Goal: Task Accomplishment & Management: Complete application form

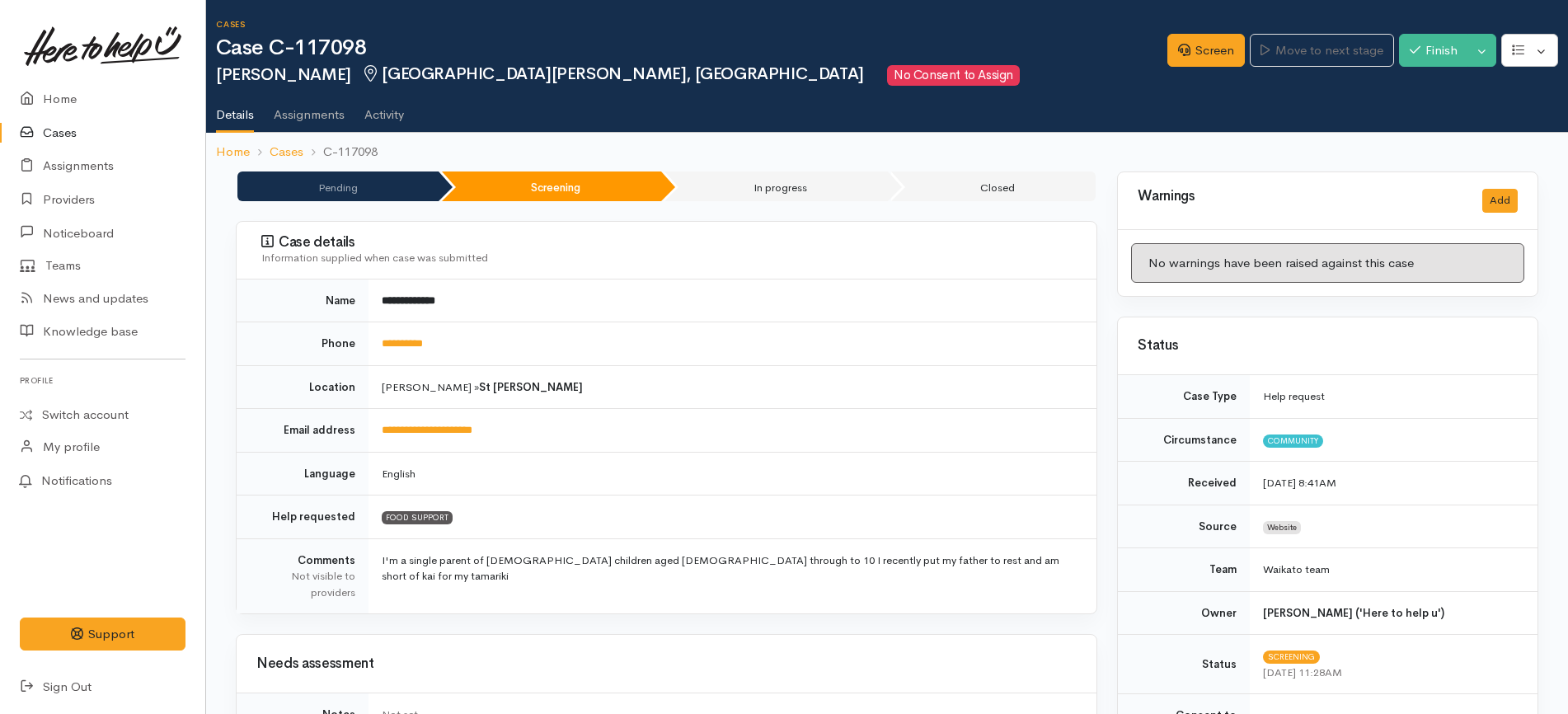
scroll to position [721, 0]
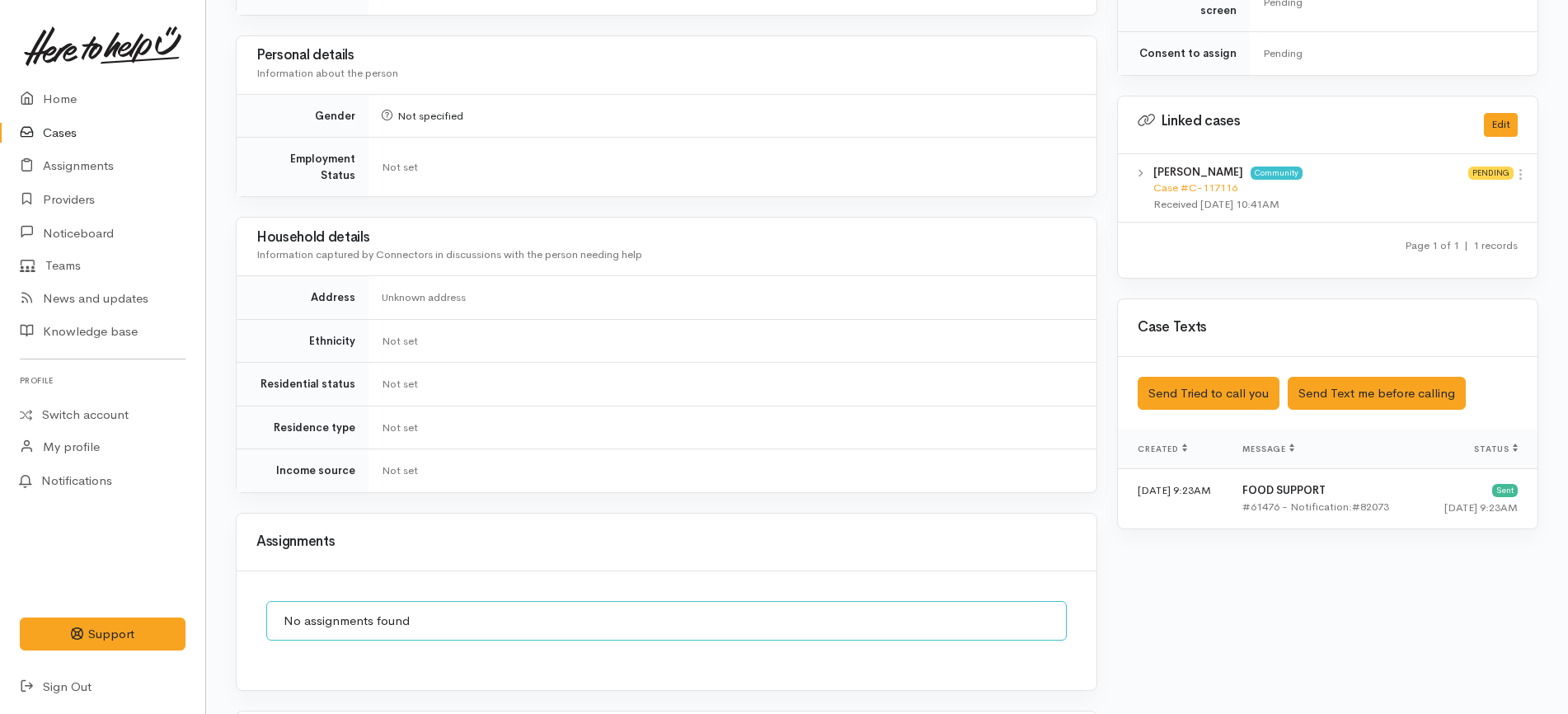
click at [1520, 164] on div "View case Unlink case" at bounding box center [1521, 176] width 14 height 23
click at [1520, 167] on link at bounding box center [1521, 175] width 14 height 17
click at [1491, 194] on link "View case" at bounding box center [1462, 206] width 130 height 26
click at [677, 232] on div "Household details Information captured by Connectors in discussions with the pe…" at bounding box center [667, 247] width 820 height 44
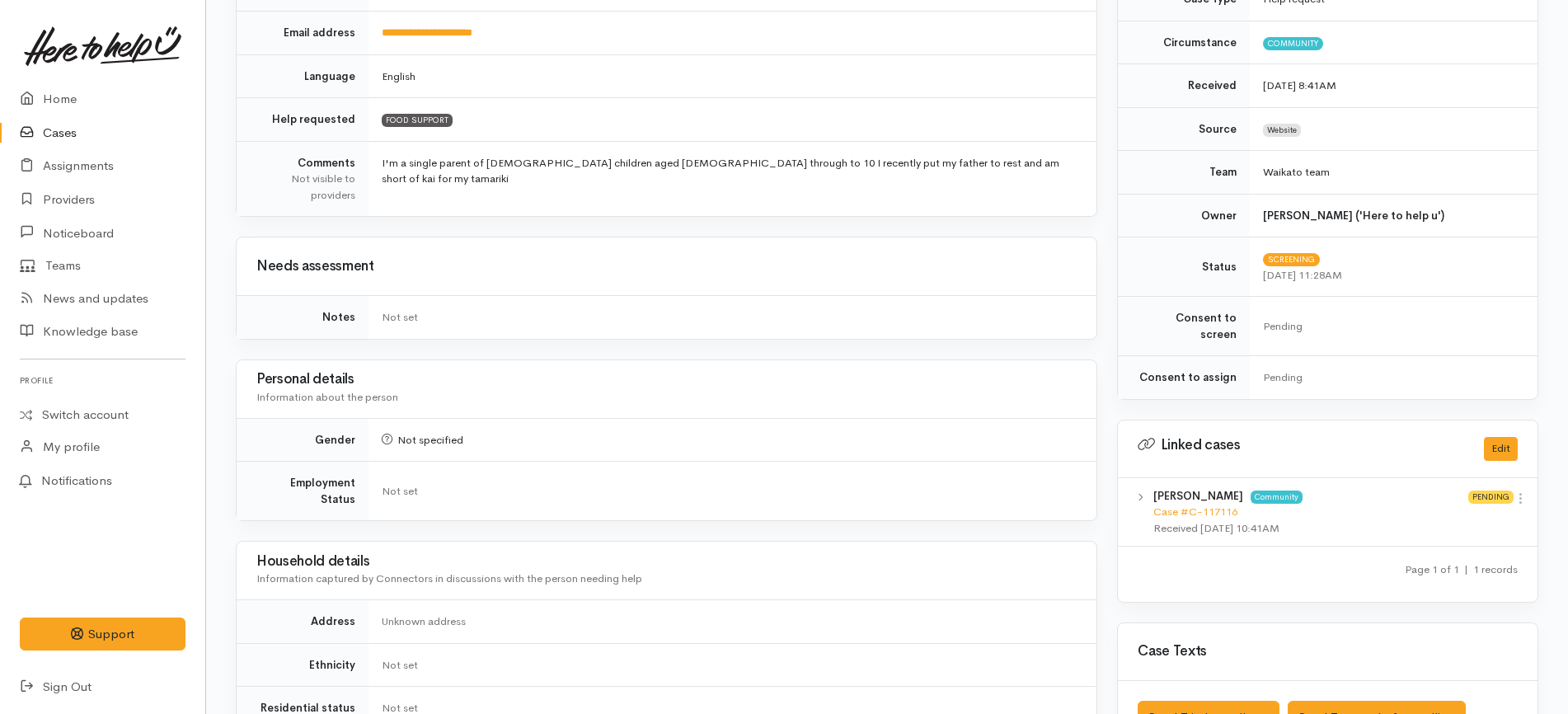
scroll to position [0, 0]
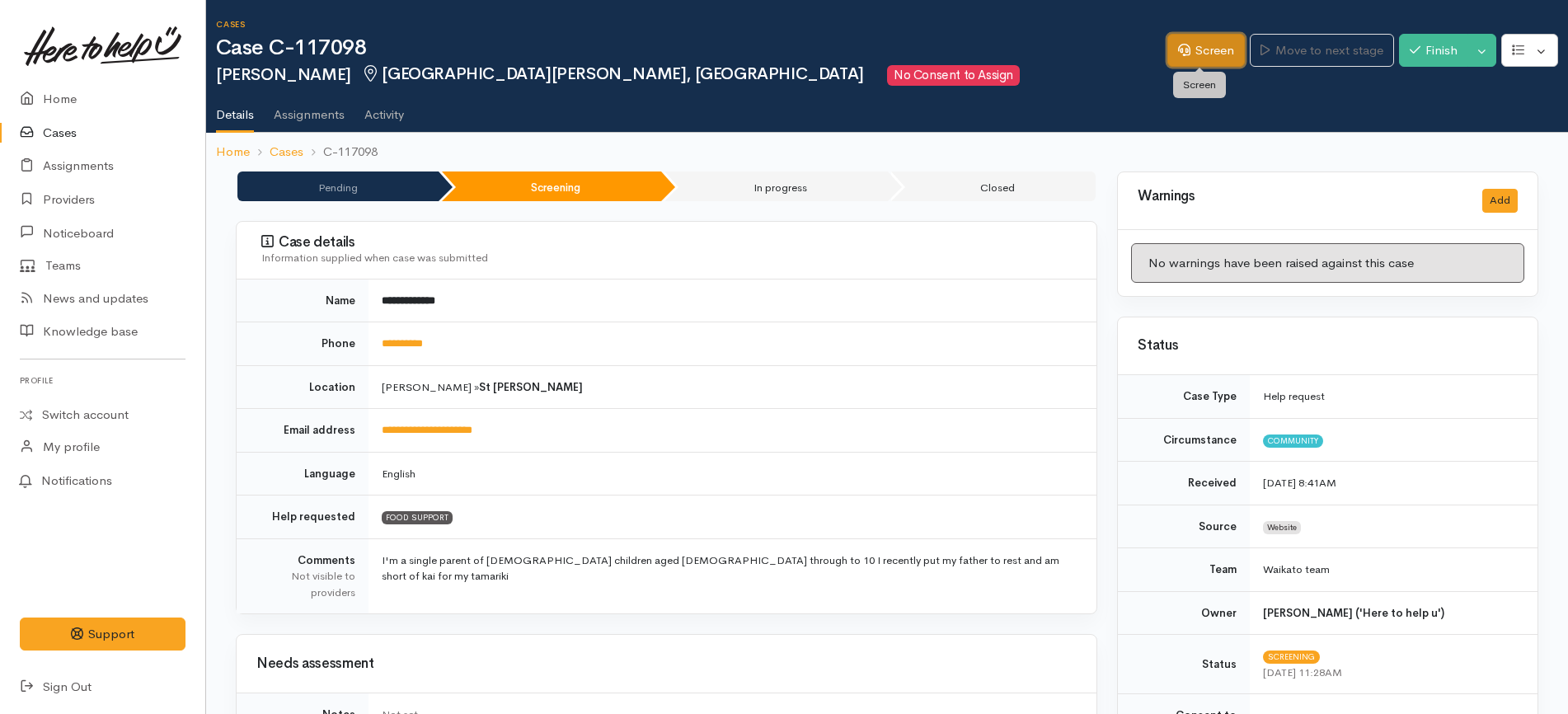
click at [1206, 36] on link "Screen" at bounding box center [1205, 51] width 78 height 34
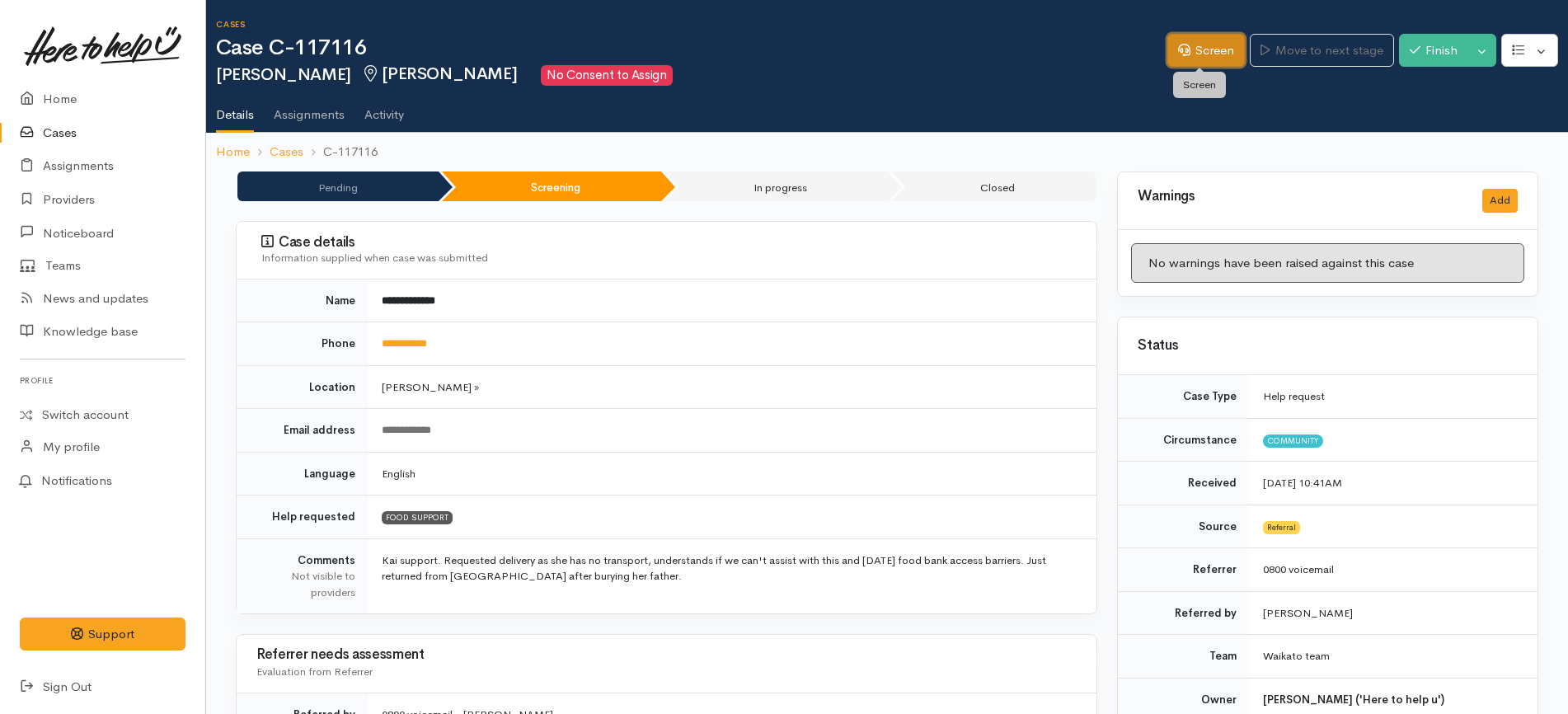
click at [1192, 49] on link "Screen" at bounding box center [1205, 51] width 78 height 34
click at [1540, 39] on button "button" at bounding box center [1530, 51] width 57 height 34
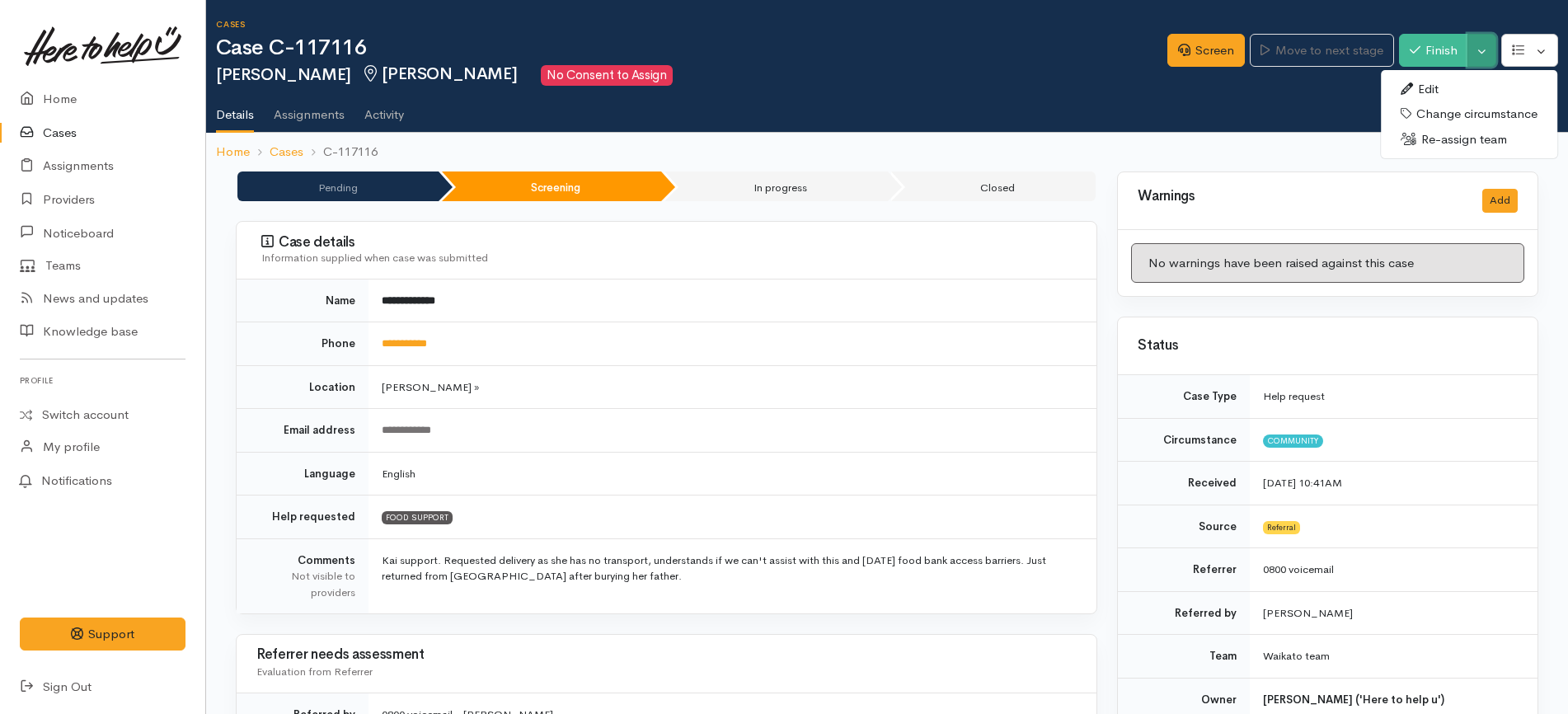
click at [1483, 49] on button "Toggle Dropdown" at bounding box center [1481, 51] width 29 height 34
click at [1434, 116] on link "Cancel" at bounding box center [1430, 113] width 130 height 26
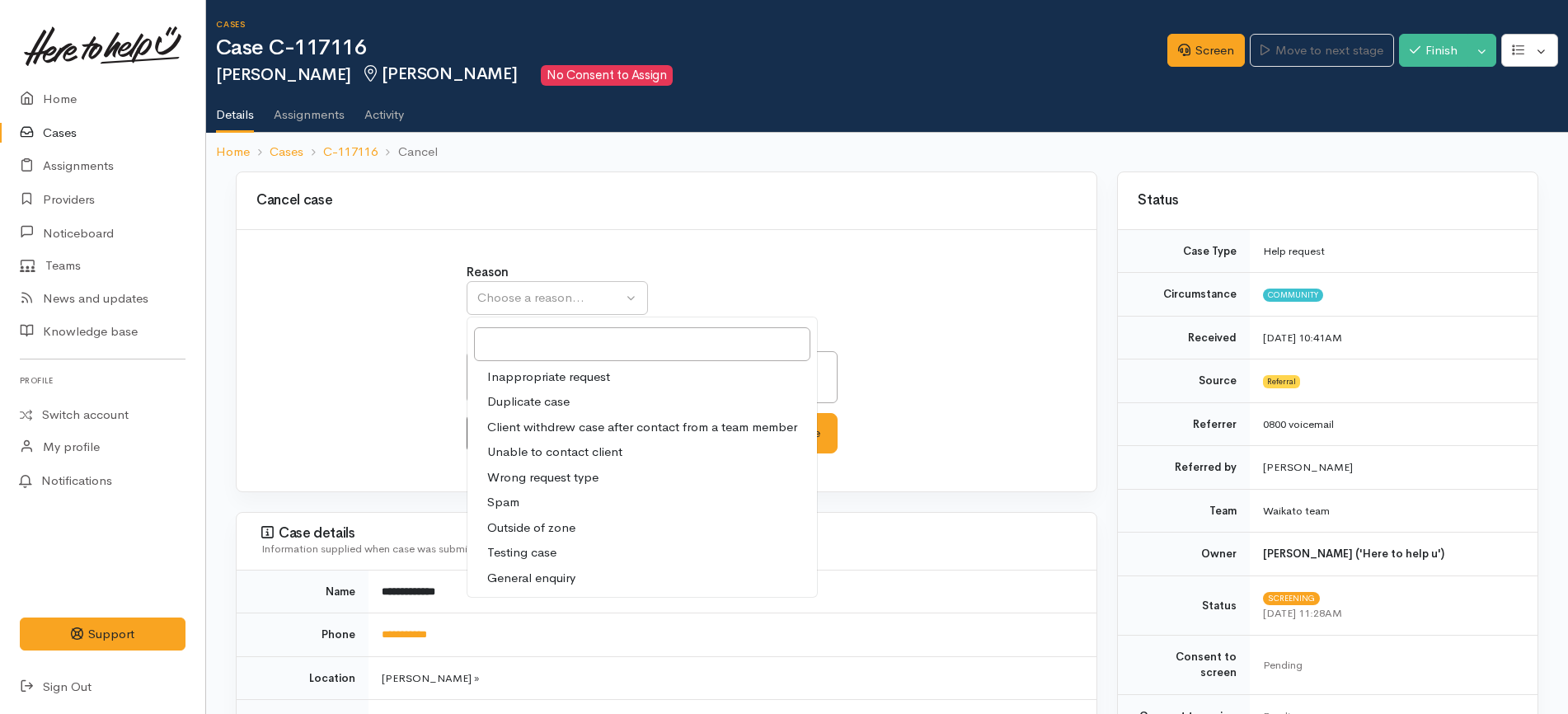
click at [568, 399] on span "Duplicate case" at bounding box center [528, 401] width 82 height 19
select select "2"
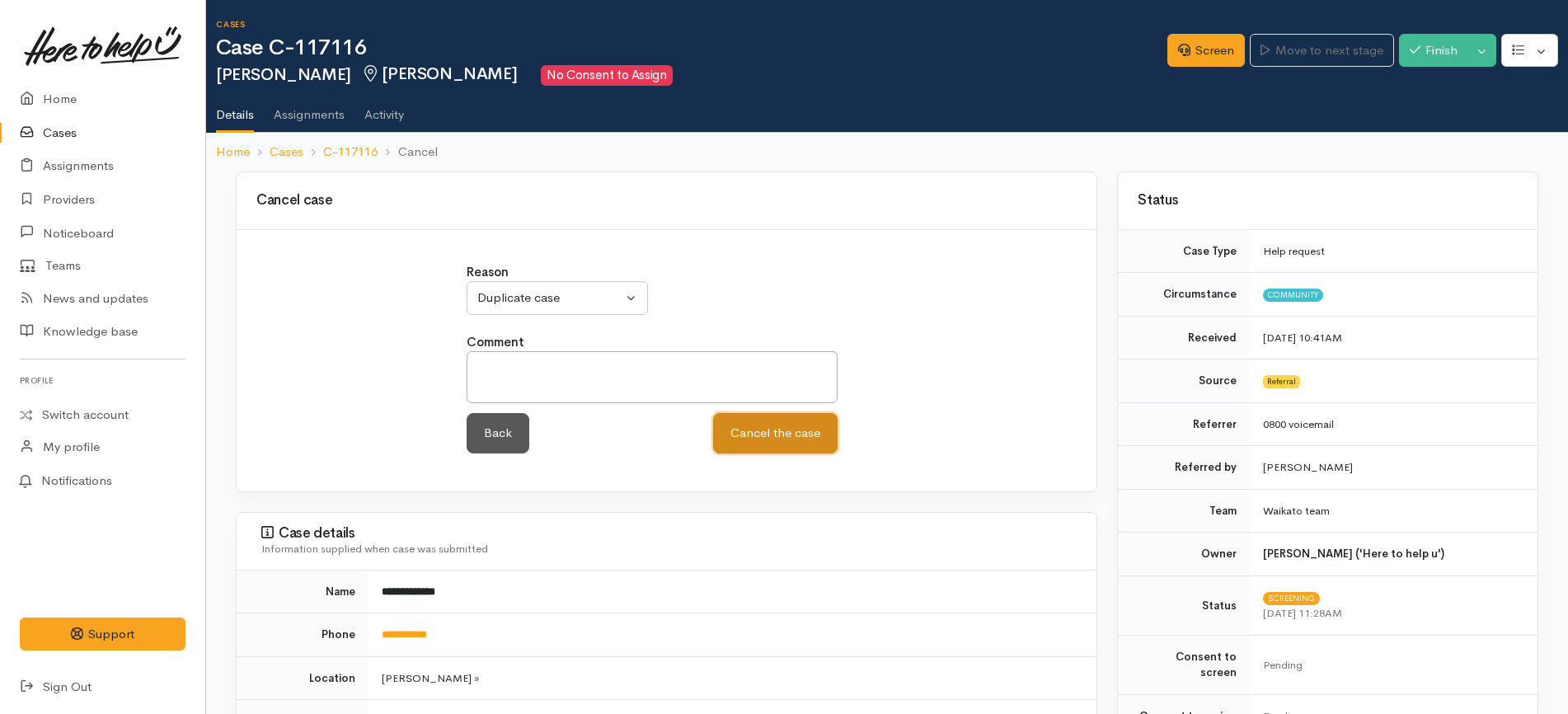
click at [772, 417] on button "Cancel the case" at bounding box center [775, 433] width 124 height 40
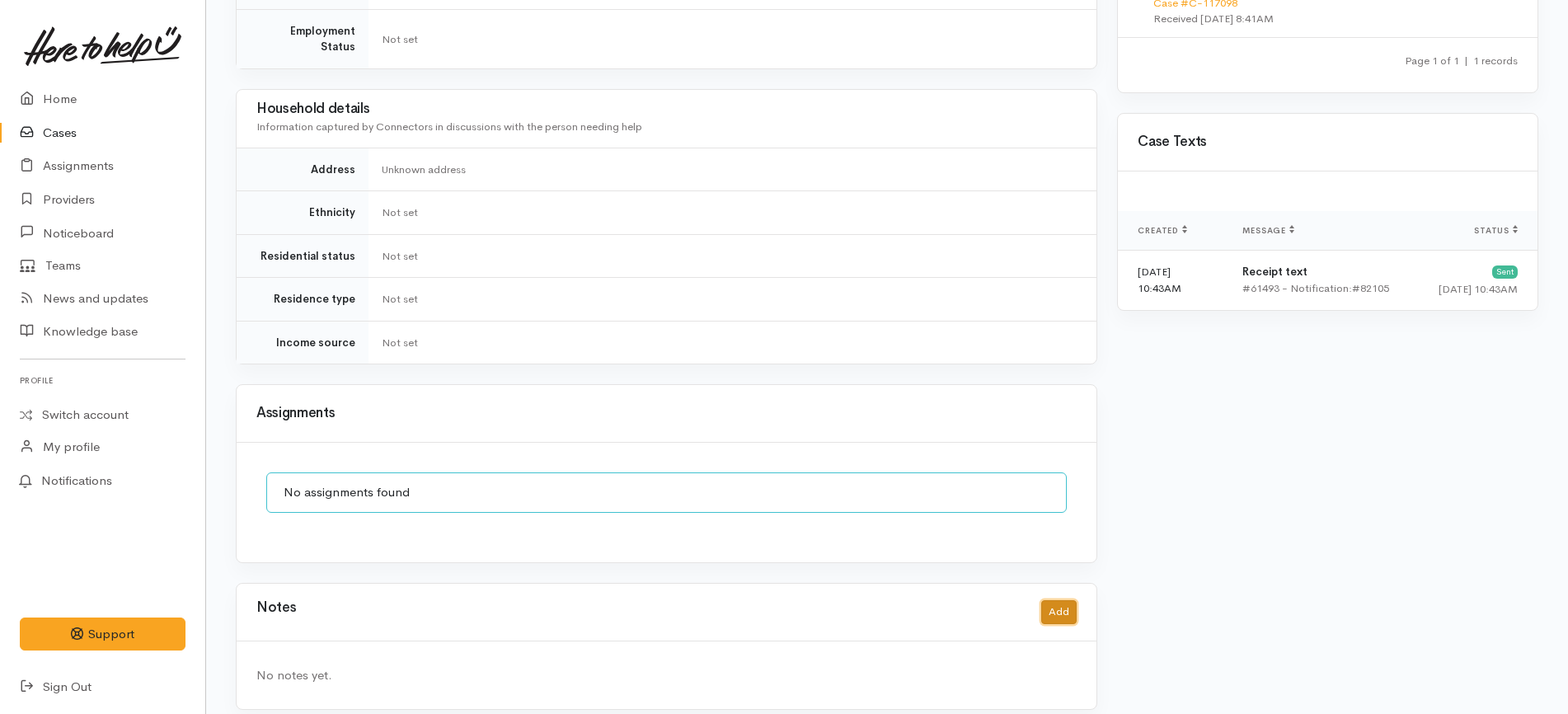
click at [1069, 601] on button "Add" at bounding box center [1059, 612] width 36 height 24
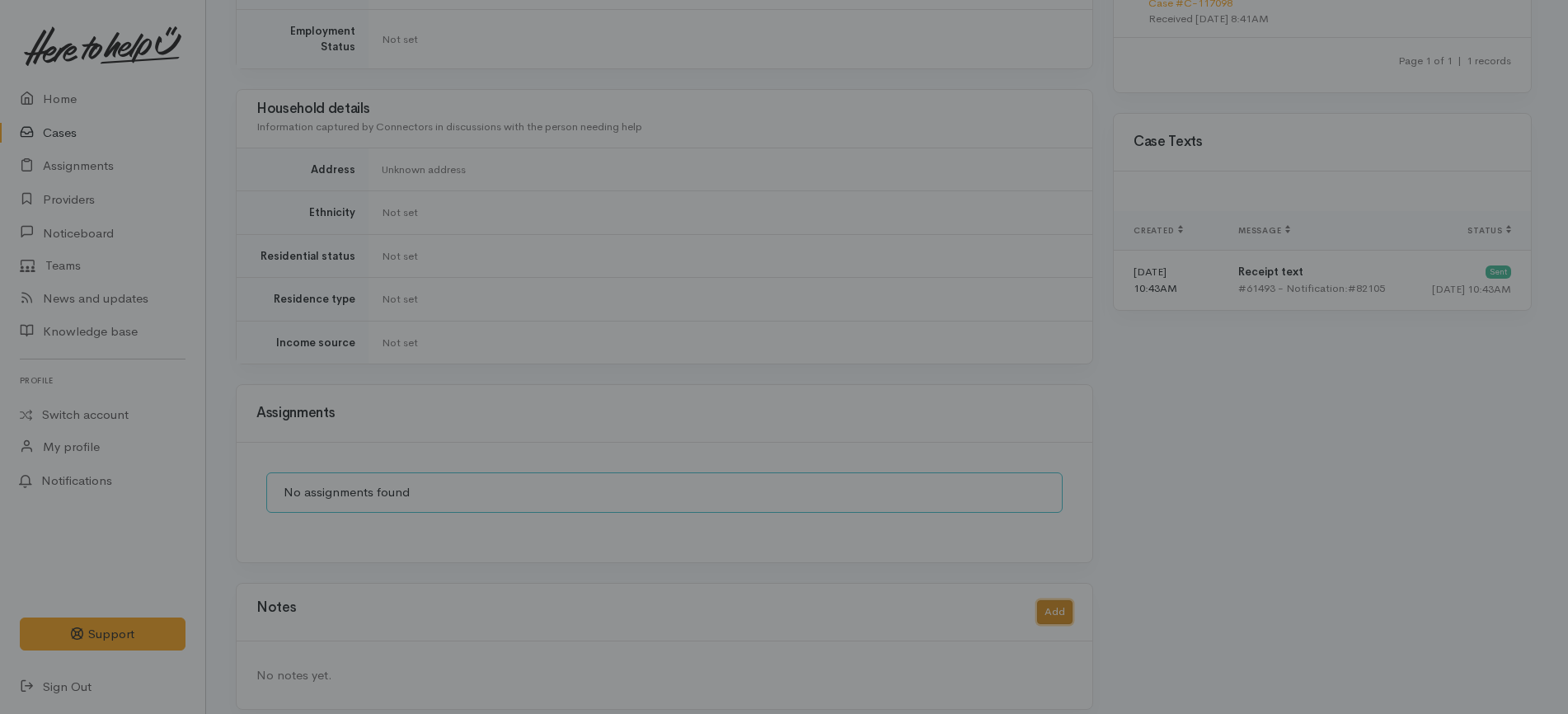
scroll to position [994, 0]
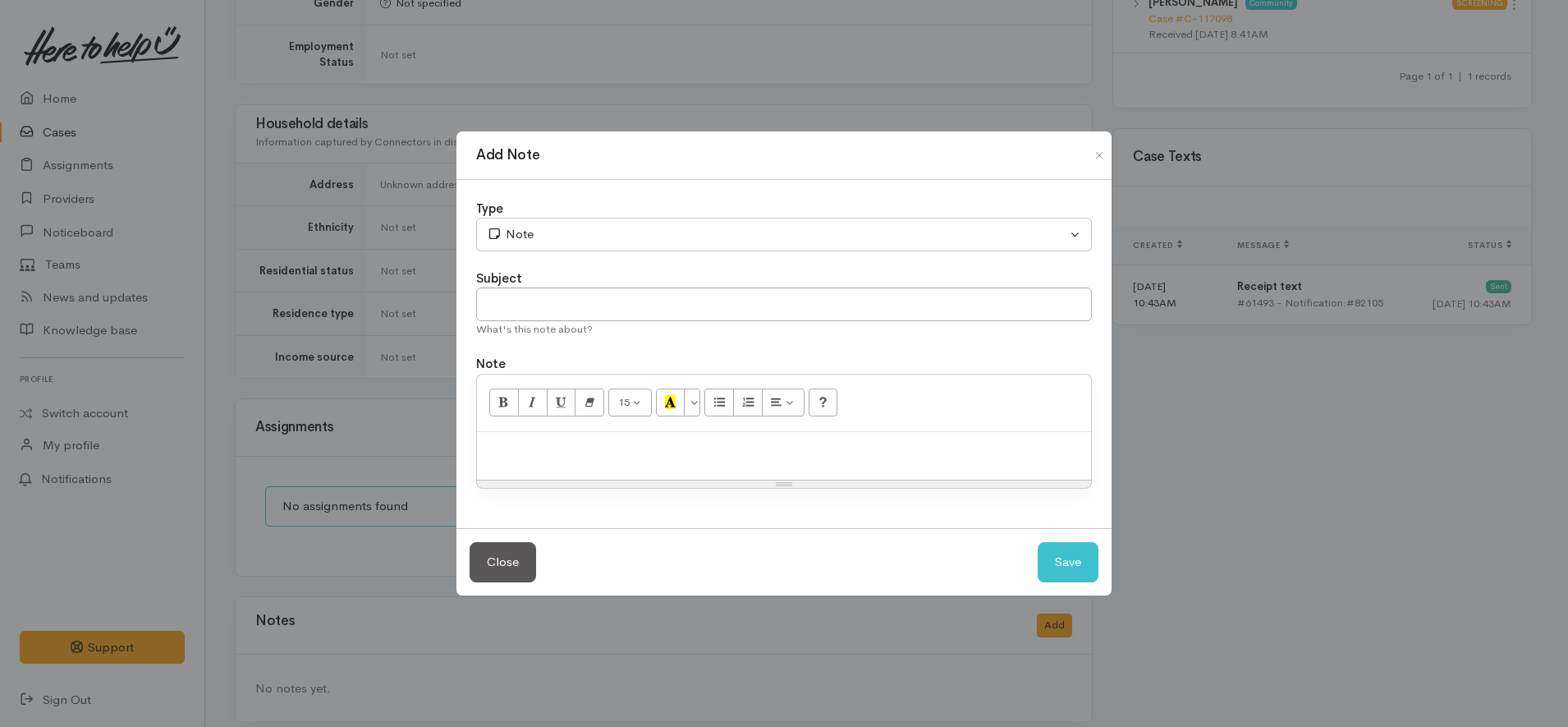
click at [751, 462] on div at bounding box center [784, 456] width 614 height 48
paste div
click at [562, 292] on input "text" at bounding box center [784, 304] width 616 height 34
type input "Duplicate = Case open"
click at [1047, 559] on button "Save" at bounding box center [1068, 561] width 61 height 40
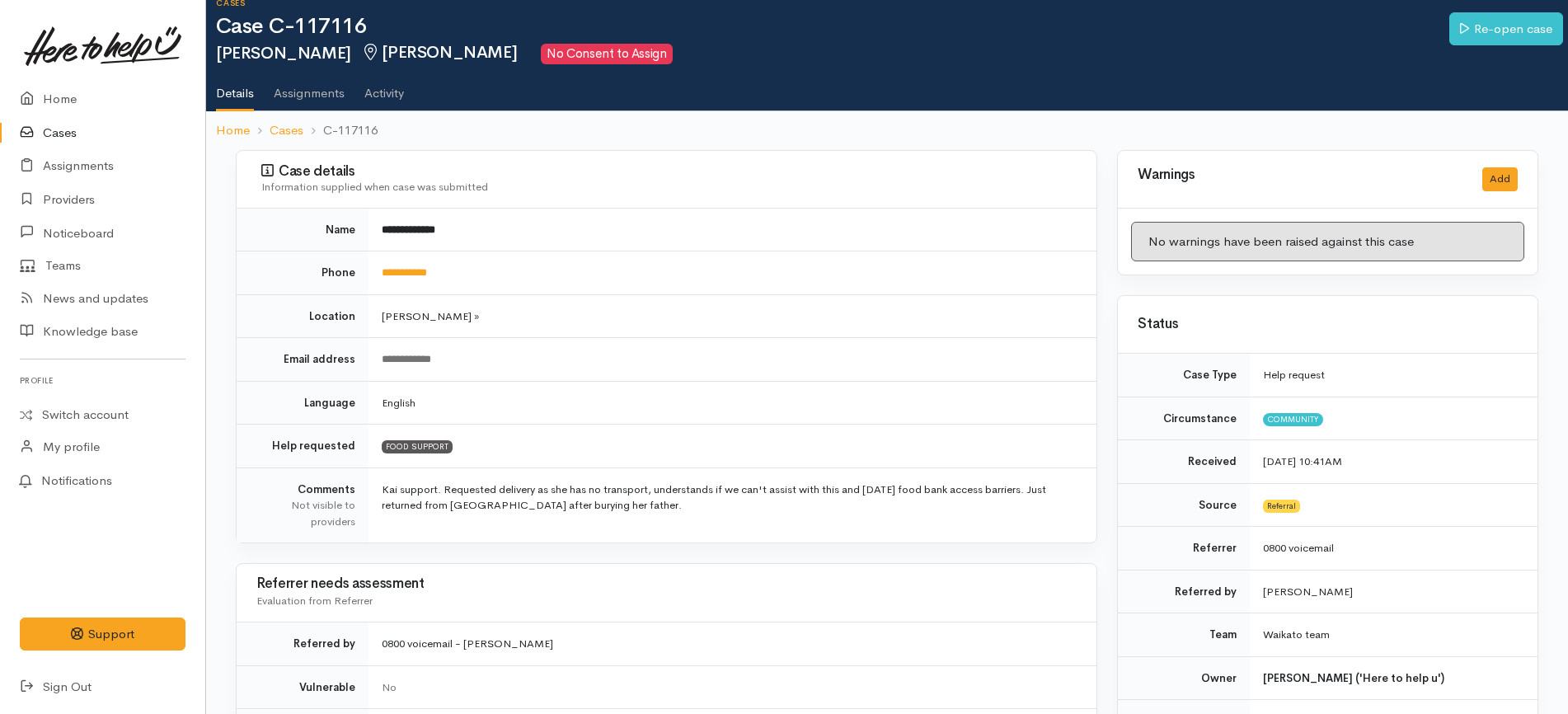
scroll to position [0, 0]
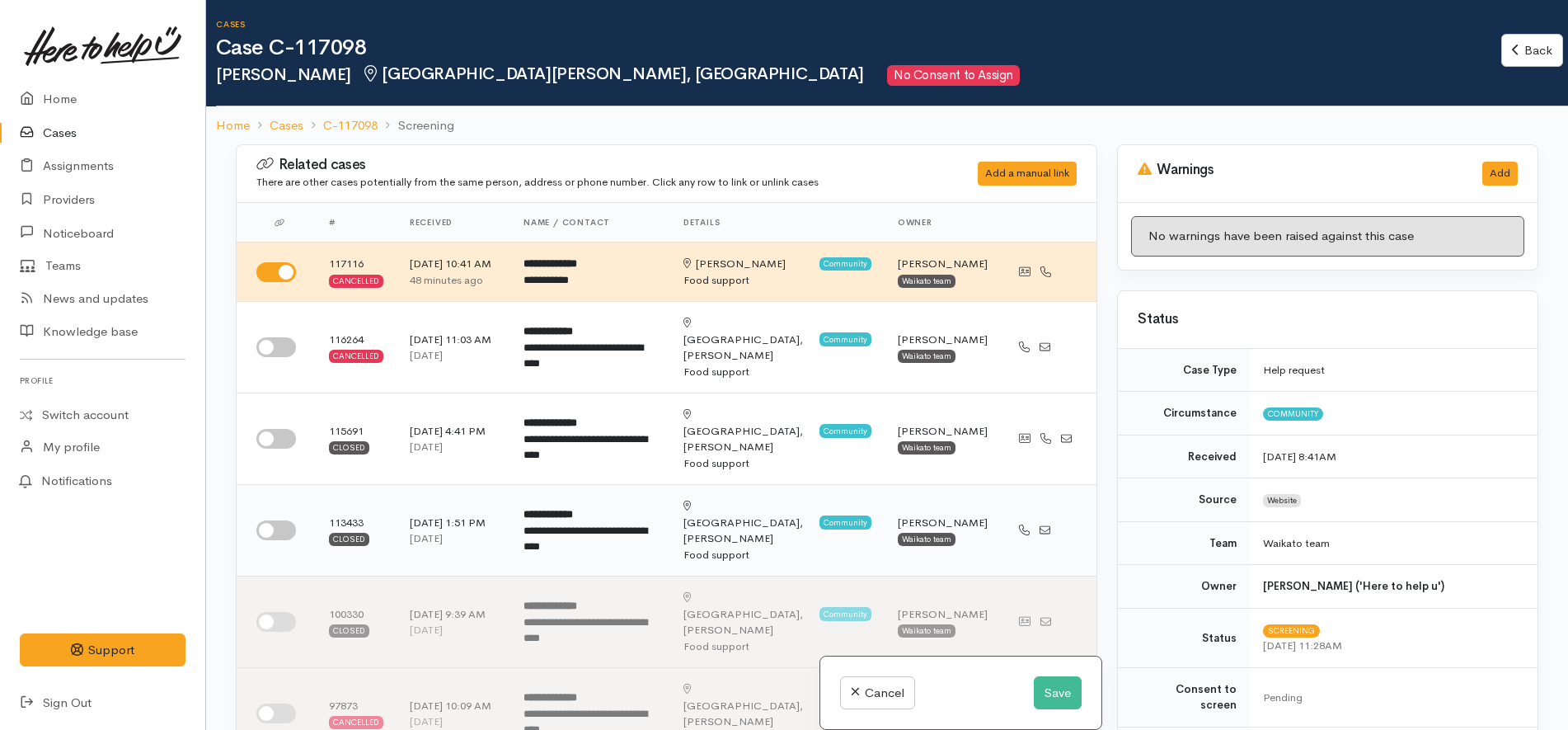
click at [288, 520] on input "checkbox" at bounding box center [276, 530] width 39 height 20
checkbox input "true"
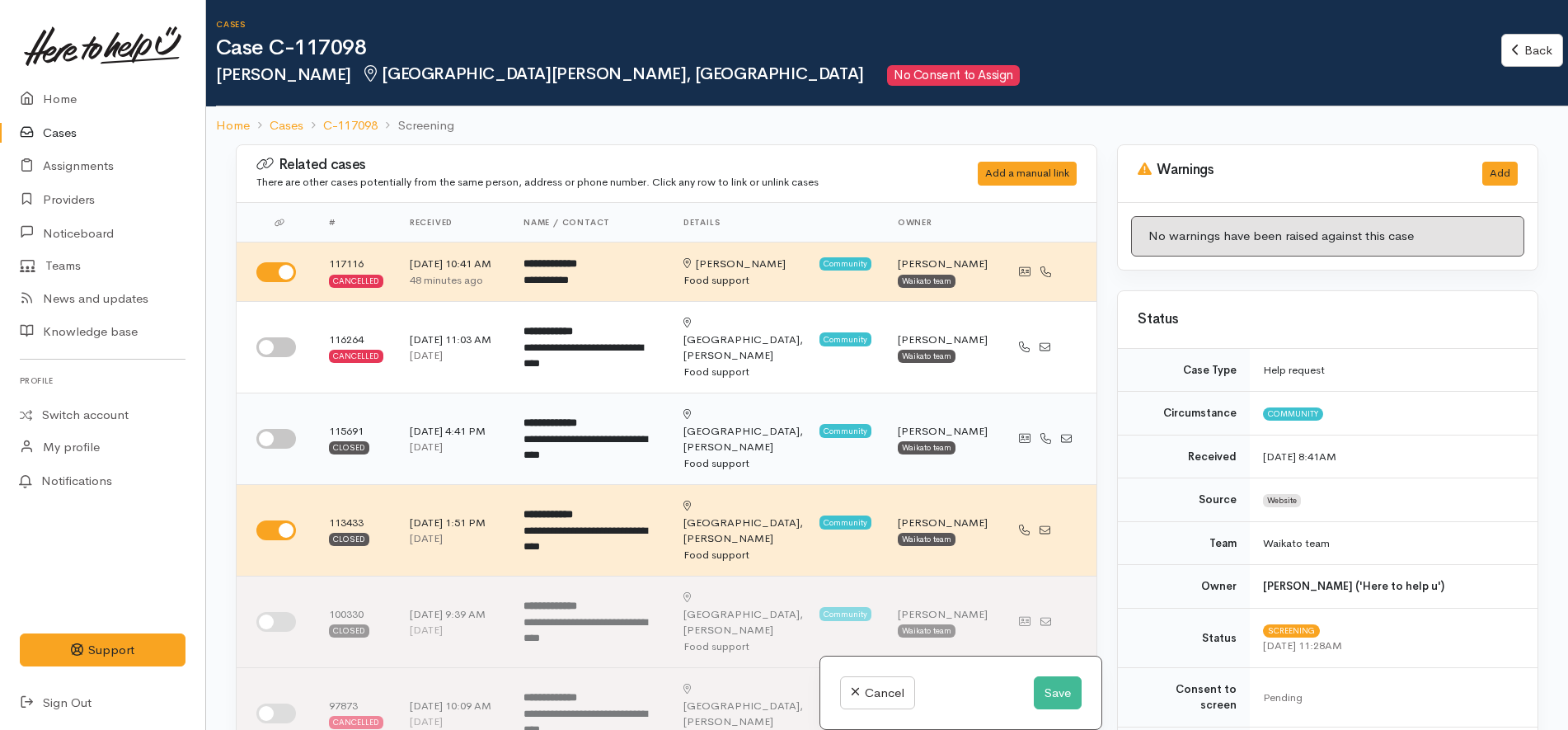
click at [289, 432] on td at bounding box center [276, 439] width 80 height 91
click at [290, 429] on input "checkbox" at bounding box center [276, 439] width 39 height 20
checkbox input "true"
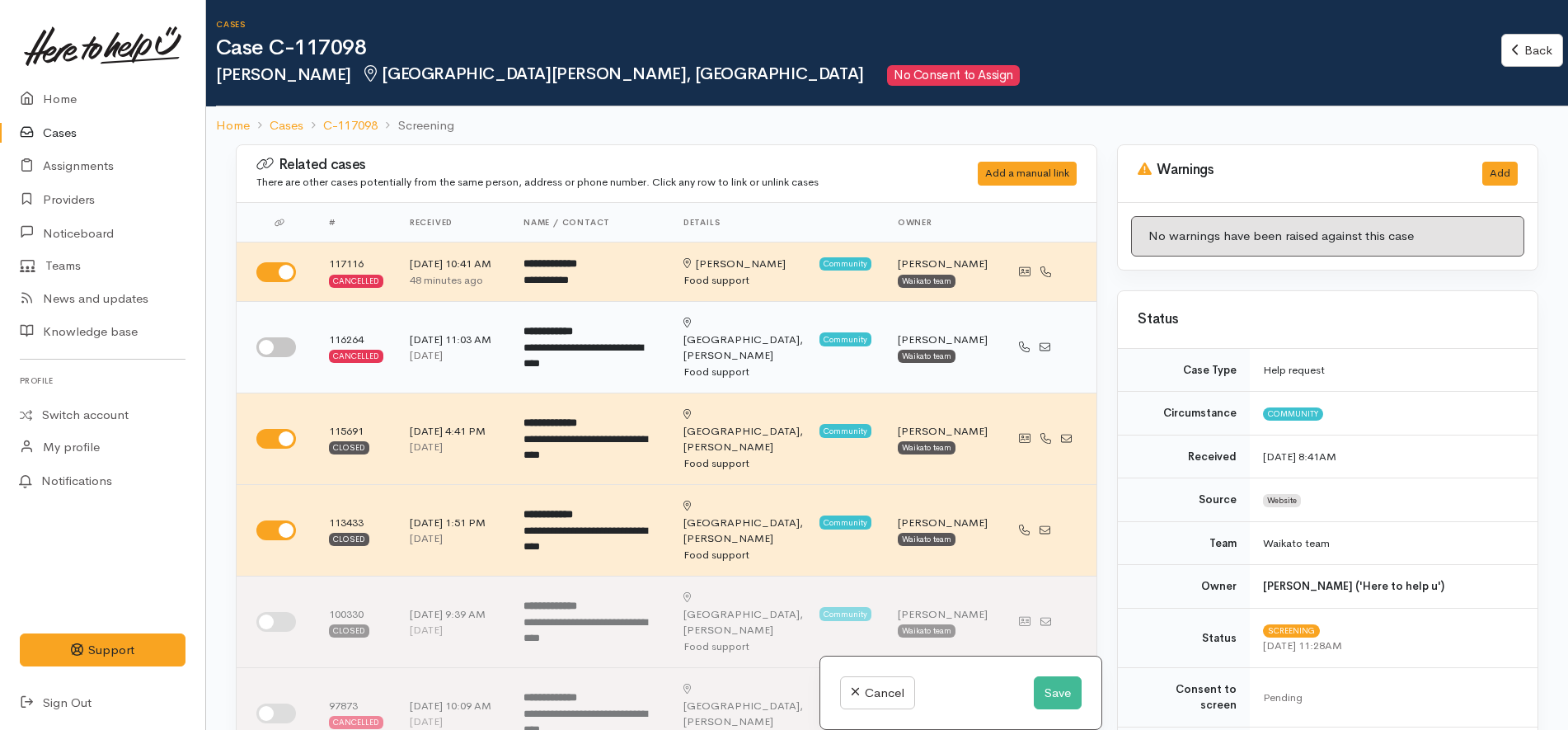
click at [287, 337] on input "checkbox" at bounding box center [276, 347] width 39 height 20
checkbox input "true"
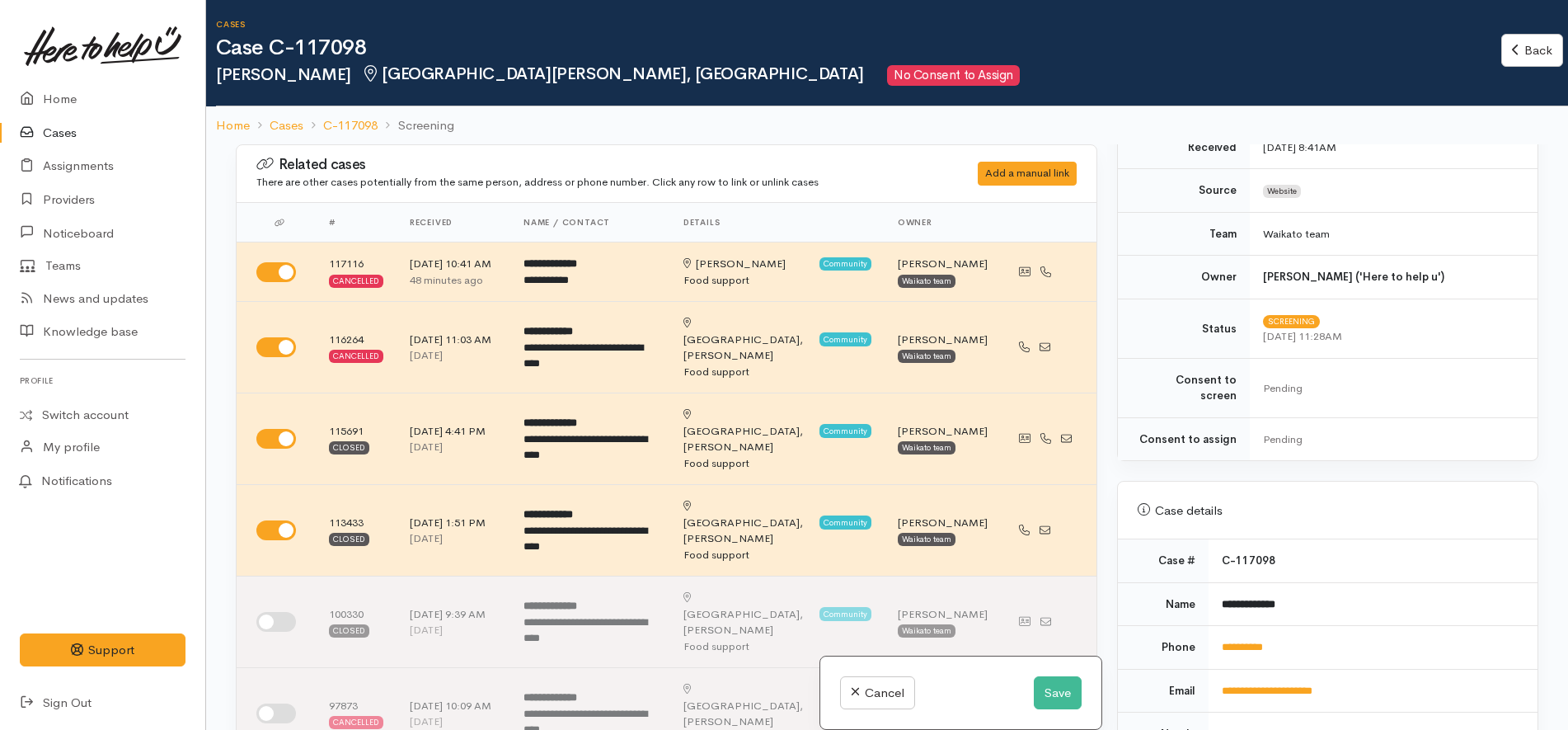
scroll to position [412, 0]
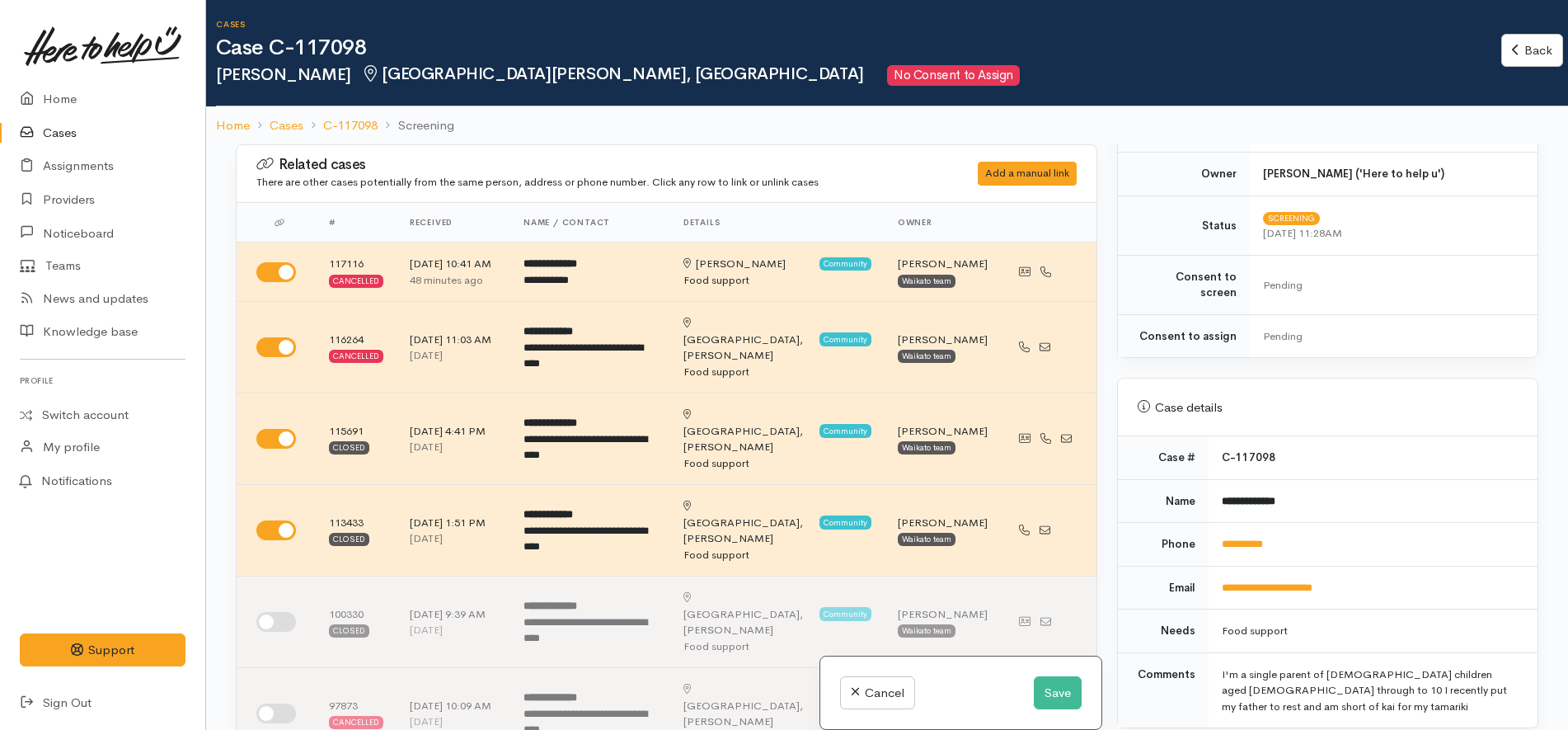
click at [1378, 447] on td "C-117098" at bounding box center [1373, 457] width 329 height 43
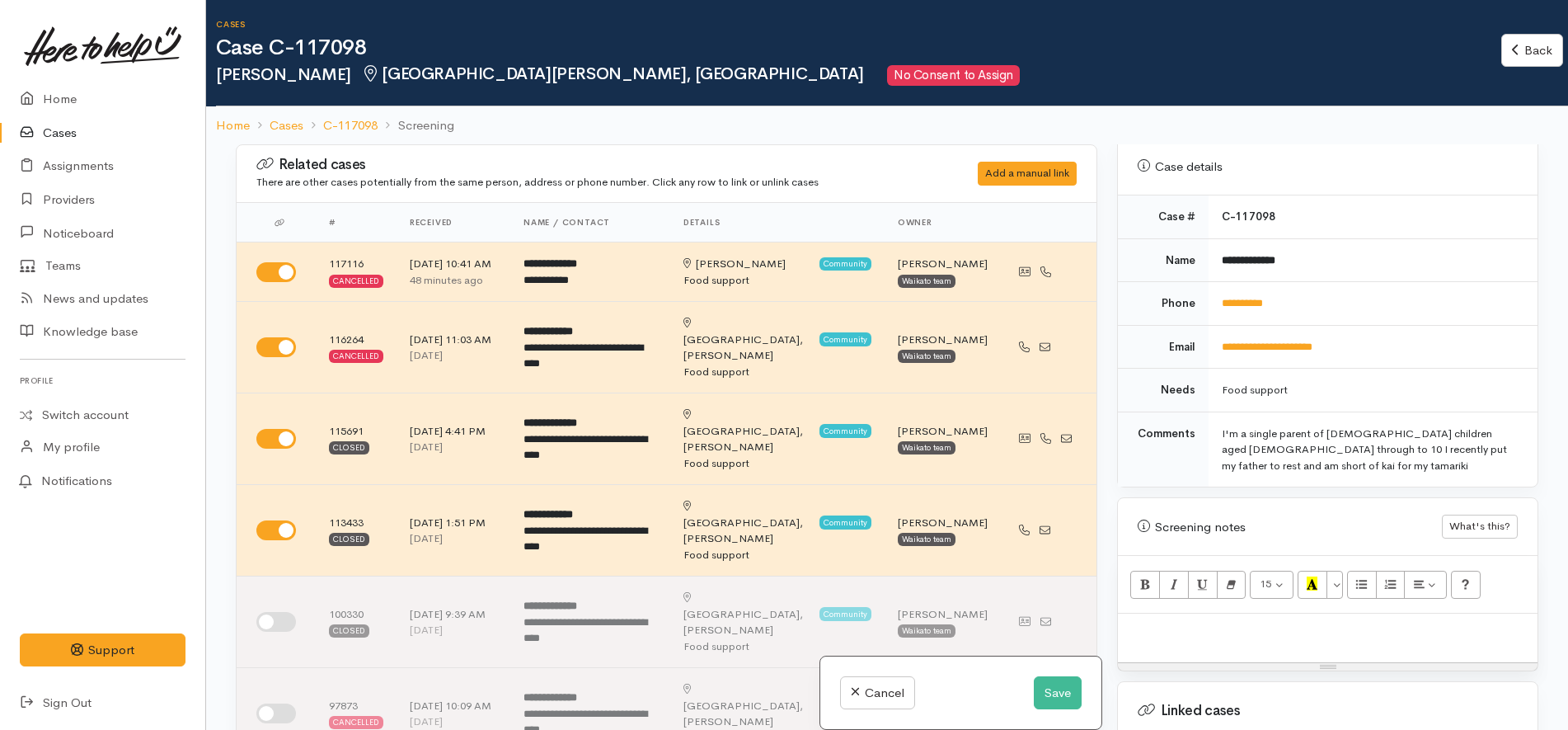
scroll to position [618, 0]
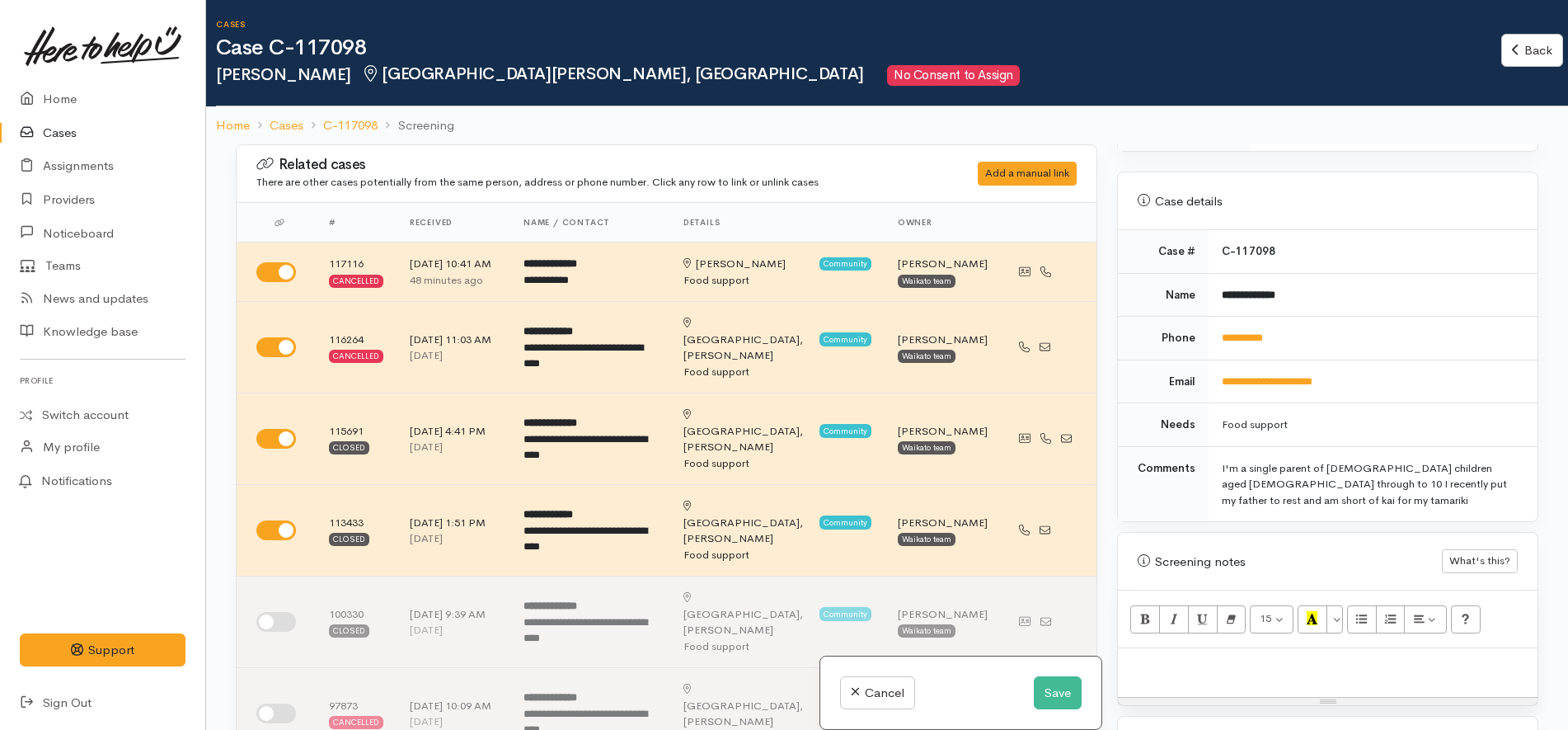
click at [1380, 192] on div "Case details" at bounding box center [1327, 201] width 380 height 19
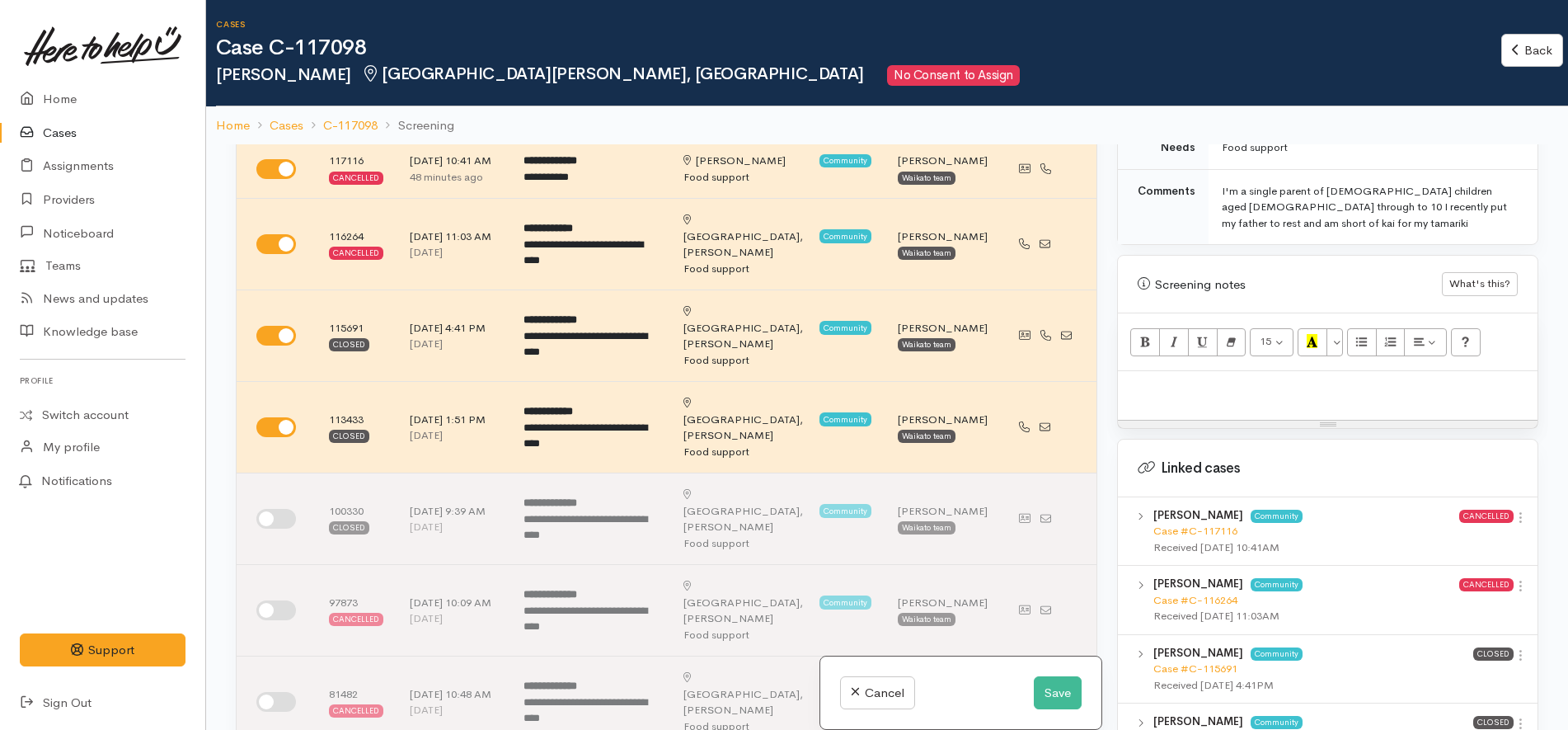
scroll to position [1159, 0]
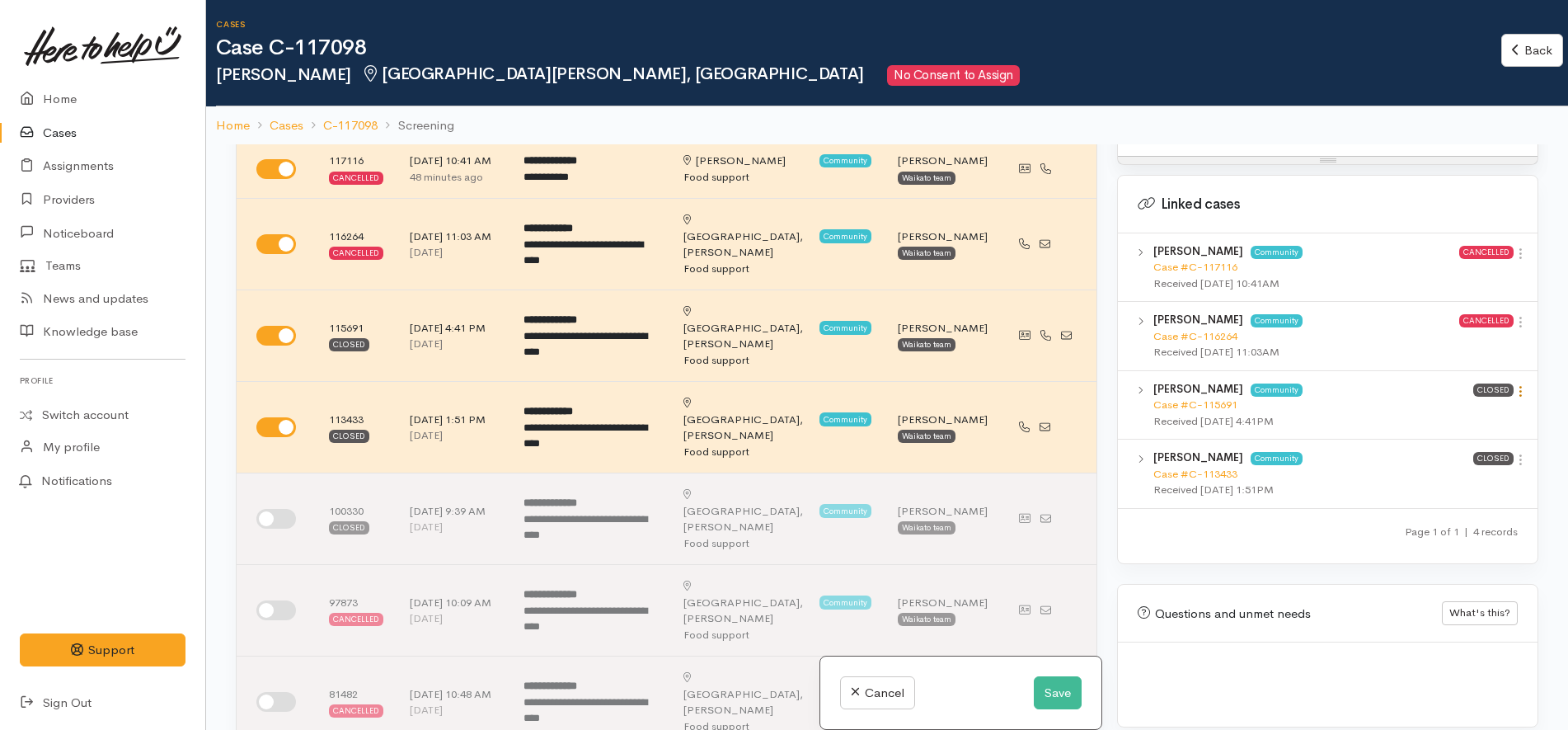
click at [1513, 384] on icon at bounding box center [1521, 391] width 14 height 14
click at [1515, 384] on icon at bounding box center [1521, 391] width 14 height 14
click at [1445, 410] on link "View case" at bounding box center [1462, 423] width 130 height 26
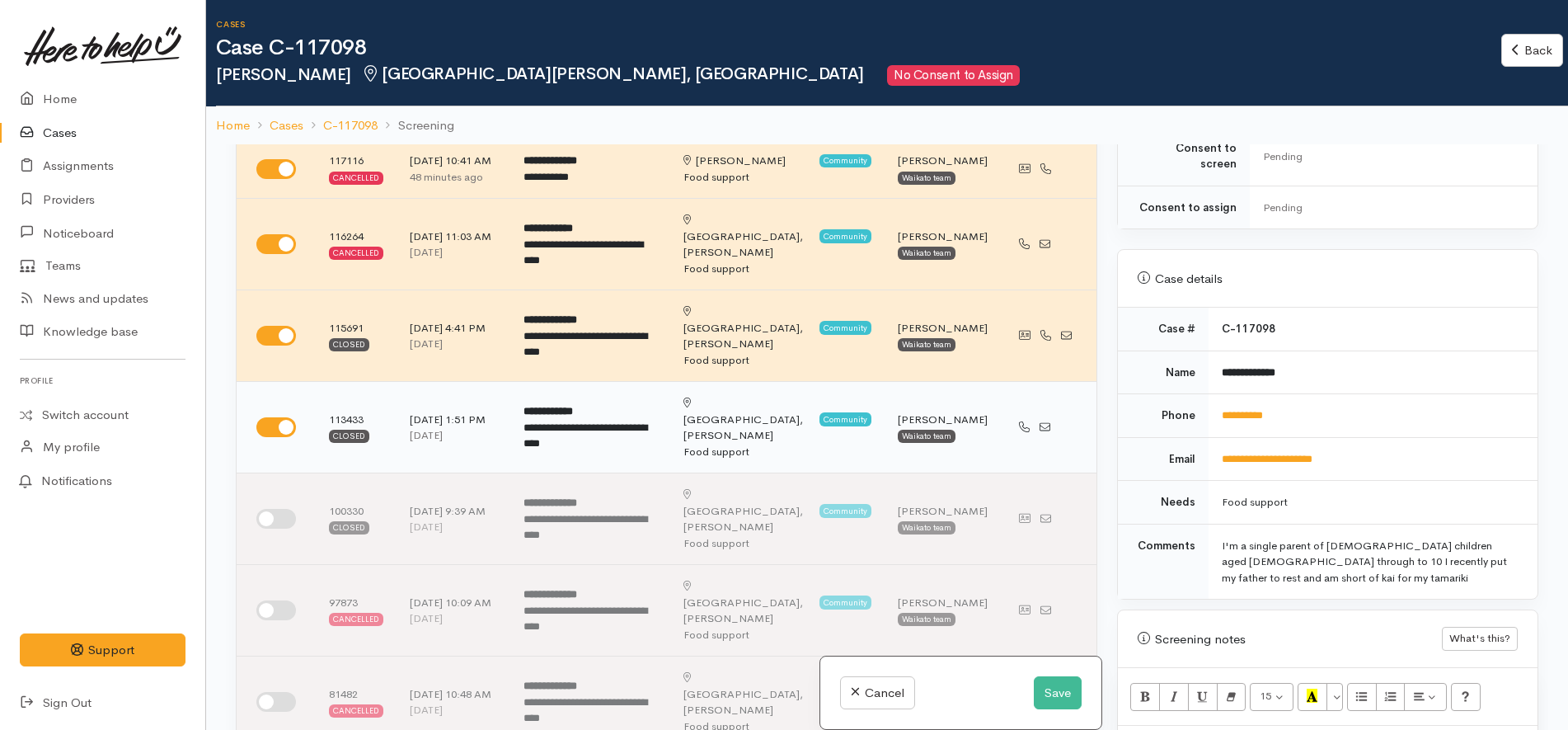
scroll to position [0, 0]
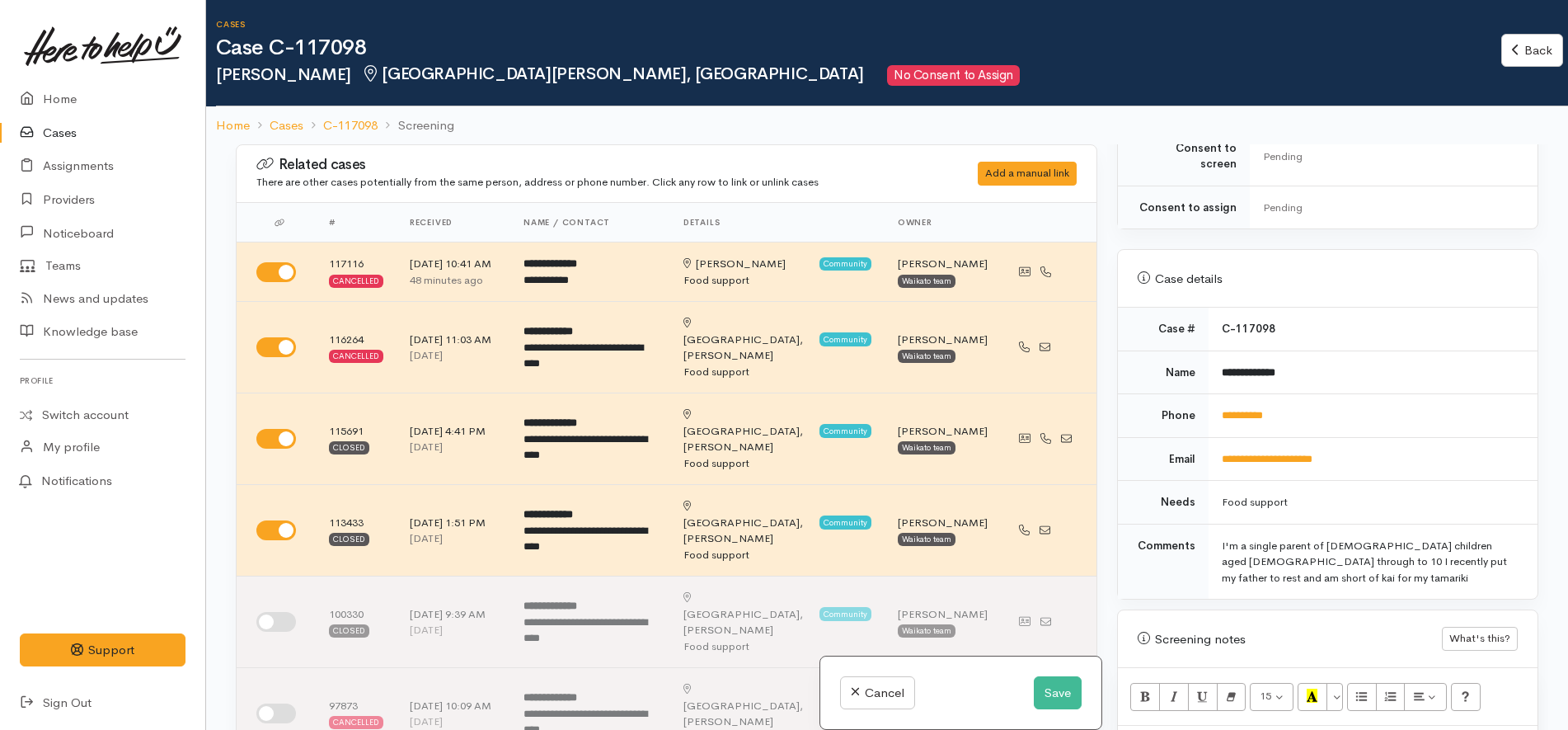
click at [1463, 437] on td "**********" at bounding box center [1373, 458] width 329 height 44
click at [1453, 458] on td "**********" at bounding box center [1373, 458] width 329 height 44
click at [1044, 682] on button "Save" at bounding box center [1058, 693] width 48 height 34
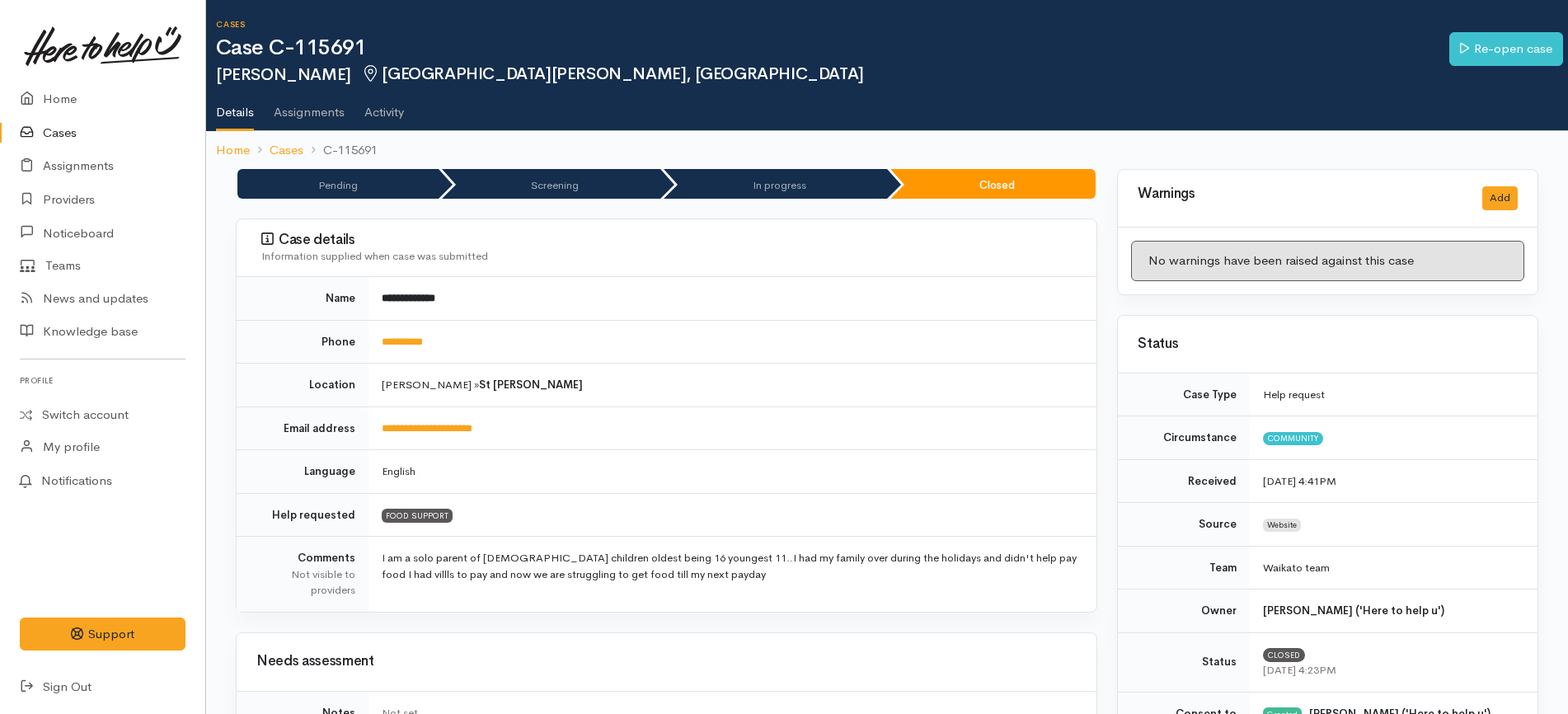
click at [675, 377] on td "[PERSON_NAME] » [GEOGRAPHIC_DATA][PERSON_NAME]" at bounding box center [732, 385] width 728 height 44
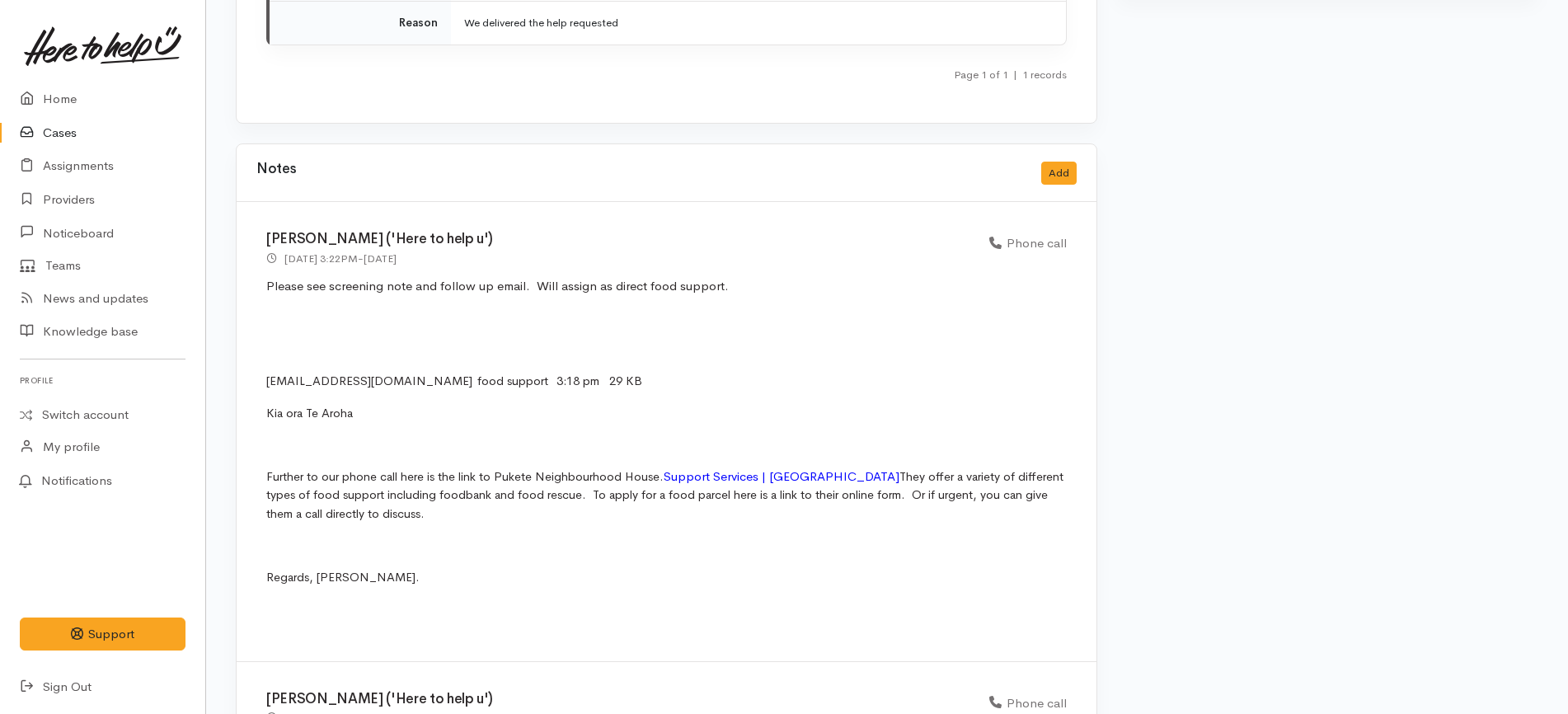
scroll to position [1752, 0]
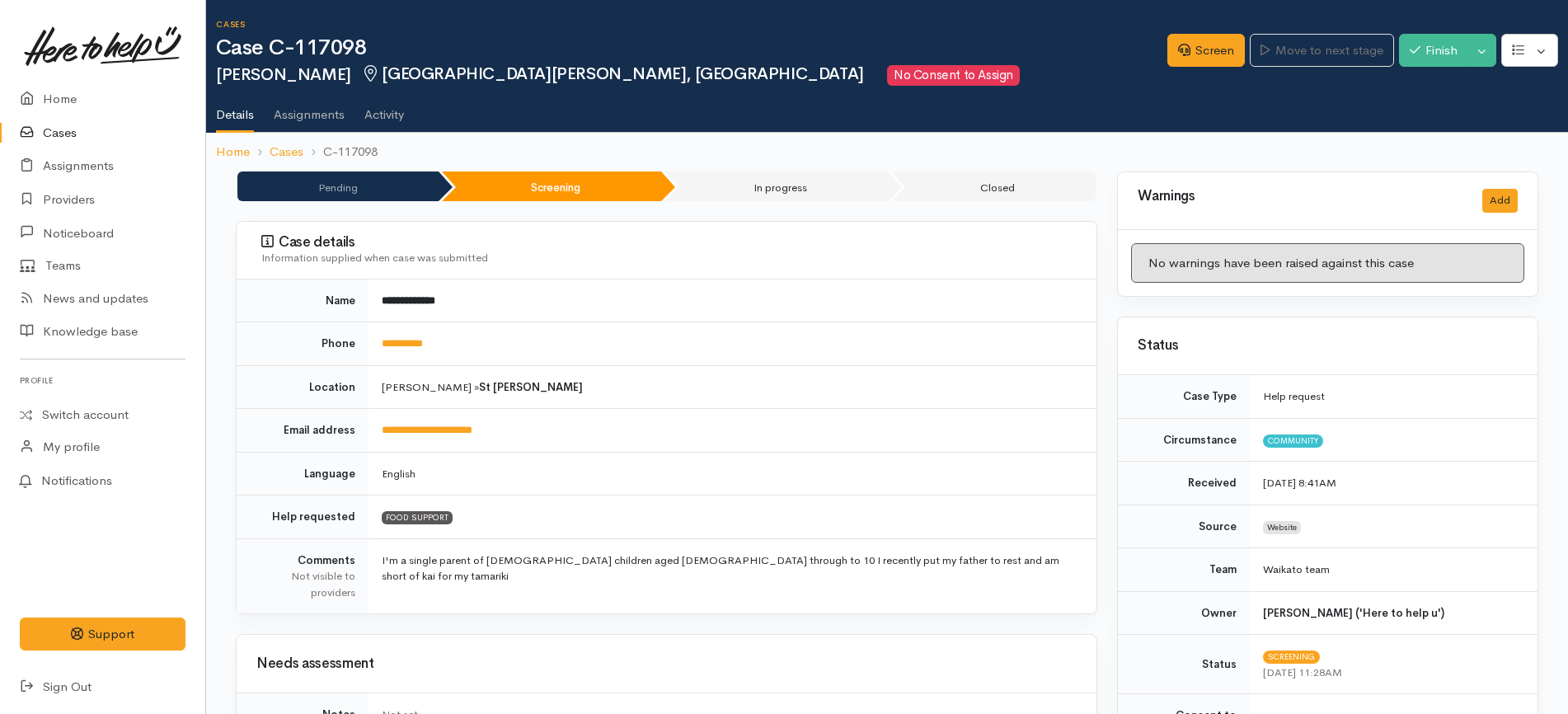
click at [852, 280] on td "**********" at bounding box center [732, 301] width 728 height 43
click at [1185, 49] on link "Screen" at bounding box center [1205, 51] width 78 height 34
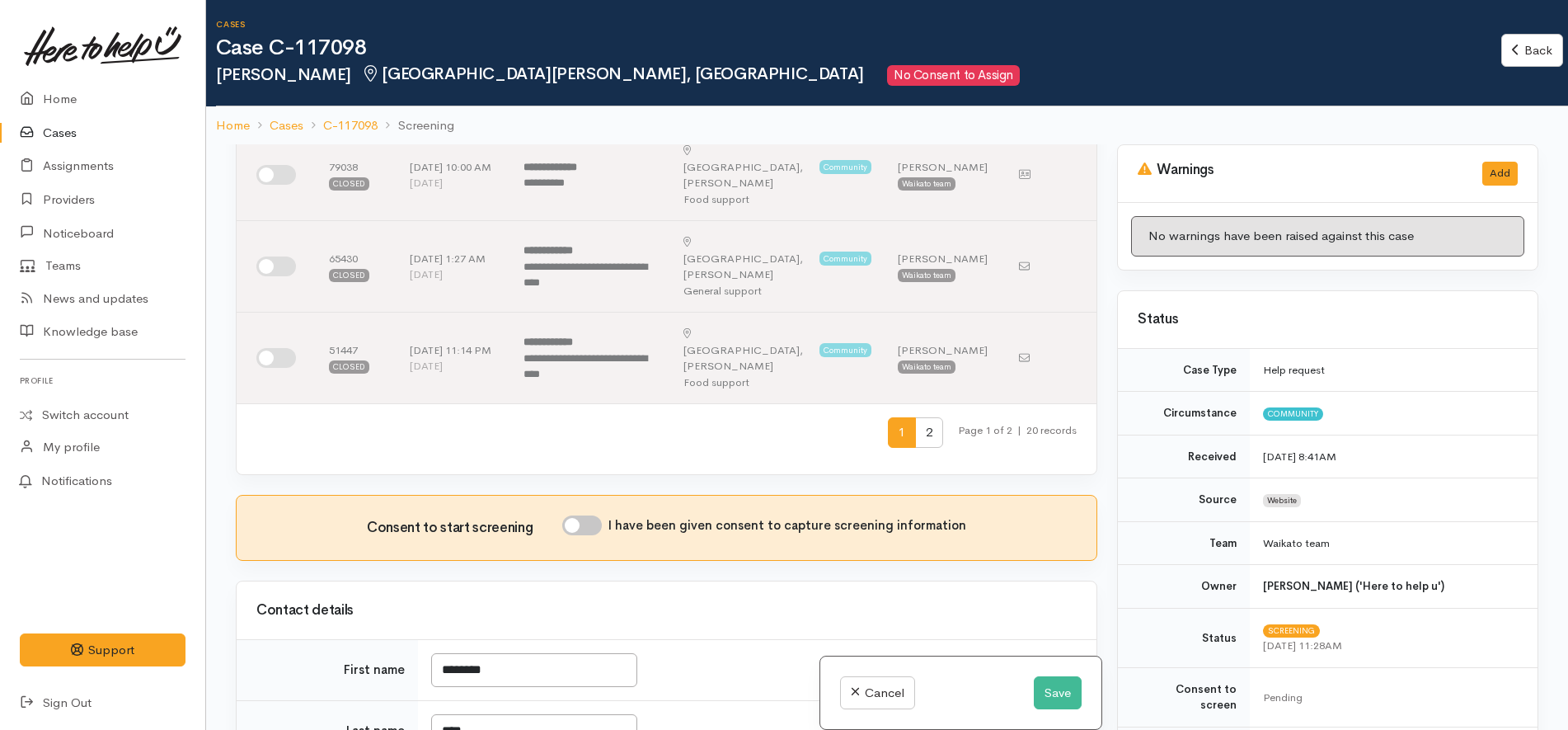
click at [585, 516] on input "I have been given consent to capture screening information" at bounding box center [582, 525] width 39 height 20
checkbox input "true"
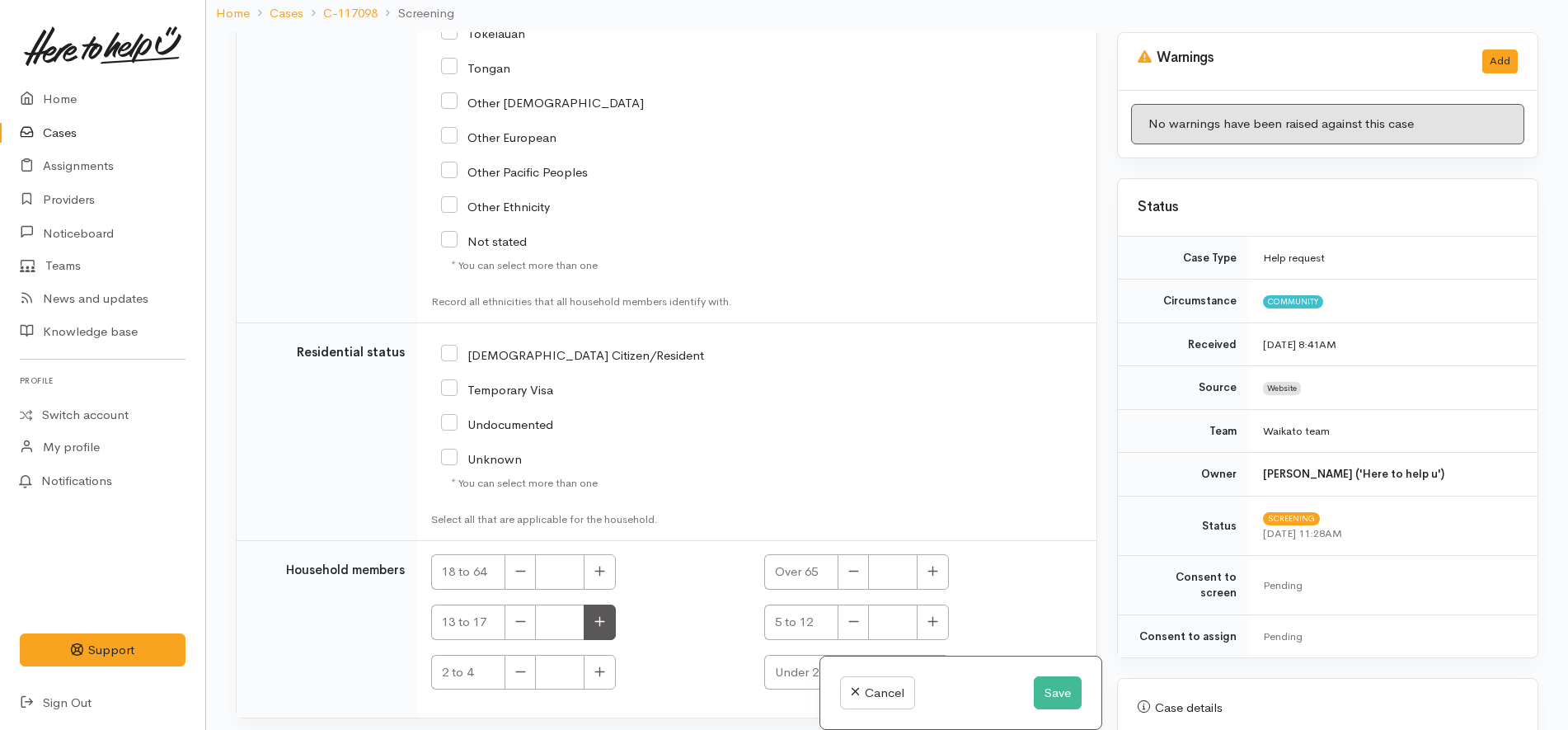
scroll to position [144, 0]
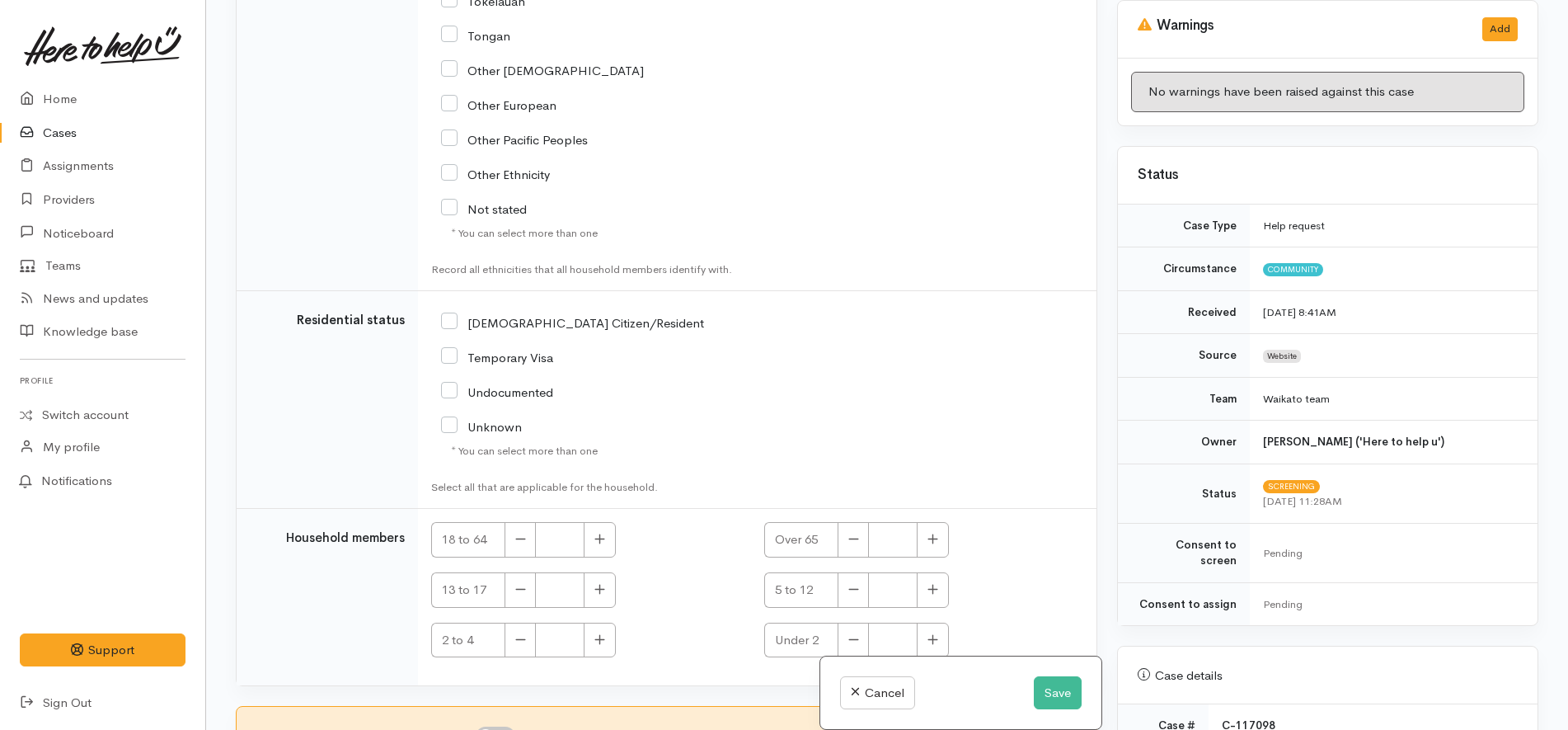
drag, startPoint x: 507, startPoint y: 589, endPoint x: 658, endPoint y: 549, distance: 156.2
click at [505, 726] on input "I have been given consent to get help and share this information with appropria…" at bounding box center [495, 736] width 39 height 20
checkbox input "true"
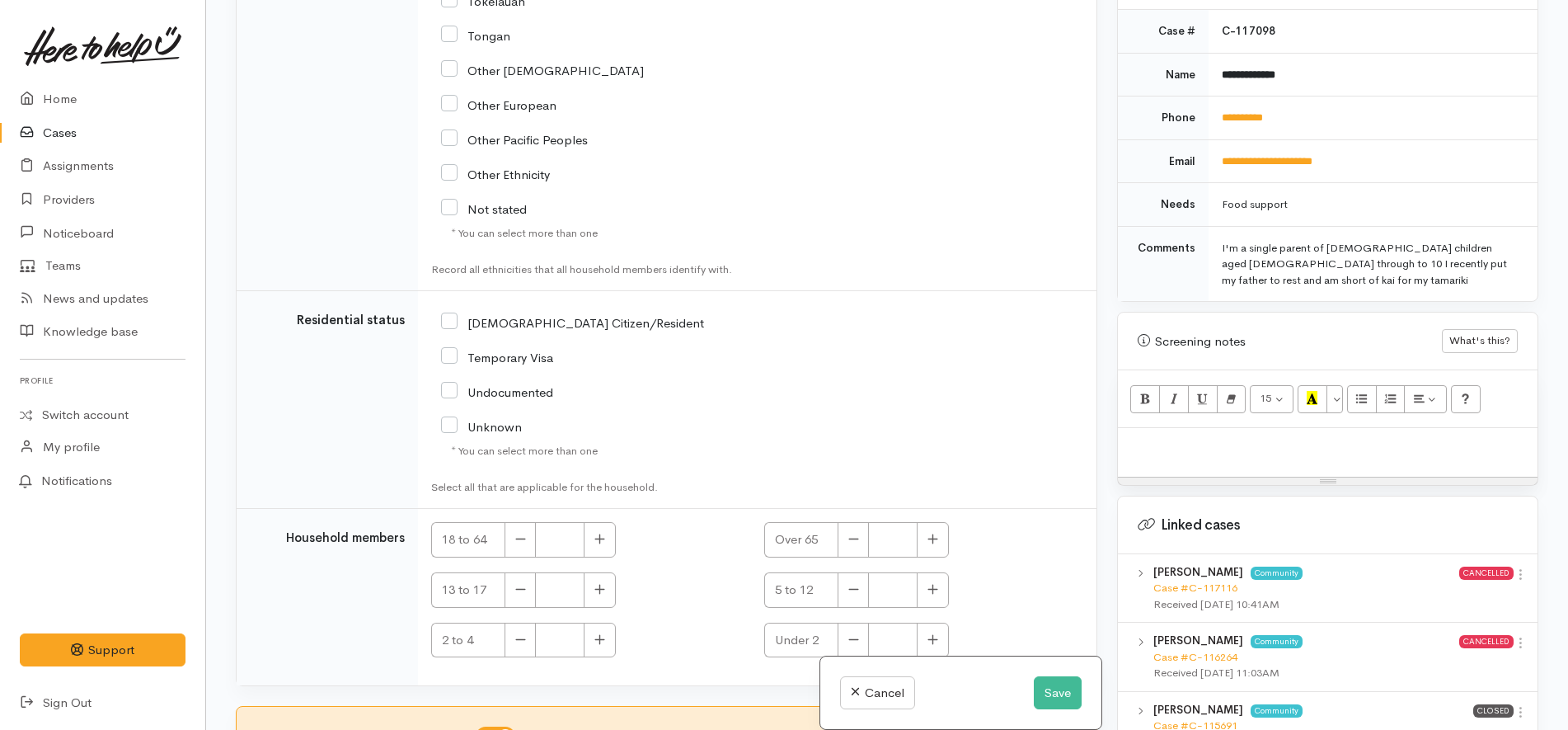
scroll to position [825, 0]
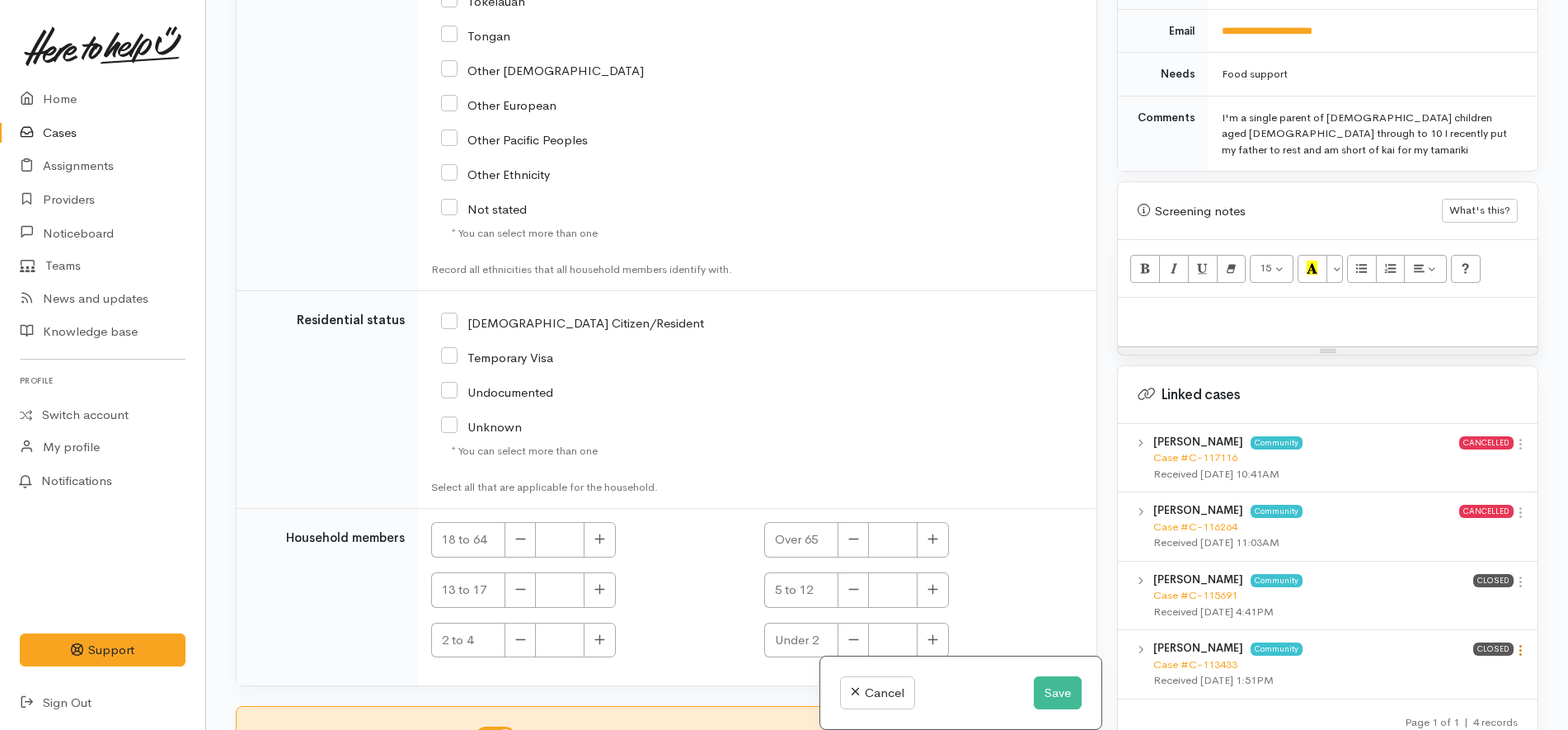
click at [1513, 643] on icon at bounding box center [1521, 650] width 14 height 14
click at [1455, 669] on link "View case" at bounding box center [1462, 682] width 130 height 26
click at [1296, 306] on p at bounding box center [1327, 315] width 403 height 19
paste div
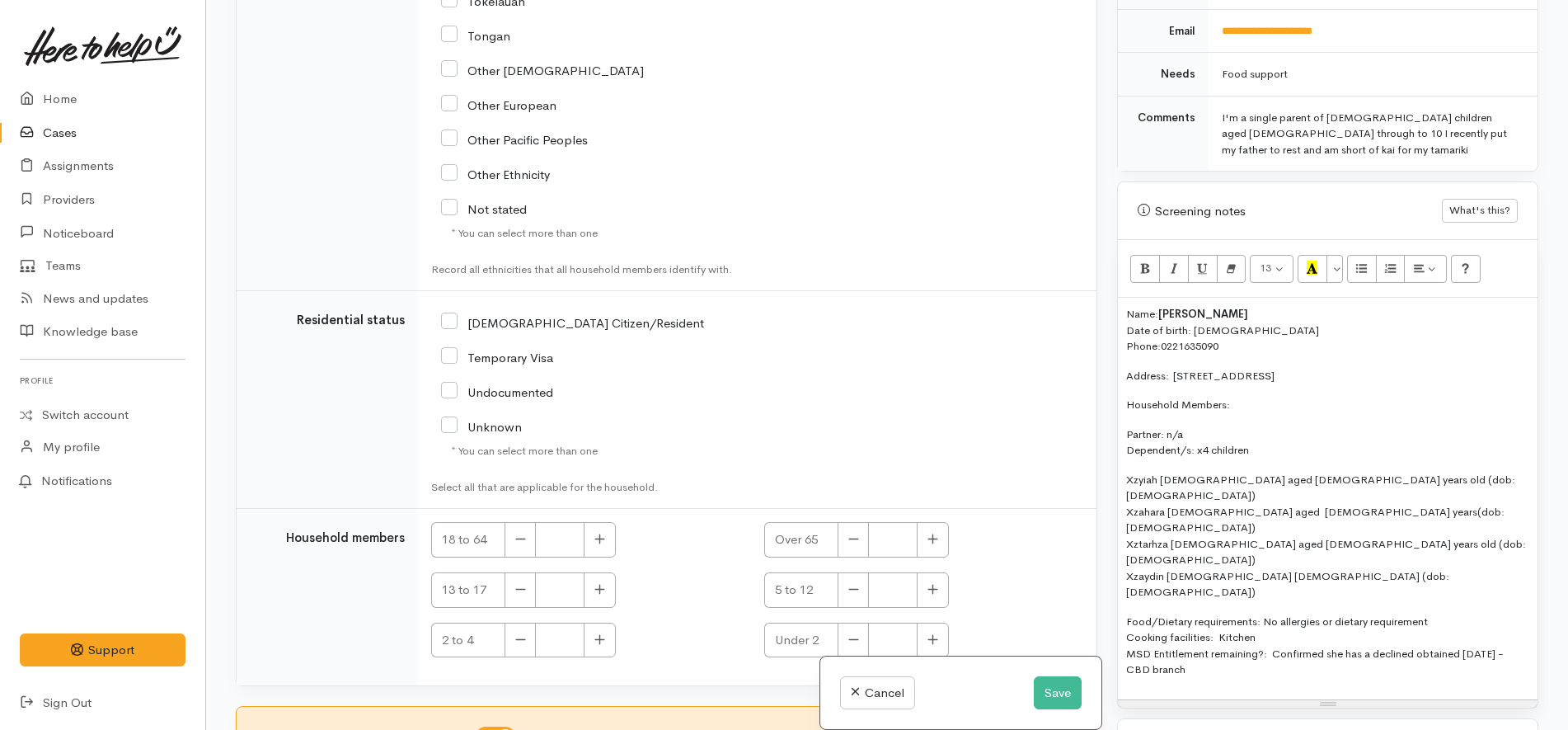
click at [1321, 613] on p "Food/Dietary requirements: No allergies or dietary requirement Cooking faciliti…" at bounding box center [1327, 645] width 403 height 64
click at [1219, 613] on p "Food/Dietary requirements: No allergies or dietary requirement Cooking faciliti…" at bounding box center [1327, 645] width 403 height 64
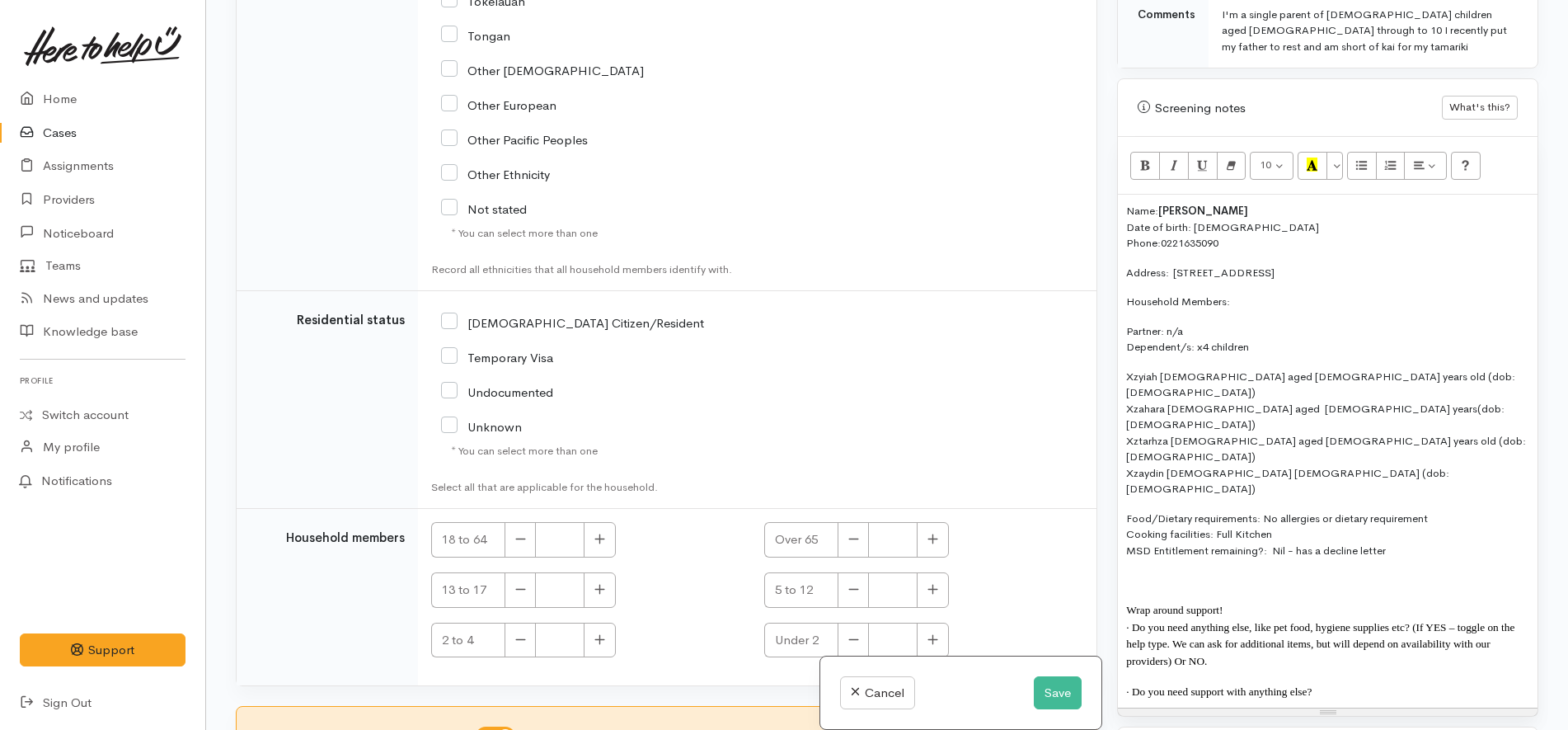
click at [1208, 603] on span "Wrap around support!" at bounding box center [1174, 609] width 96 height 13
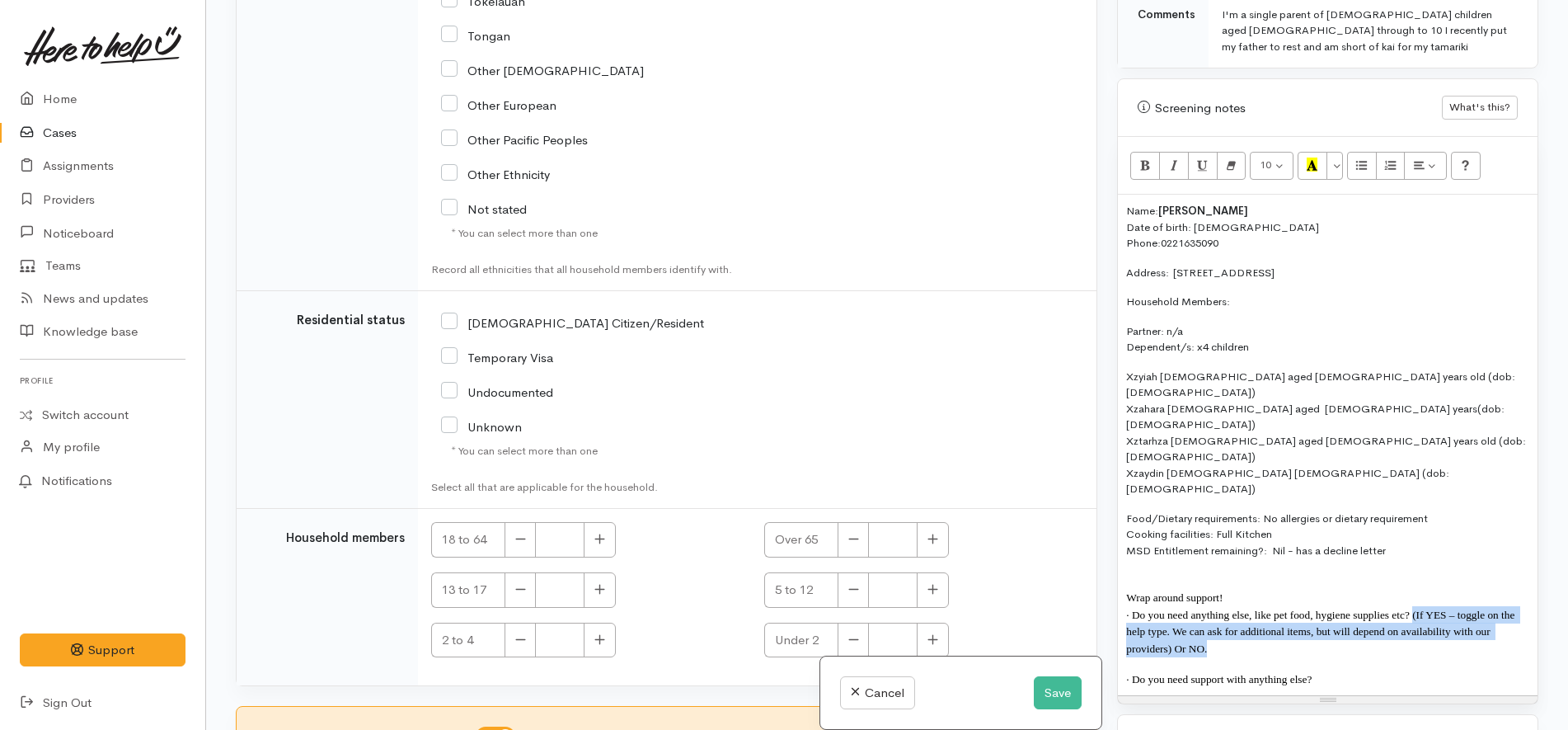
drag, startPoint x: 1359, startPoint y: 568, endPoint x: 1413, endPoint y: 535, distance: 63.3
click at [1413, 606] on p "· Do you need anything else, like pet food, hygiene supplies etc? (If YES – tog…" at bounding box center [1327, 631] width 403 height 51
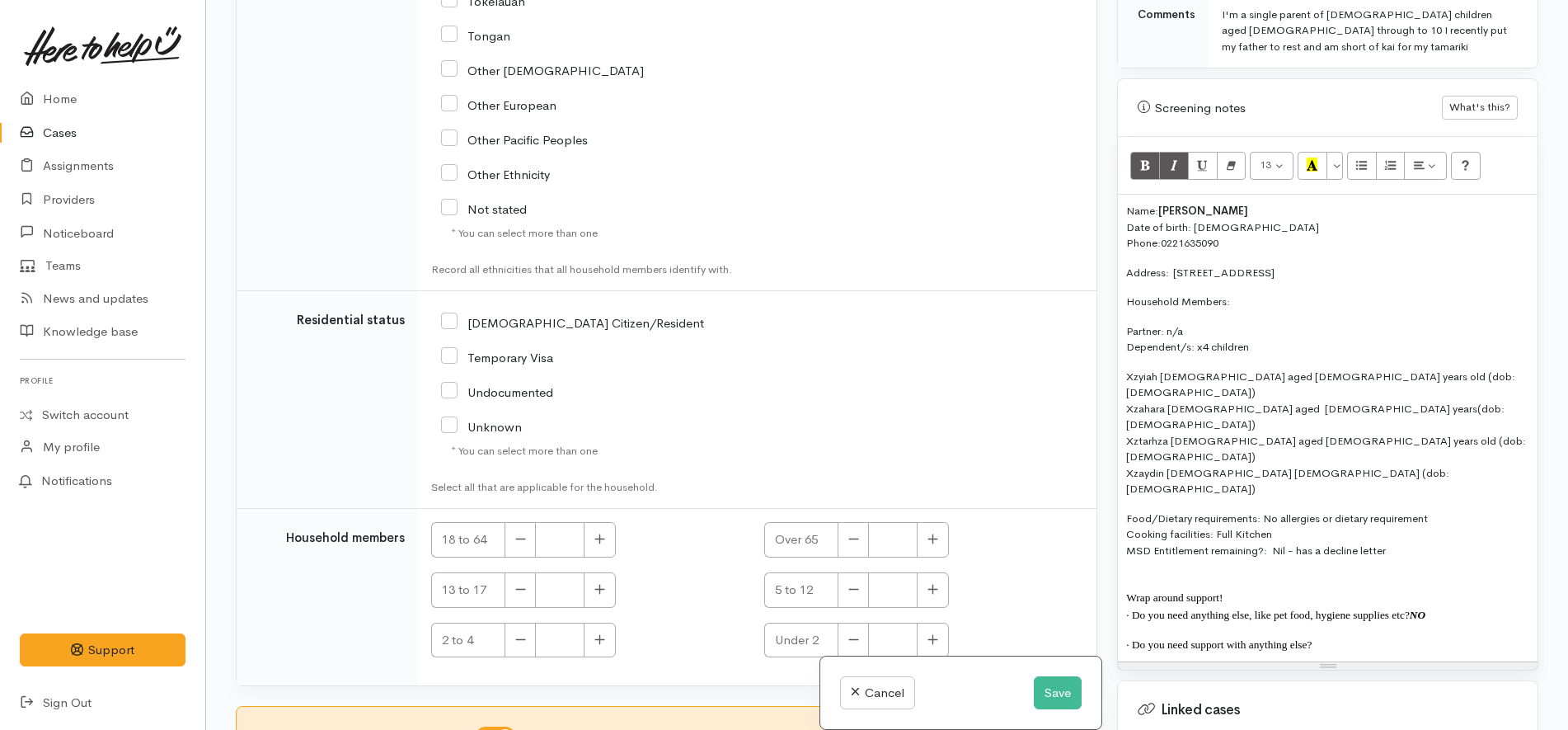
copy b "NO"
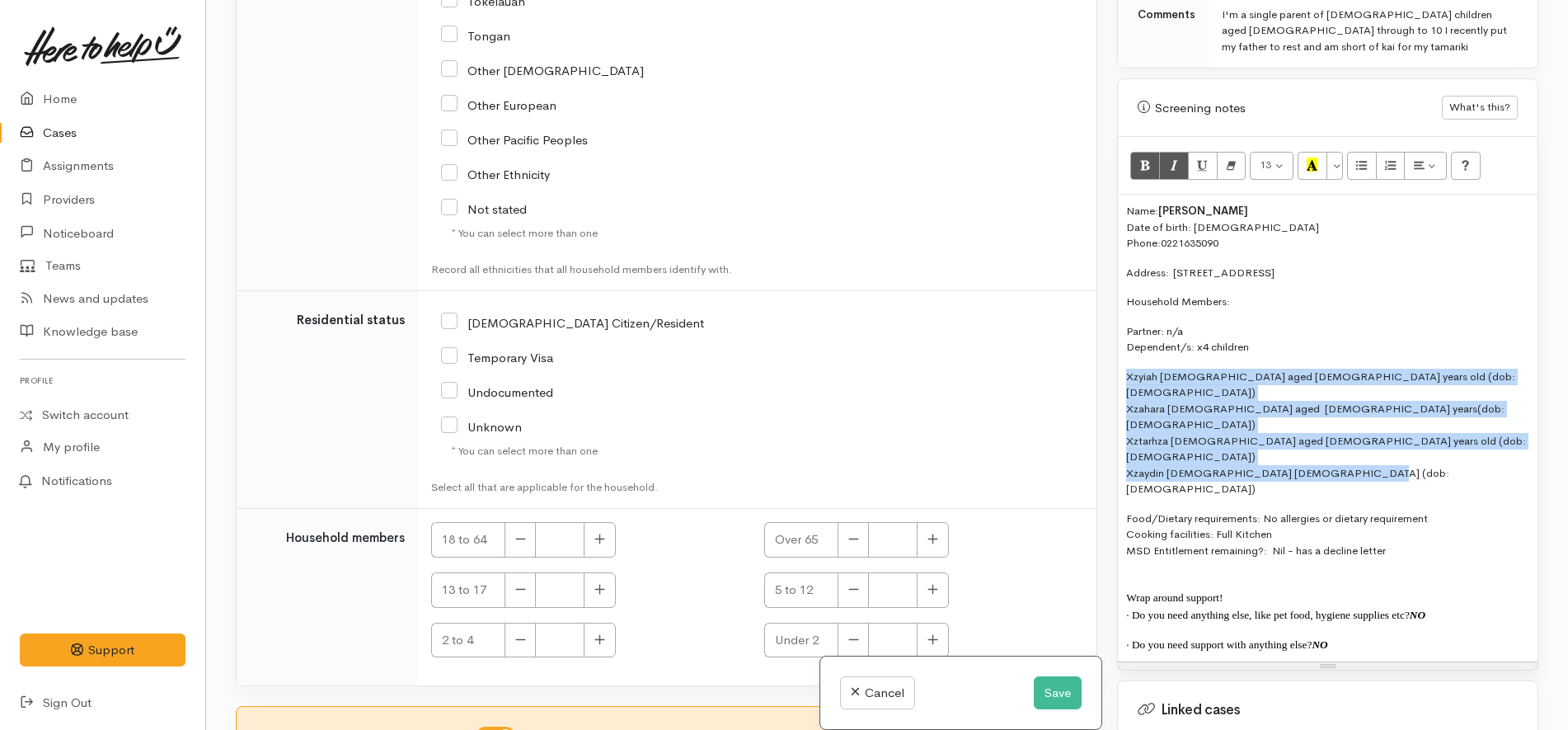
drag, startPoint x: 1368, startPoint y: 408, endPoint x: 1112, endPoint y: 362, distance: 260.1
click at [1112, 362] on div "Warnings Add No warnings have been raised against this case Add Warning Title ●…" at bounding box center [1328, 365] width 441 height 730
click at [1355, 153] on button "Unordered list (CTRL+SHIFT+NUM7)" at bounding box center [1362, 165] width 29 height 28
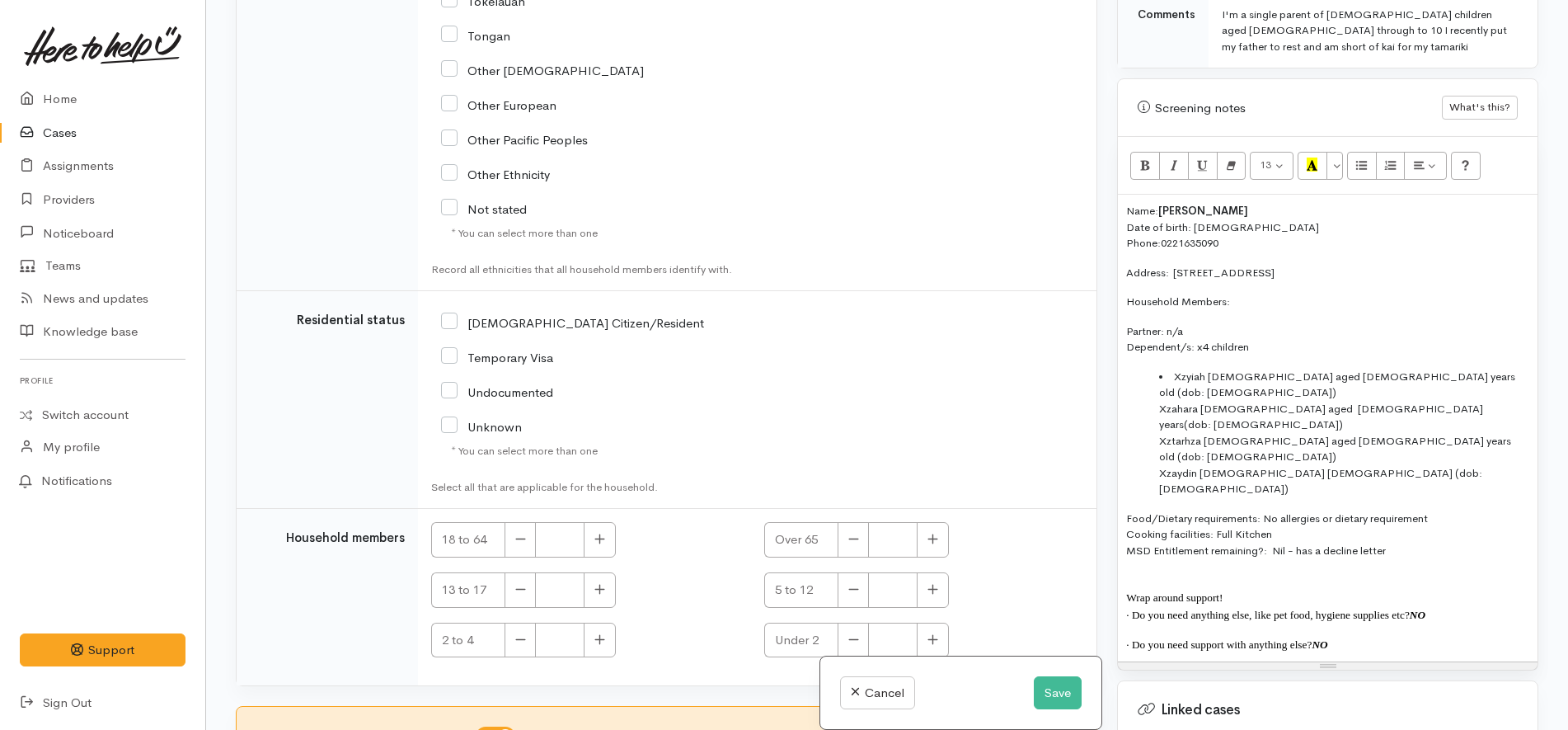
click at [1149, 374] on ul "Xzyiah male aged 16 years old (dob: 15/09/2008) Xzahara female aged 13 years(do…" at bounding box center [1327, 432] width 403 height 129
click at [1267, 334] on p "Partner: n/a Dependent/s: x4 children" at bounding box center [1327, 340] width 403 height 32
click at [1423, 510] on p "Food/Dietary requirements: No allergies or dietary requirement Cooking faciliti…" at bounding box center [1327, 534] width 403 height 48
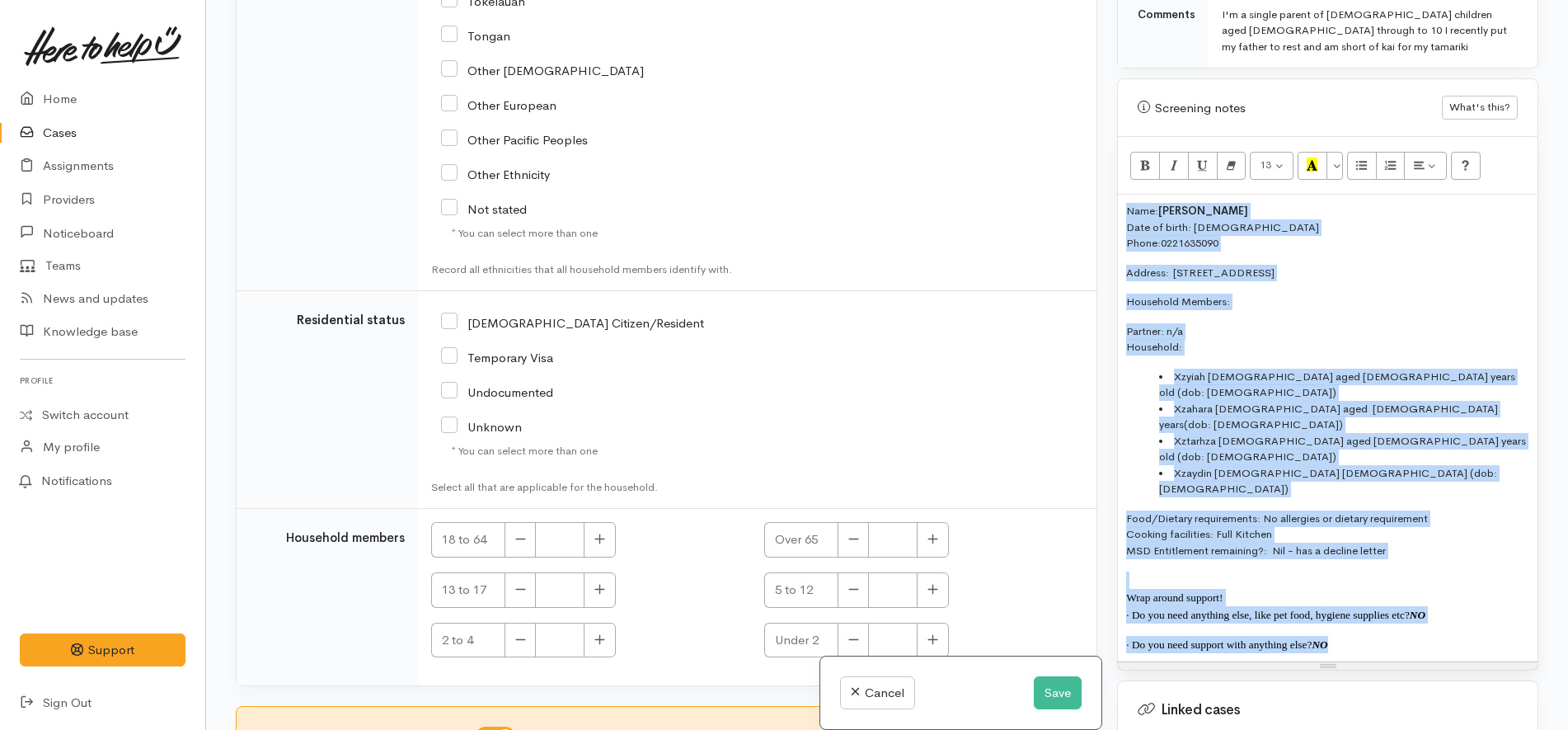
drag, startPoint x: 1394, startPoint y: 573, endPoint x: 1084, endPoint y: 125, distance: 544.8
click at [1084, 125] on div "Related cases There are other cases potentially from the same person, address o…" at bounding box center [887, 365] width 1322 height 730
click at [1186, 204] on span "Tearoha Kira" at bounding box center [1203, 211] width 90 height 14
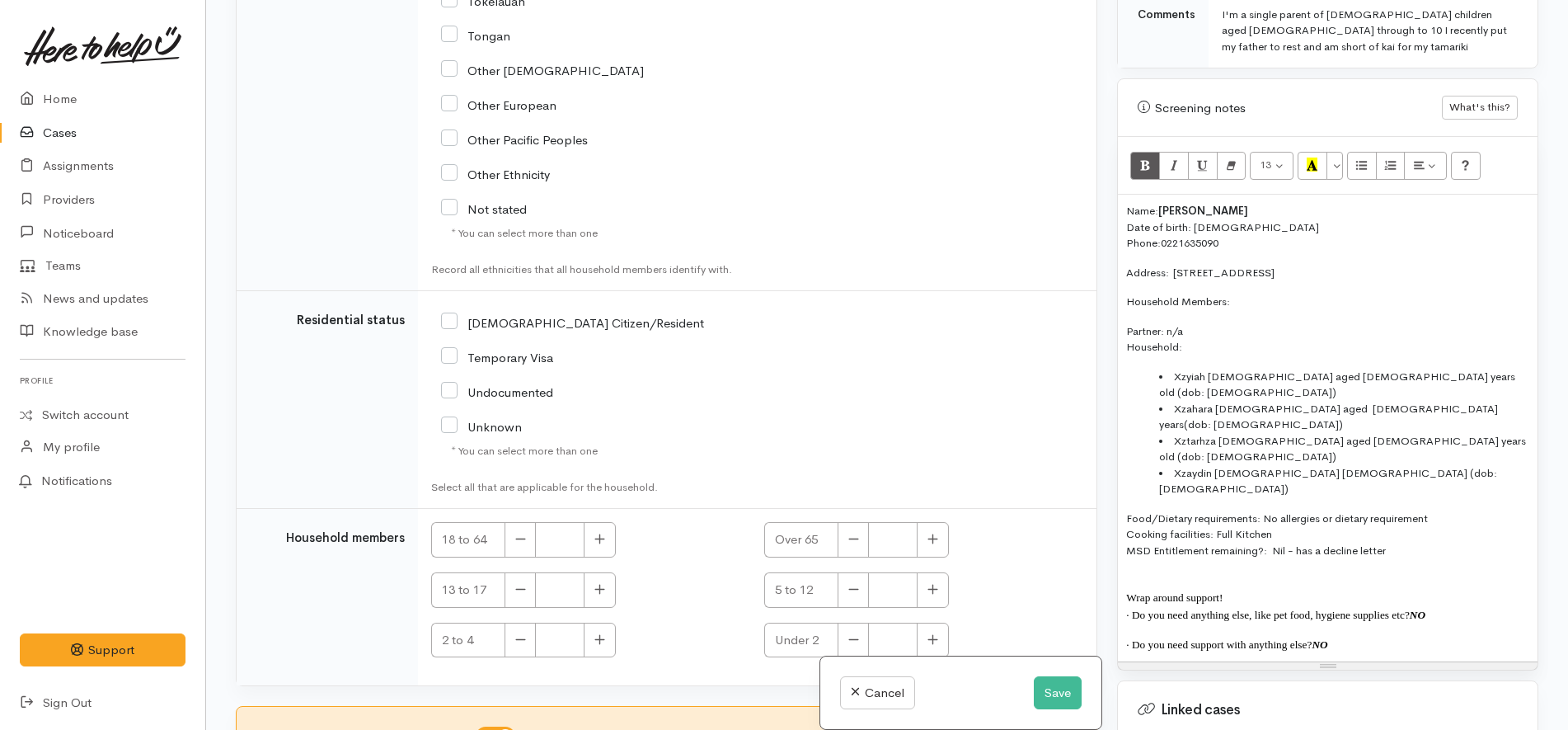
click at [1280, 232] on p "Name: Te Aroha Kira Date of birth: 02/05/1989 Phone:  0221635090" at bounding box center [1327, 227] width 403 height 48
copy div "Name: Te Aroha Kira Date of birth: 02/05/1989 Phone:  0221635090 Address:  23 E…"
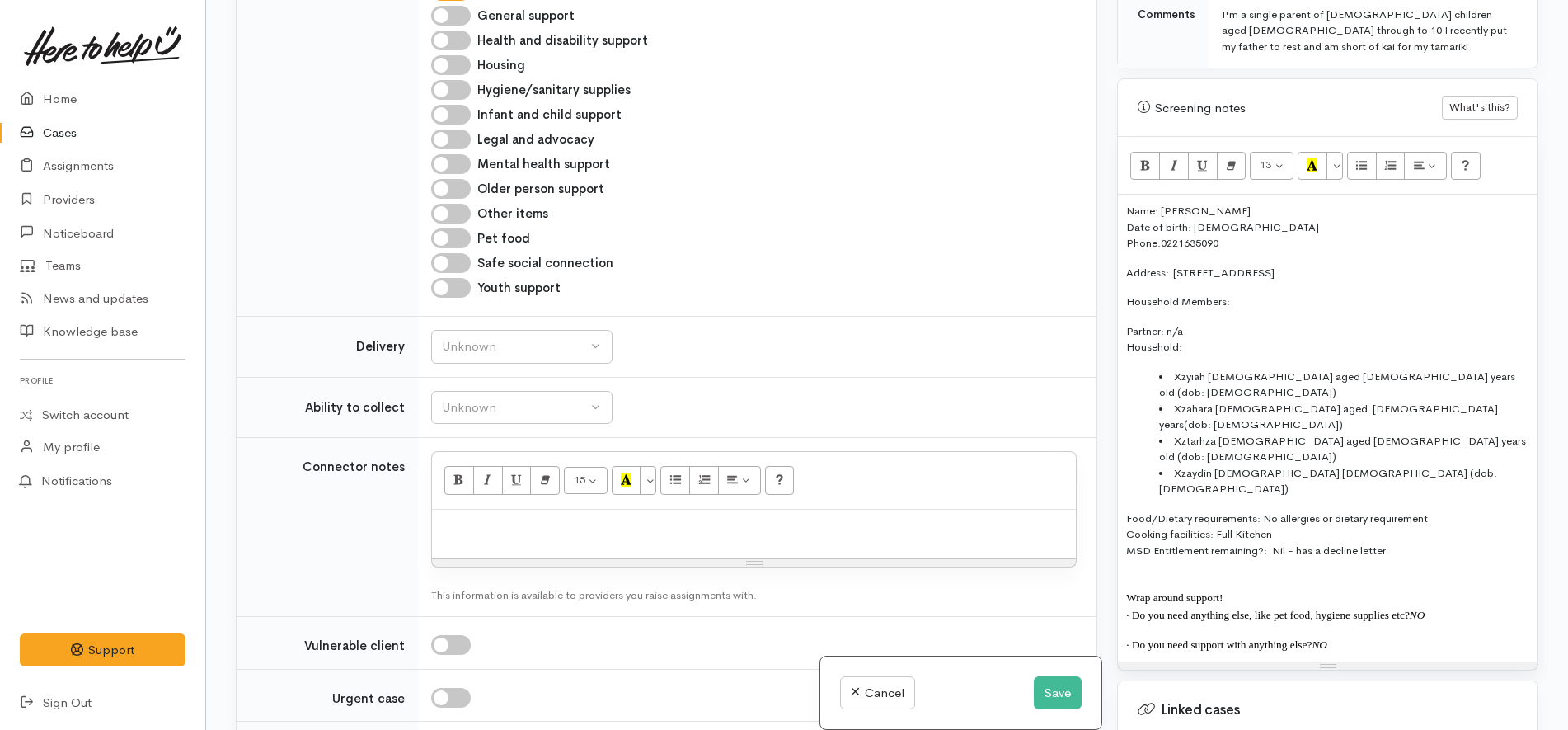
click at [775, 517] on p at bounding box center [754, 526] width 627 height 19
paste div
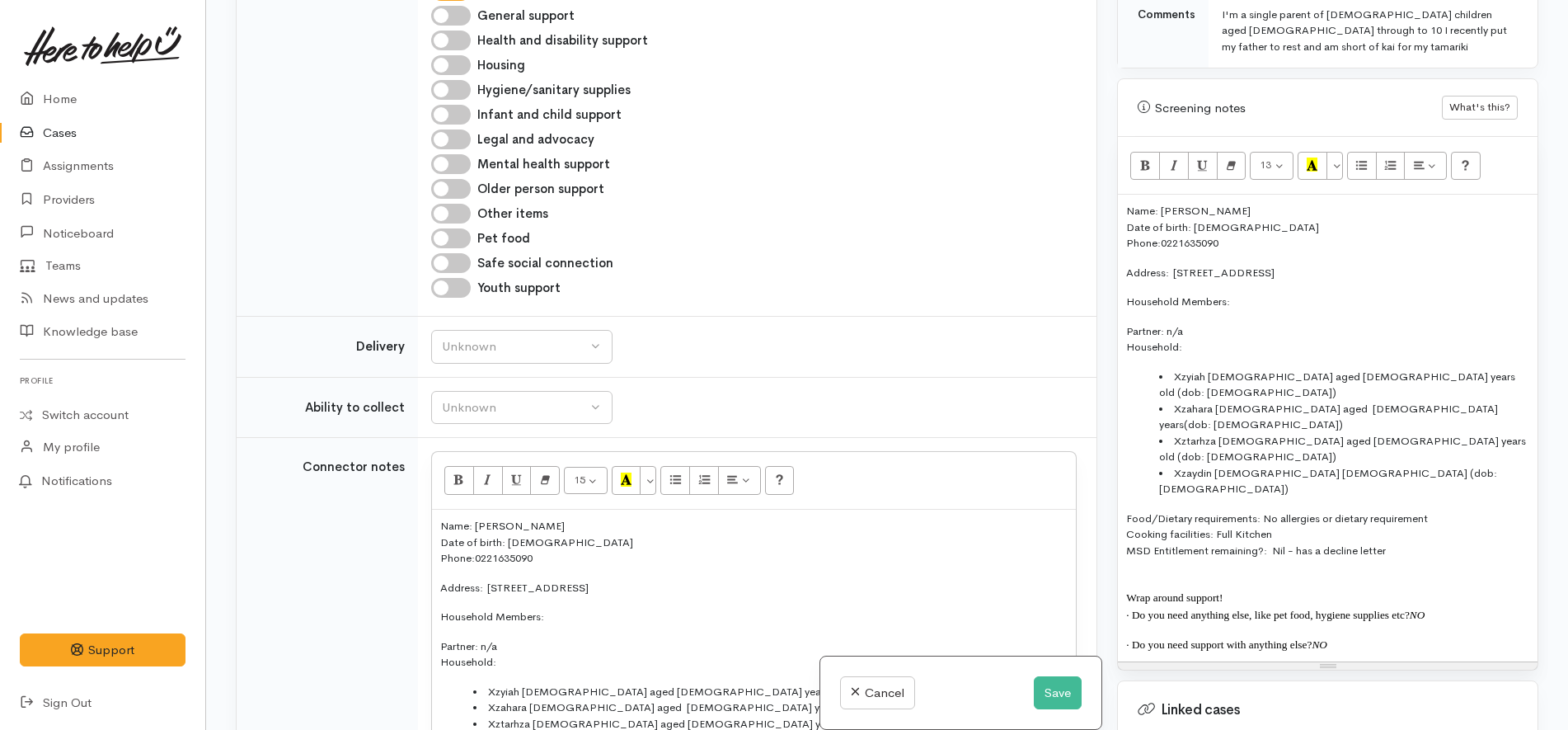
scroll to position [1828, 0]
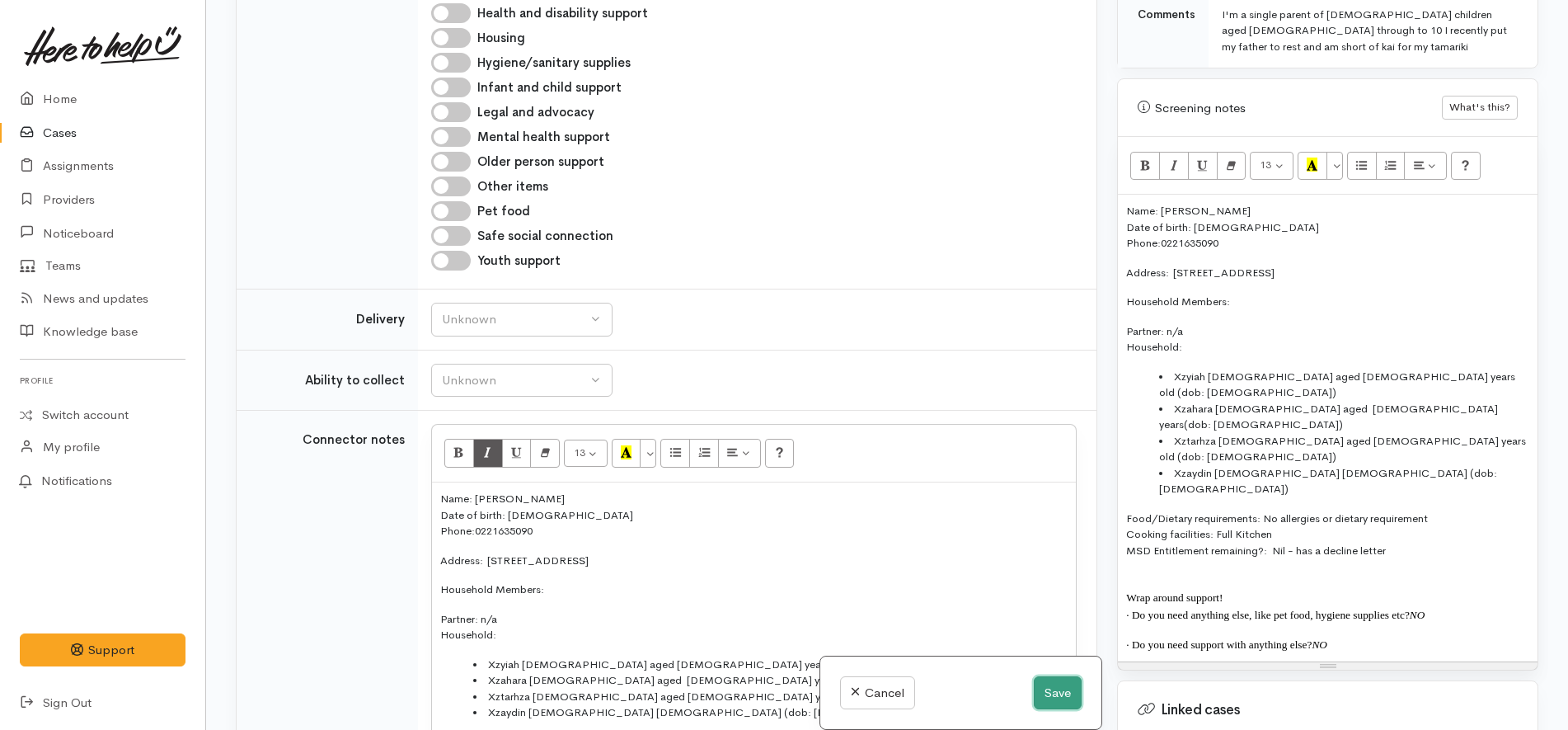
click at [1043, 687] on button "Save" at bounding box center [1058, 693] width 48 height 34
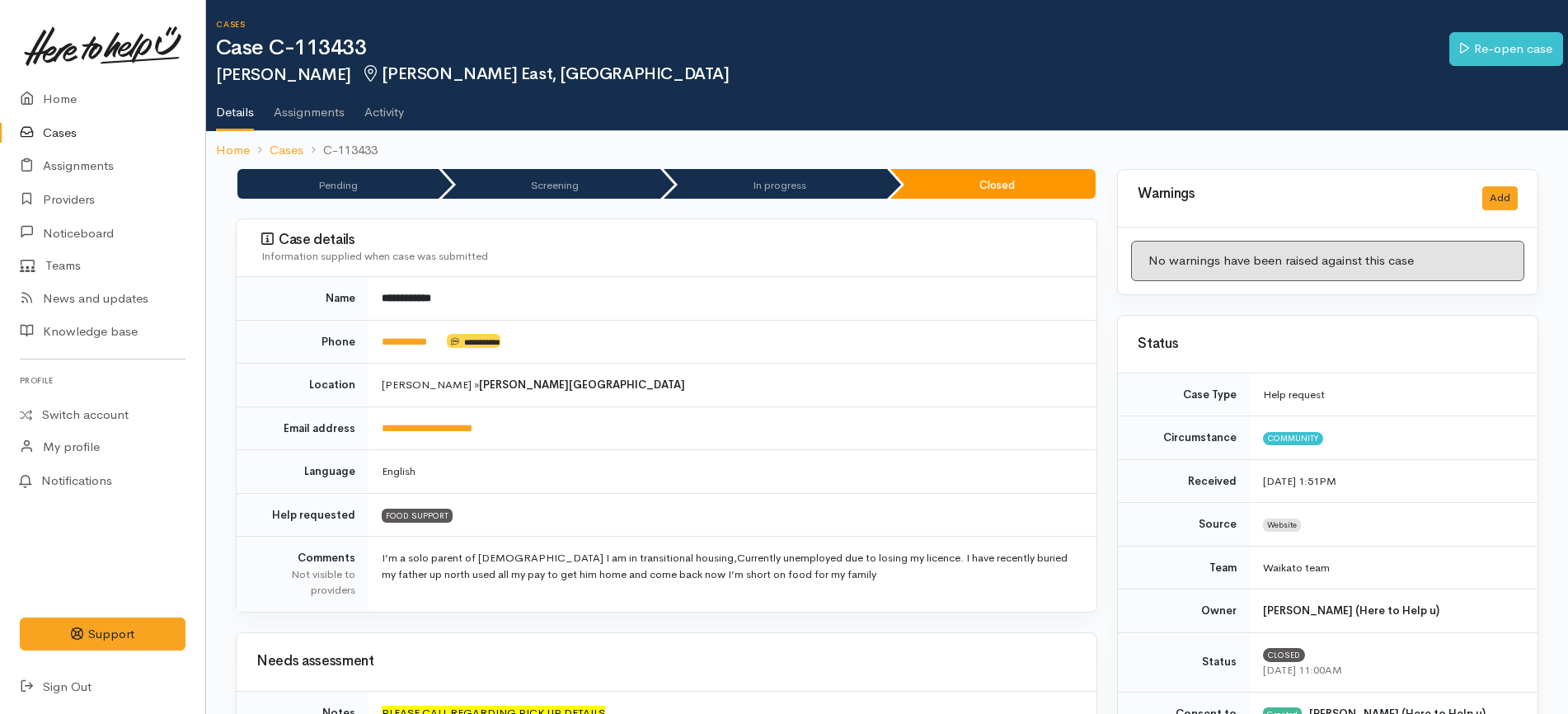
scroll to position [517, 0]
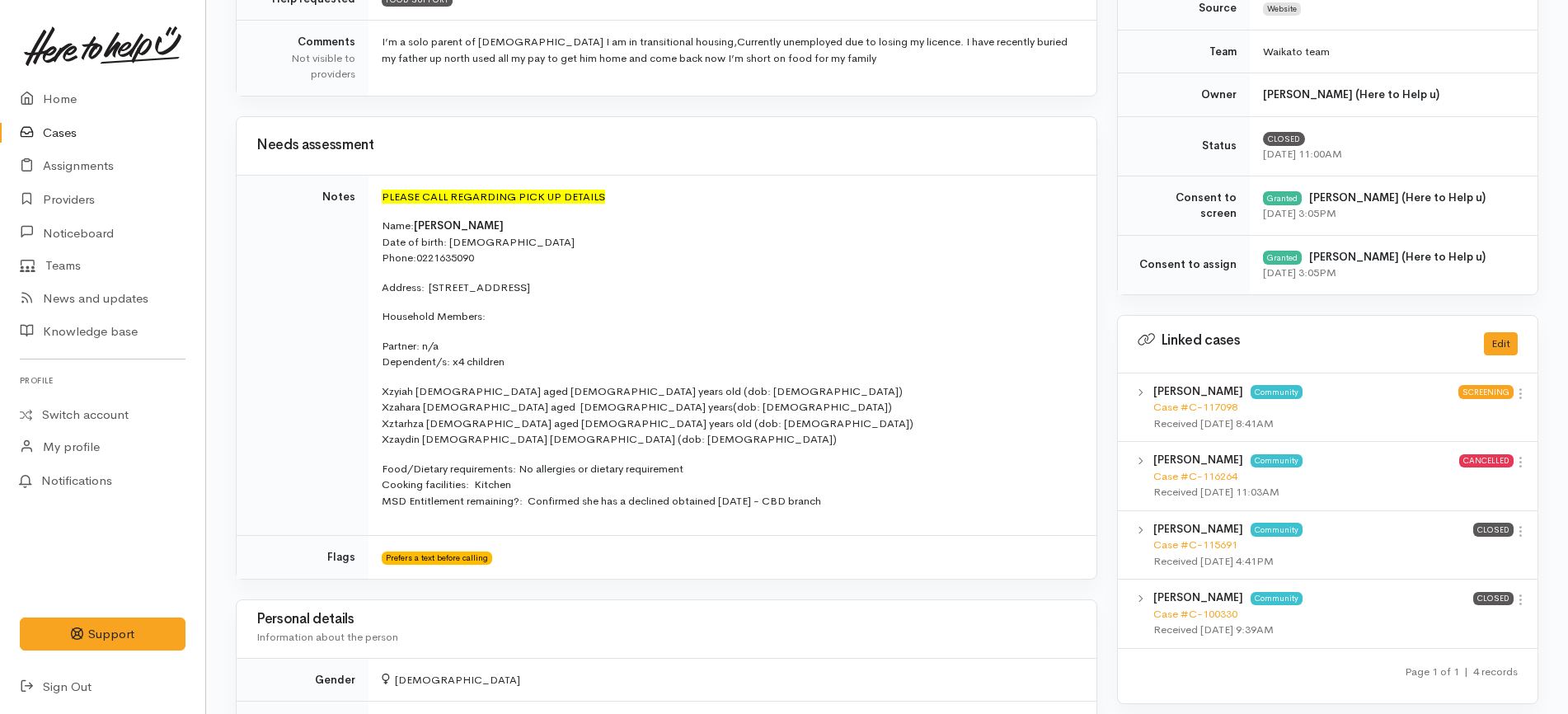
drag, startPoint x: 384, startPoint y: 224, endPoint x: 876, endPoint y: 506, distance: 567.1
click at [876, 506] on td "PLEASE CALL REGARDING PICK UP DETAILS Name: Tearoha Kira Date of birth: 02/05/1…" at bounding box center [732, 356] width 728 height 361
copy td "Name: Tearoha Kira Date of birth: 02/05/1989 Phone:  0221635090 Address:  23 En…"
click at [757, 342] on p "Partner: n/a Dependent/s: x4 children" at bounding box center [729, 354] width 695 height 32
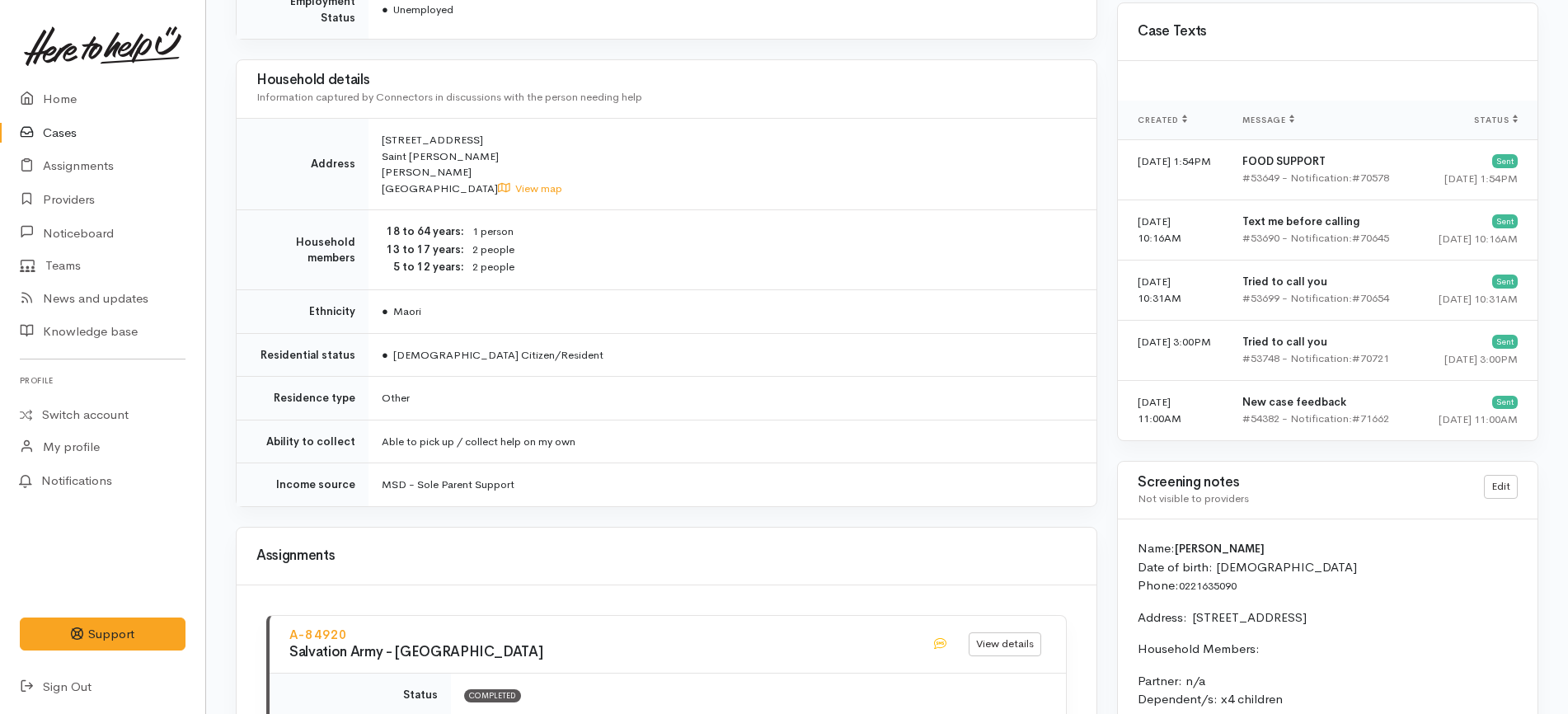
drag, startPoint x: 479, startPoint y: 130, endPoint x: 375, endPoint y: 120, distance: 104.5
click at [375, 120] on td "23 English Street Saint Andrews Hamilton New Zealand View map" at bounding box center [732, 164] width 728 height 91
copy span "23 English Street"
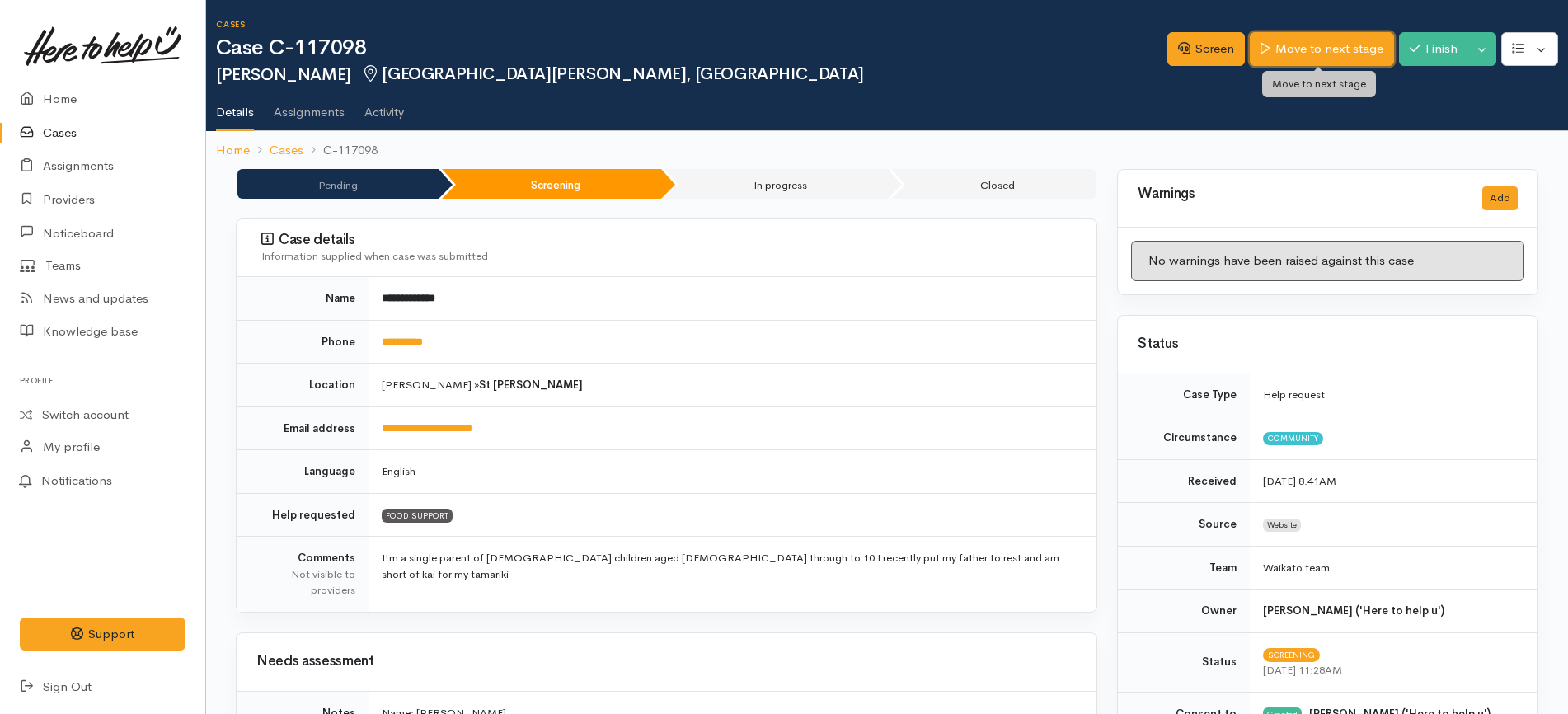
click at [1319, 38] on link "Move to next stage" at bounding box center [1321, 49] width 144 height 34
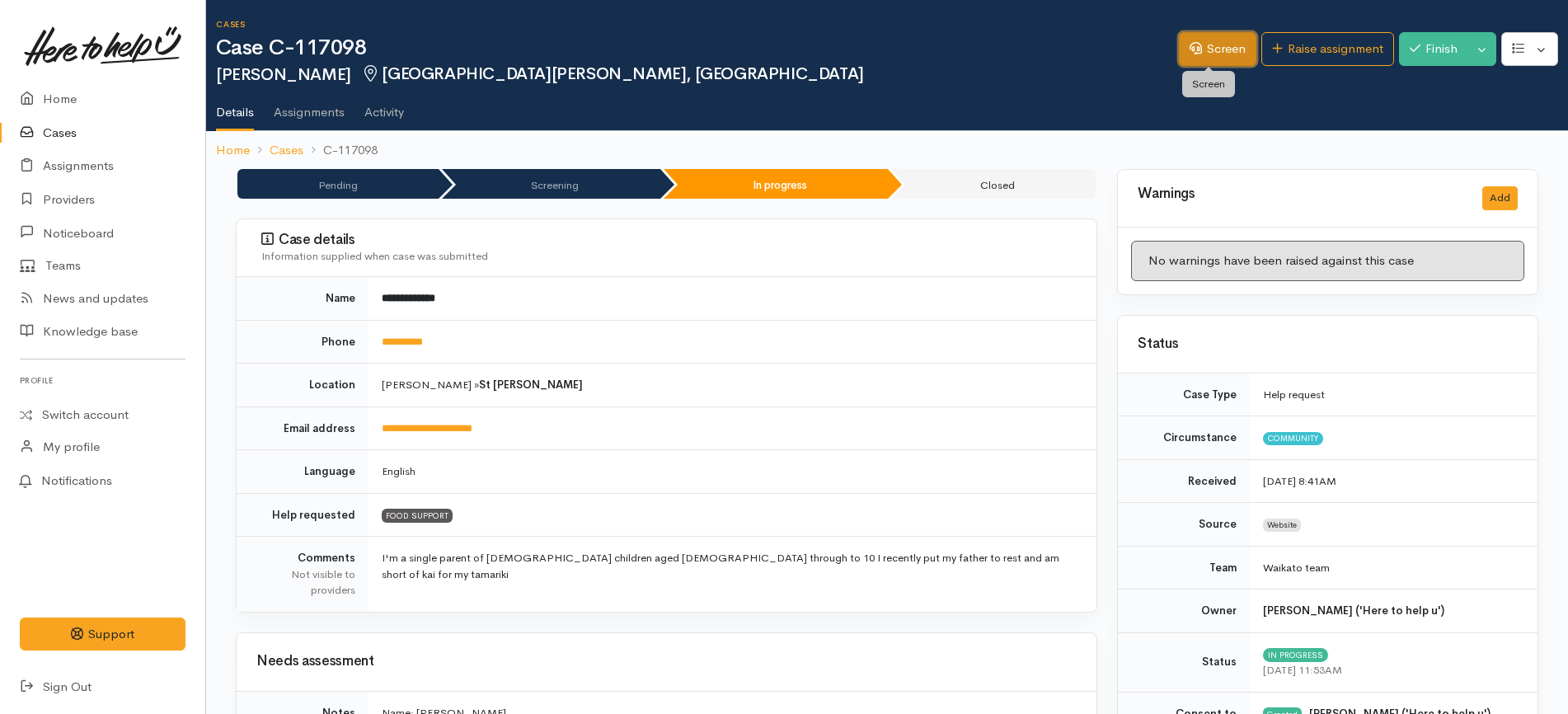
click at [1196, 48] on link "Screen" at bounding box center [1217, 49] width 78 height 34
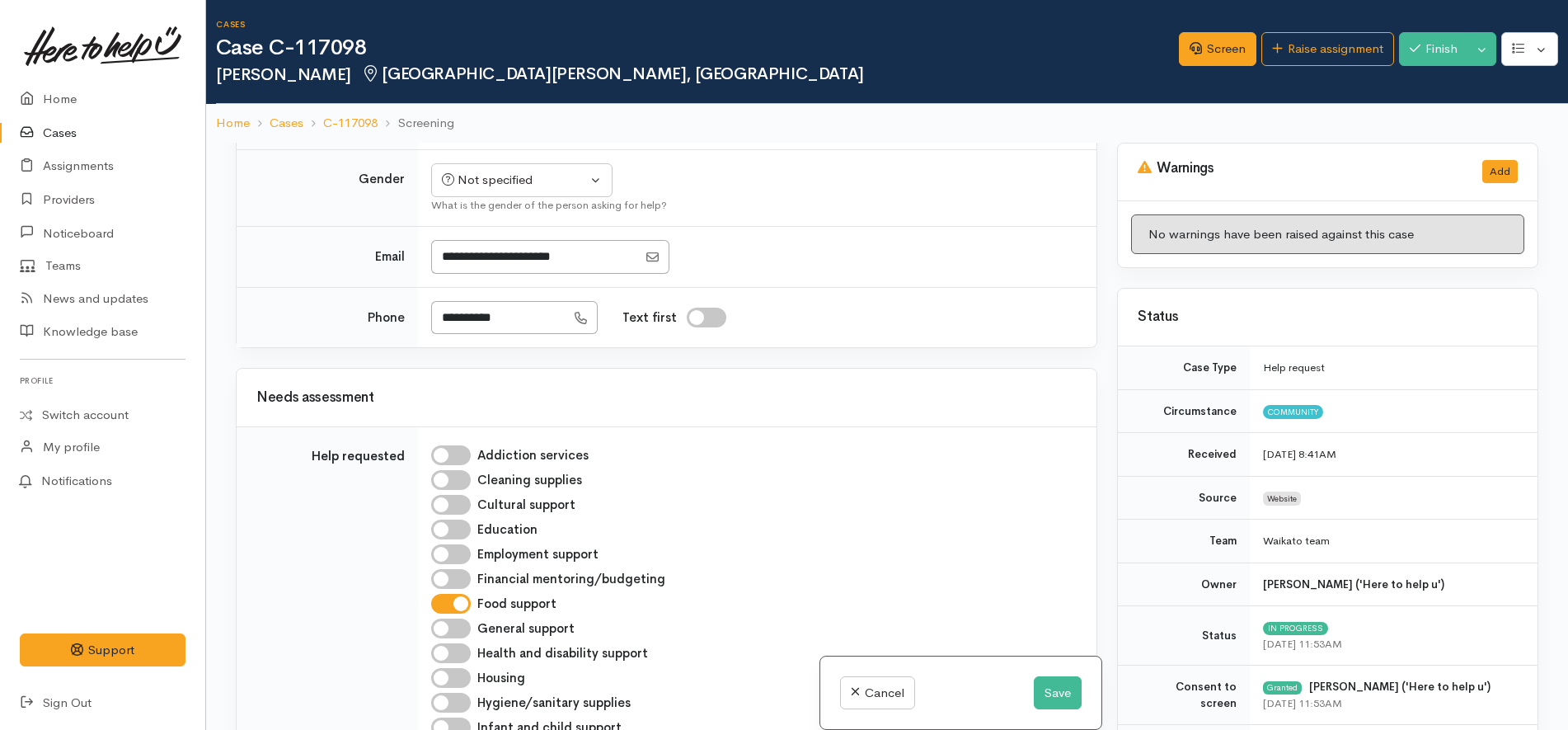
scroll to position [825, 0]
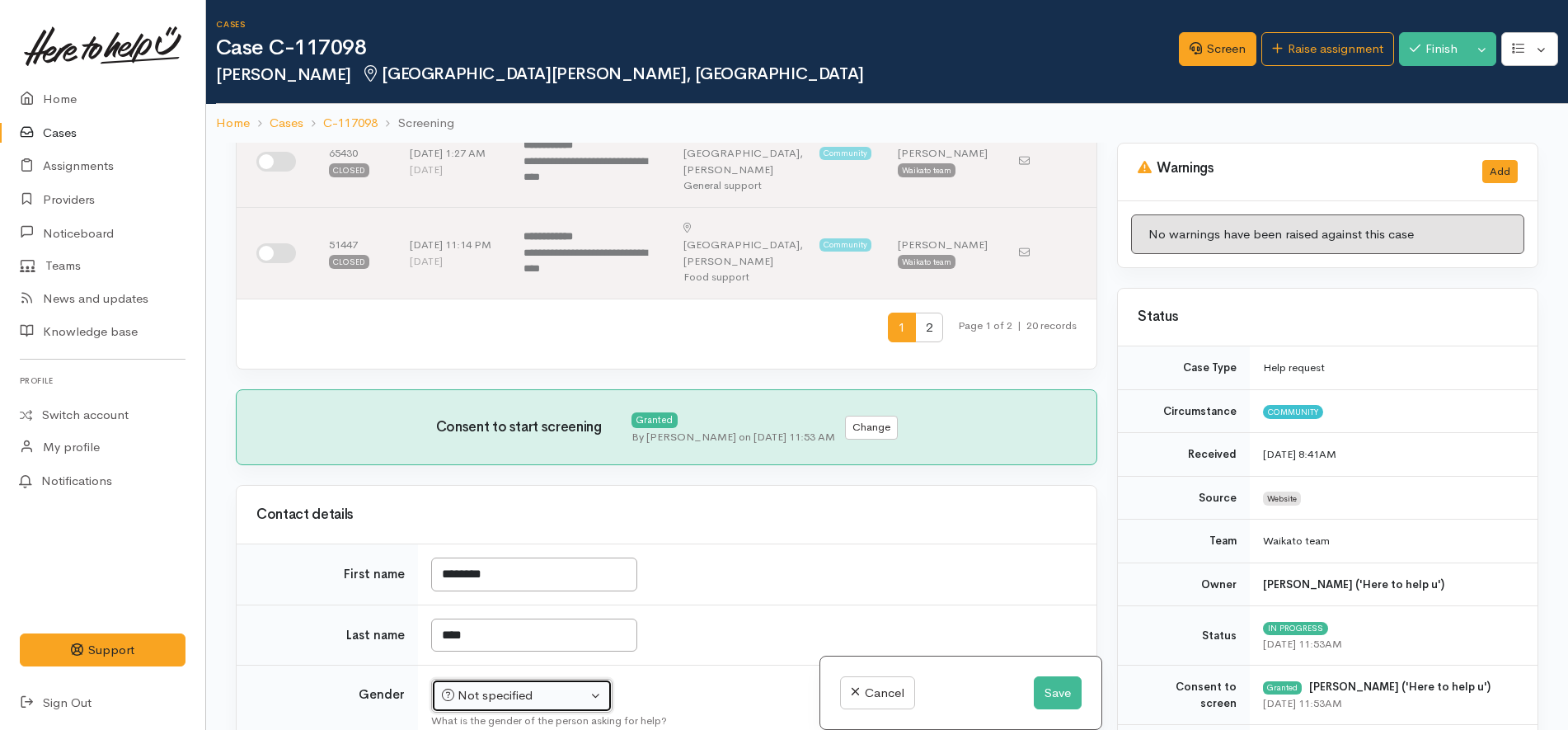
click at [569, 686] on div "Not specified" at bounding box center [515, 695] width 145 height 19
select select "Female"
click at [742, 666] on td "Not specified Male Female Diverse Female Not specified Male Female Diverse What…" at bounding box center [757, 704] width 678 height 77
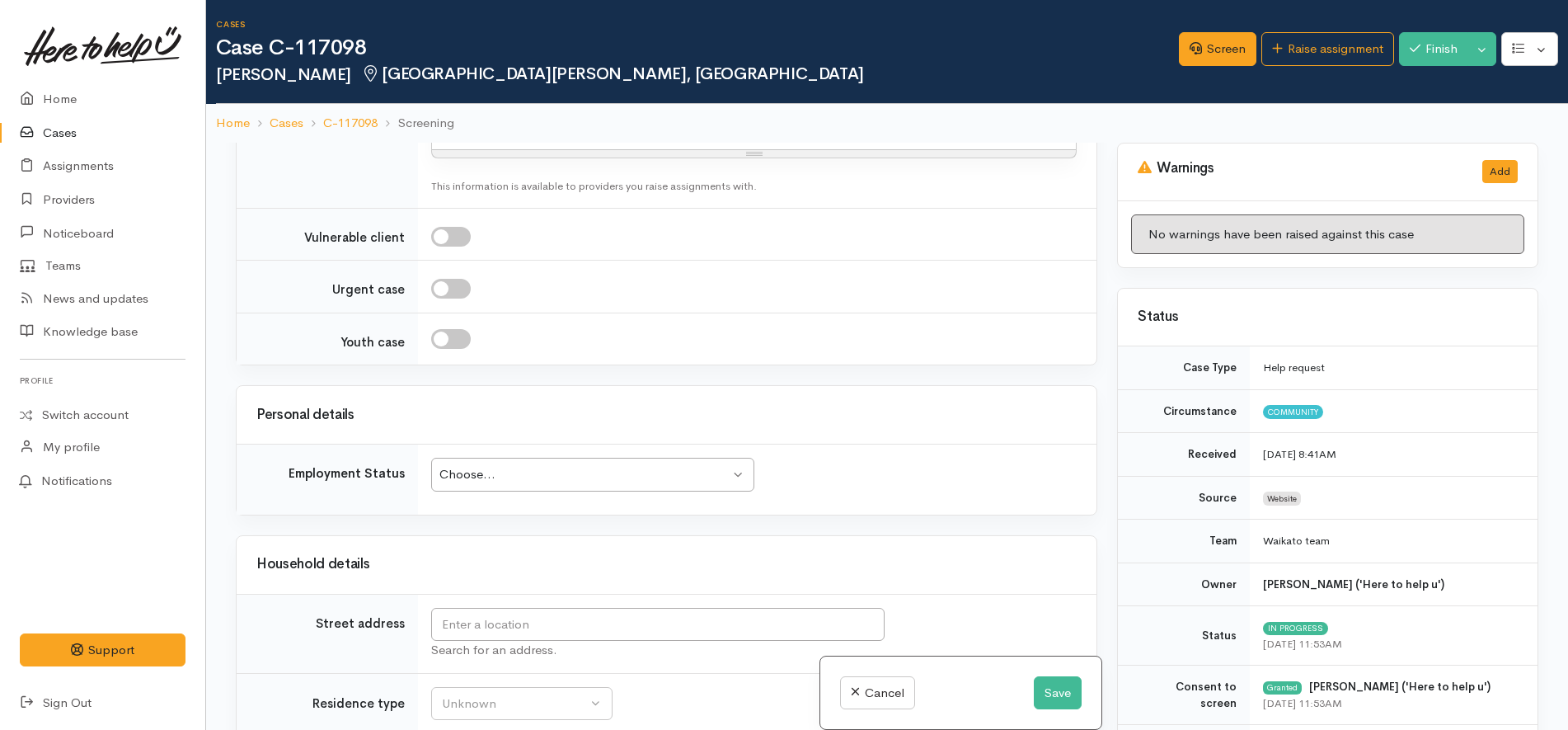
scroll to position [2885, 0]
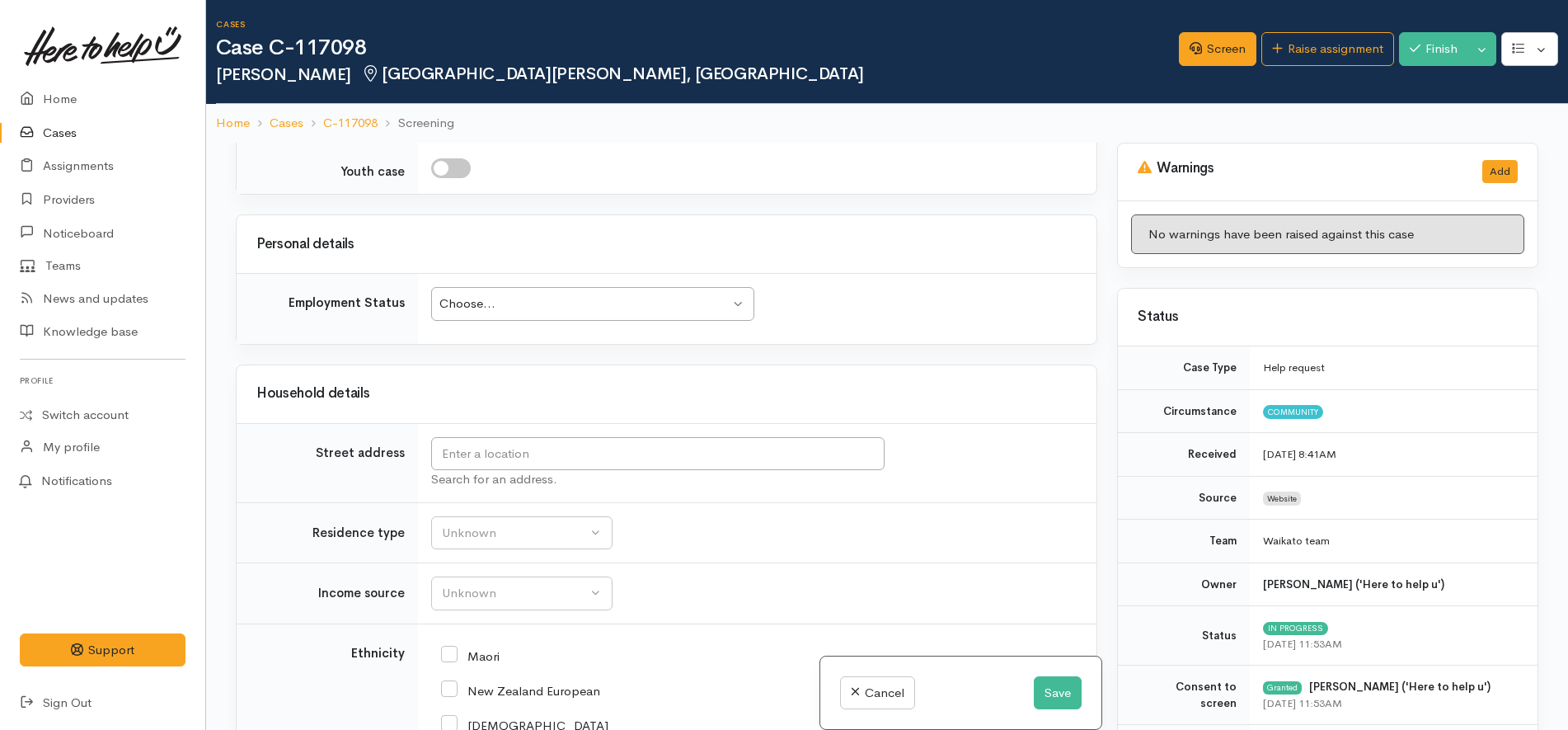
click at [558, 287] on div "Choose... Choose..." at bounding box center [593, 304] width 323 height 34
click at [576, 437] on input "text" at bounding box center [658, 454] width 453 height 34
click at [661, 437] on input "text" at bounding box center [658, 454] width 453 height 34
paste input "23 English Street"
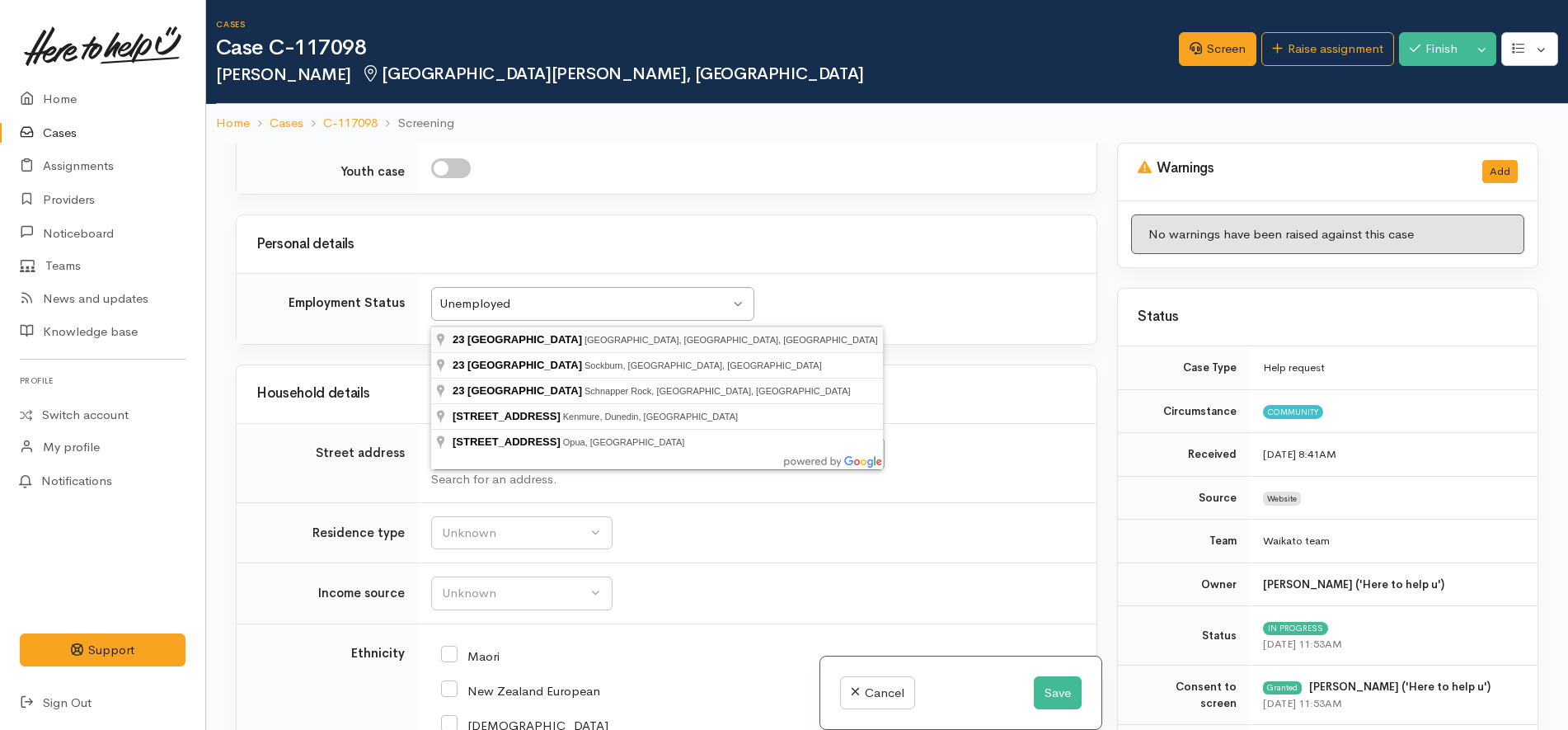
type input "23 English Street, Saint Andrews, Hamilton, New Zealand"
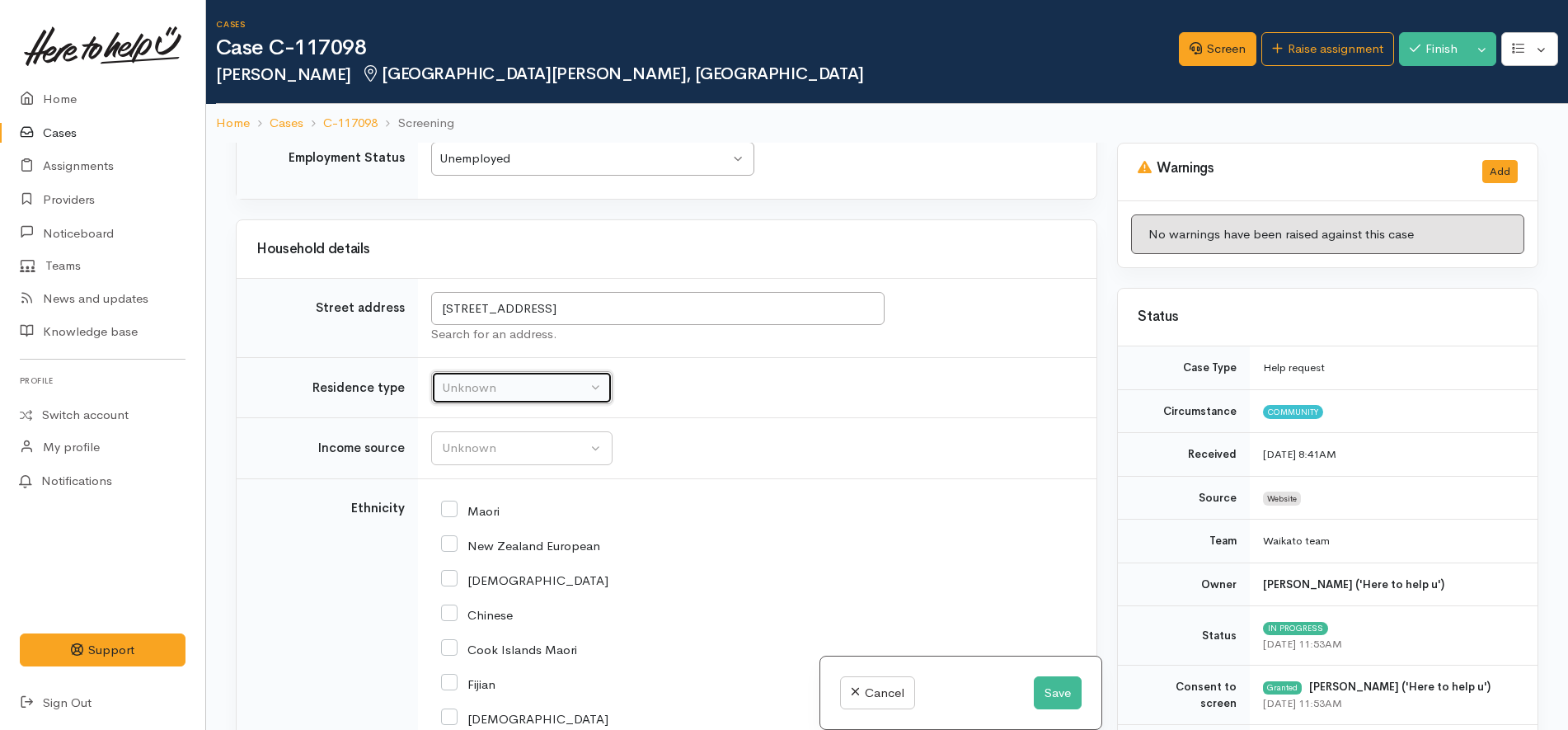
scroll to position [2902, 0]
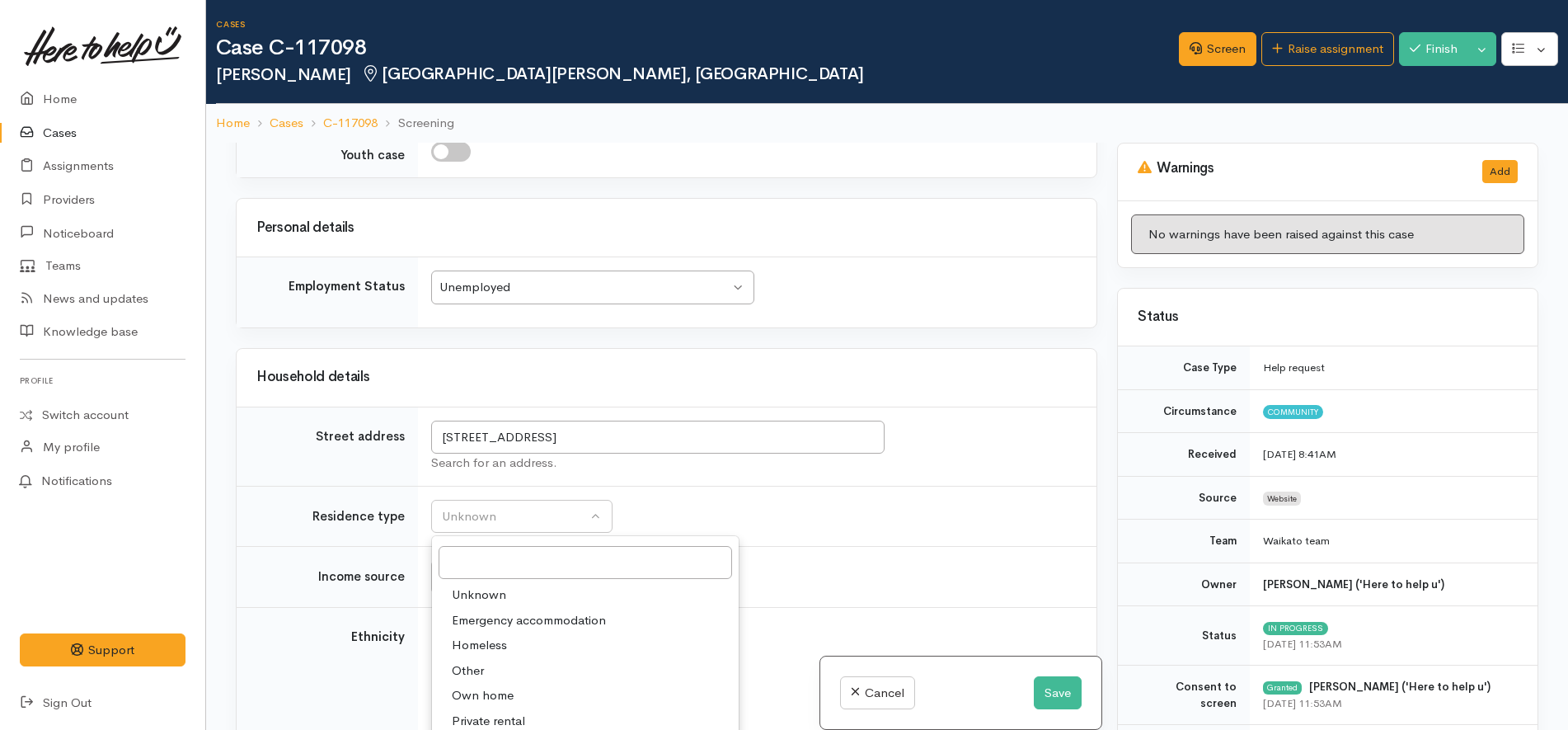
click at [516, 711] on span "Private rental" at bounding box center [489, 720] width 73 height 19
select select "2"
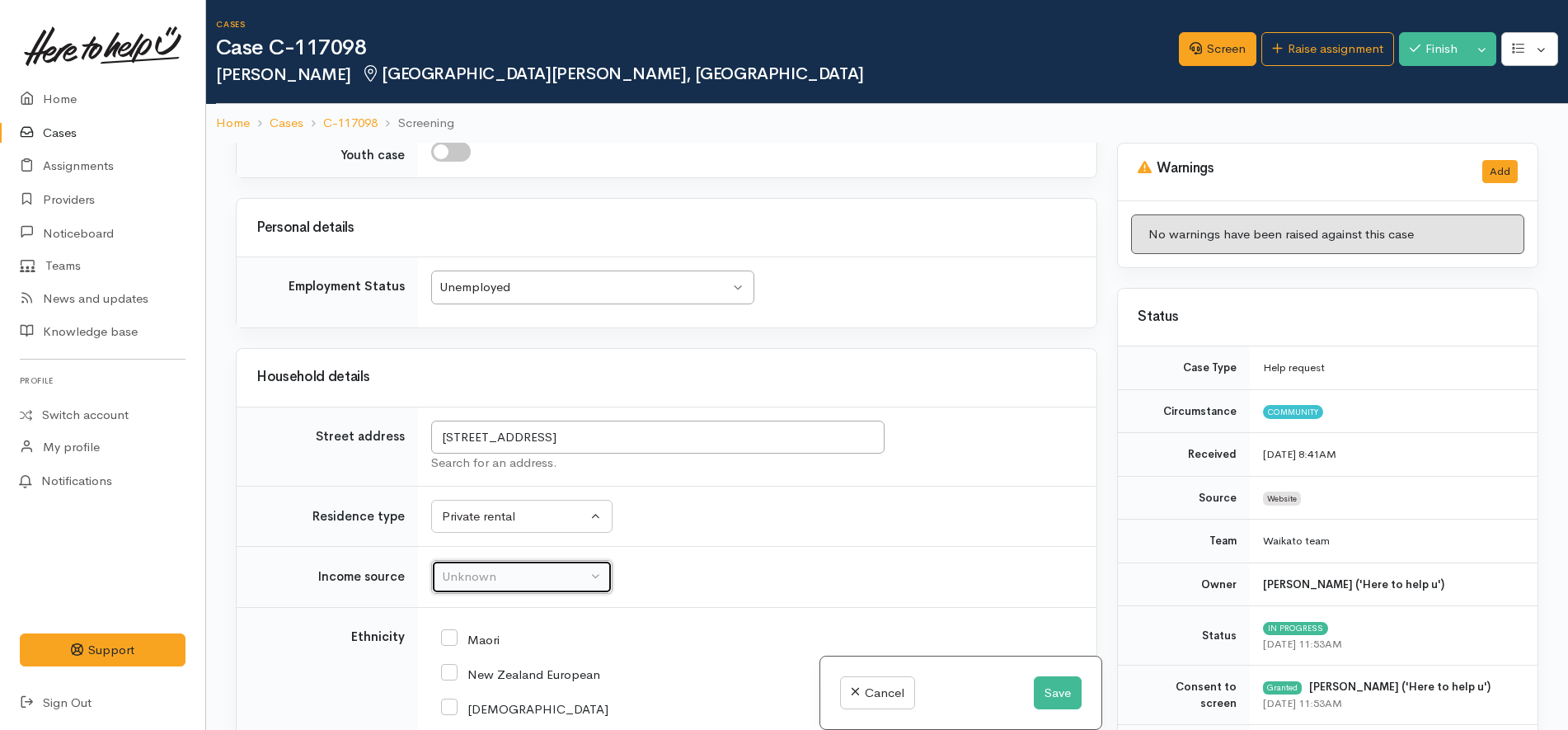
click at [532, 559] on button "Unknown" at bounding box center [522, 576] width 181 height 34
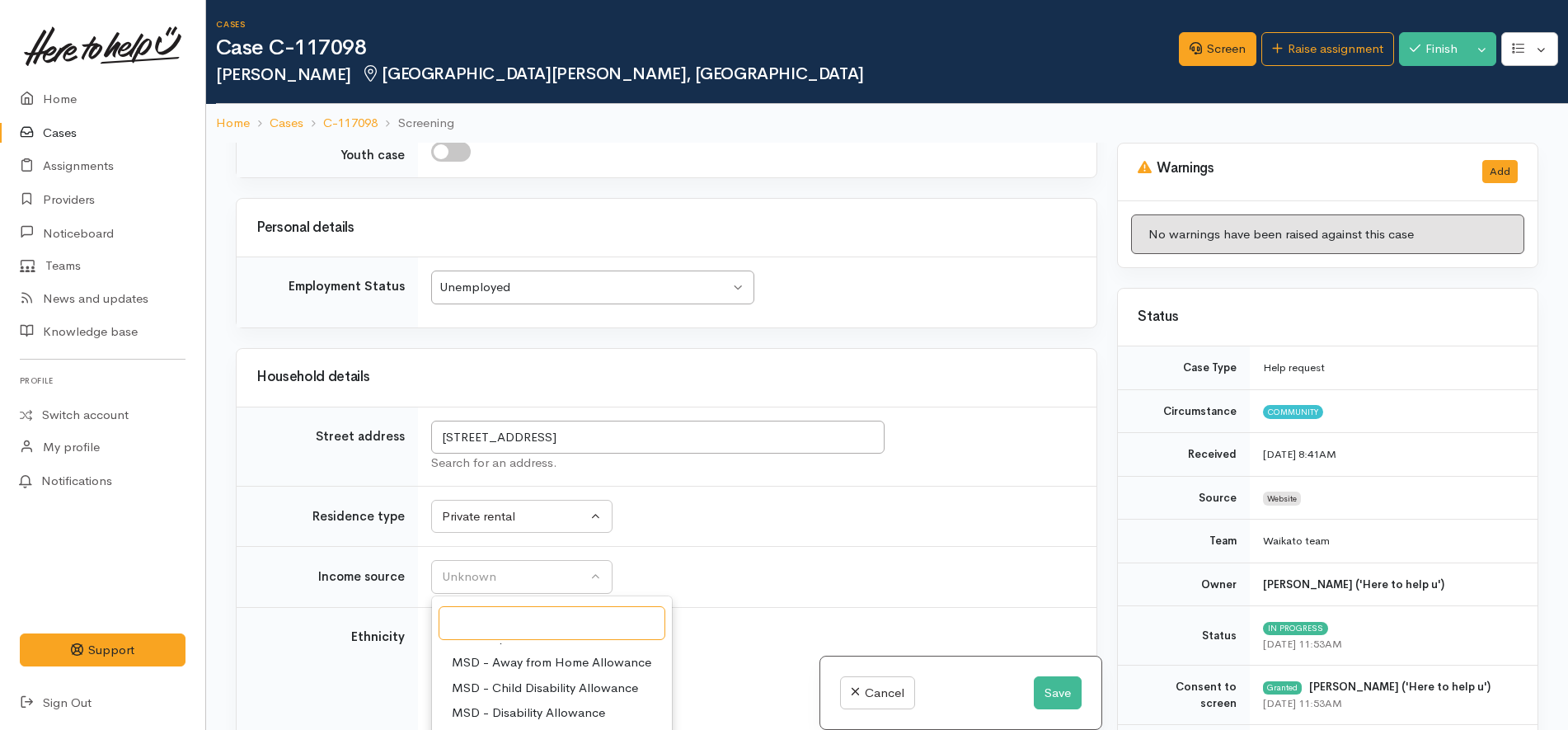
scroll to position [103, 0]
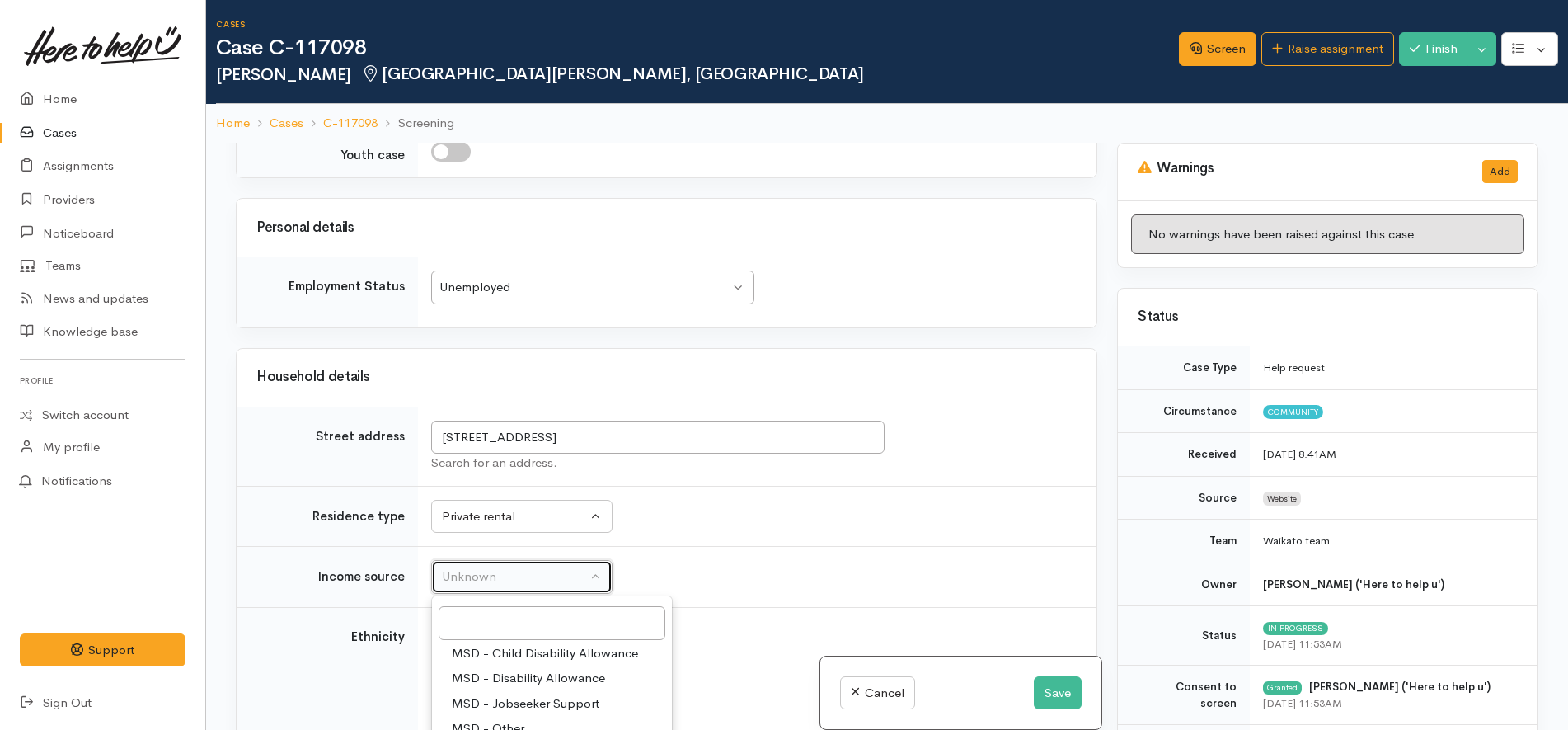
select select "7"
click at [759, 656] on div "New Zealand European" at bounding box center [754, 673] width 625 height 35
click at [484, 631] on input "Maori" at bounding box center [471, 638] width 59 height 15
checkbox input "true"
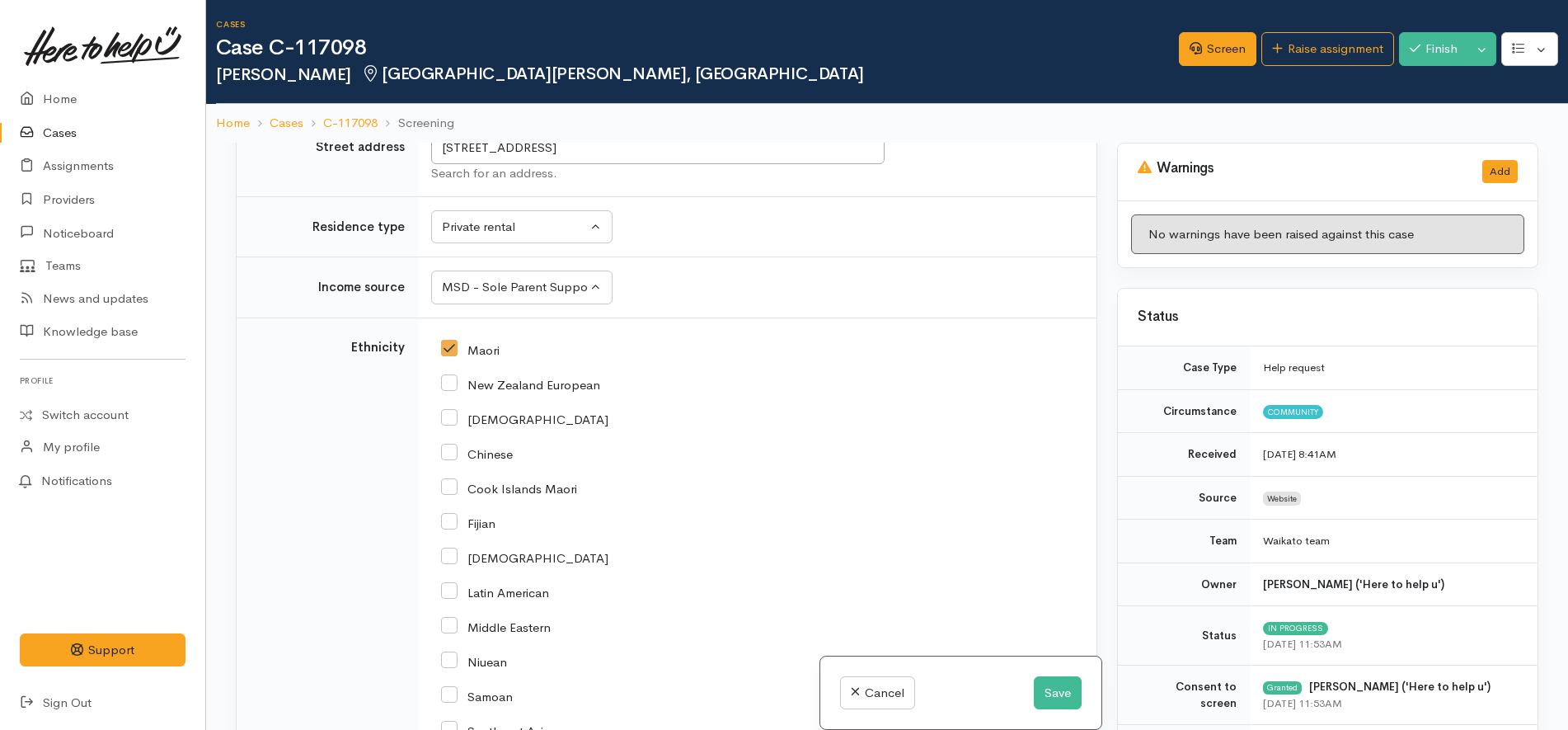
scroll to position [3520, 0]
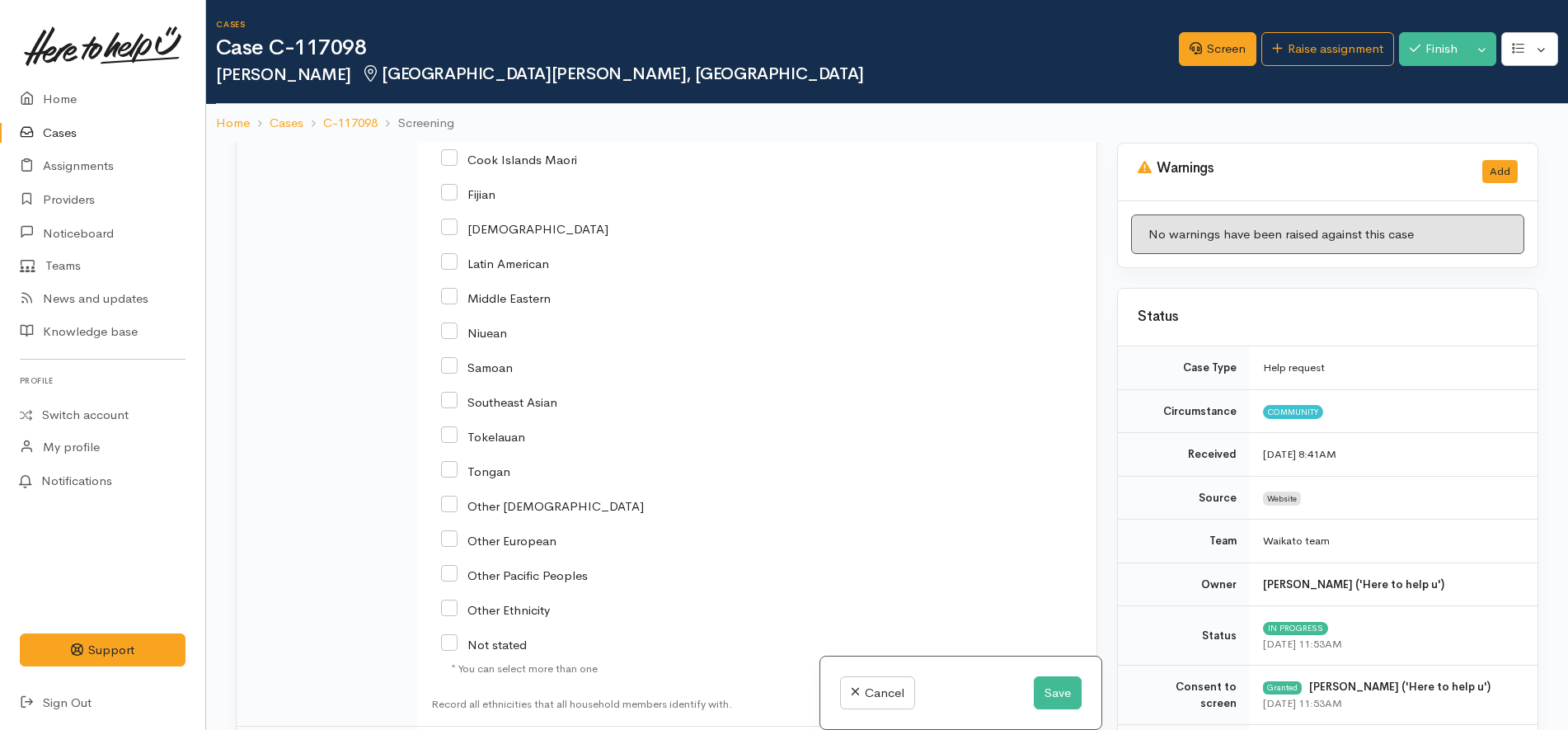
checkbox input "true"
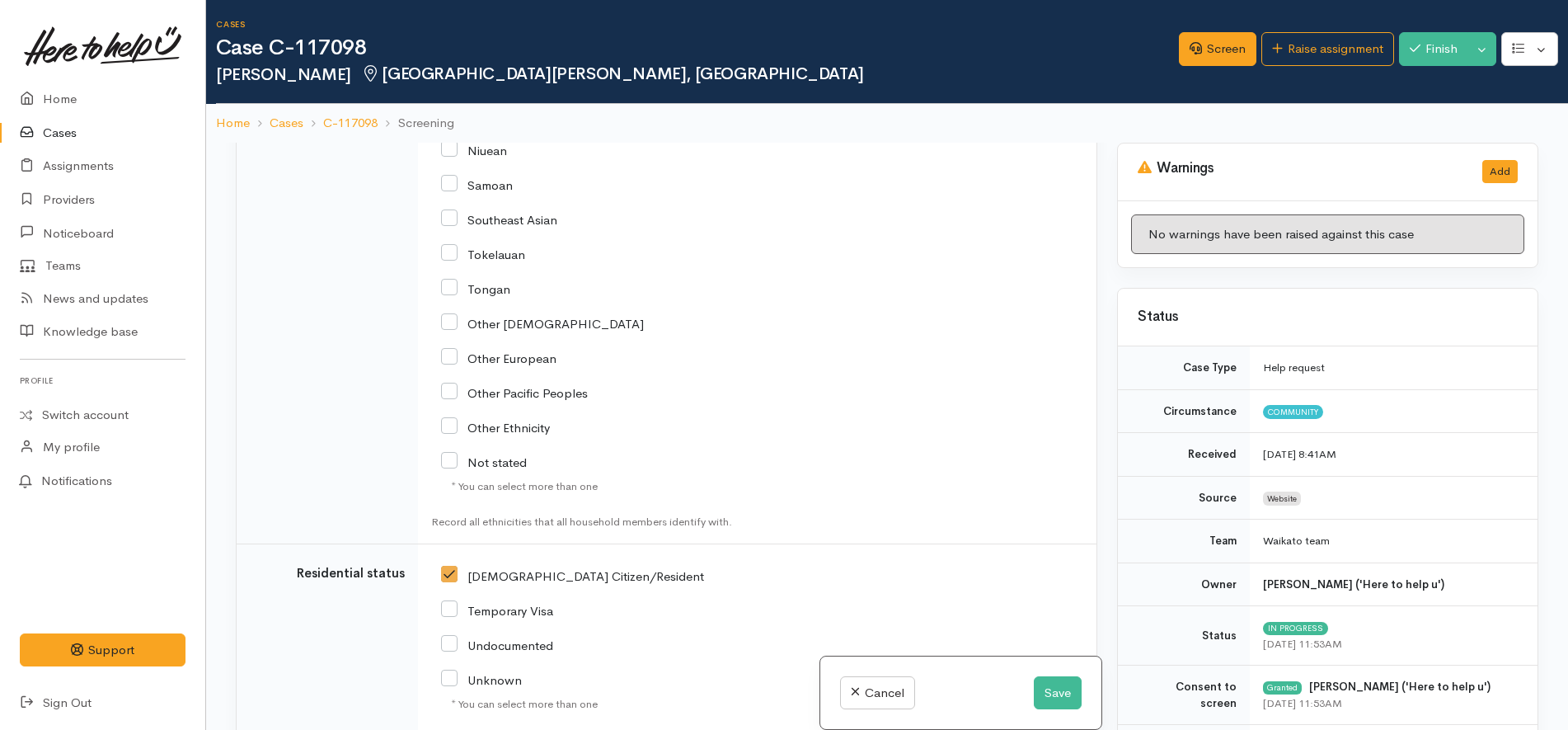
scroll to position [3839, 0]
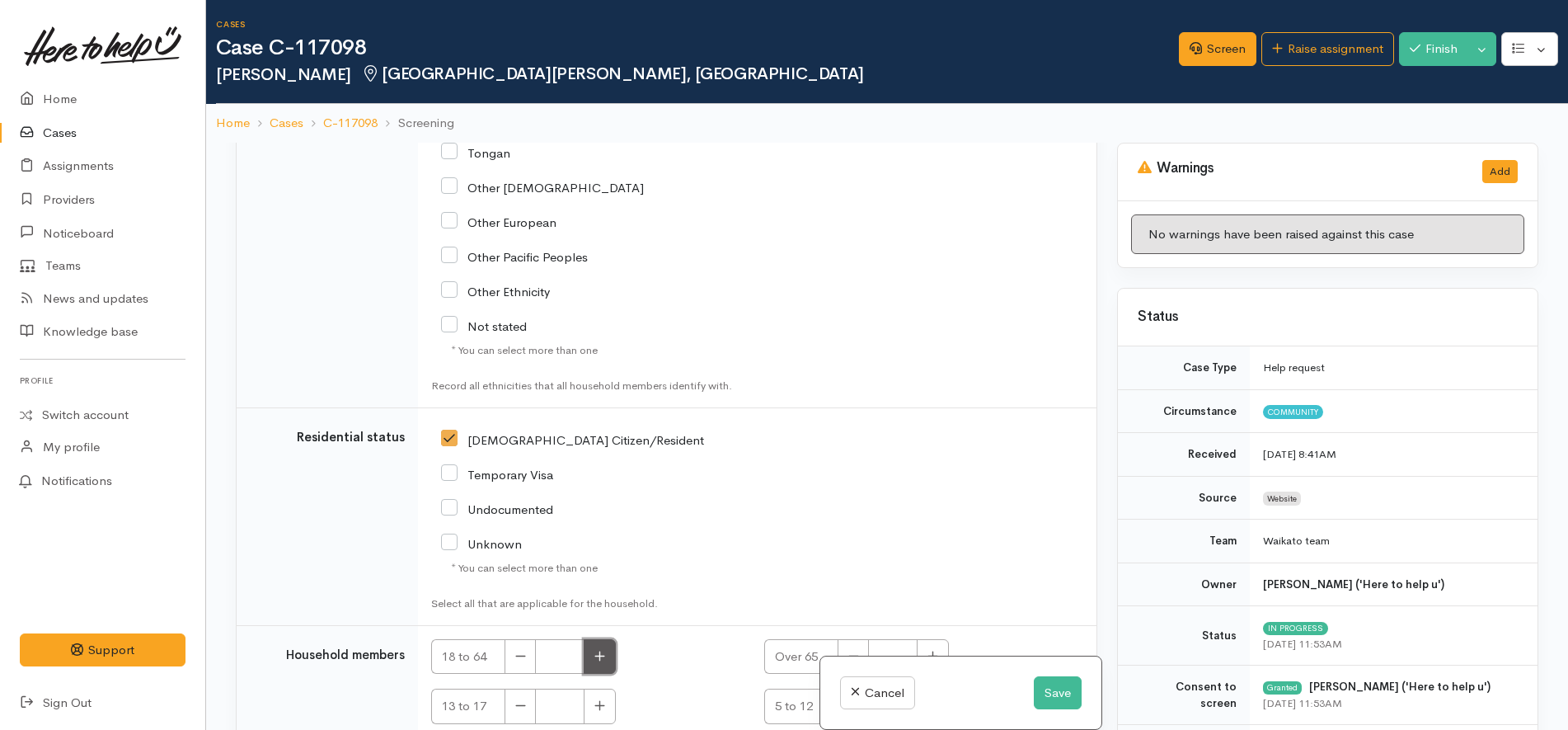
click at [609, 639] on button "button" at bounding box center [600, 657] width 32 height 36
type input "1"
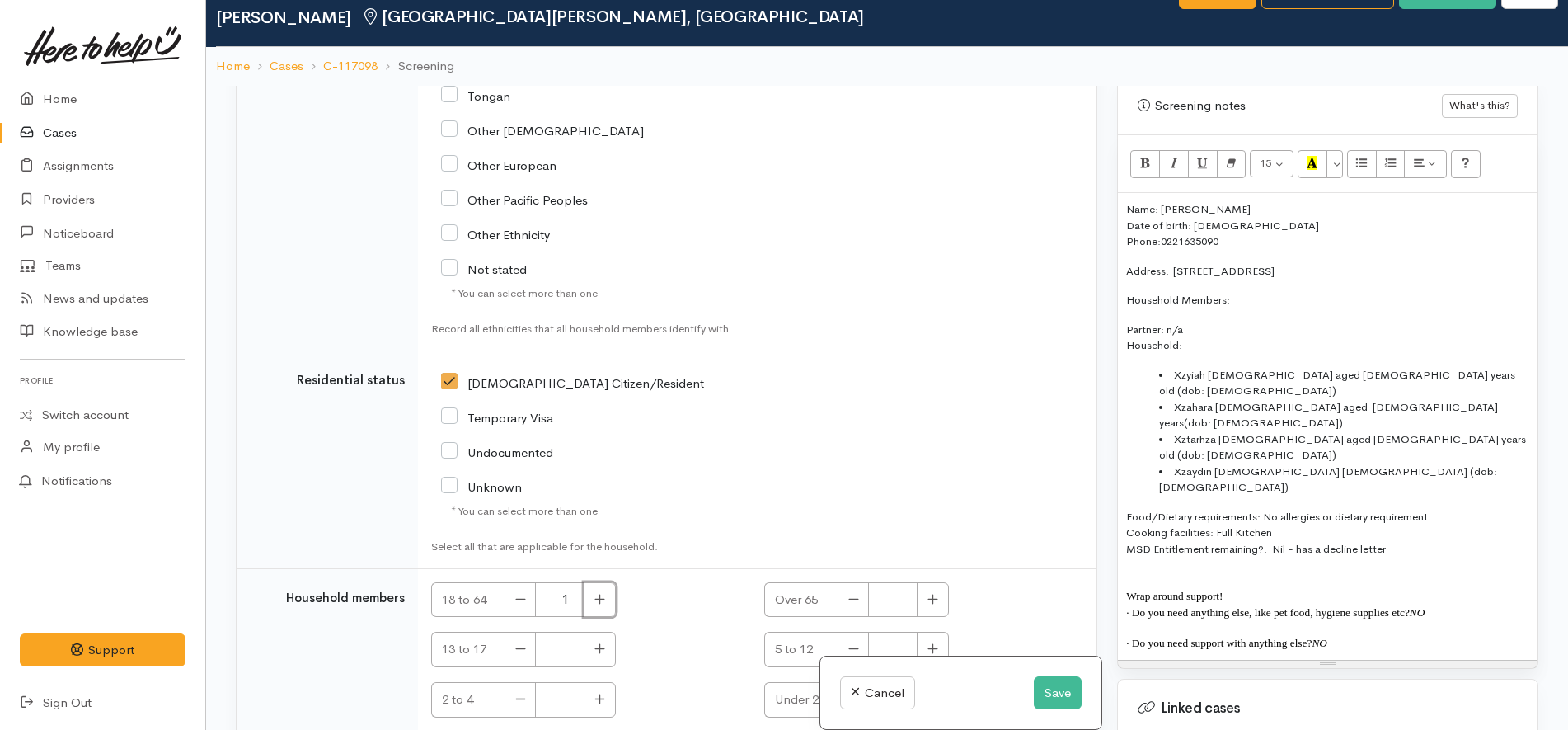
scroll to position [143, 0]
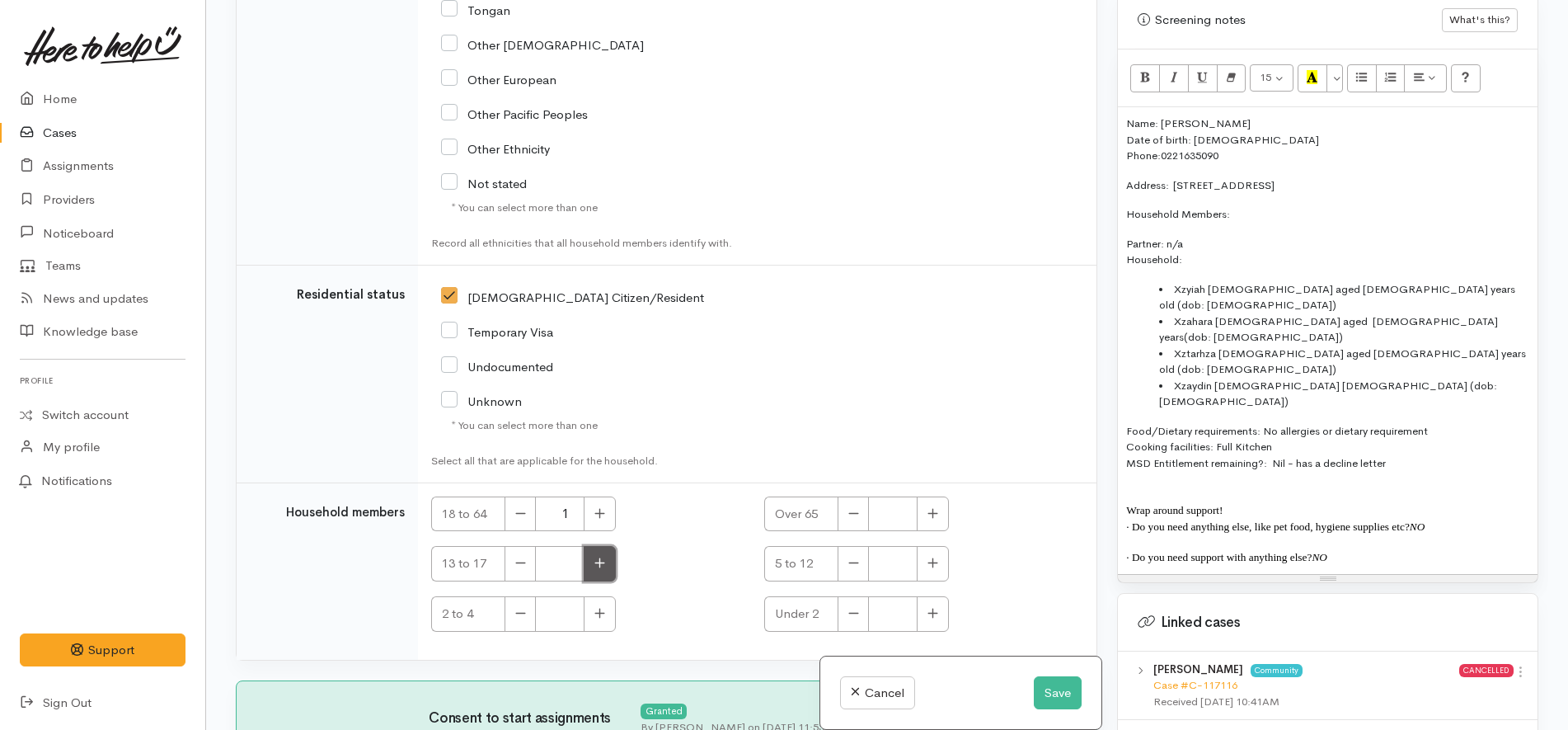
click at [603, 557] on icon "button" at bounding box center [600, 563] width 11 height 13
type input "2"
click at [943, 546] on button "button" at bounding box center [933, 564] width 32 height 36
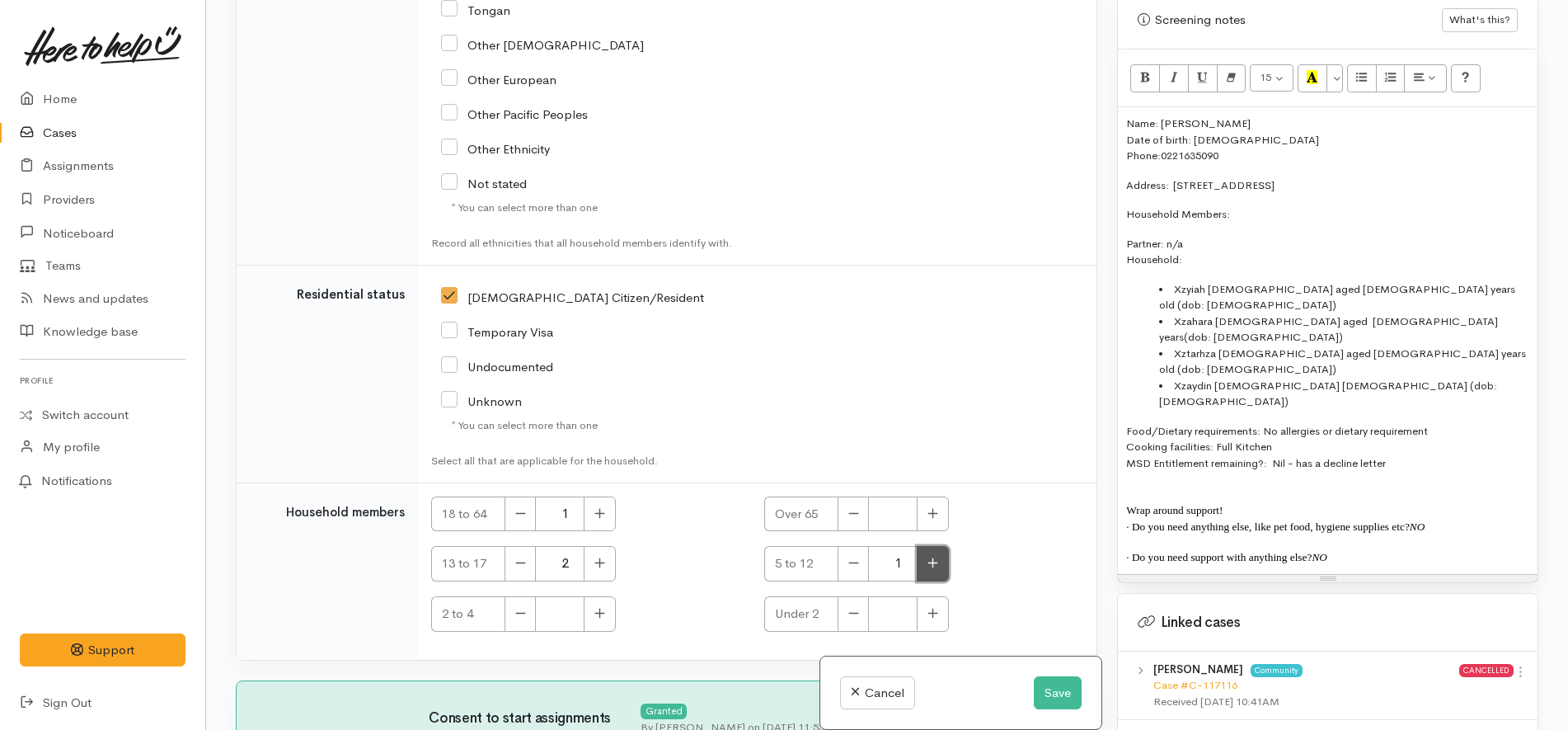
type input "2"
click at [1002, 496] on div "Over 65" at bounding box center [920, 514] width 314 height 36
click at [1057, 697] on button "Save" at bounding box center [1058, 693] width 48 height 34
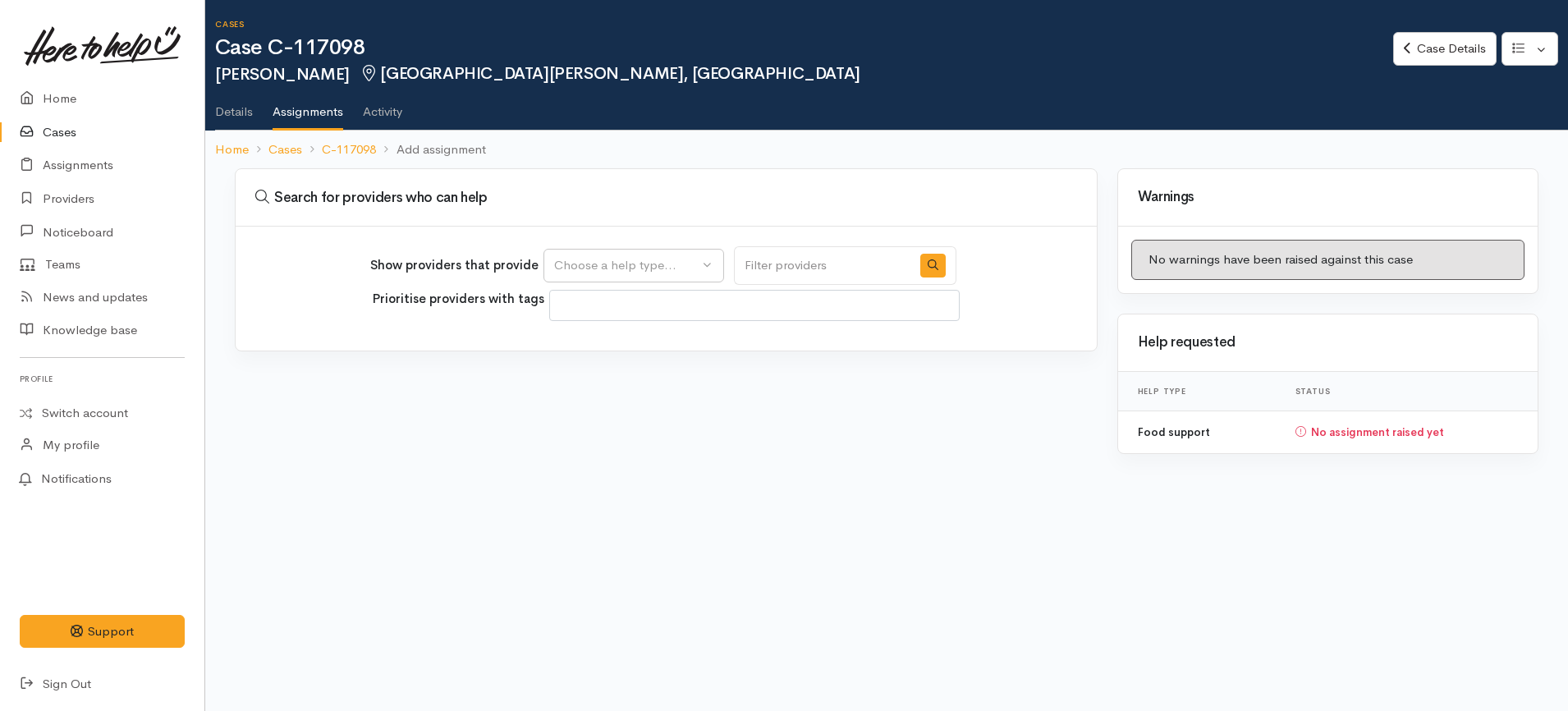
select select
click at [693, 265] on div "Choose a help type..." at bounding box center [626, 265] width 144 height 19
click at [636, 348] on span "Food support" at bounding box center [602, 343] width 77 height 19
select select "3"
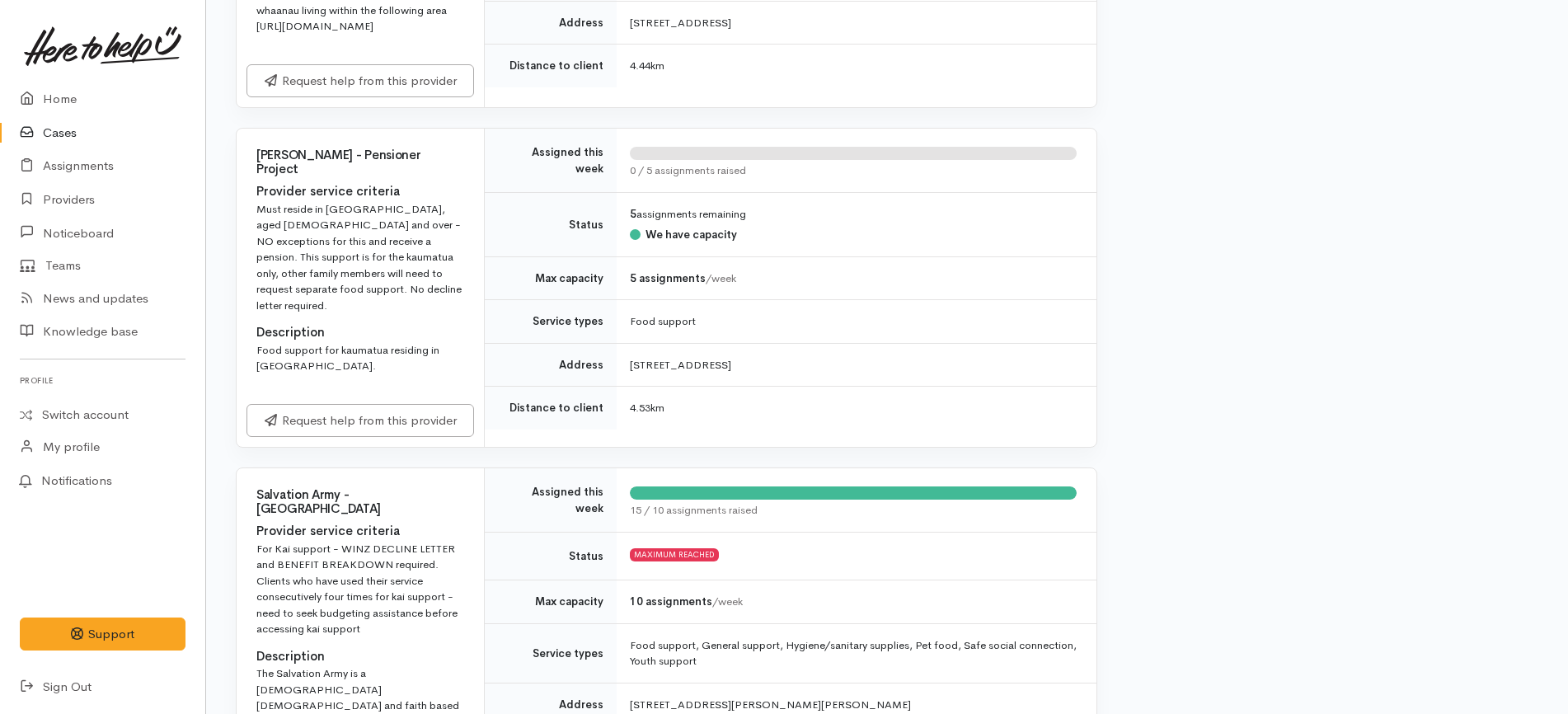
scroll to position [2164, 0]
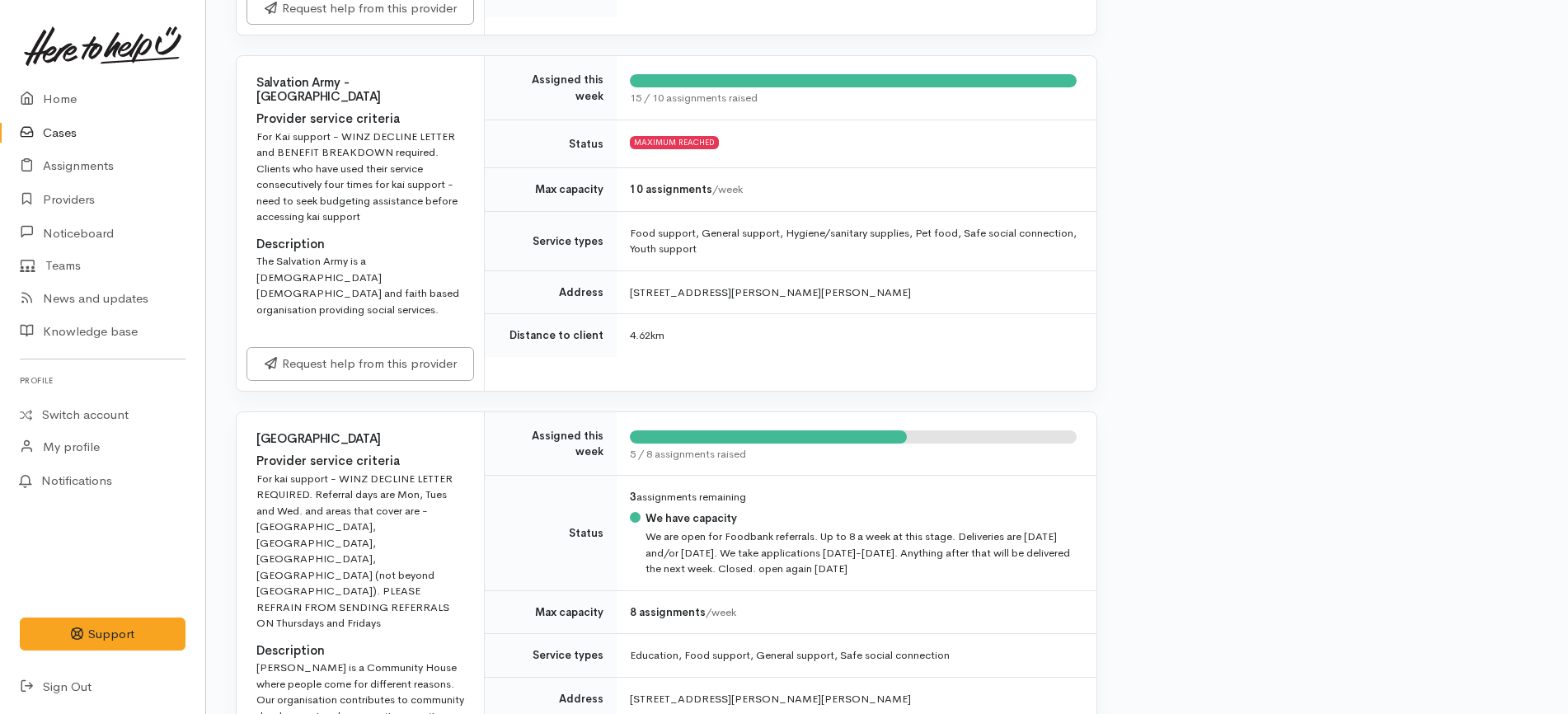
click at [438, 337] on div "Request help from this provider" at bounding box center [360, 364] width 247 height 54
click at [422, 345] on link "Request help from this provider" at bounding box center [360, 362] width 228 height 34
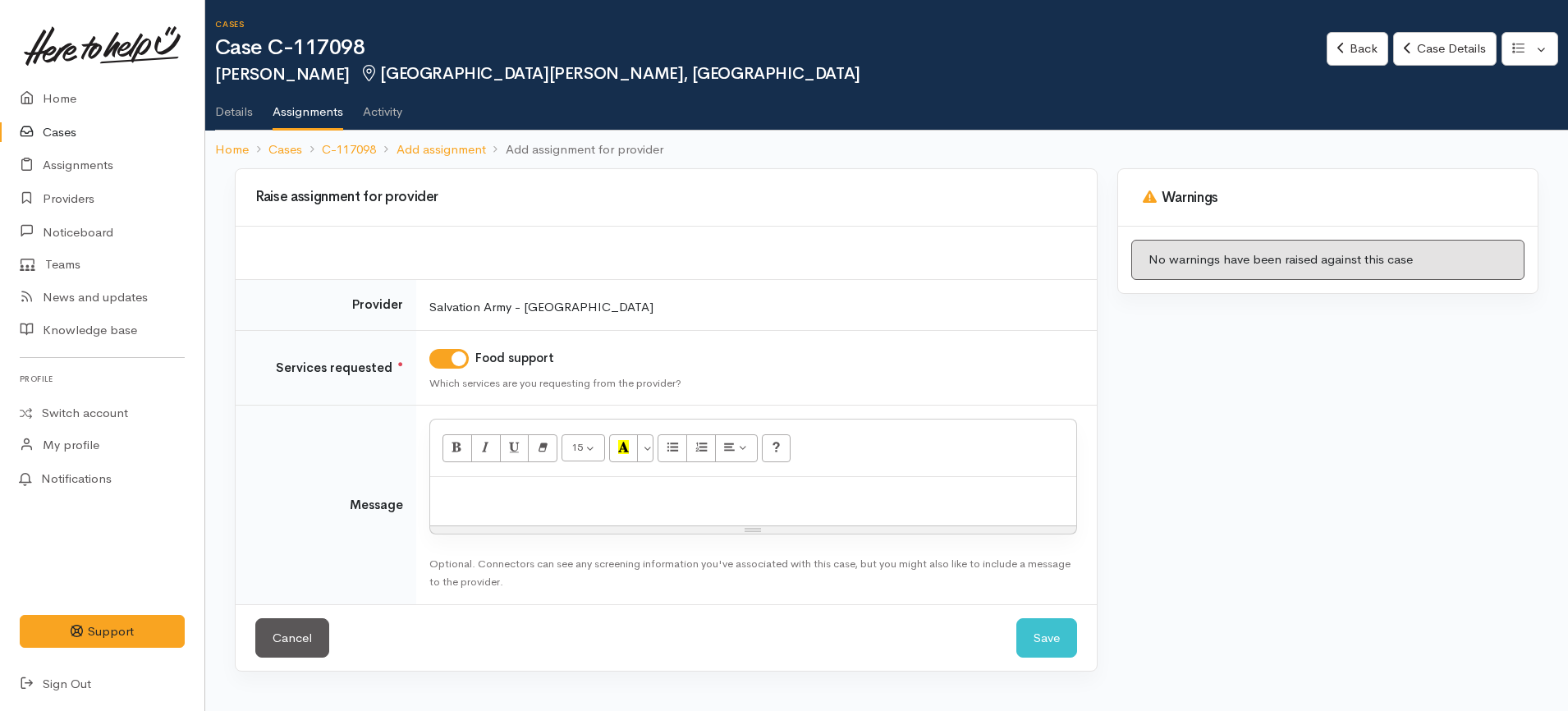
click at [532, 508] on div at bounding box center [753, 501] width 646 height 48
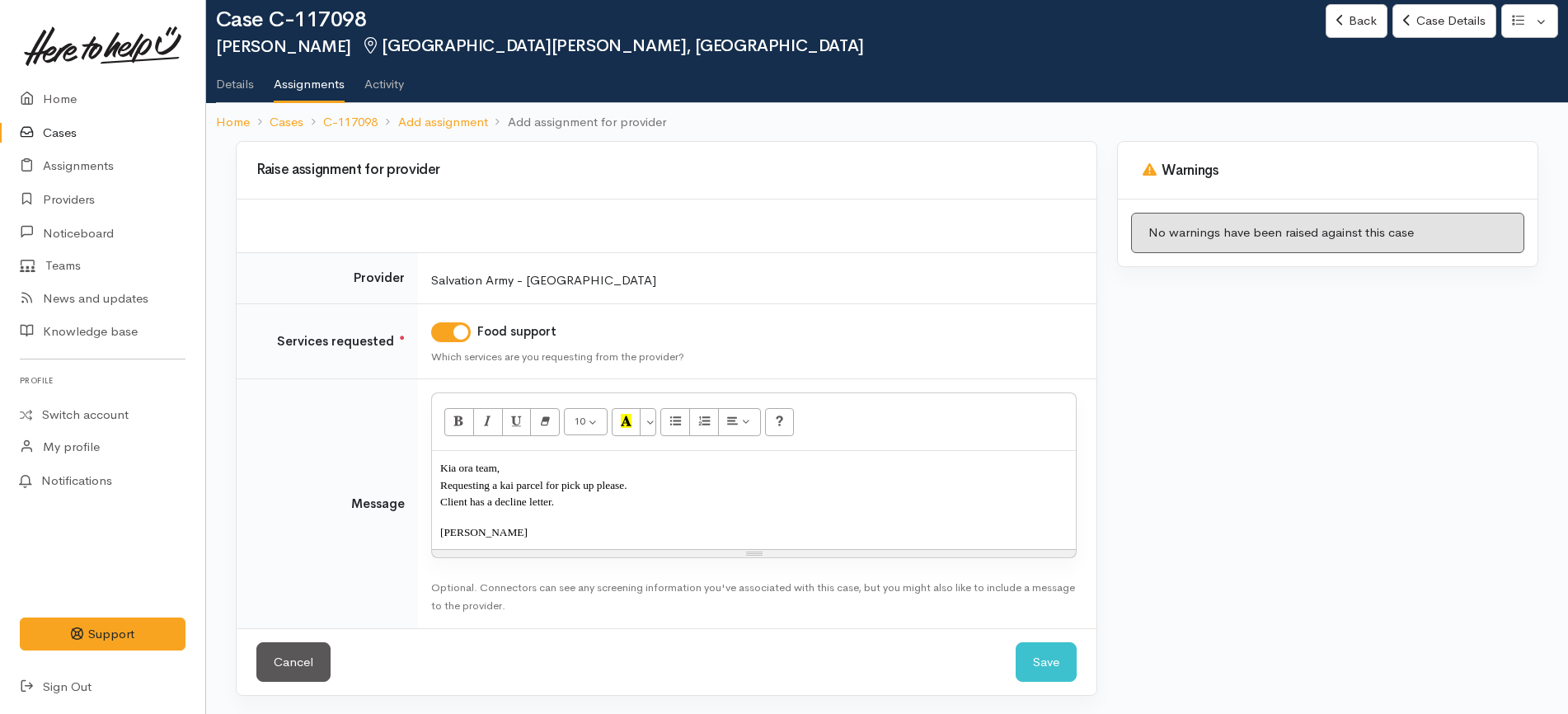
scroll to position [29, 0]
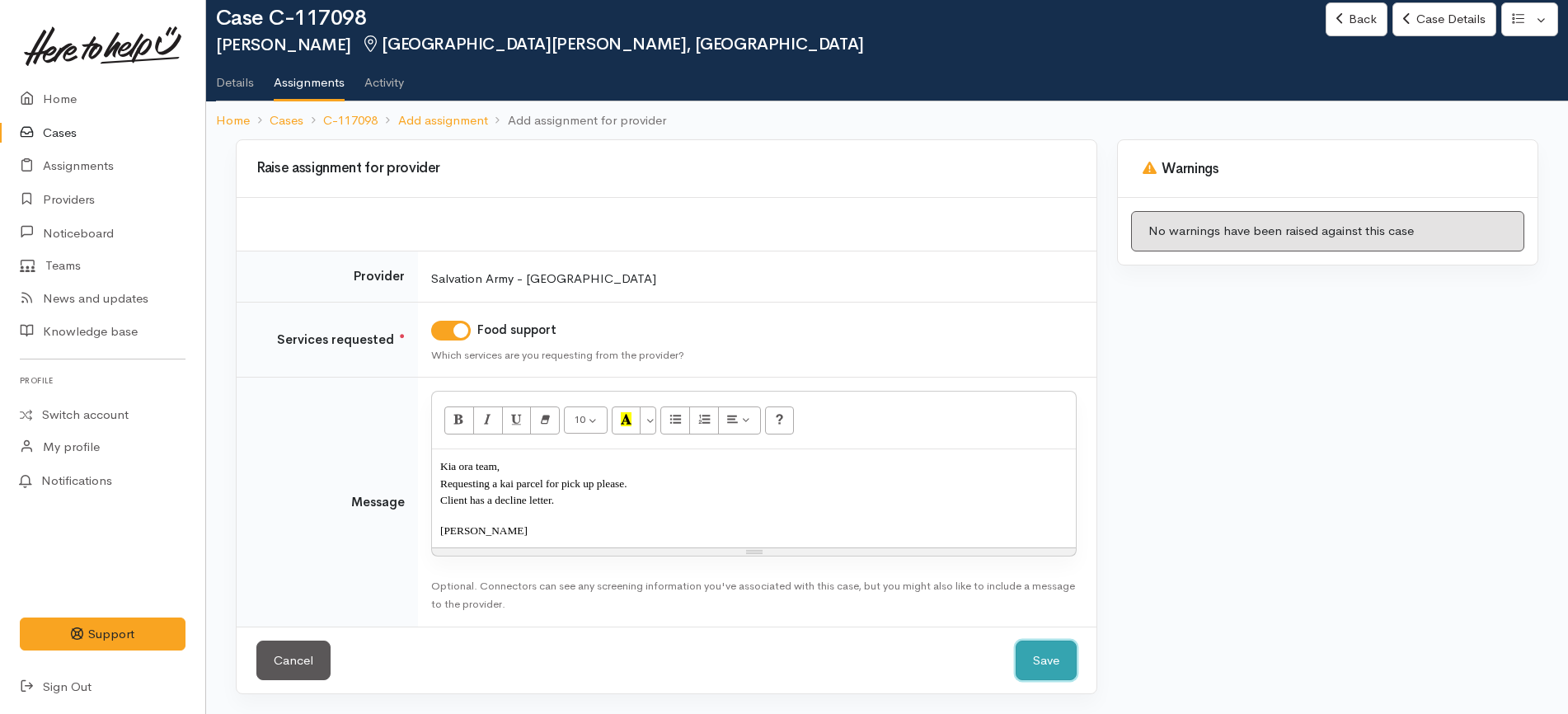
click at [1035, 655] on button "Save" at bounding box center [1046, 660] width 61 height 40
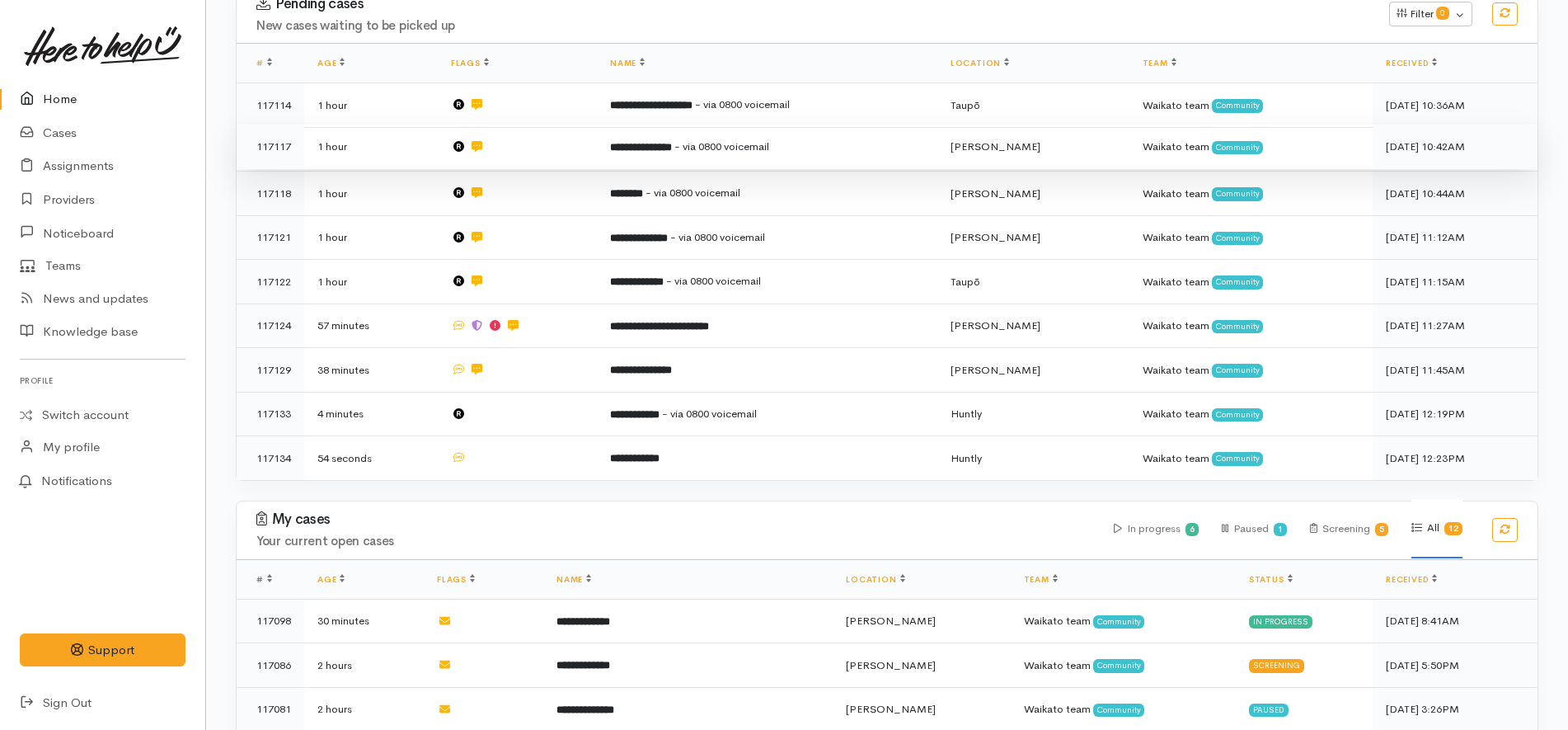
scroll to position [309, 0]
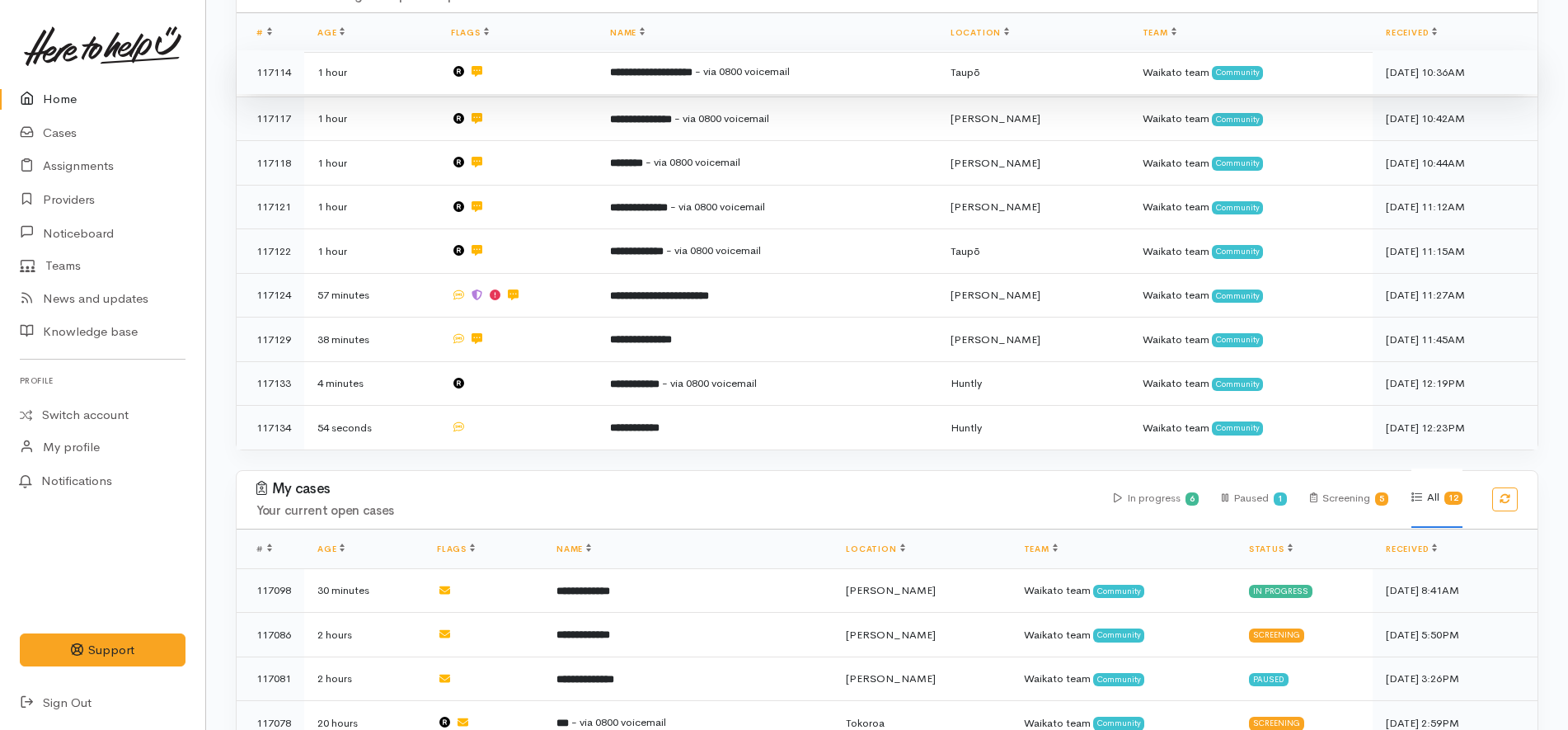
click at [391, 70] on td "1 hour" at bounding box center [370, 72] width 133 height 45
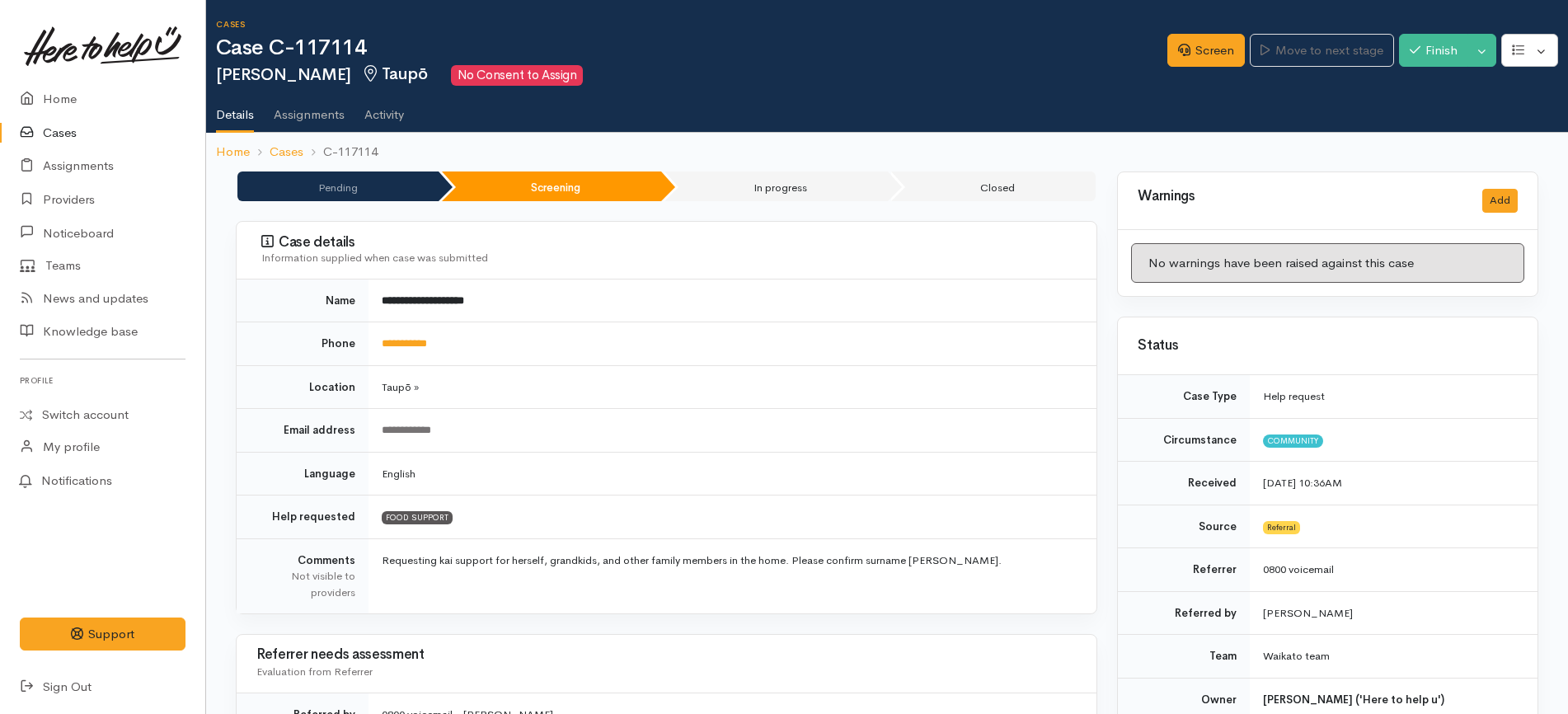
drag, startPoint x: 721, startPoint y: 282, endPoint x: 522, endPoint y: 343, distance: 208.1
click at [522, 343] on td "**********" at bounding box center [732, 344] width 728 height 44
click at [1199, 48] on link "Screen" at bounding box center [1205, 51] width 78 height 34
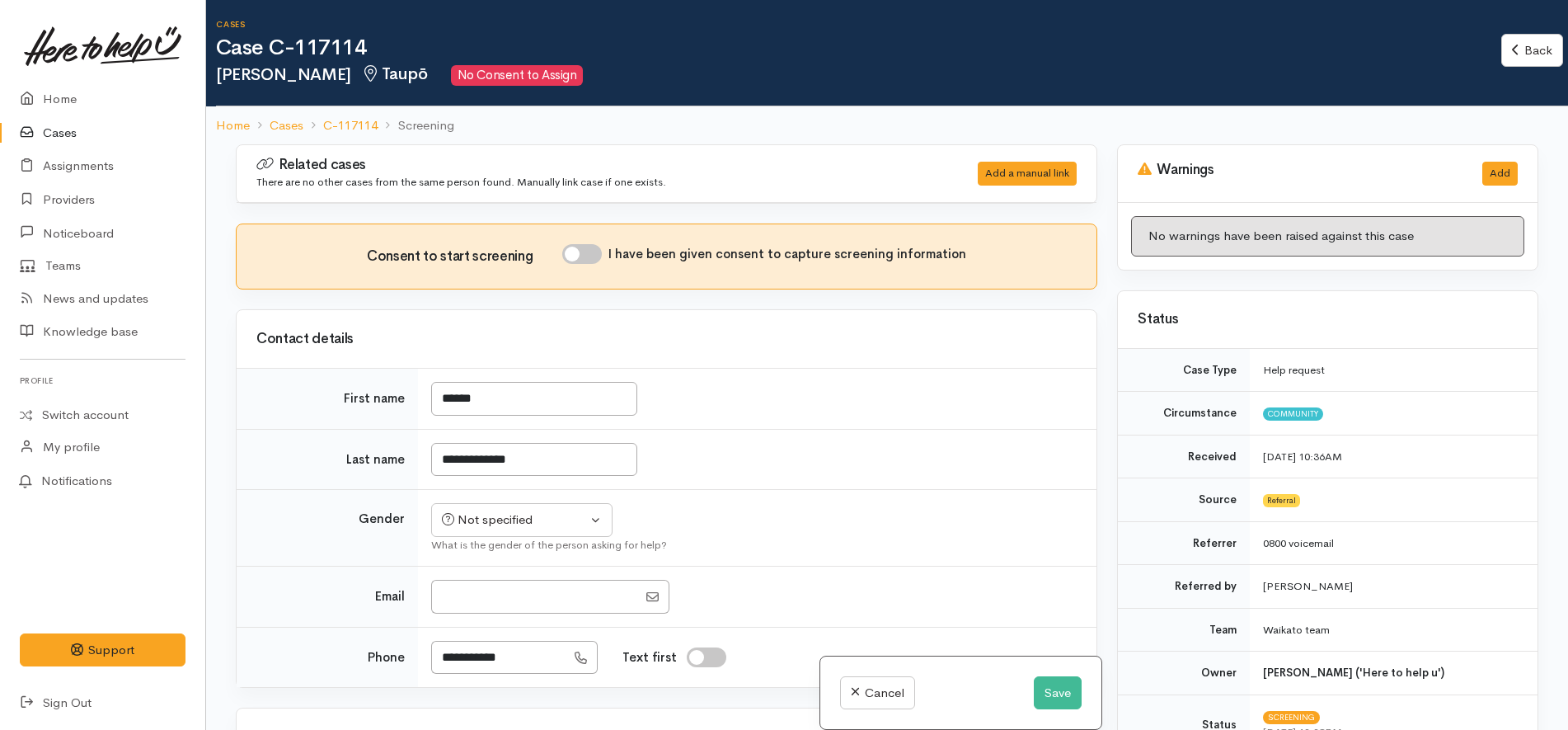
click at [591, 248] on input "I have been given consent to capture screening information" at bounding box center [582, 254] width 39 height 20
checkbox input "false"
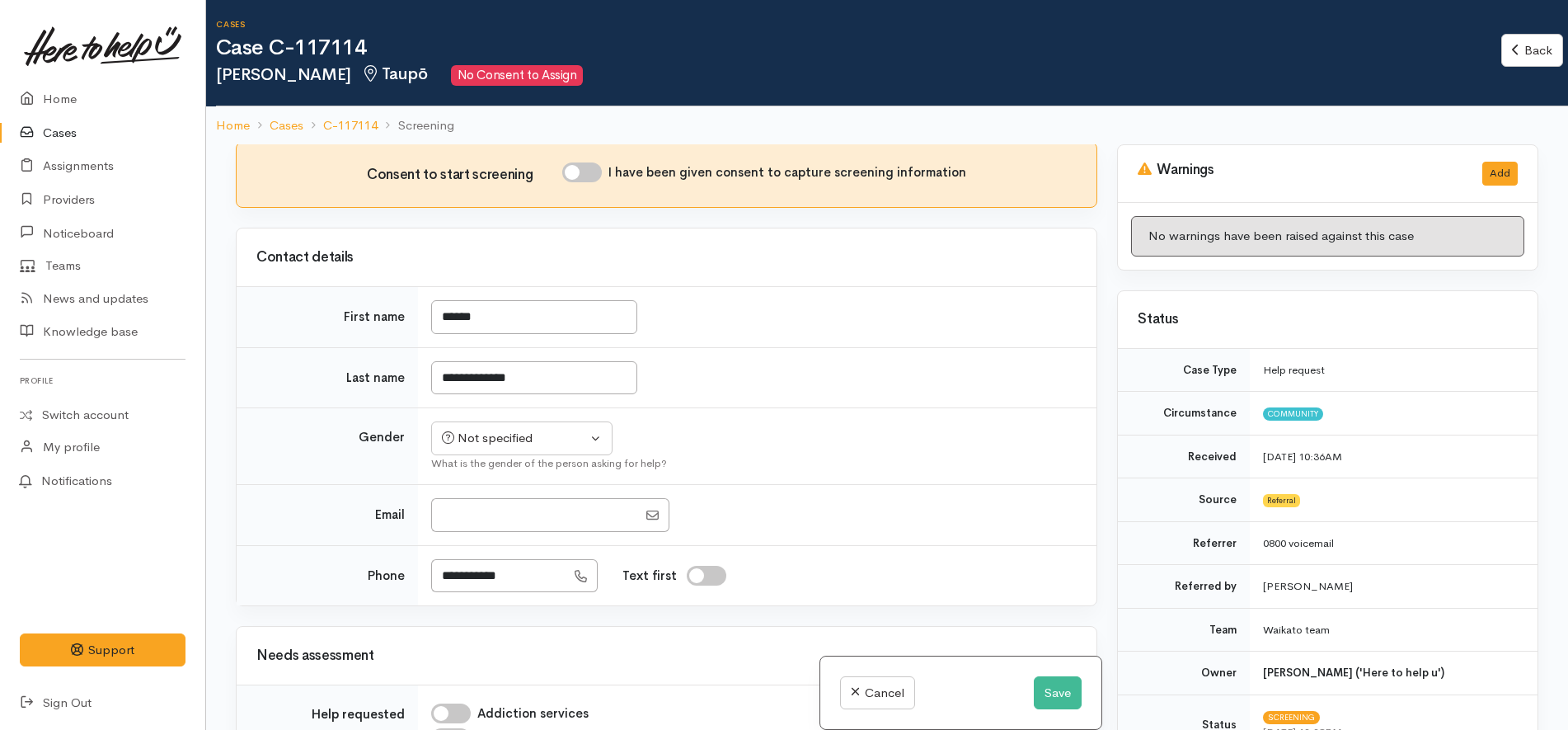
scroll to position [206, 0]
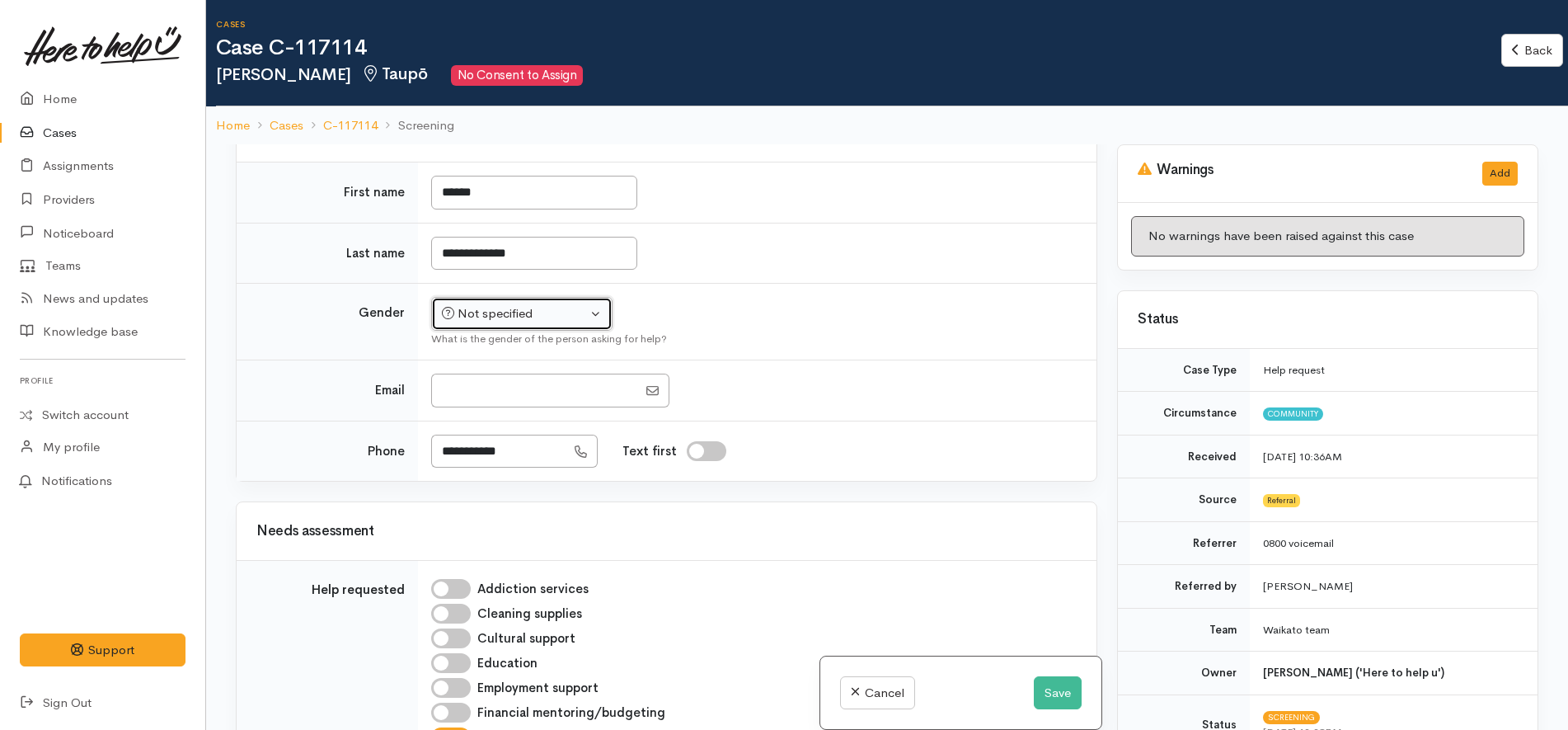
click at [504, 319] on div "Not specified" at bounding box center [515, 313] width 145 height 19
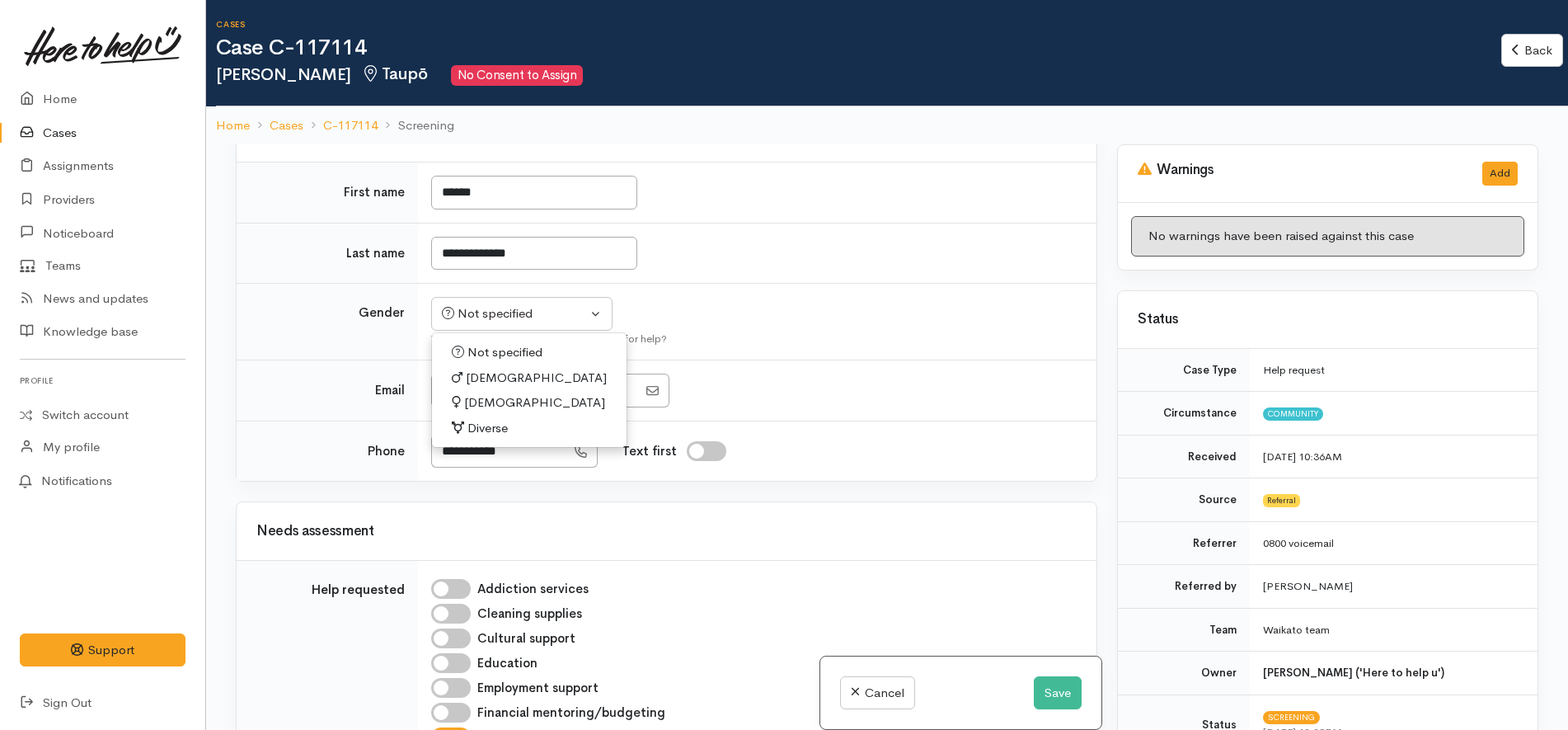
click at [485, 403] on span "[DEMOGRAPHIC_DATA]" at bounding box center [534, 402] width 141 height 19
select select "Female"
click at [739, 363] on td at bounding box center [757, 390] width 678 height 61
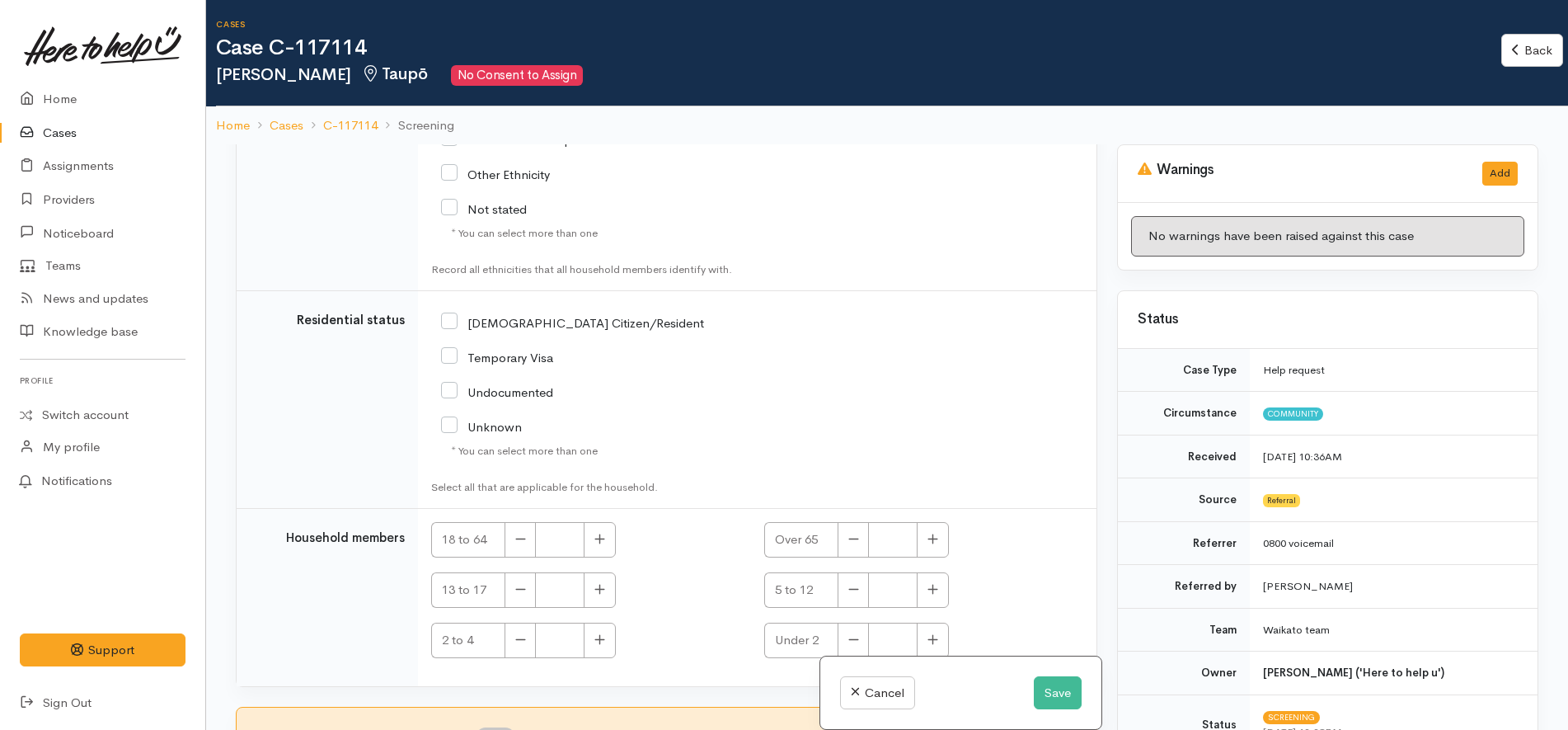
scroll to position [144, 0]
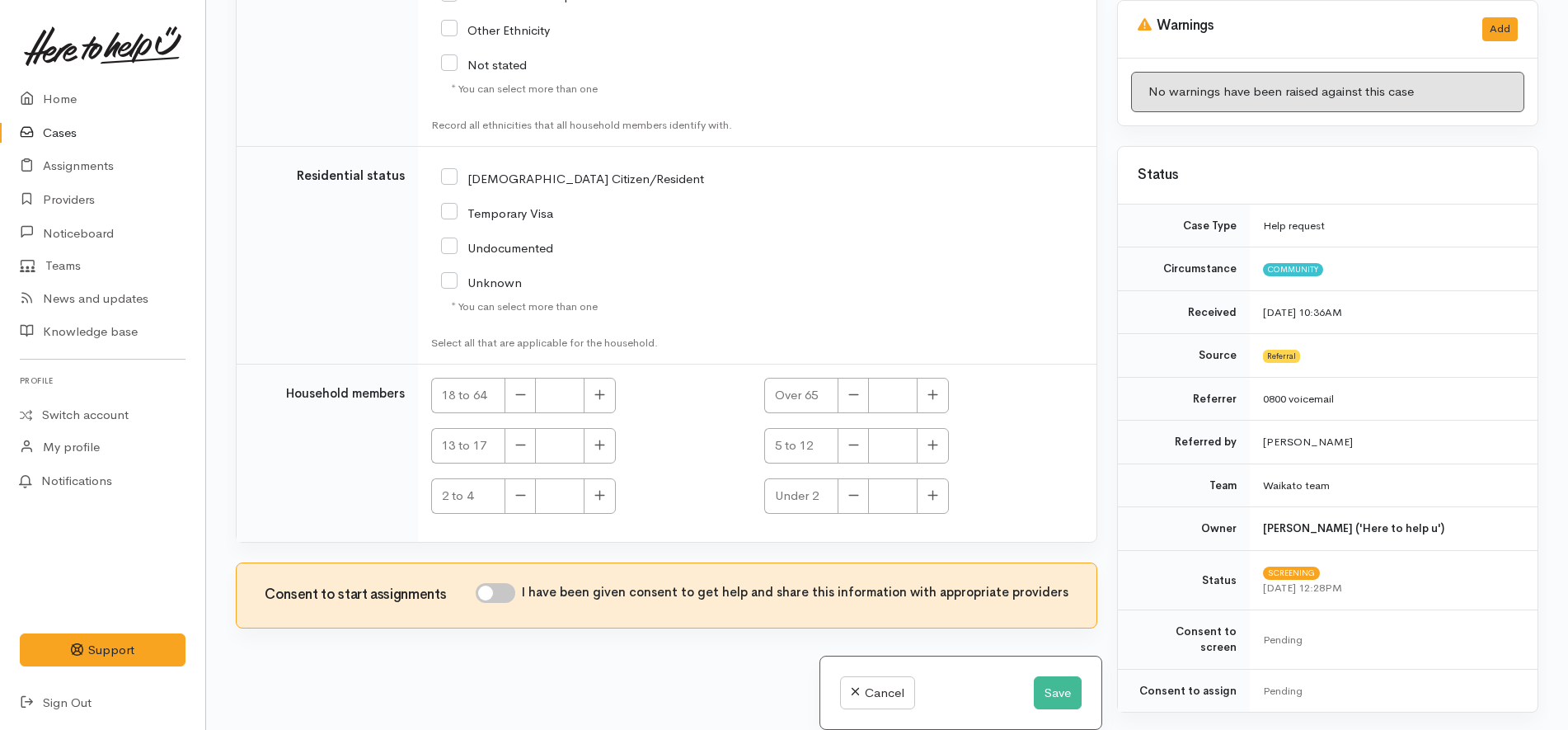
click at [489, 591] on input "I have been given consent to get help and share this information with appropria…" at bounding box center [495, 592] width 39 height 20
checkbox input "true"
click at [754, 306] on div "* You can select more than one" at bounding box center [646, 306] width 390 height 16
click at [524, 164] on div "NZ Citizen/Resident" at bounding box center [646, 177] width 410 height 35
click at [516, 176] on input "NZ Citizen/Resident" at bounding box center [573, 177] width 263 height 15
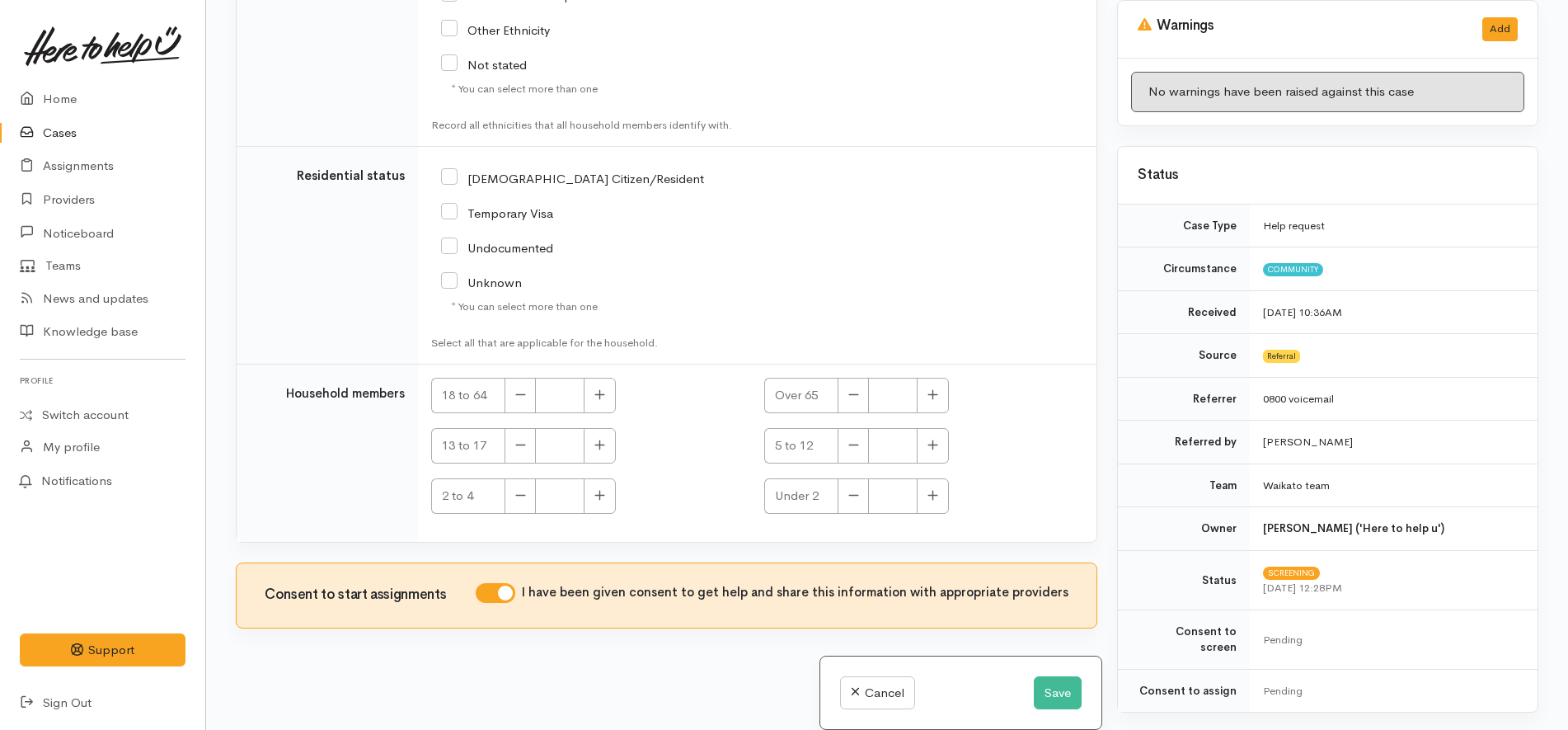
checkbox input "true"
click at [724, 275] on div "Unknown" at bounding box center [646, 281] width 410 height 15
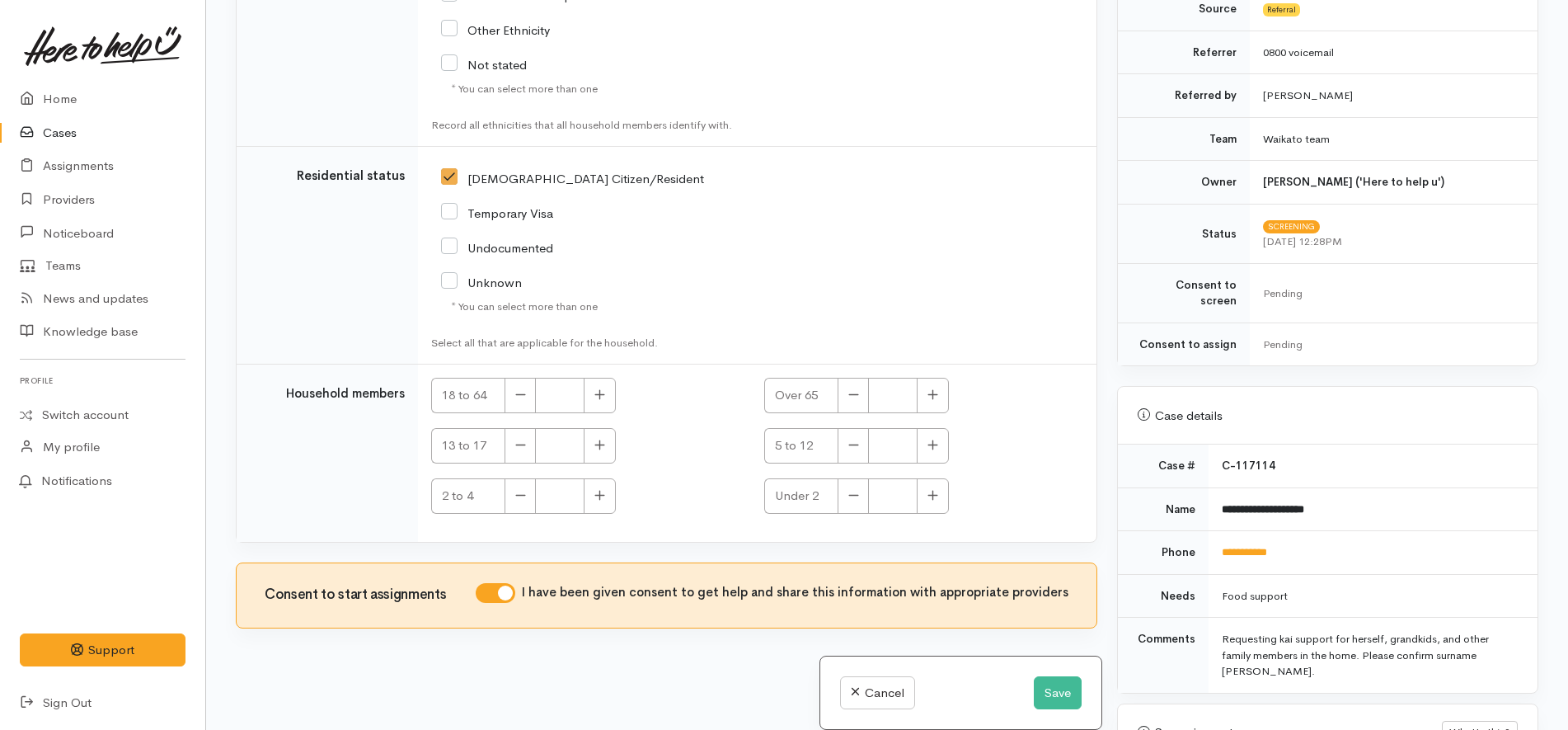
scroll to position [618, 0]
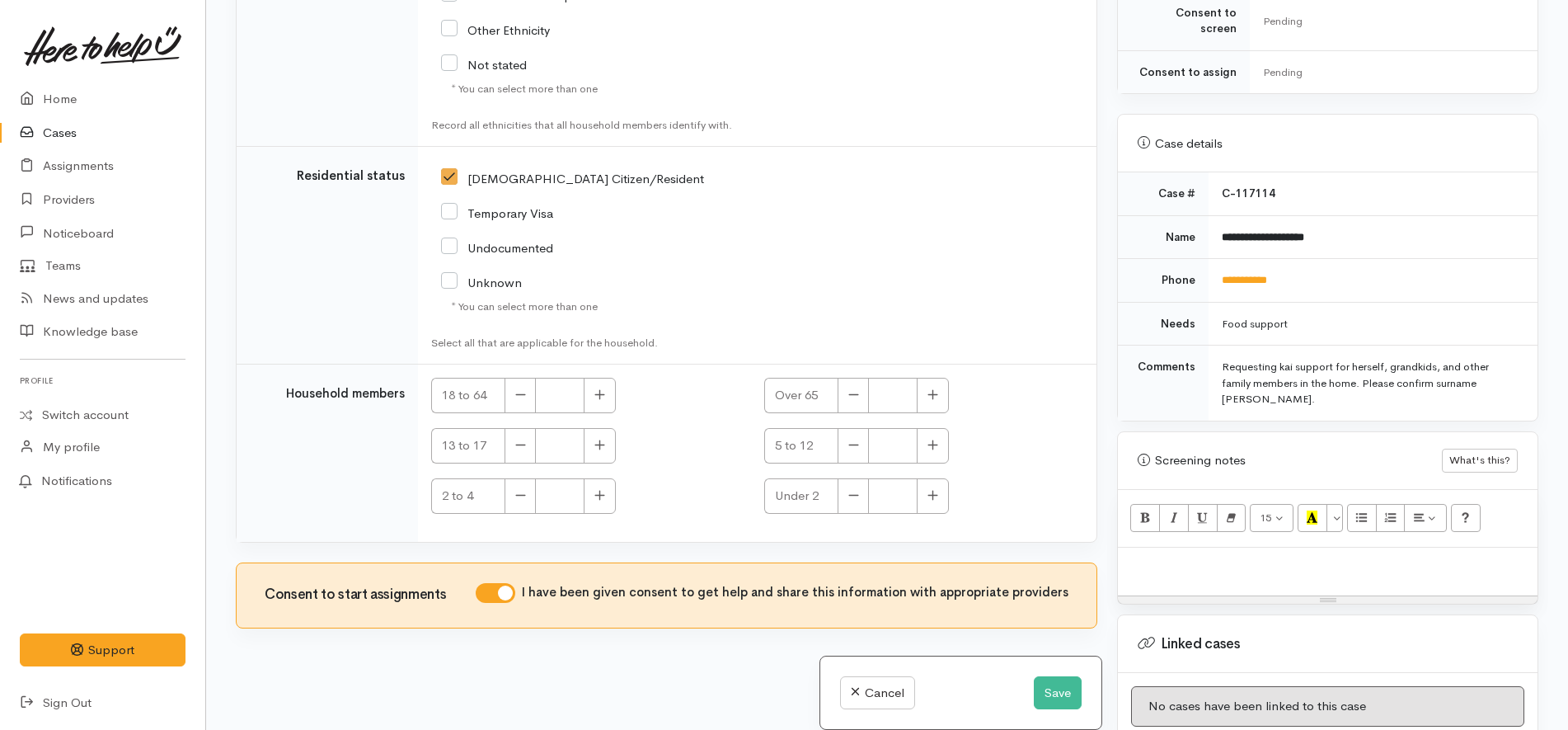
drag, startPoint x: 1246, startPoint y: 581, endPoint x: 1263, endPoint y: 571, distance: 19.7
click at [1248, 596] on div "Resize" at bounding box center [1328, 600] width 420 height 7
click at [1262, 564] on div at bounding box center [1328, 569] width 420 height 44
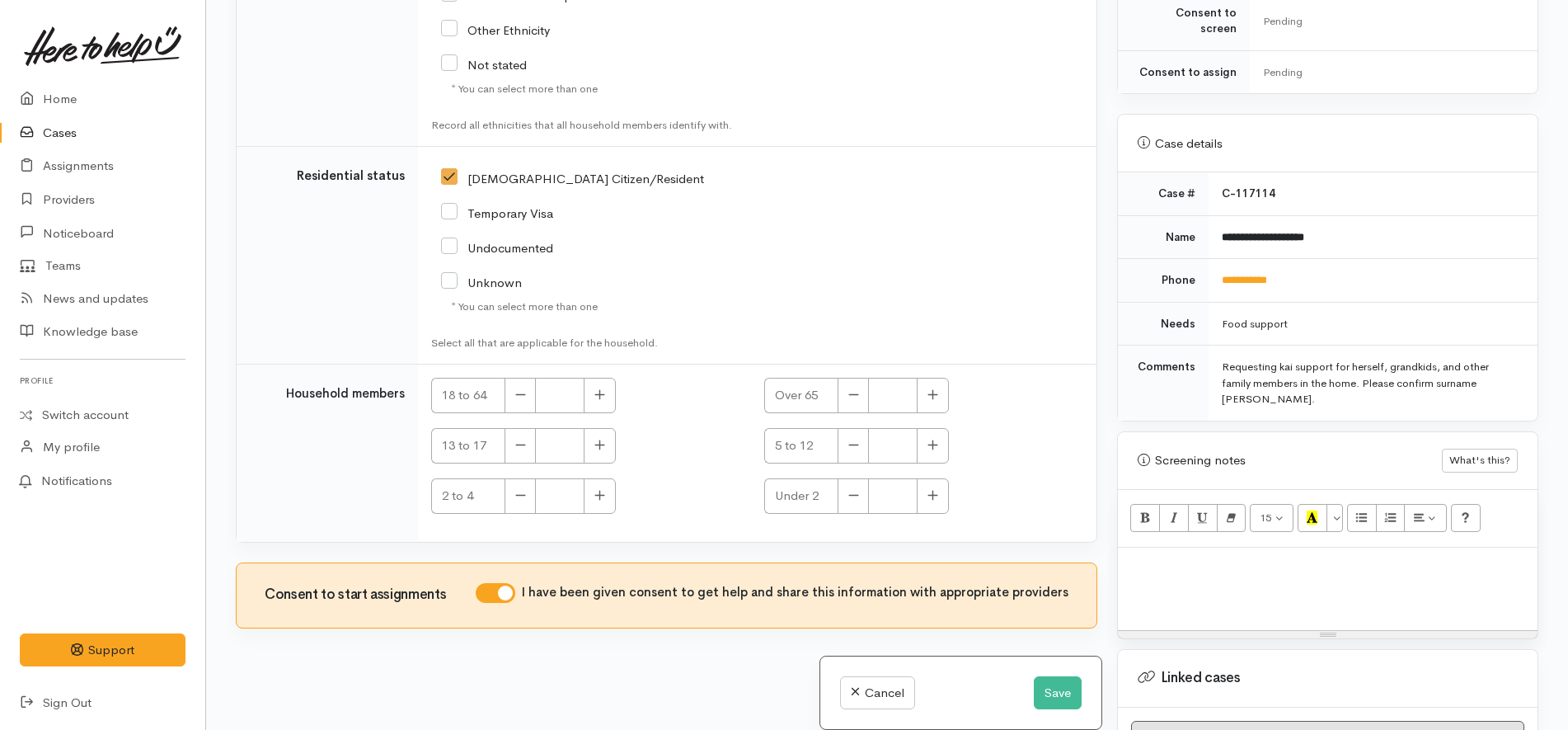
drag, startPoint x: 1319, startPoint y: 580, endPoint x: 1317, endPoint y: 636, distance: 56.0
click at [1317, 636] on div "Resize" at bounding box center [1328, 634] width 420 height 7
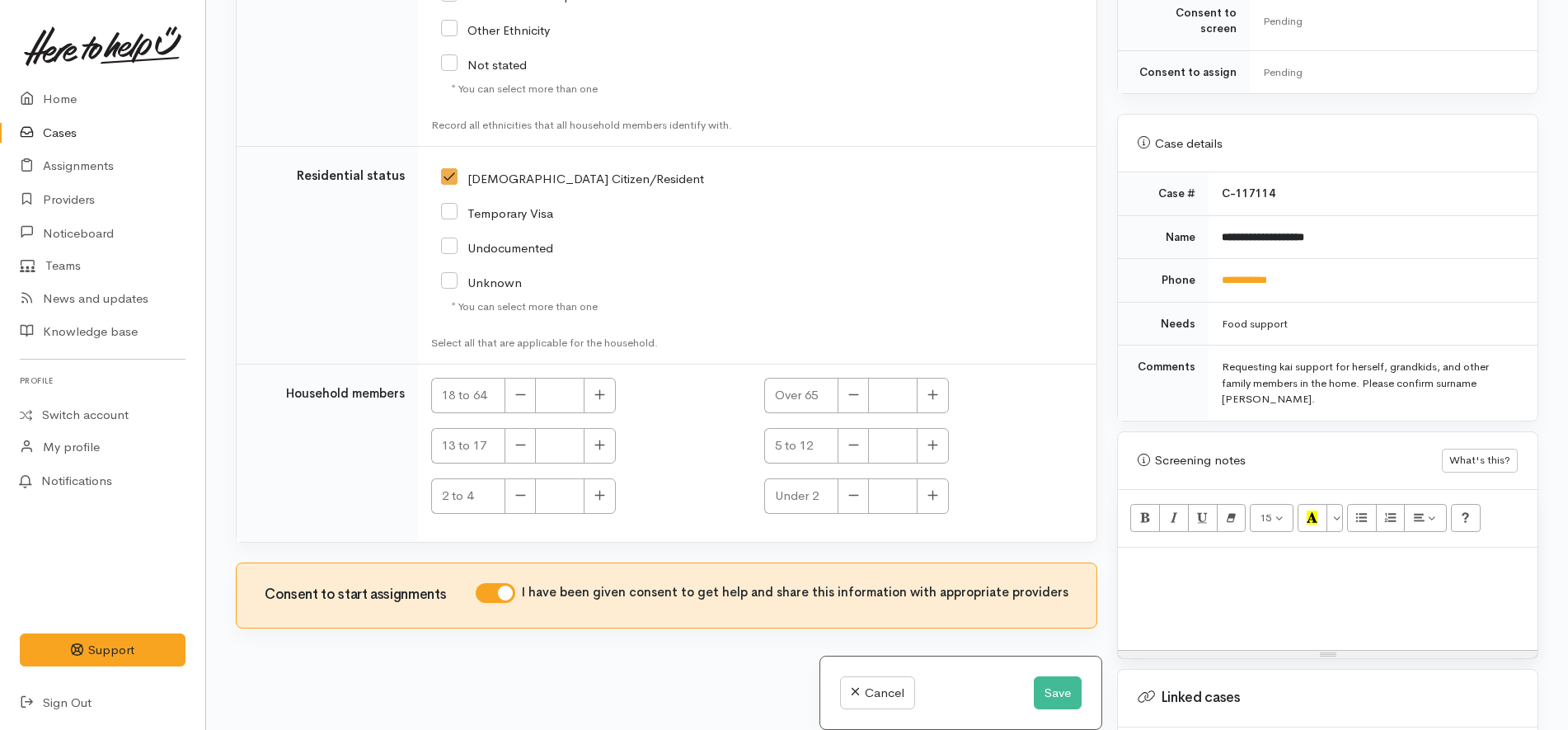
click at [1312, 558] on div at bounding box center [1328, 599] width 420 height 102
paste div
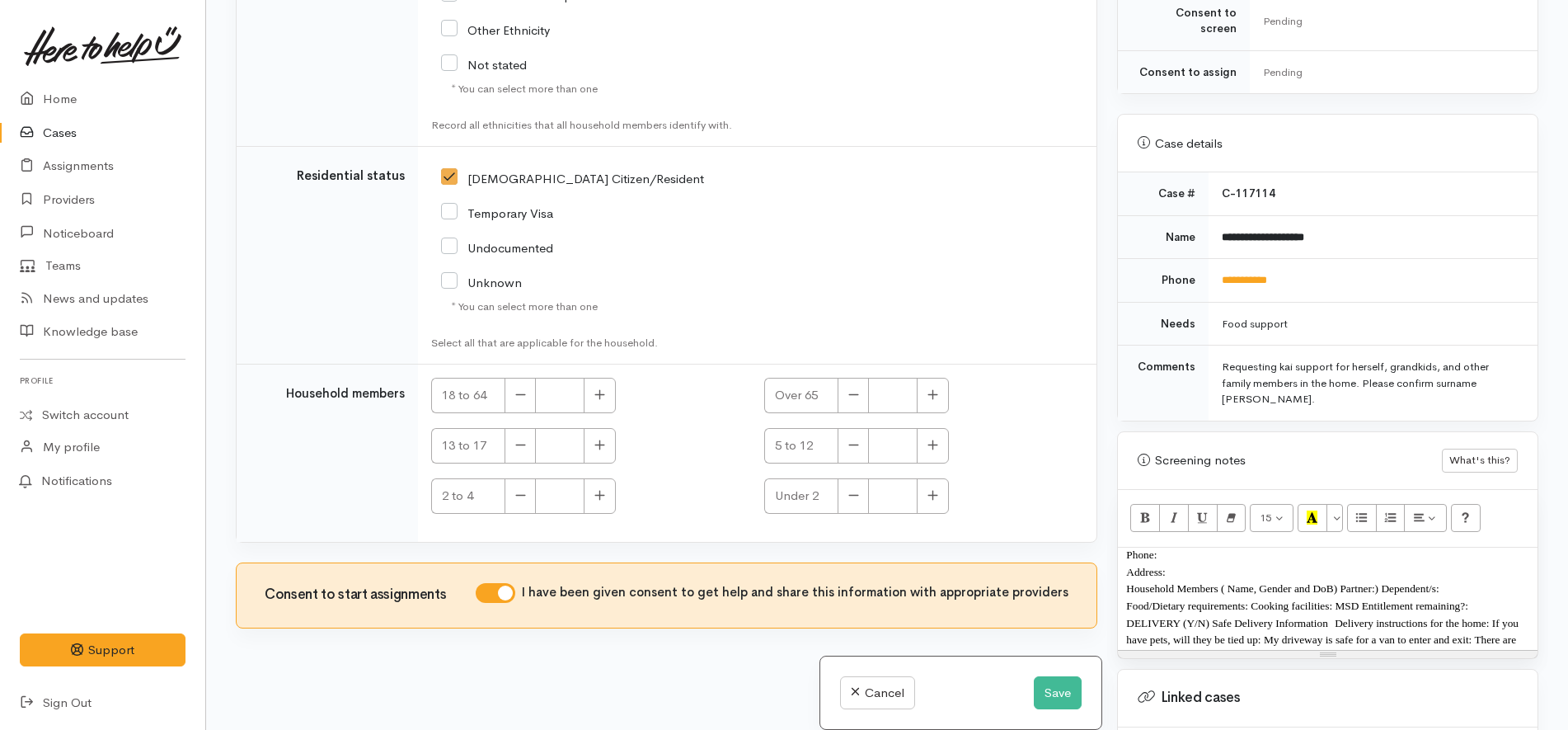
scroll to position [0, 0]
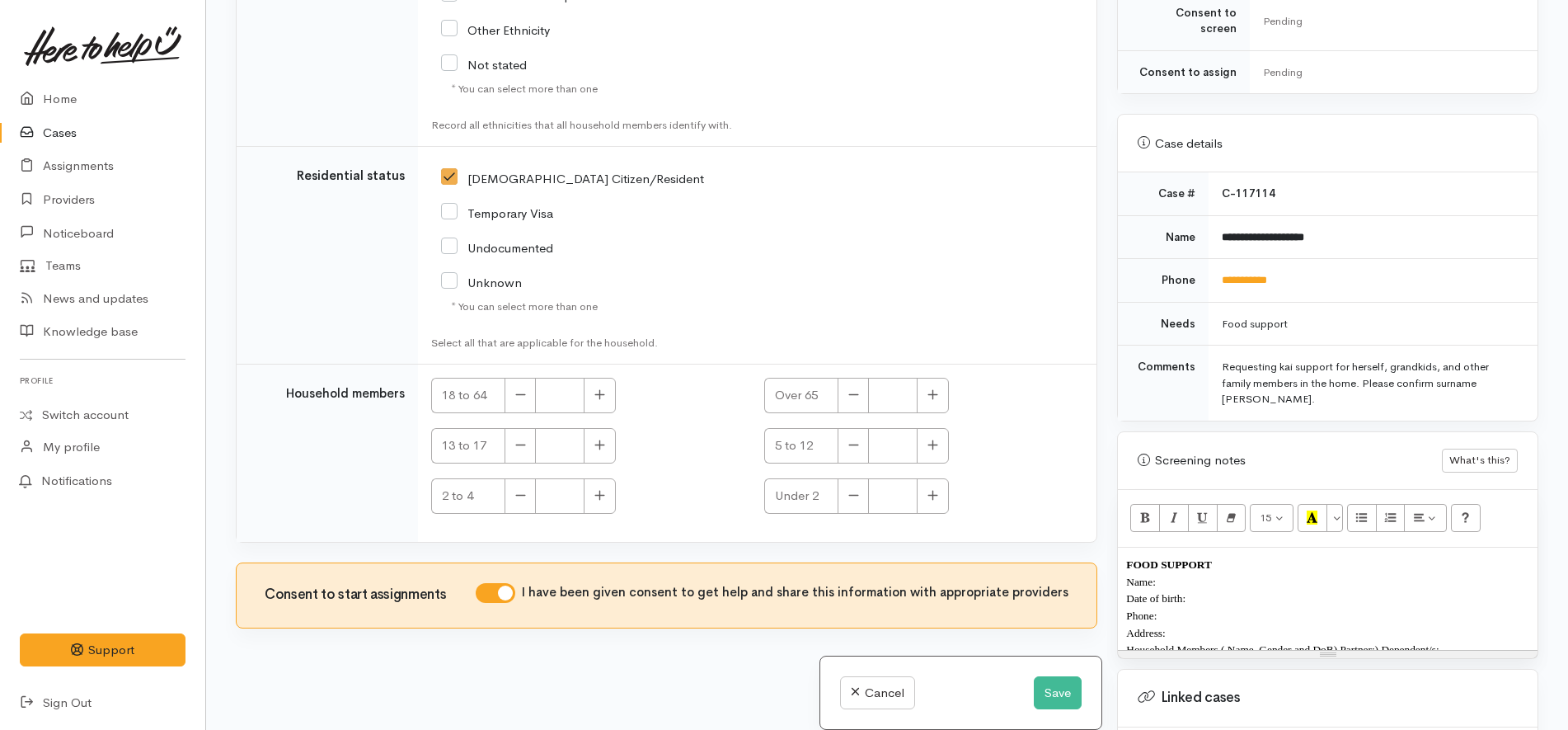
click at [1251, 590] on p "Date of birth:" at bounding box center [1327, 598] width 403 height 17
click at [1226, 624] on p "Address:" at bounding box center [1327, 632] width 403 height 17
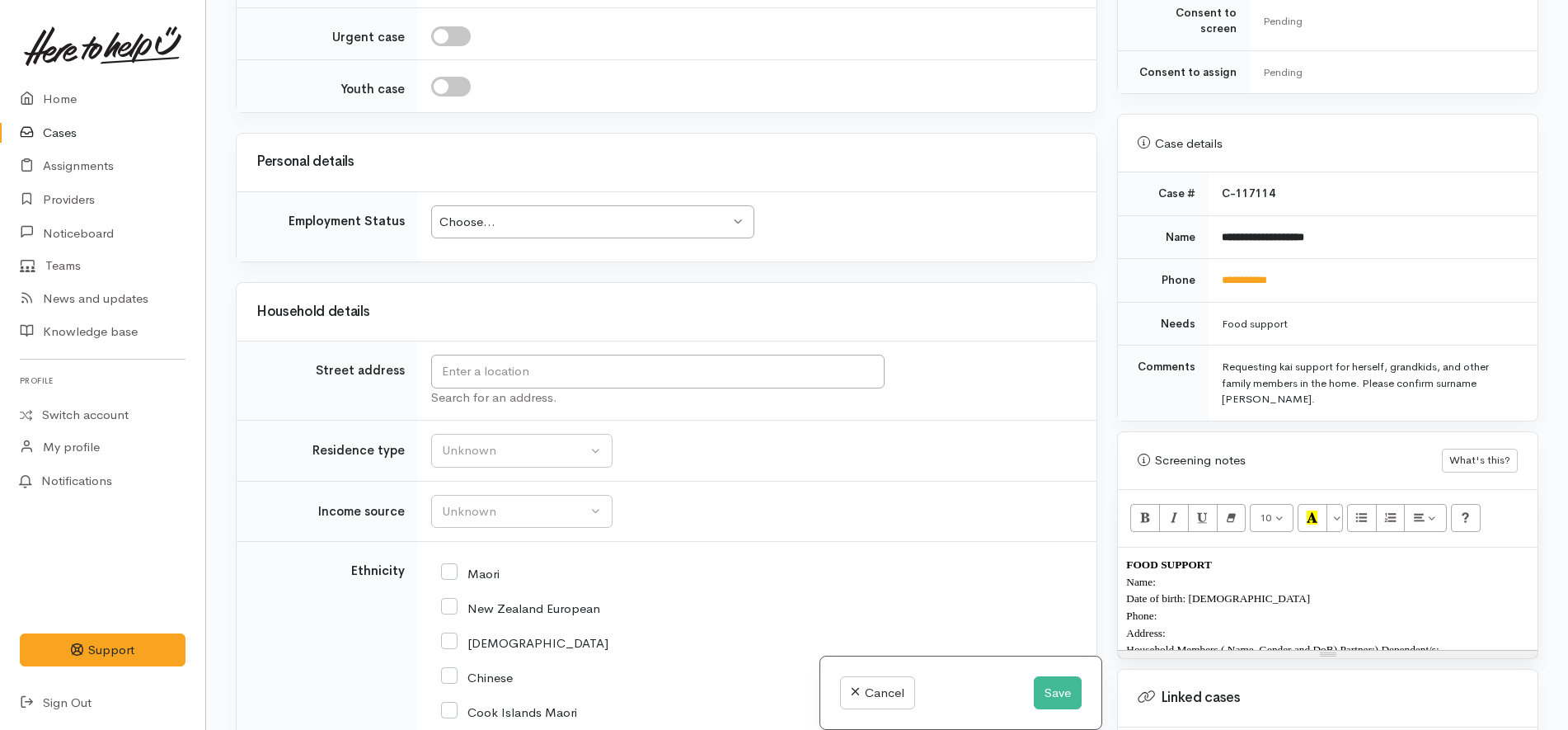
scroll to position [1467, 0]
click at [631, 368] on input "text" at bounding box center [658, 373] width 453 height 34
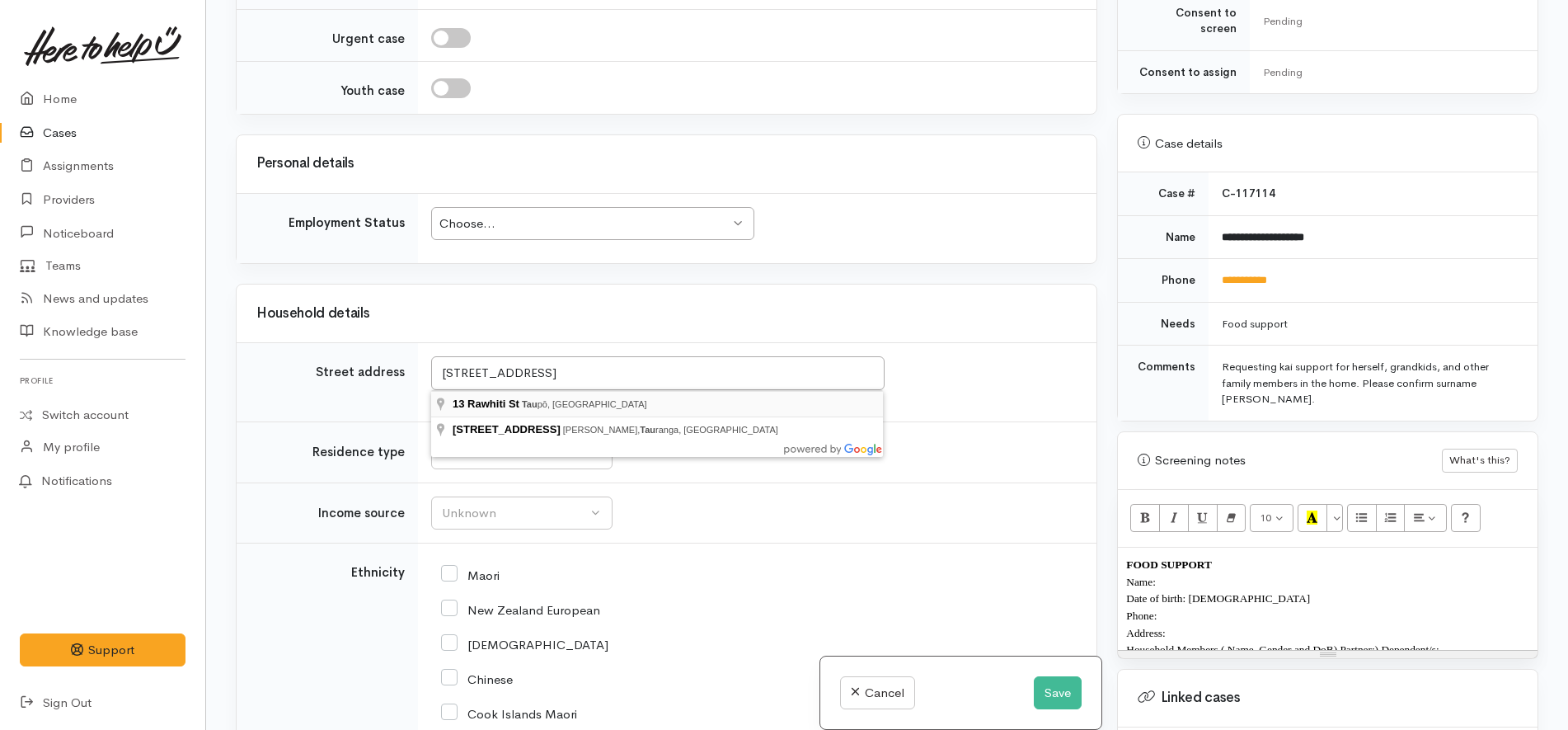
type input "13 Rawhiti St, Taupō, New Zealand"
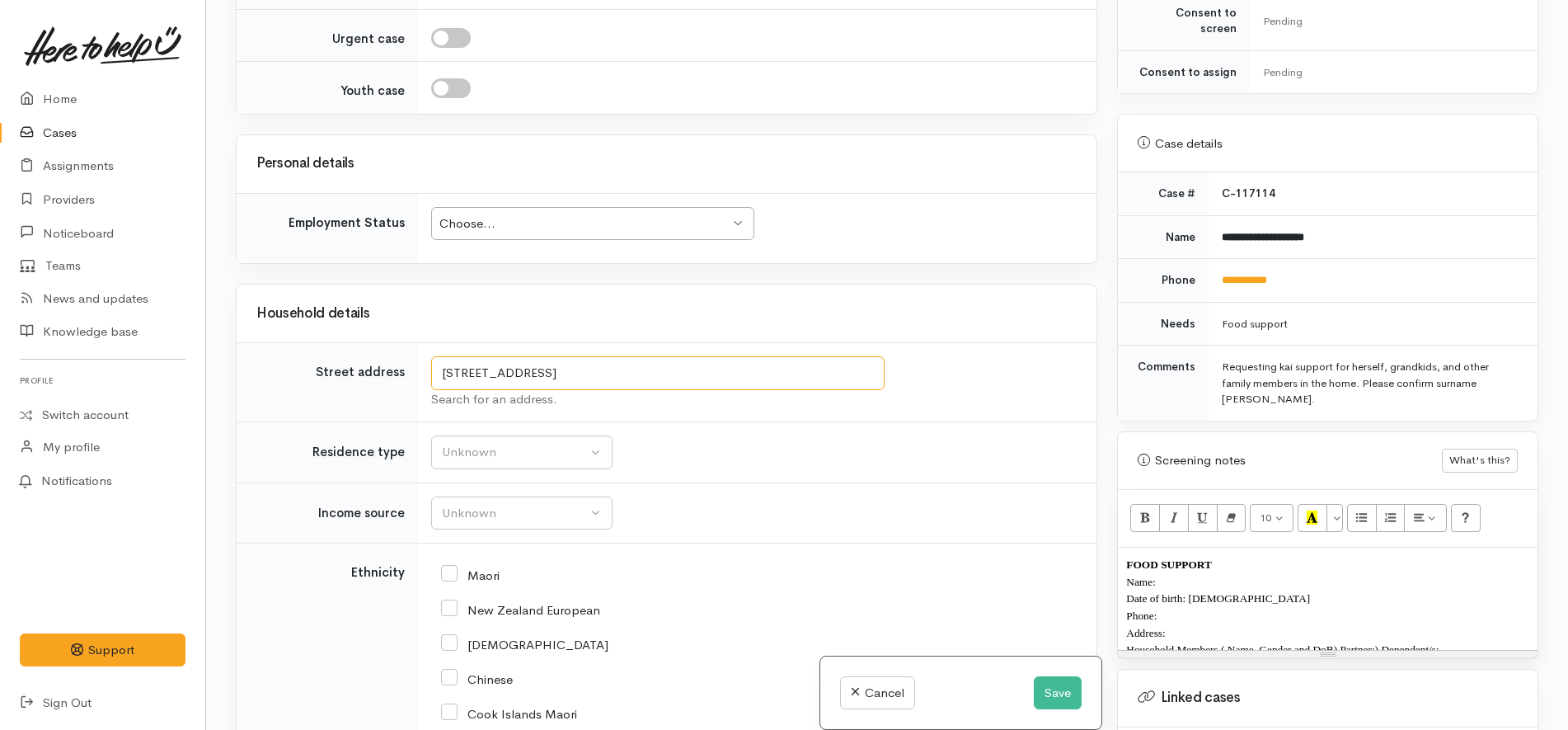
drag, startPoint x: 668, startPoint y: 359, endPoint x: 298, endPoint y: 344, distance: 370.3
click at [298, 344] on tr "Street address 13 Rawhiti St, Taupō, New Zealand Search for an address." at bounding box center [667, 382] width 859 height 80
click at [1224, 624] on p "Address:" at bounding box center [1327, 632] width 403 height 17
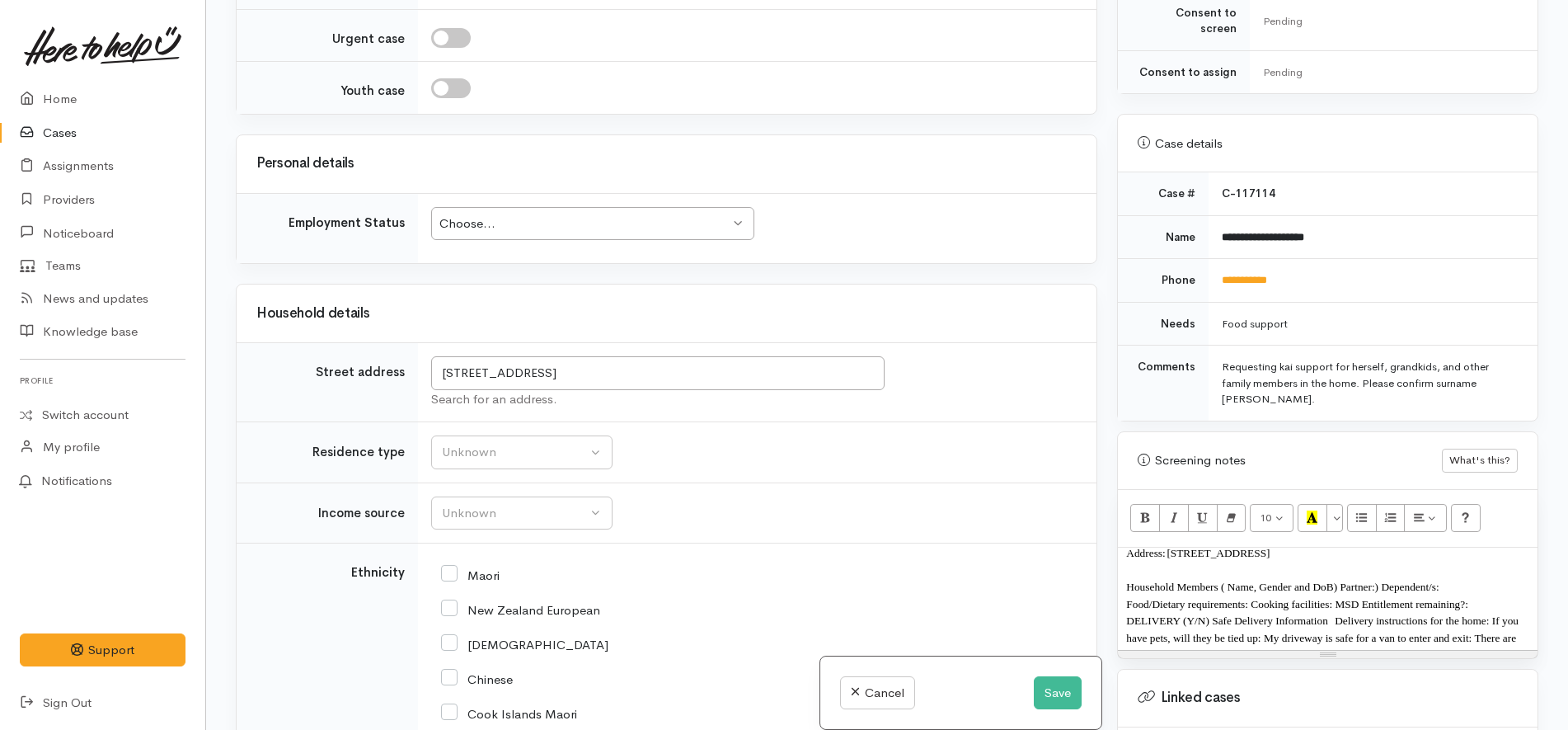
scroll to position [68, 0]
click at [1384, 592] on span "Household Members ( Name, Gender and DoB) Partner:) Dependent/s:" at bounding box center [1282, 599] width 313 height 13
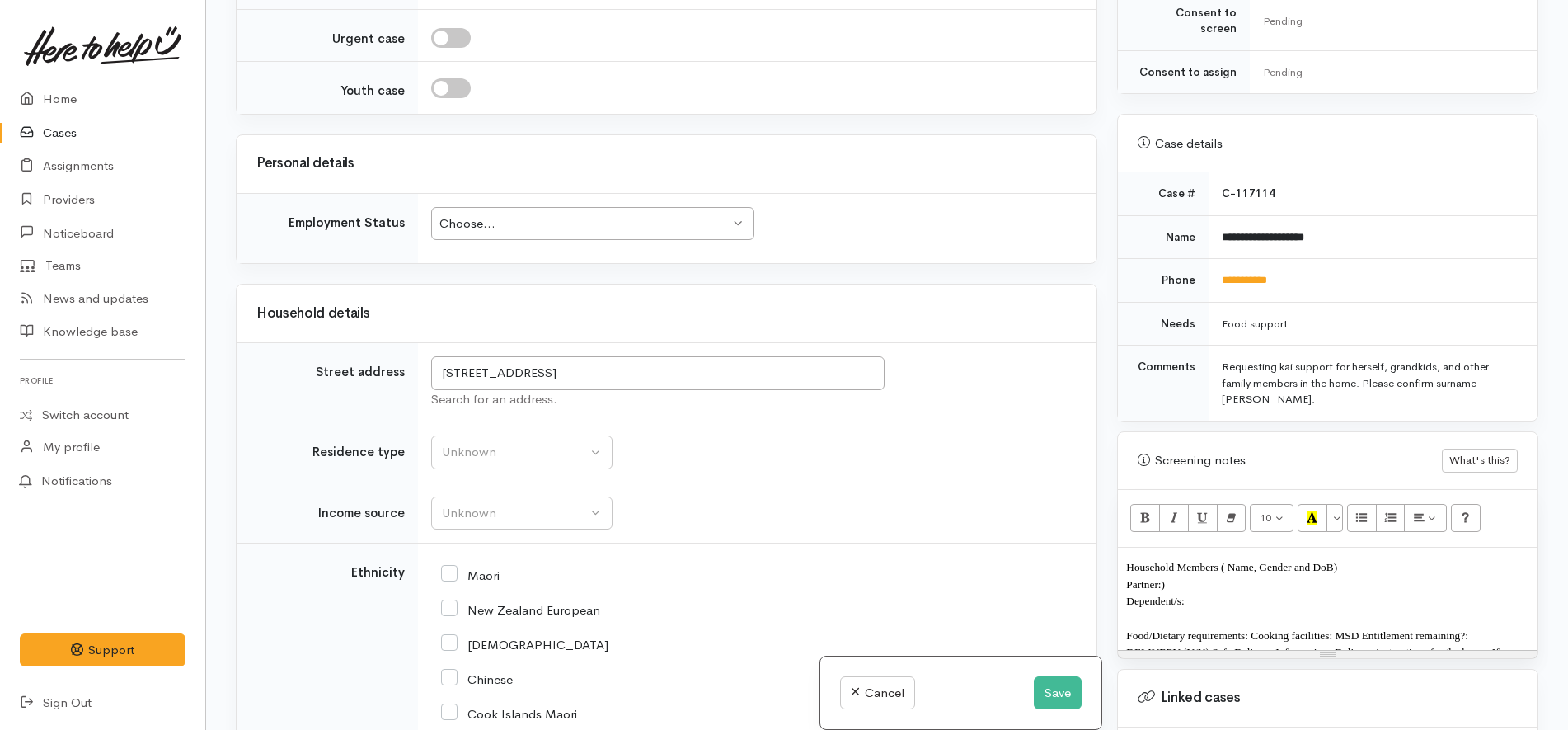
scroll to position [98, 0]
drag, startPoint x: 1345, startPoint y: 554, endPoint x: 1215, endPoint y: 547, distance: 130.2
click at [1215, 548] on div "FOOD SUPPORT Name: Date of birth: 17/02/1975 Phone: Address: 13 Rawhiti St, Tau…" at bounding box center [1328, 599] width 420 height 102
drag, startPoint x: 568, startPoint y: 230, endPoint x: 582, endPoint y: 229, distance: 14.0
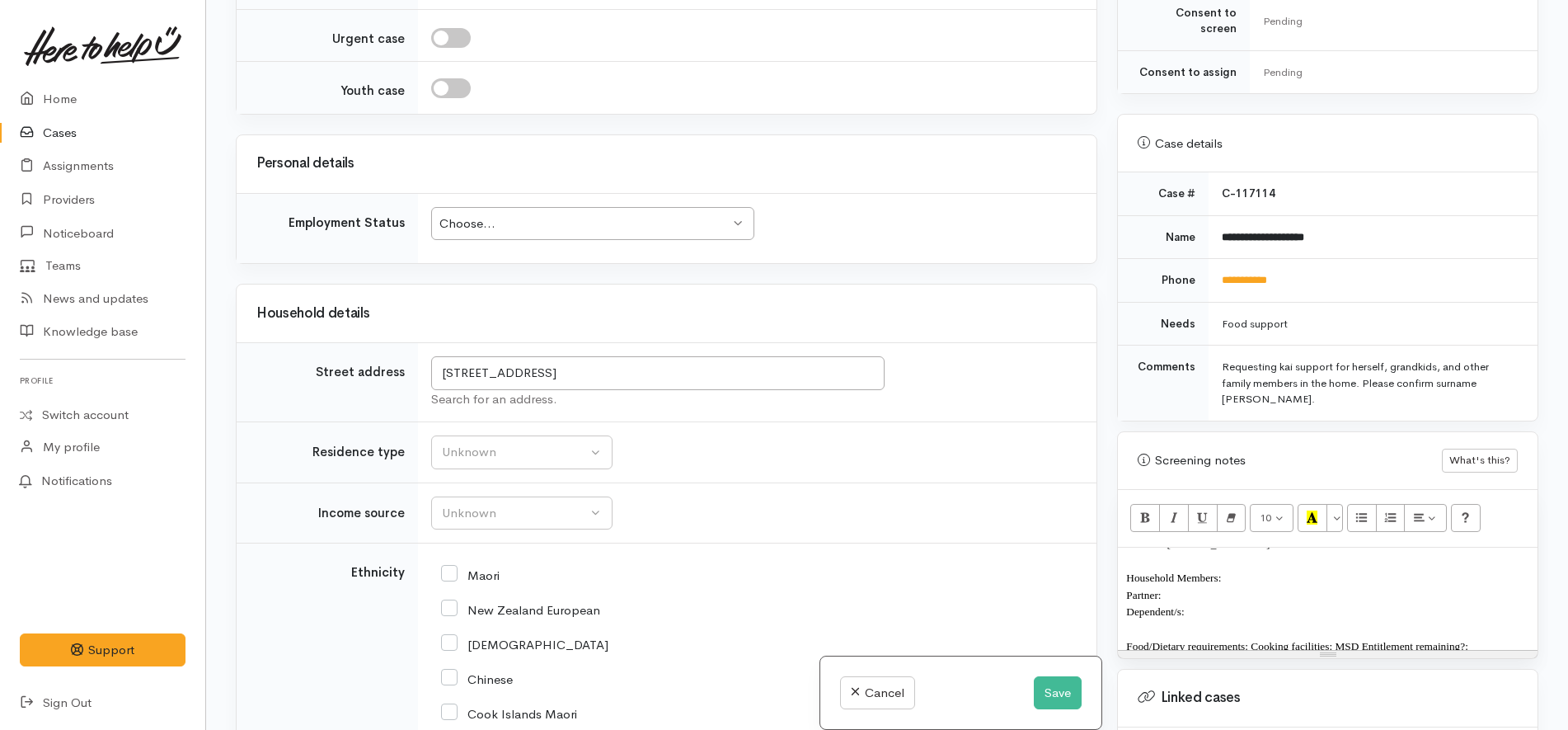
click at [568, 229] on div "Choose..." at bounding box center [585, 223] width 291 height 19
click at [820, 252] on td "Employed part-time Employed part-time Choose... Unknown Employed casually Emplo…" at bounding box center [757, 228] width 678 height 70
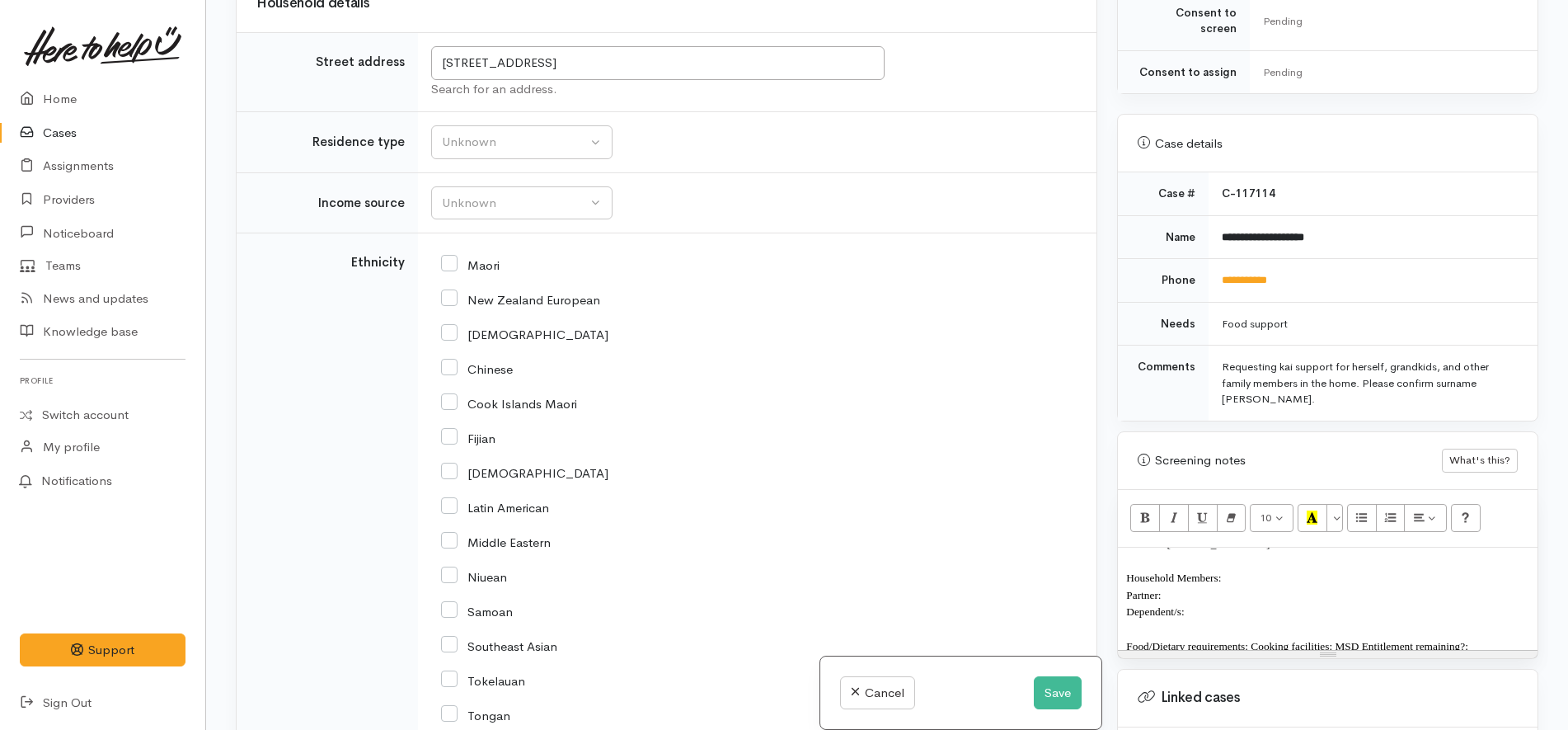
scroll to position [1572, 0]
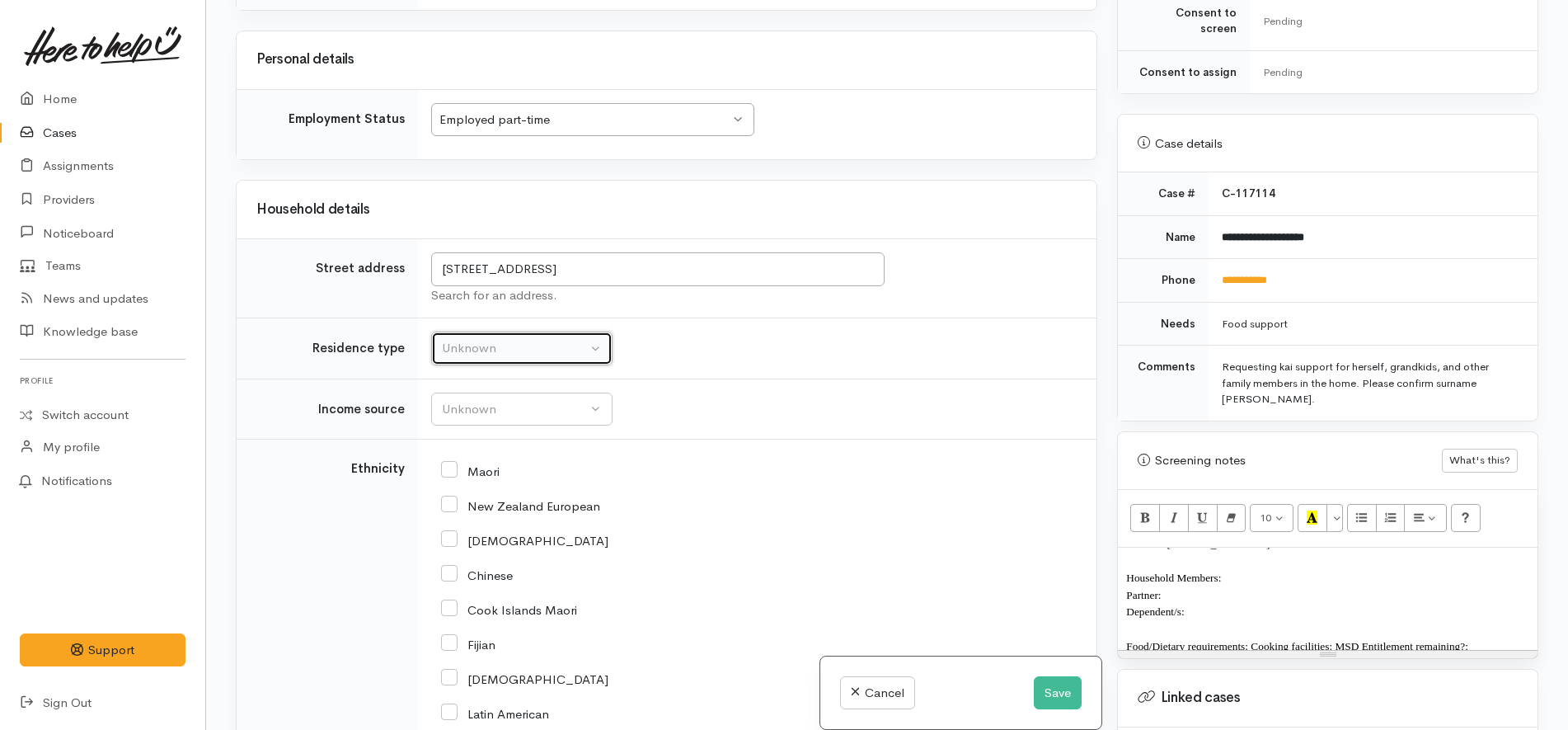
click at [593, 353] on button "Unknown" at bounding box center [522, 348] width 181 height 34
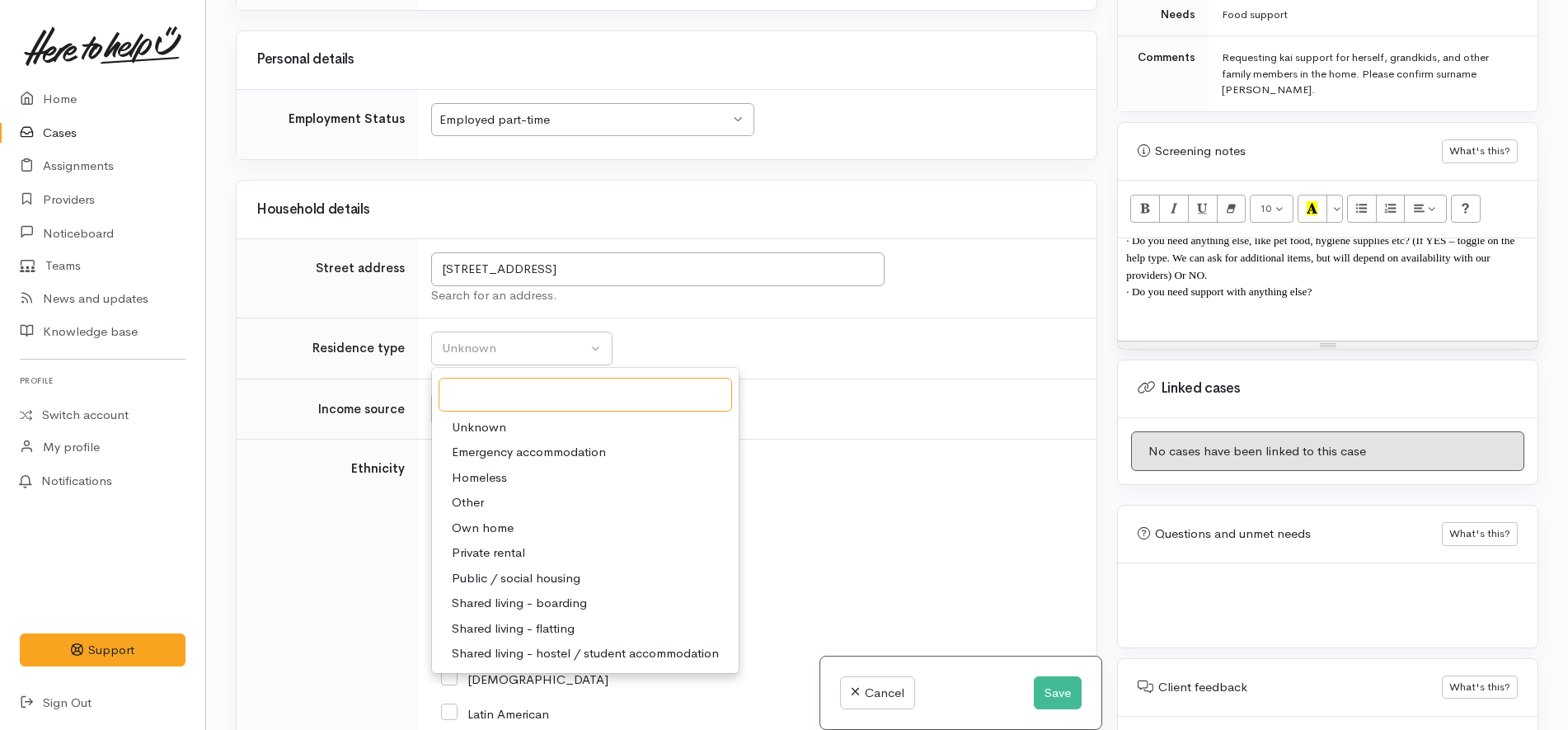
scroll to position [825, 0]
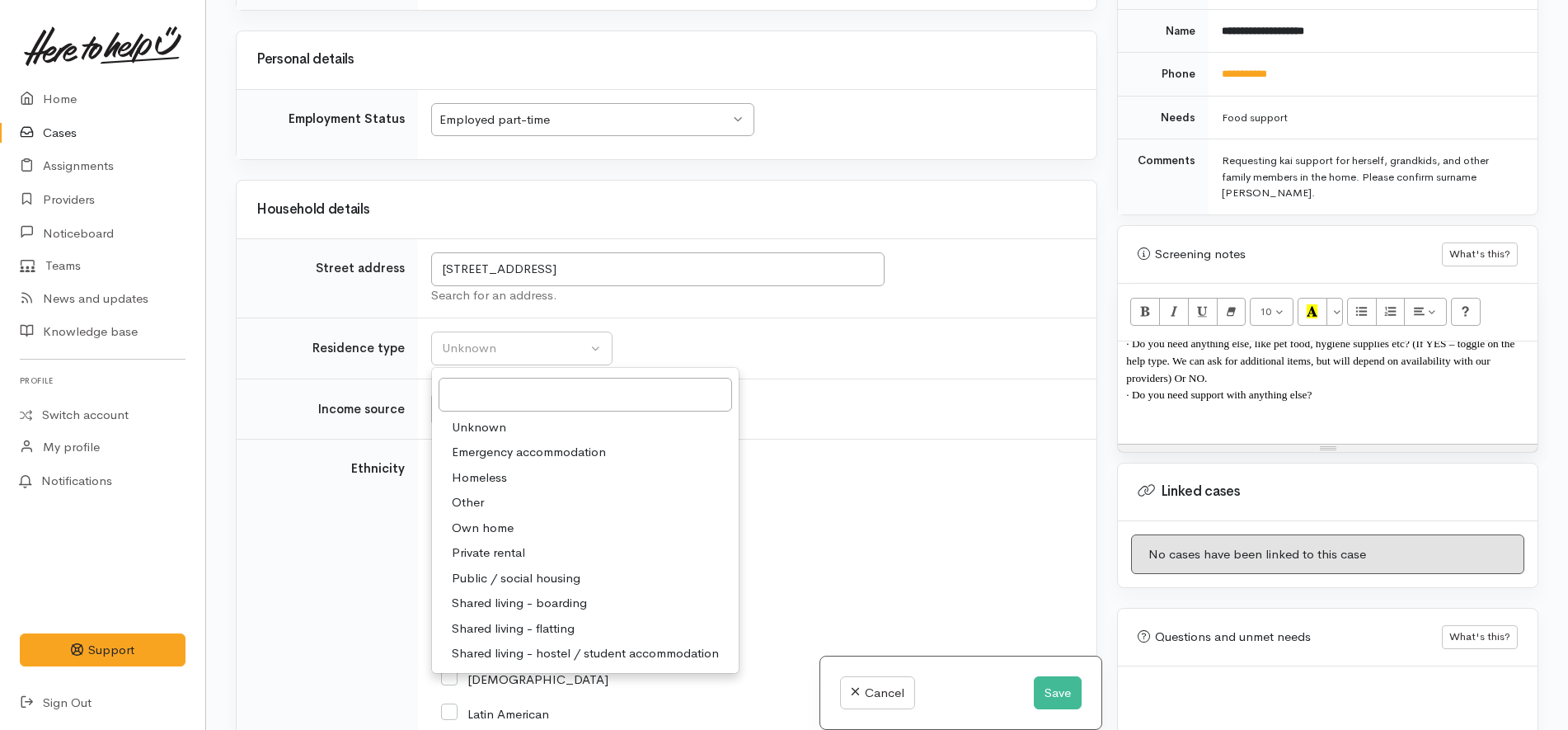
click at [1241, 415] on div "FOOD SUPPORT Name: Date of birth: 17/02/1975 Phone: Address: 13 Rawhiti St, Tau…" at bounding box center [1328, 392] width 420 height 102
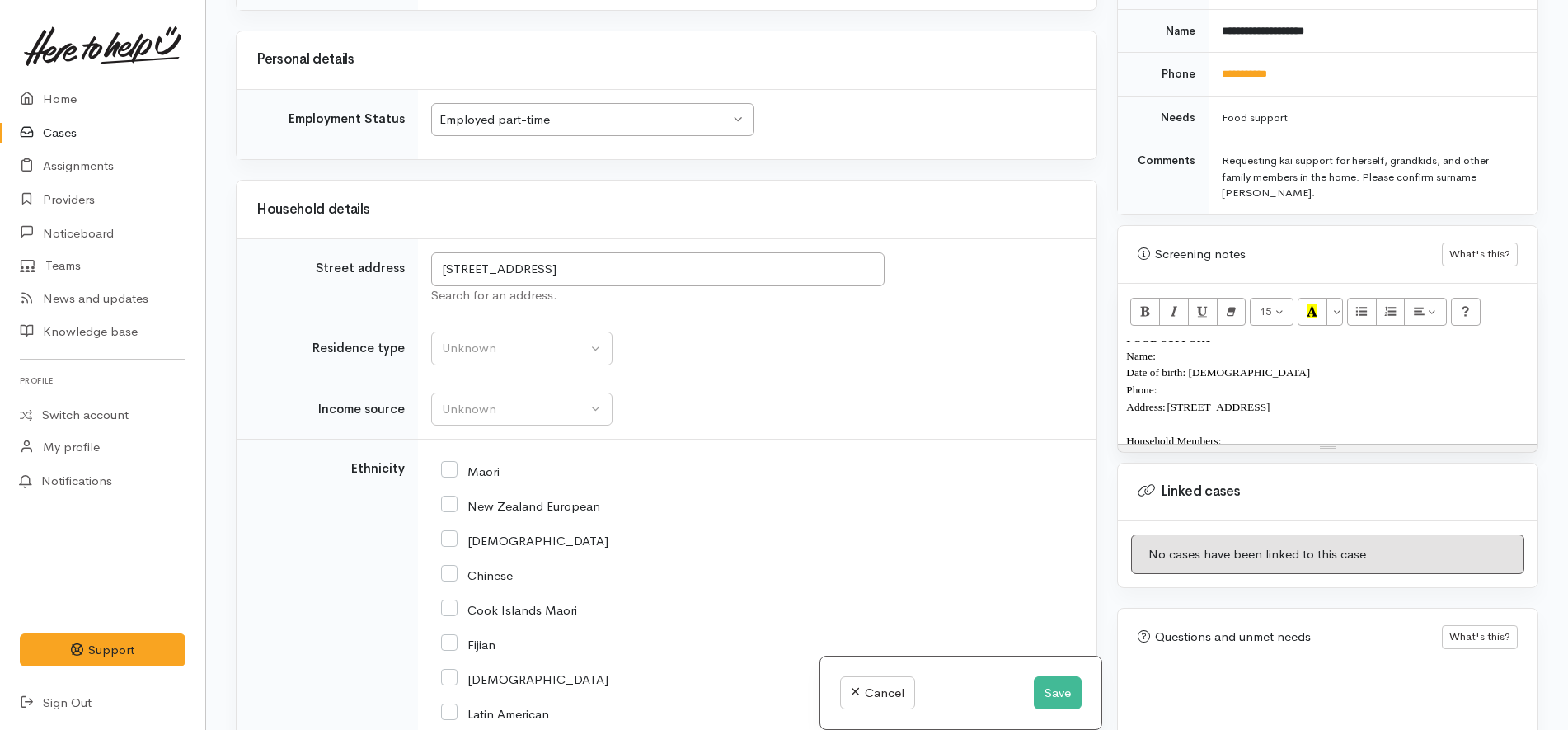
scroll to position [0, 0]
click at [1206, 367] on p "Name:" at bounding box center [1327, 375] width 403 height 17
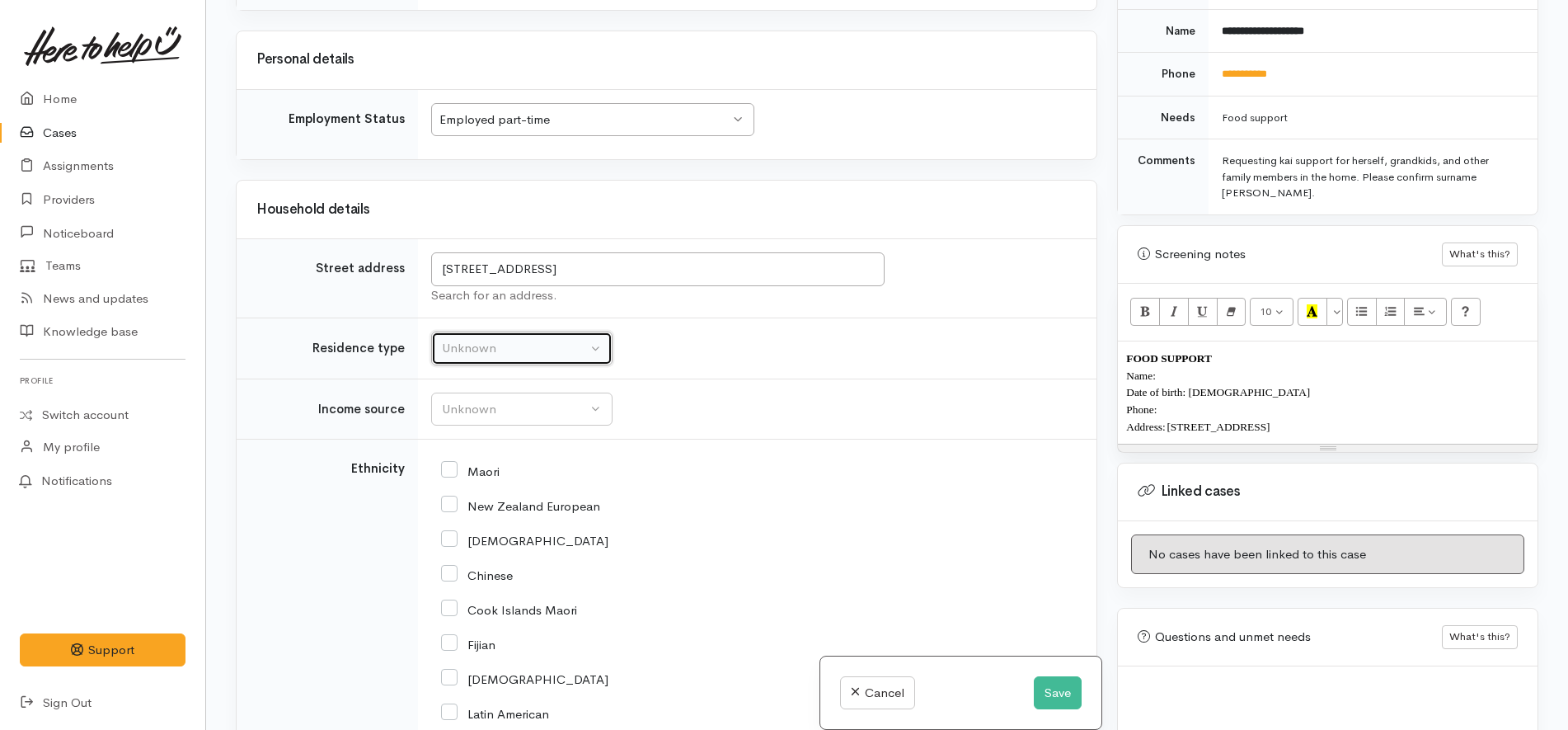
click at [549, 347] on div "Unknown" at bounding box center [515, 348] width 145 height 19
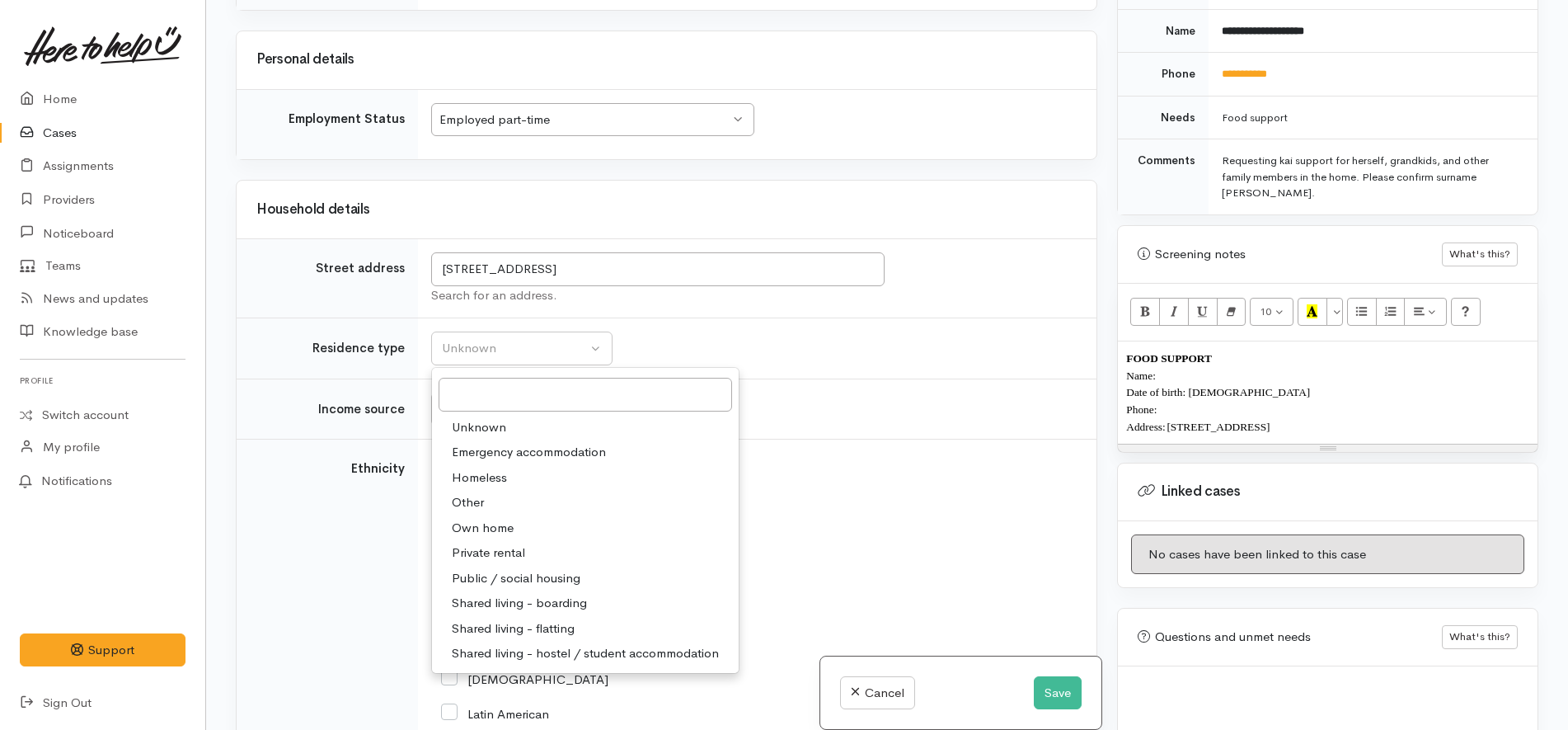
drag, startPoint x: 506, startPoint y: 549, endPoint x: 494, endPoint y: 536, distance: 17.7
click at [503, 545] on span "Private rental" at bounding box center [489, 552] width 73 height 19
select select "2"
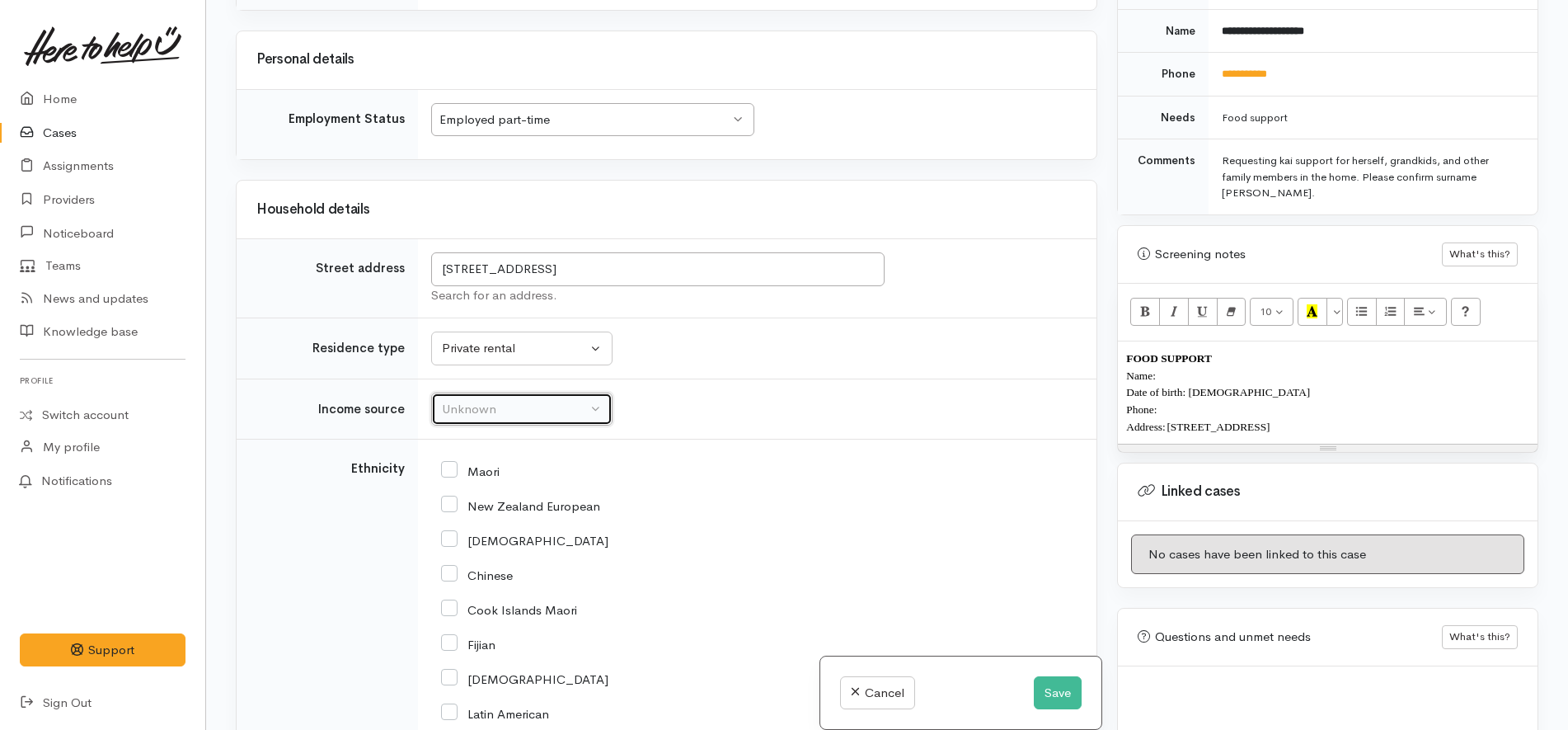
click at [503, 418] on div "Unknown" at bounding box center [515, 408] width 145 height 19
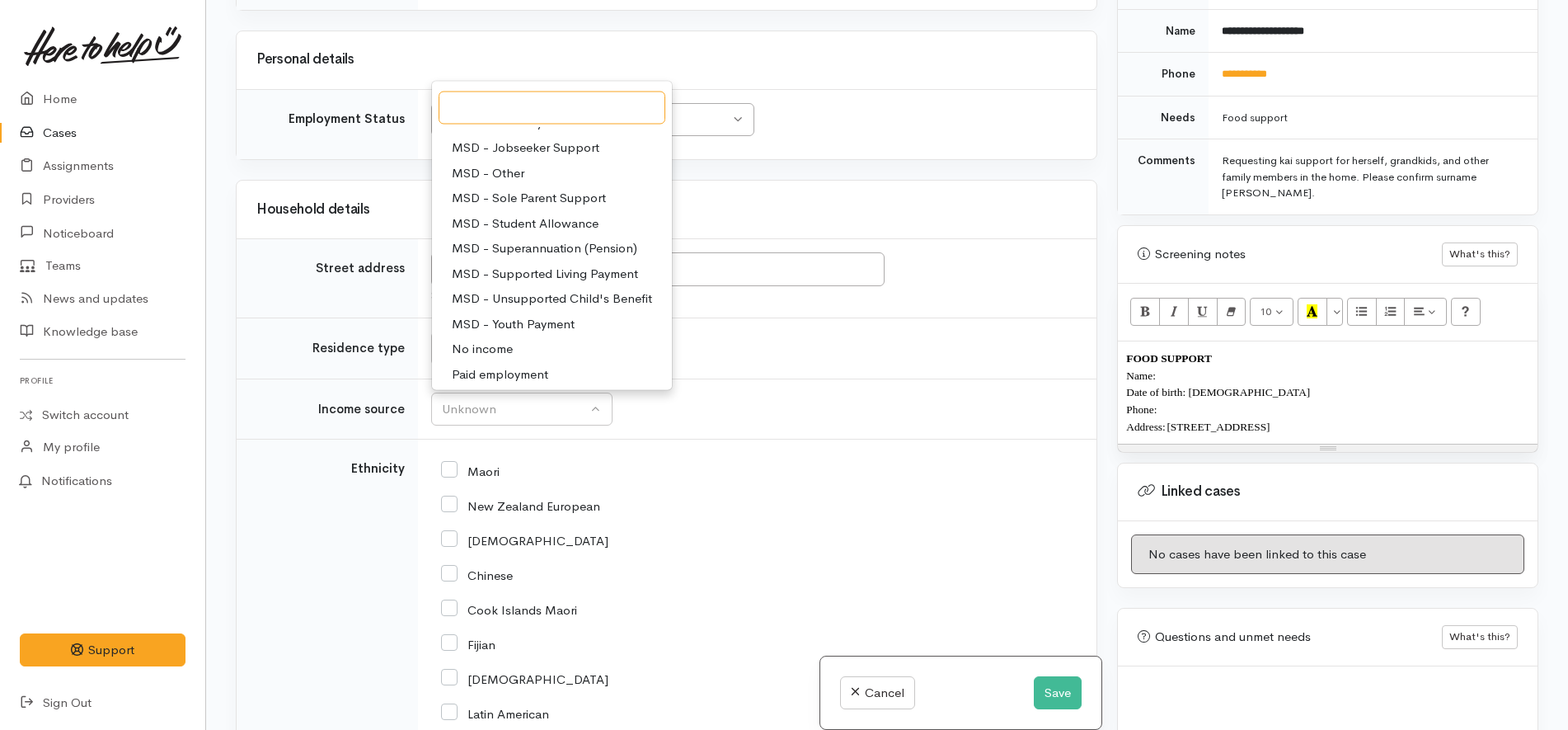
scroll to position [248, 0]
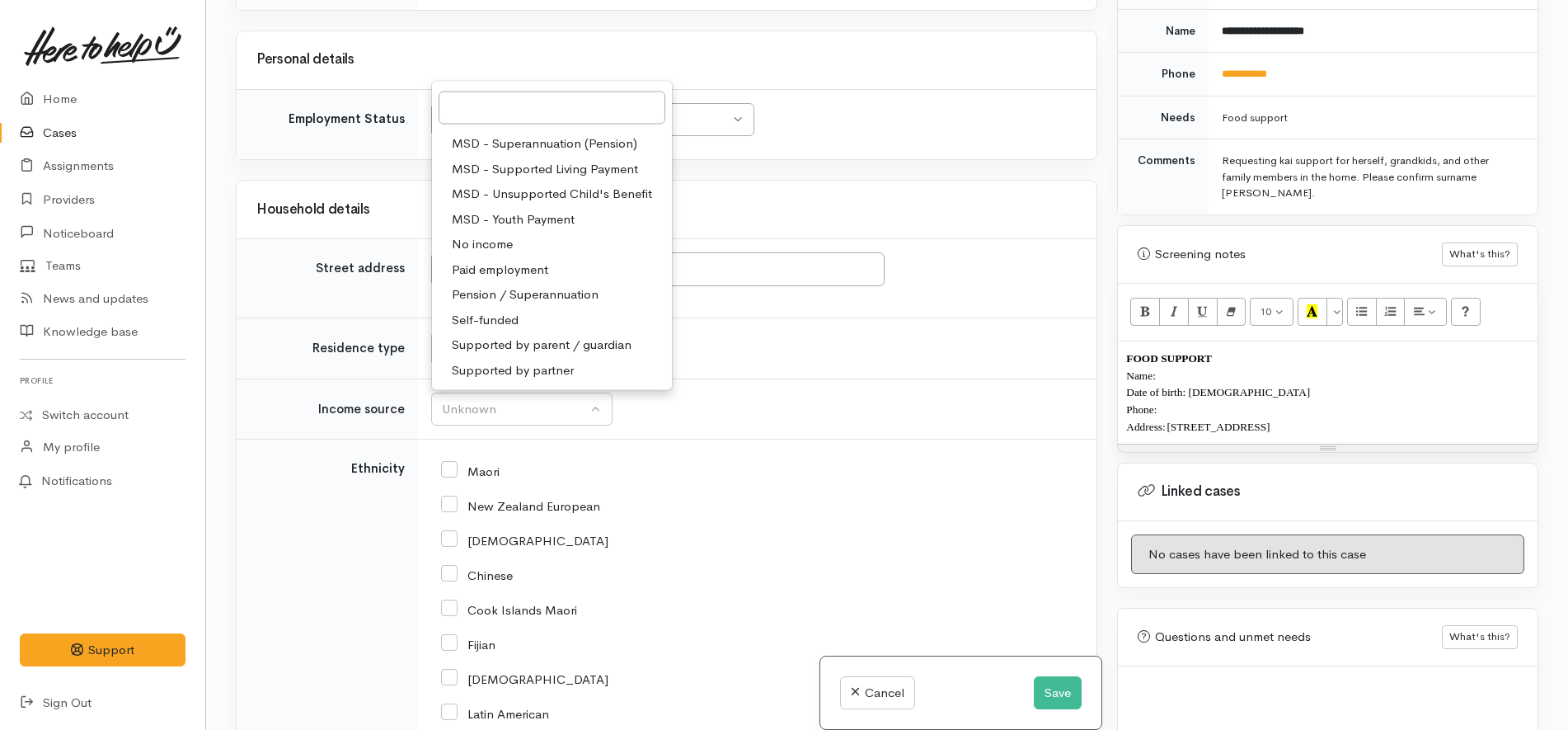
click at [524, 267] on span "Paid employment" at bounding box center [500, 270] width 96 height 19
select select "1"
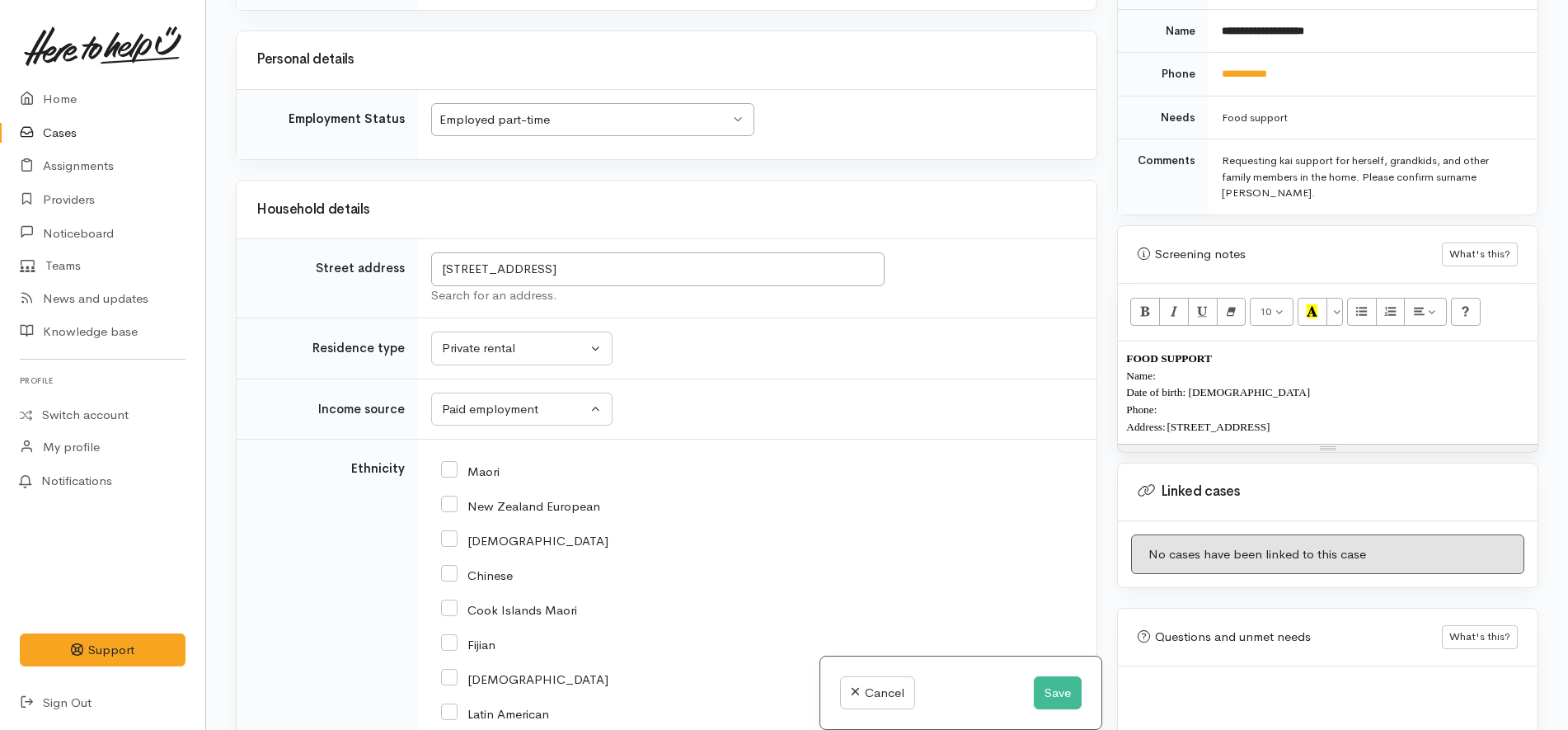
click at [762, 339] on td "Unknown Emergency accommodation Homeless Other Own home Private rental Public /…" at bounding box center [757, 348] width 678 height 61
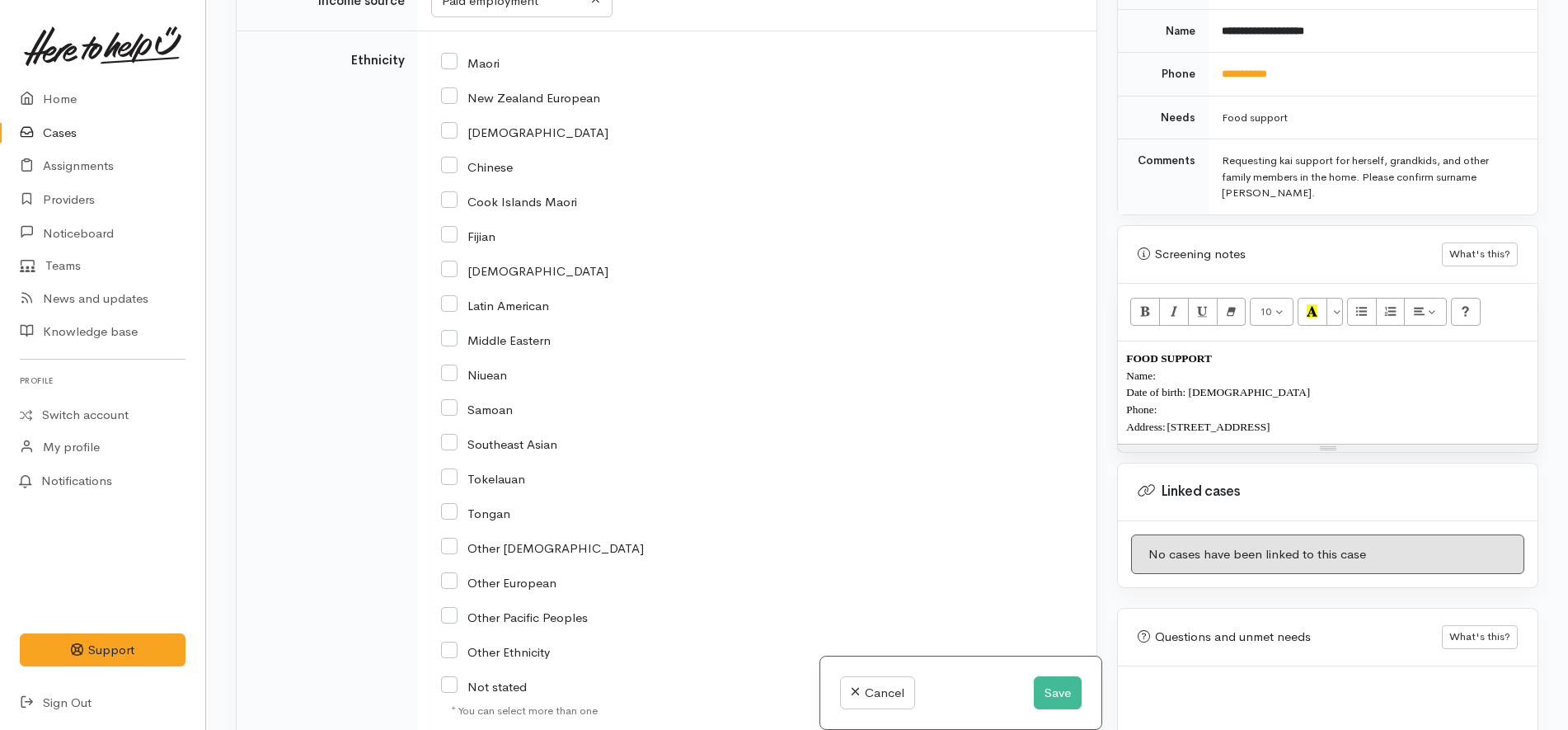
scroll to position [1984, 0]
click at [482, 52] on input "Maori" at bounding box center [471, 57] width 59 height 15
checkbox input "true"
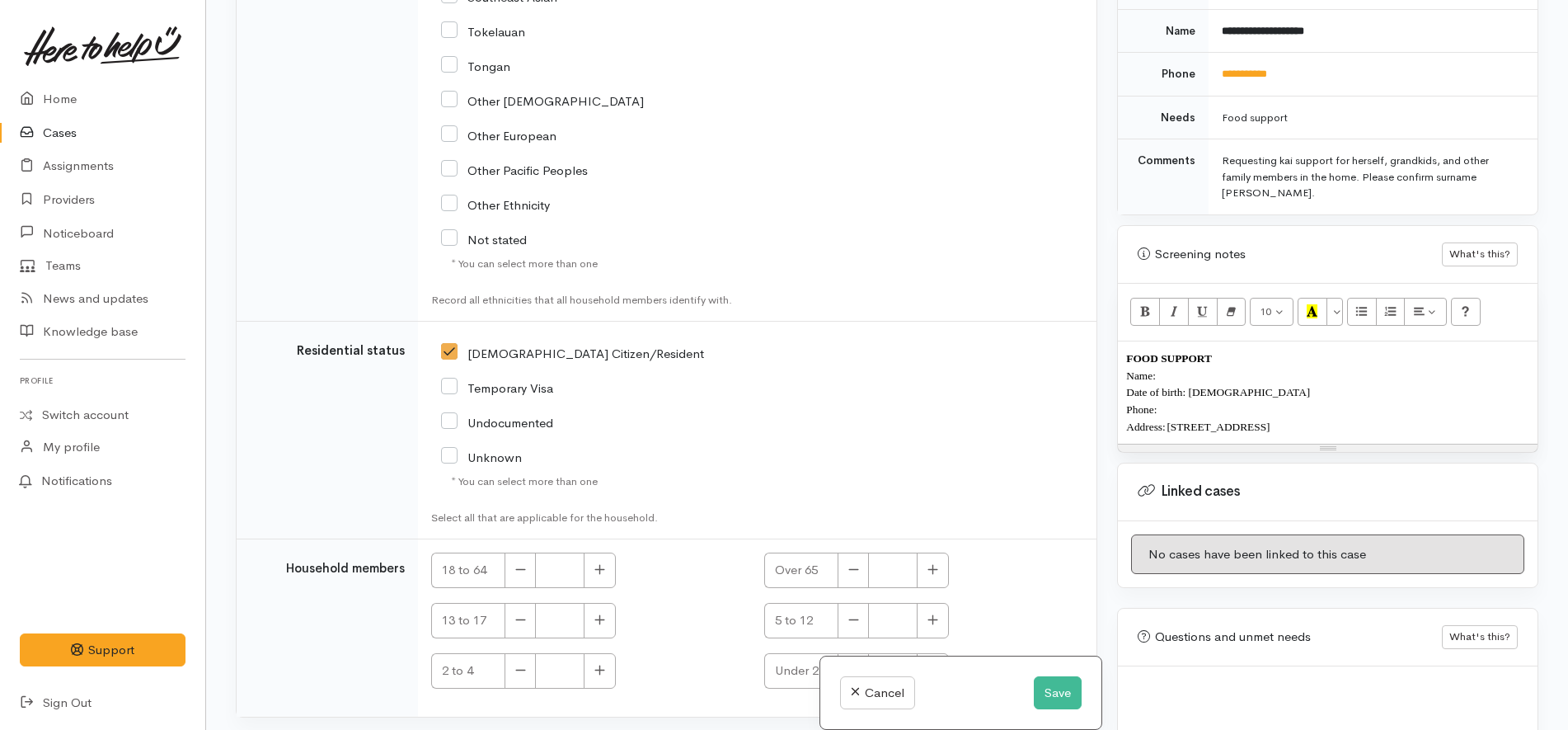
scroll to position [2601, 0]
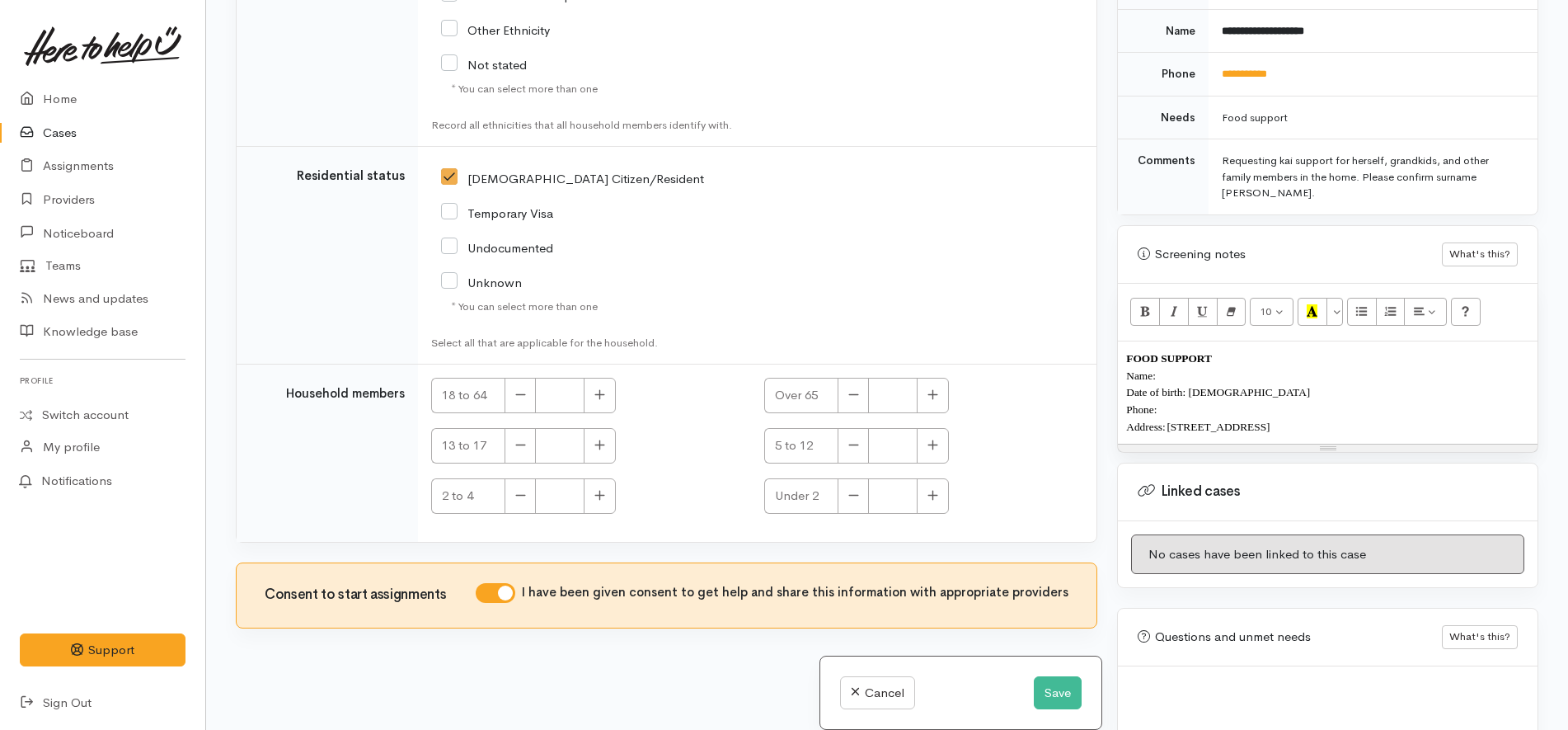
click at [1251, 367] on p "Name:" at bounding box center [1327, 375] width 403 height 17
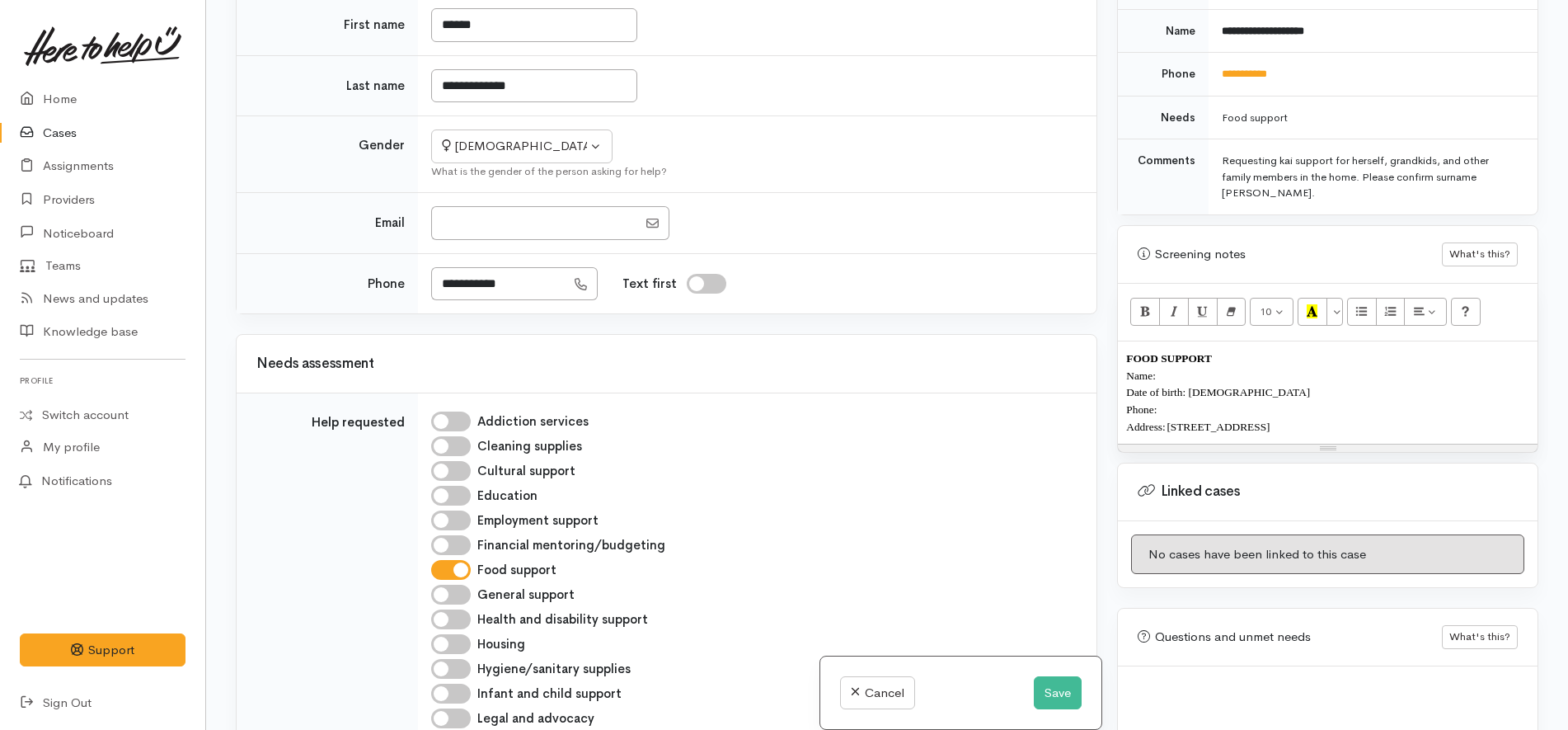
scroll to position [0, 0]
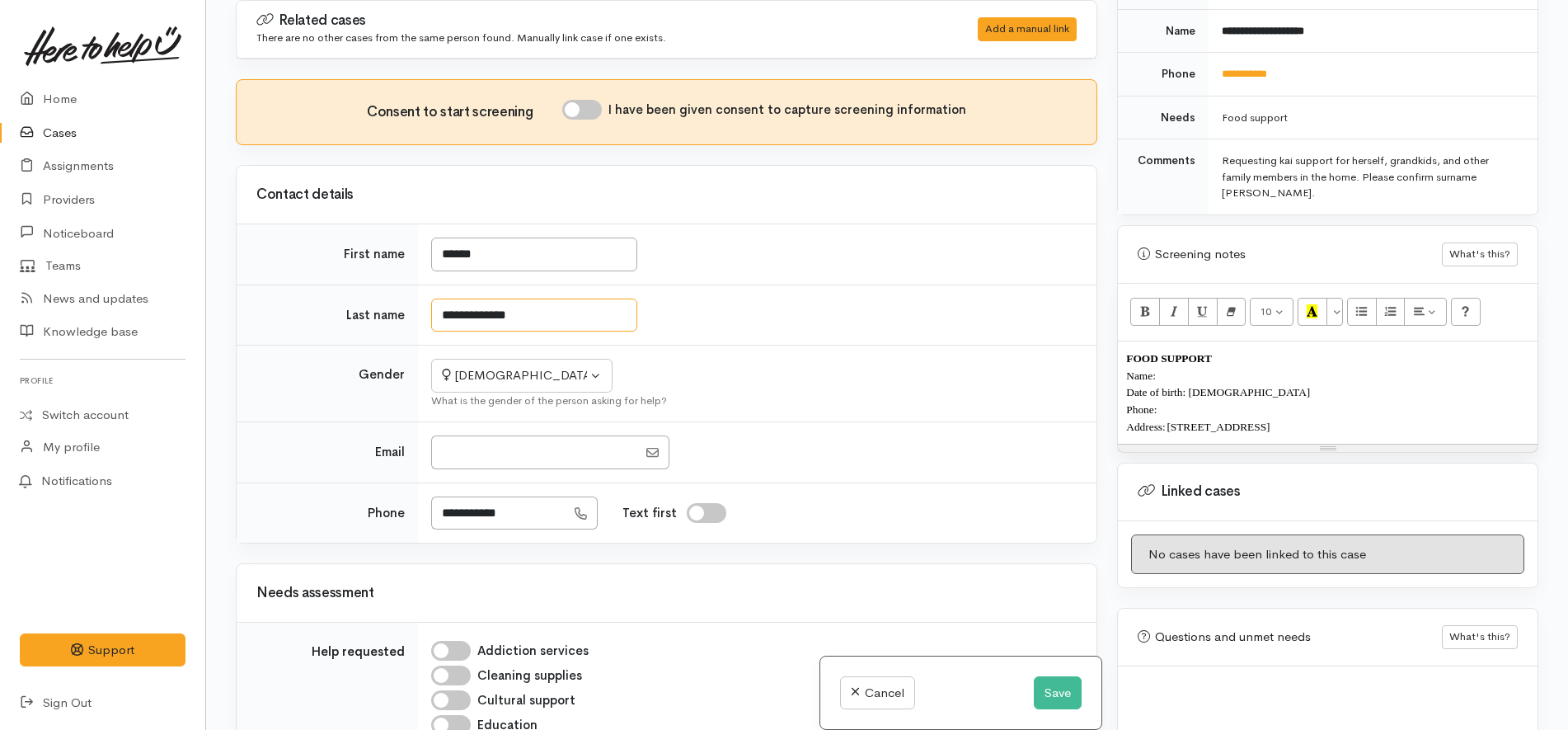
drag, startPoint x: 549, startPoint y: 315, endPoint x: 320, endPoint y: 297, distance: 229.7
click at [320, 297] on tr "**********" at bounding box center [667, 315] width 859 height 61
click at [1224, 367] on p "Name:" at bounding box center [1327, 375] width 403 height 17
click at [1270, 348] on p "Household Members:" at bounding box center [1327, 357] width 403 height 17
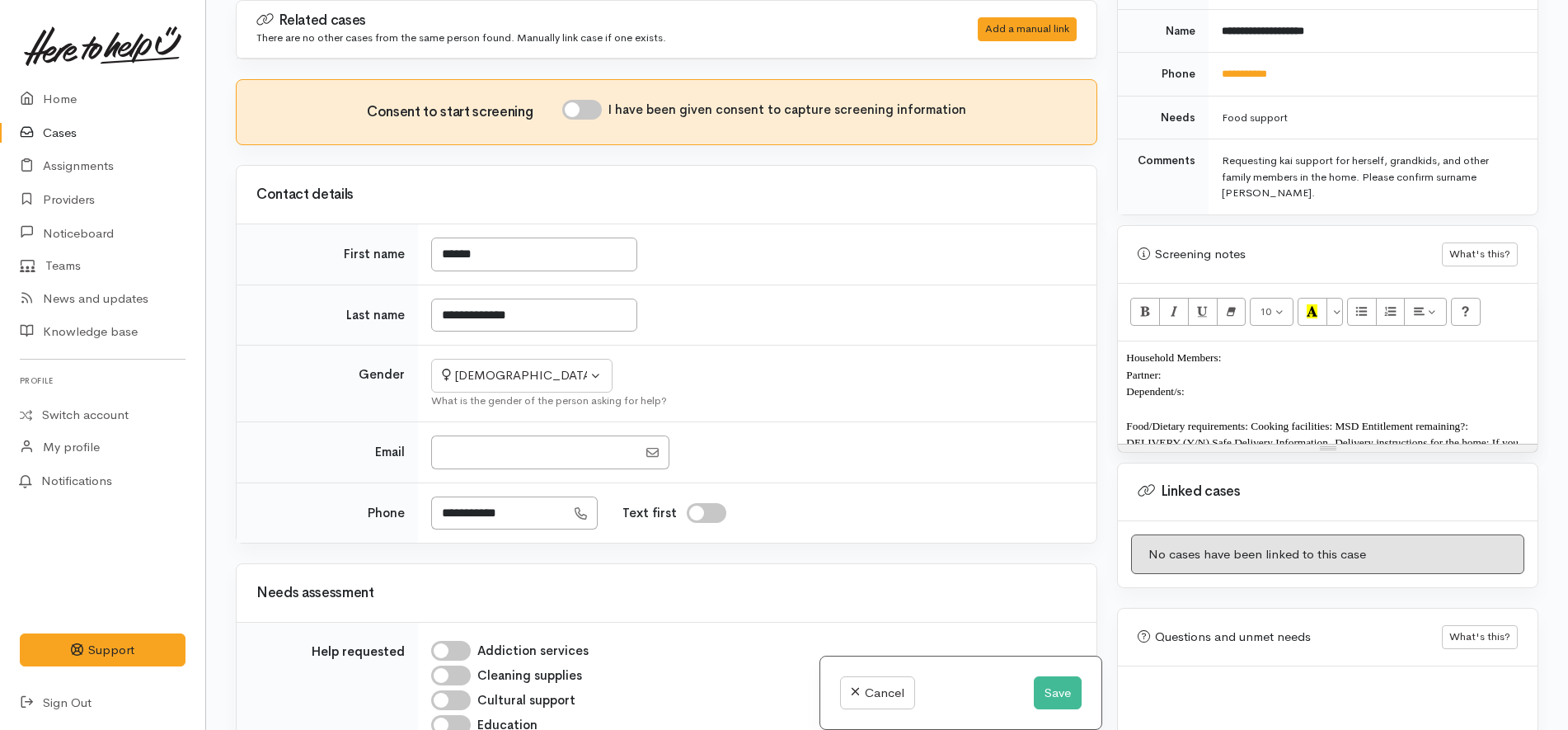
click at [1279, 366] on p "Partner:" at bounding box center [1327, 374] width 403 height 17
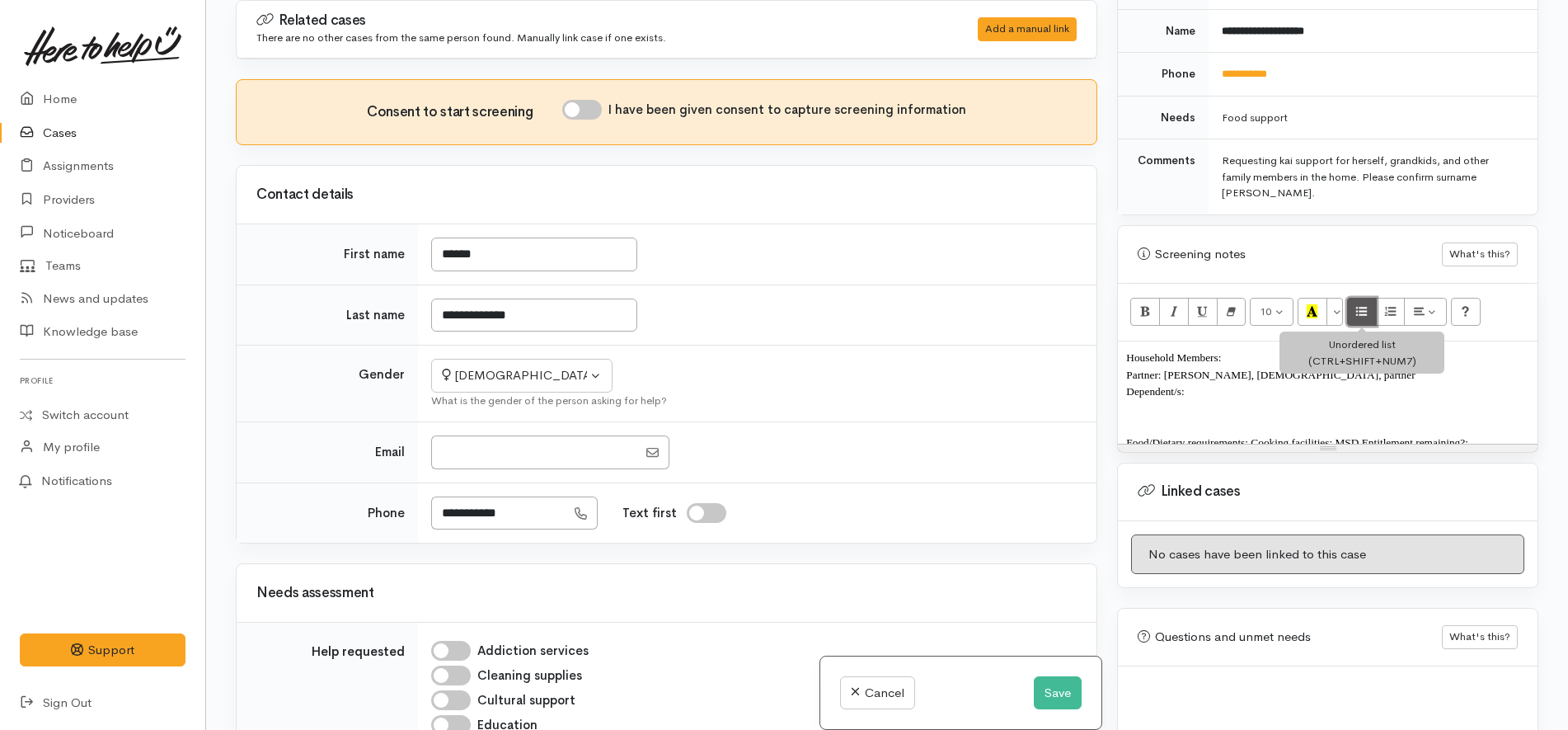
click at [1362, 304] on icon "Unordered list (CTRL+SHIFT+NUM7)" at bounding box center [1362, 311] width 11 height 14
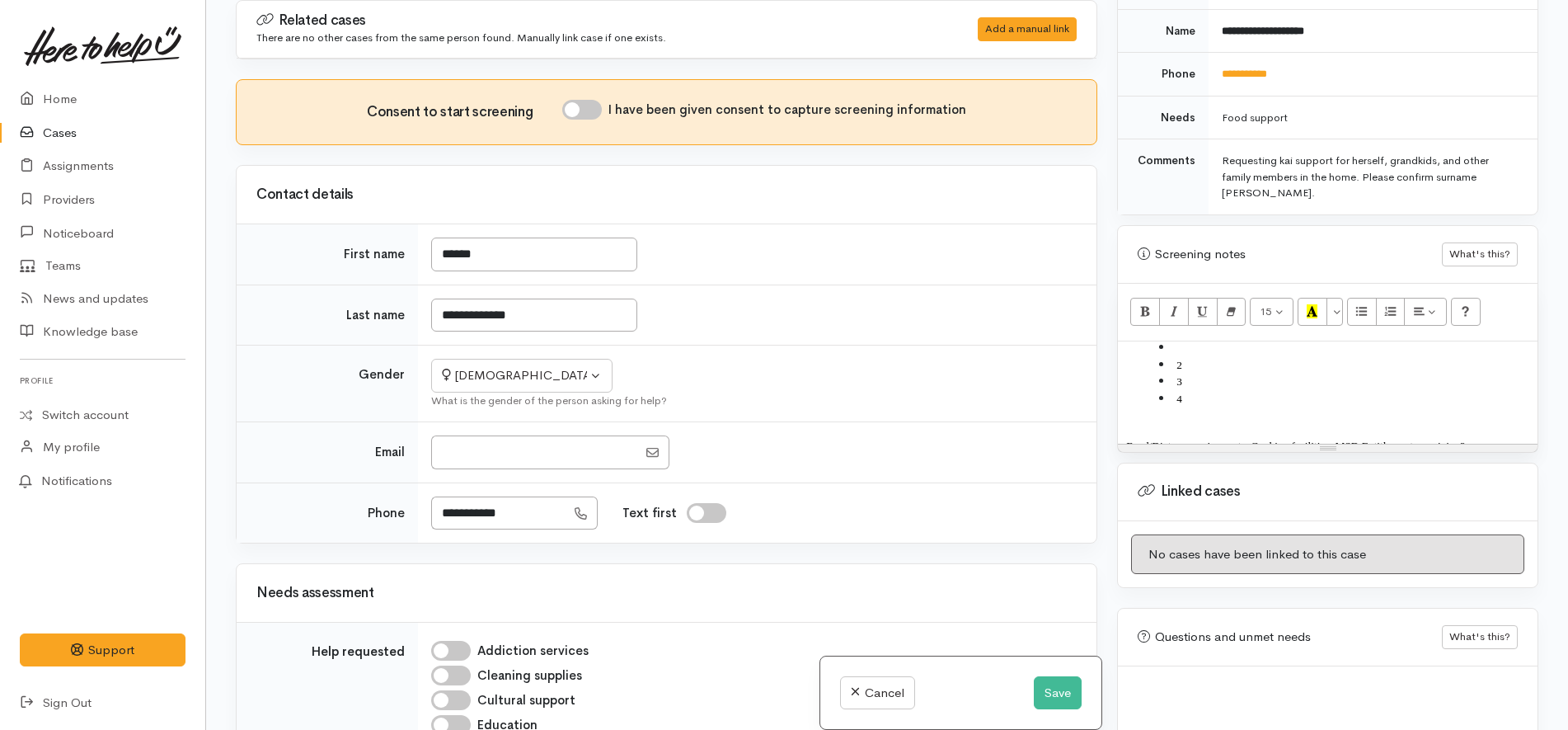
scroll to position [162, 0]
click at [1251, 425] on span "Food/Dietary requirements: Cooking facilities: MSD Entitlement remaining?:" at bounding box center [1296, 432] width 342 height 13
click at [1277, 387] on p "MSD Entitlement remaining?:" at bounding box center [1327, 395] width 403 height 17
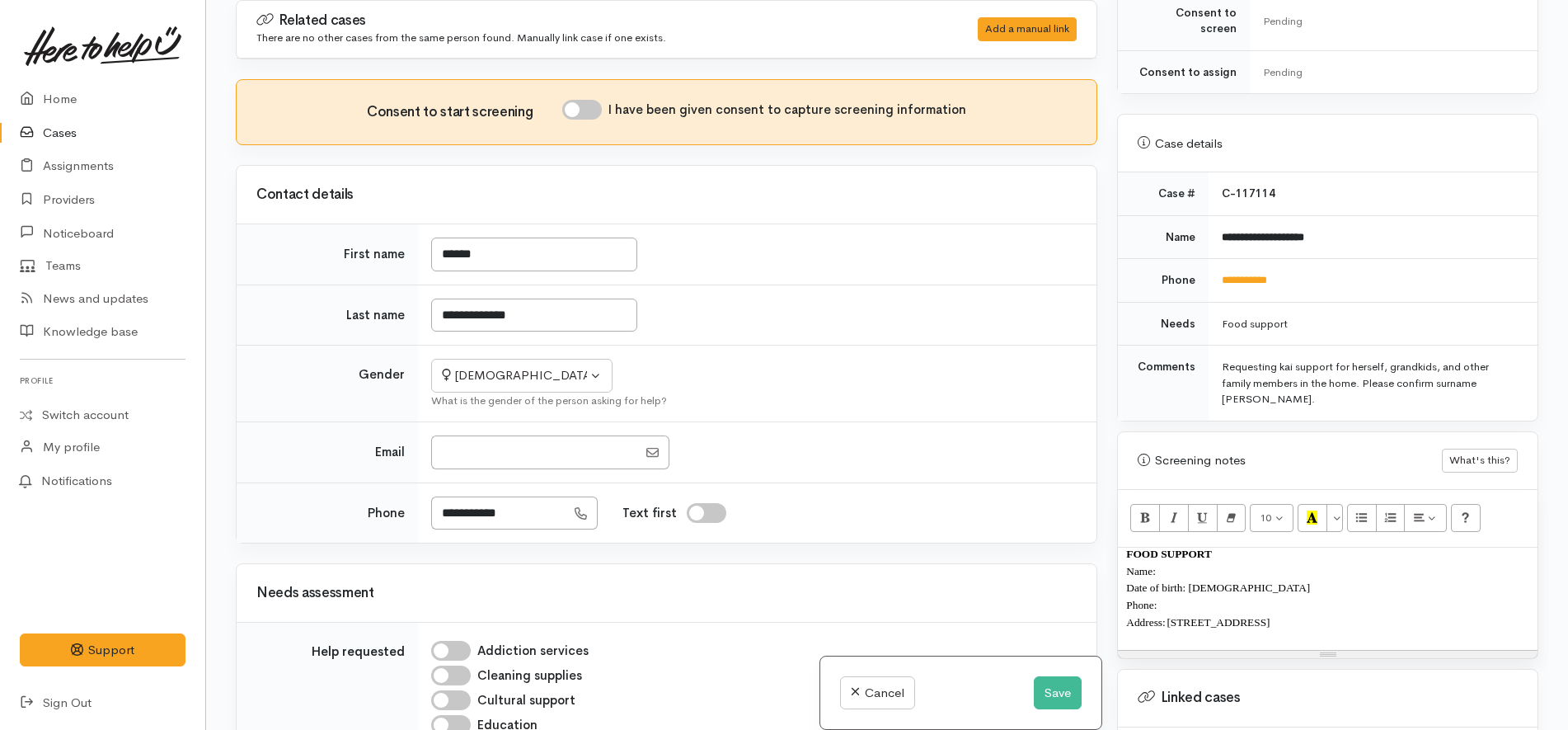
scroll to position [721, 0]
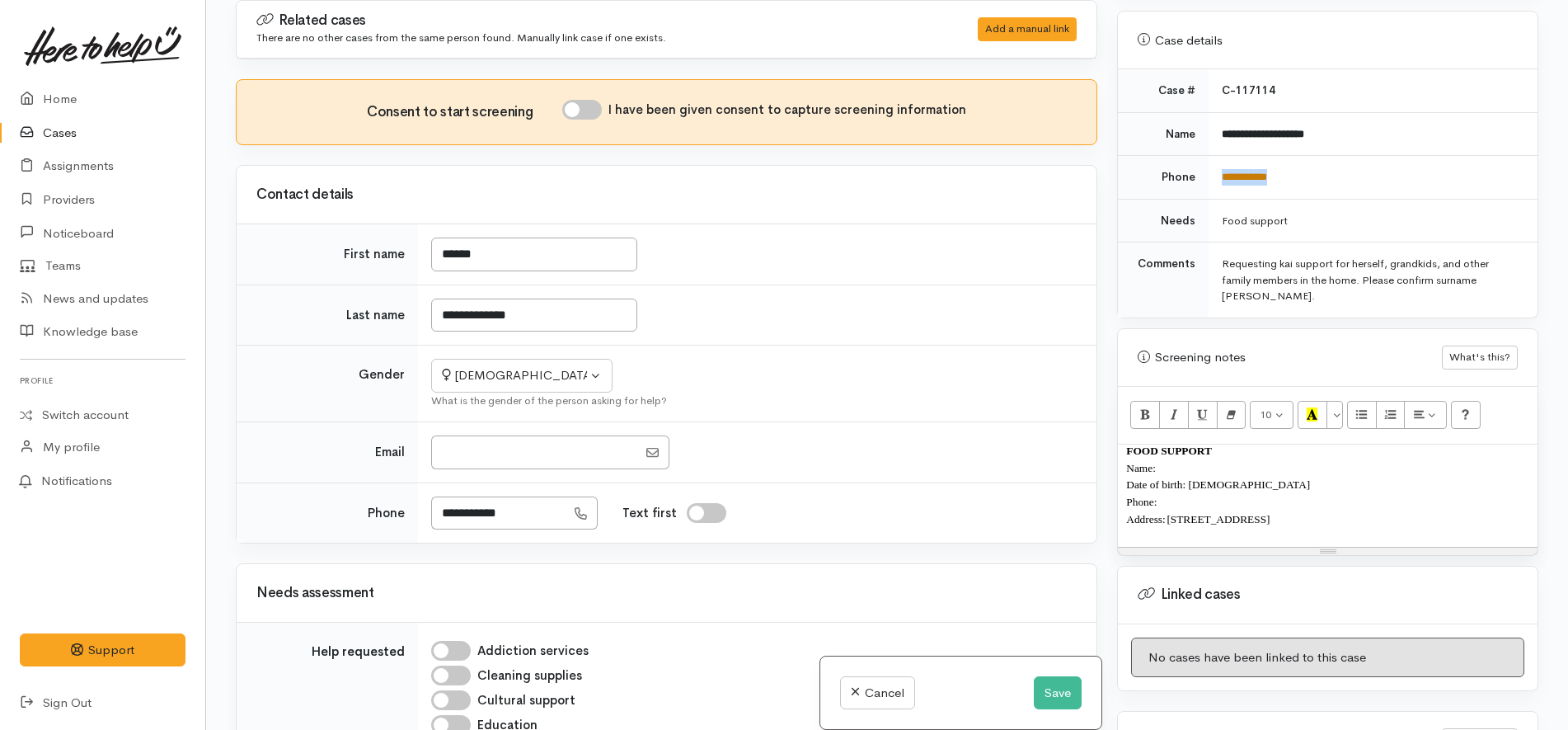
drag, startPoint x: 1300, startPoint y: 162, endPoint x: 1220, endPoint y: 161, distance: 80.0
click at [1220, 161] on td "**********" at bounding box center [1373, 177] width 329 height 44
copy link "**********"
click at [1240, 493] on p "Phone:" at bounding box center [1327, 501] width 403 height 17
click at [1202, 459] on p "Name:" at bounding box center [1327, 467] width 403 height 17
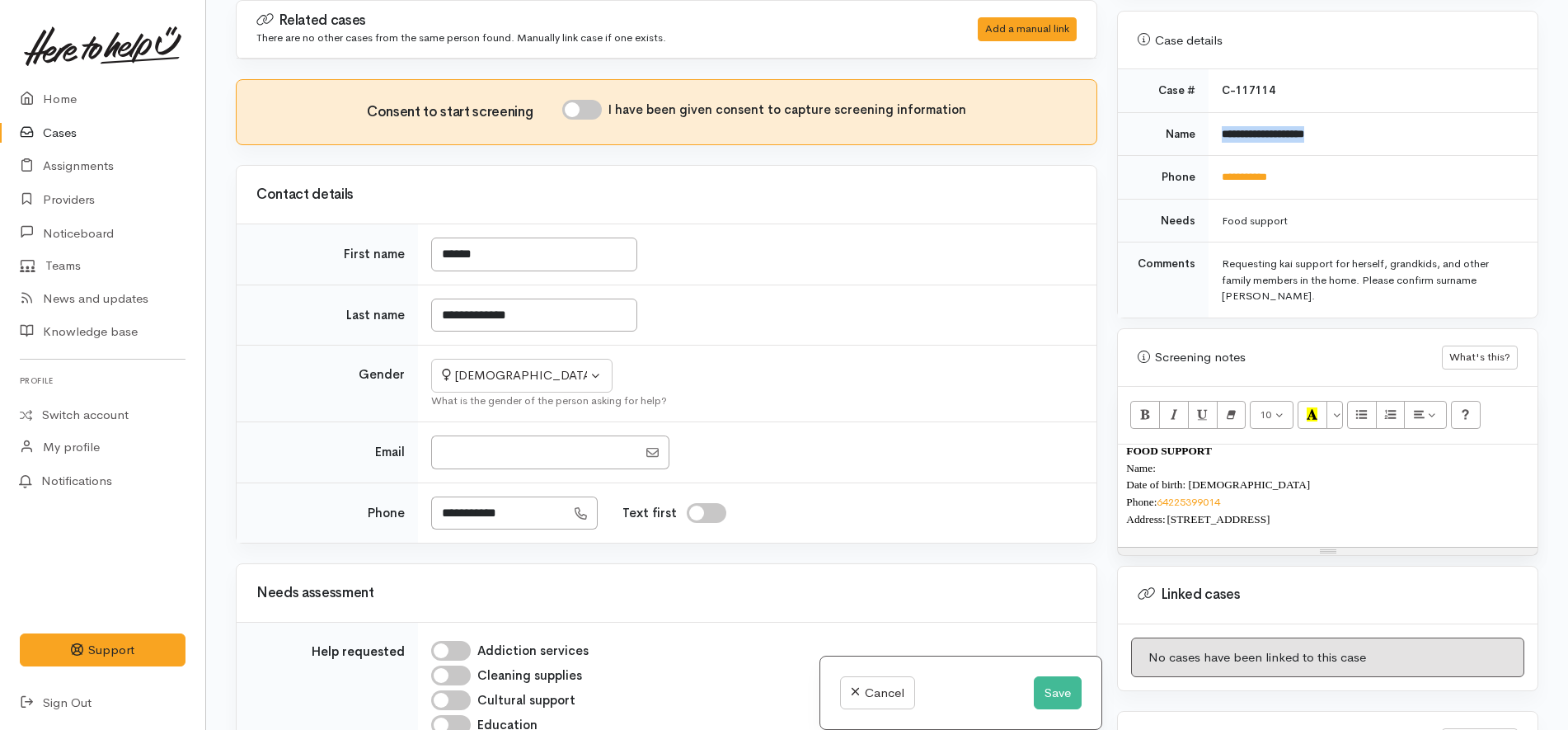
drag, startPoint x: 1344, startPoint y: 109, endPoint x: 1212, endPoint y: 119, distance: 132.4
click at [1212, 119] on td "**********" at bounding box center [1373, 133] width 329 height 44
copy b "**********"
click at [1215, 459] on p "Name:" at bounding box center [1327, 467] width 403 height 17
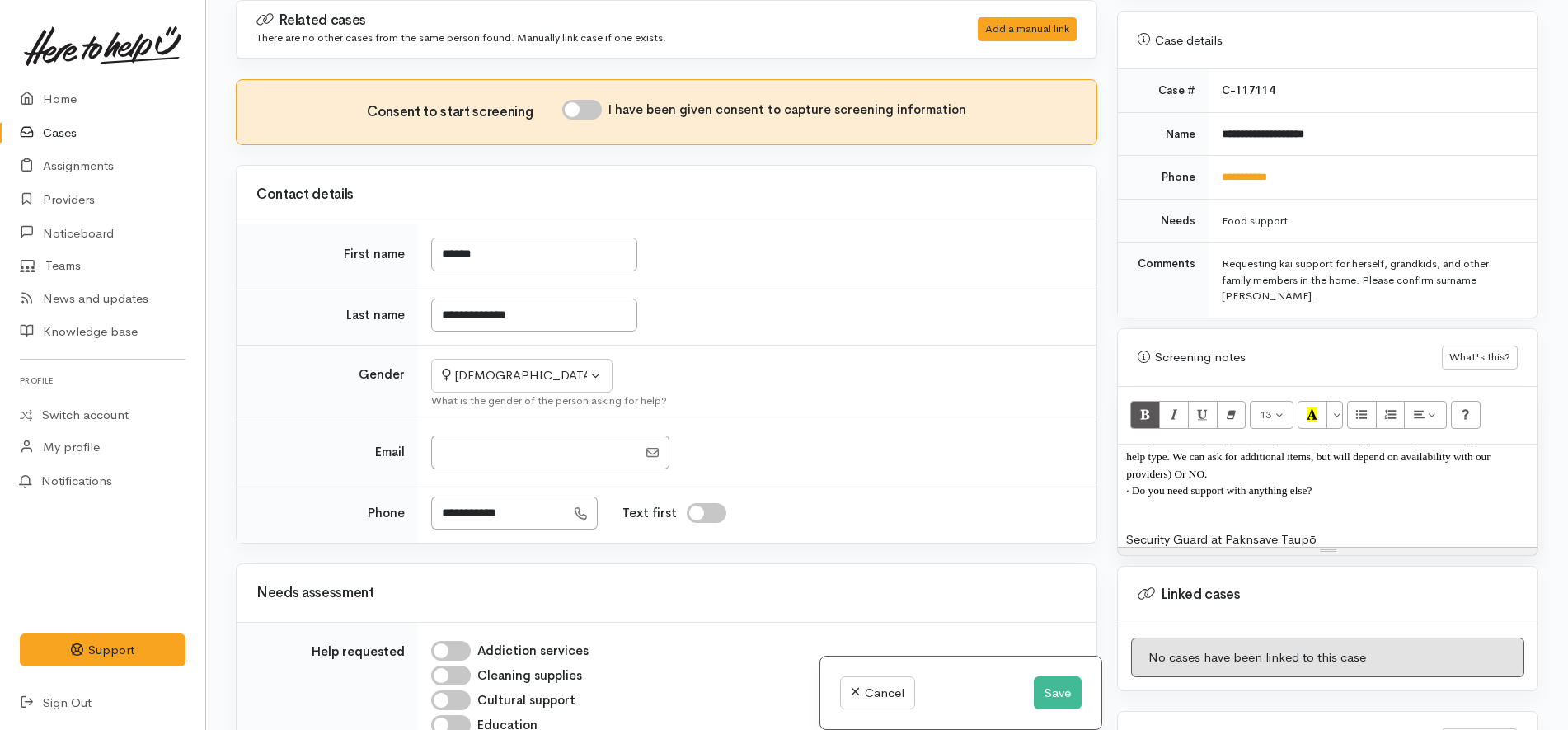
scroll to position [295, 0]
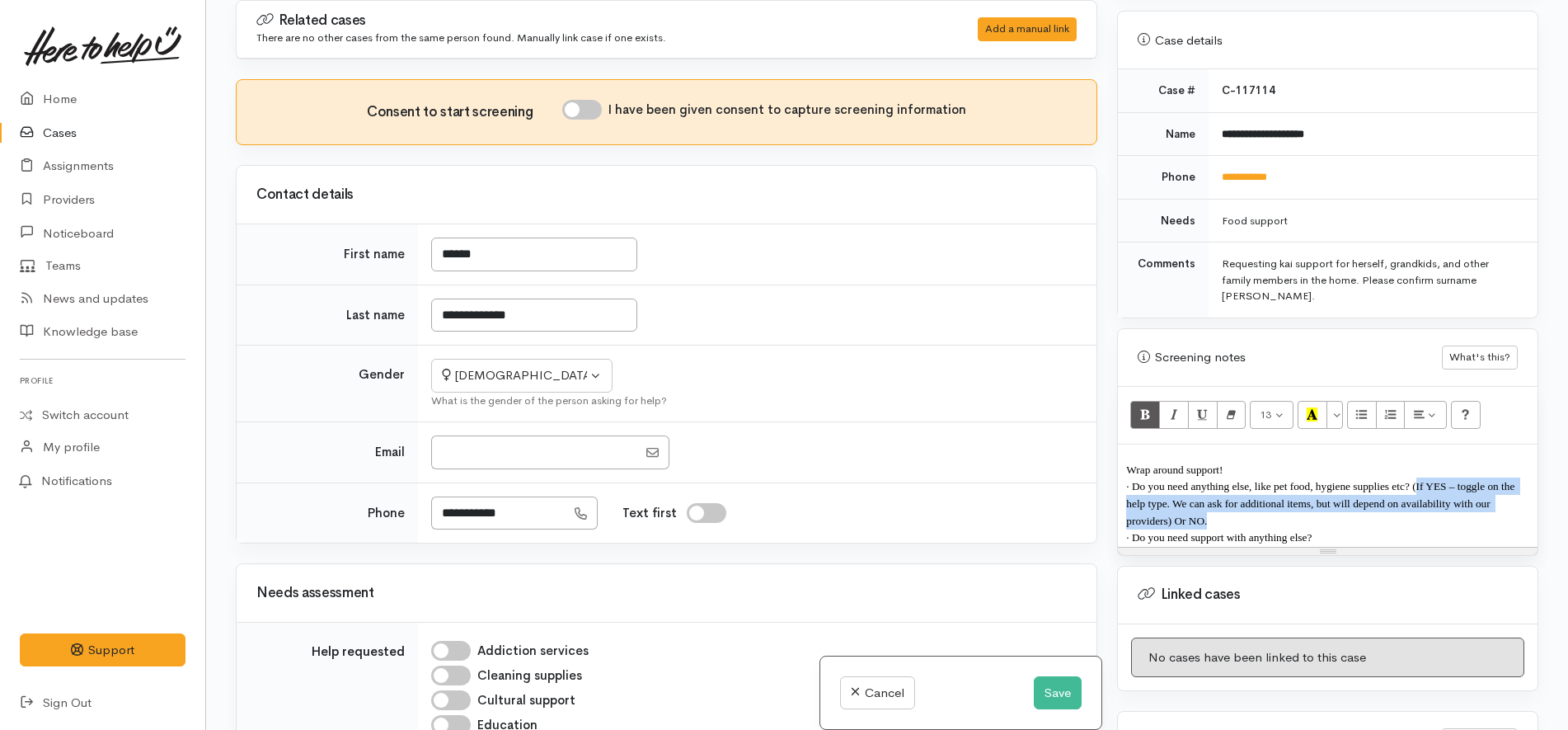
drag, startPoint x: 1434, startPoint y: 505, endPoint x: 1416, endPoint y: 473, distance: 36.7
click at [1416, 477] on p "· Do you need anything else, like pet food, hygiene supplies etc? (If YES – tog…" at bounding box center [1327, 502] width 403 height 51
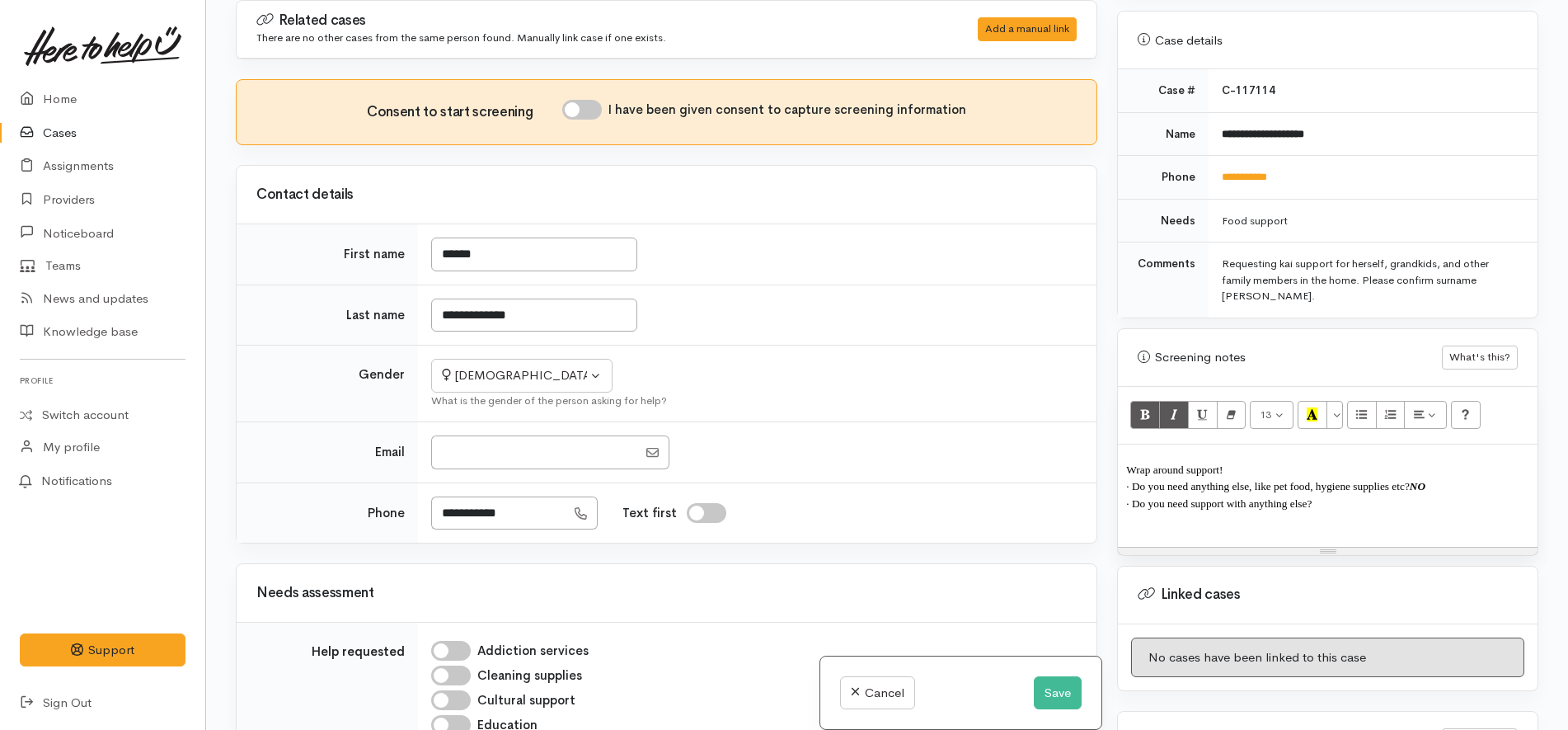
copy b "NO"
click at [1362, 516] on div "FOOD SUPPORT Name: Louisa Tuhuamohitaka Date of birth: 17/02/1975 Phone: 642253…" at bounding box center [1328, 495] width 420 height 102
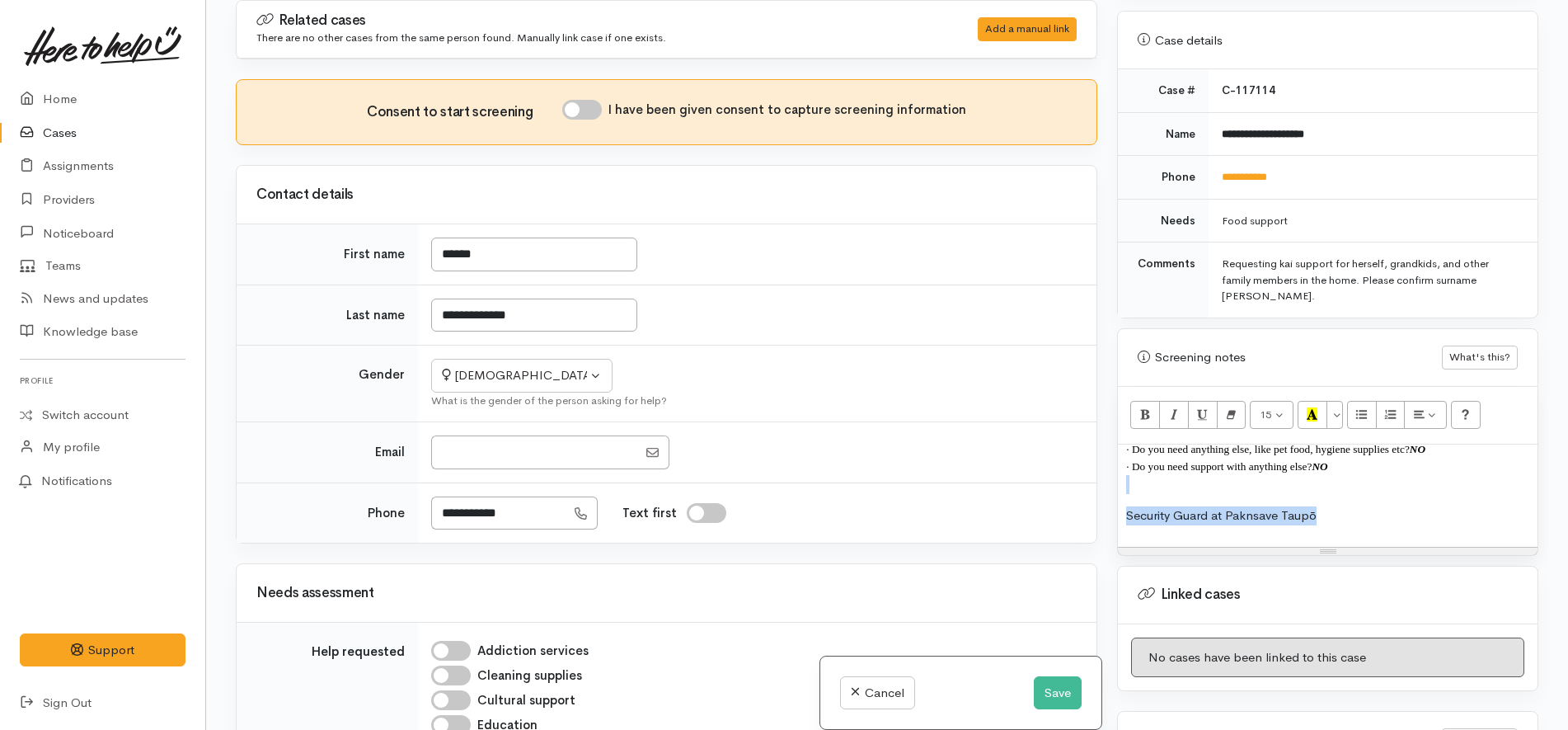
copy div "Security Guard at Paknsave Taupō"
click at [1125, 496] on div "FOOD SUPPORT Name: Louisa Tuhuamohitaka Date of birth: 17/02/1975 Phone: 642253…" at bounding box center [1328, 495] width 420 height 102
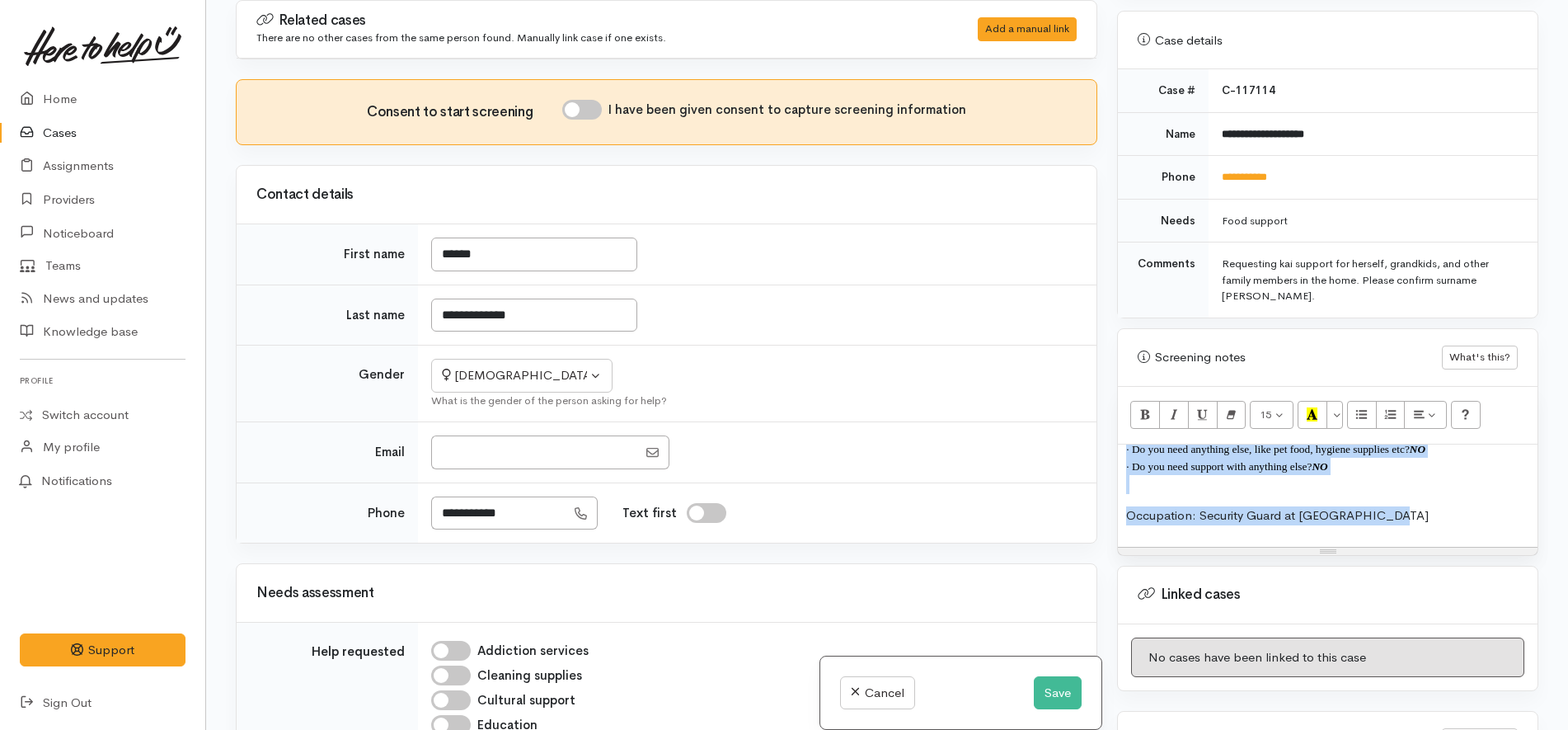
scroll to position [0, 0]
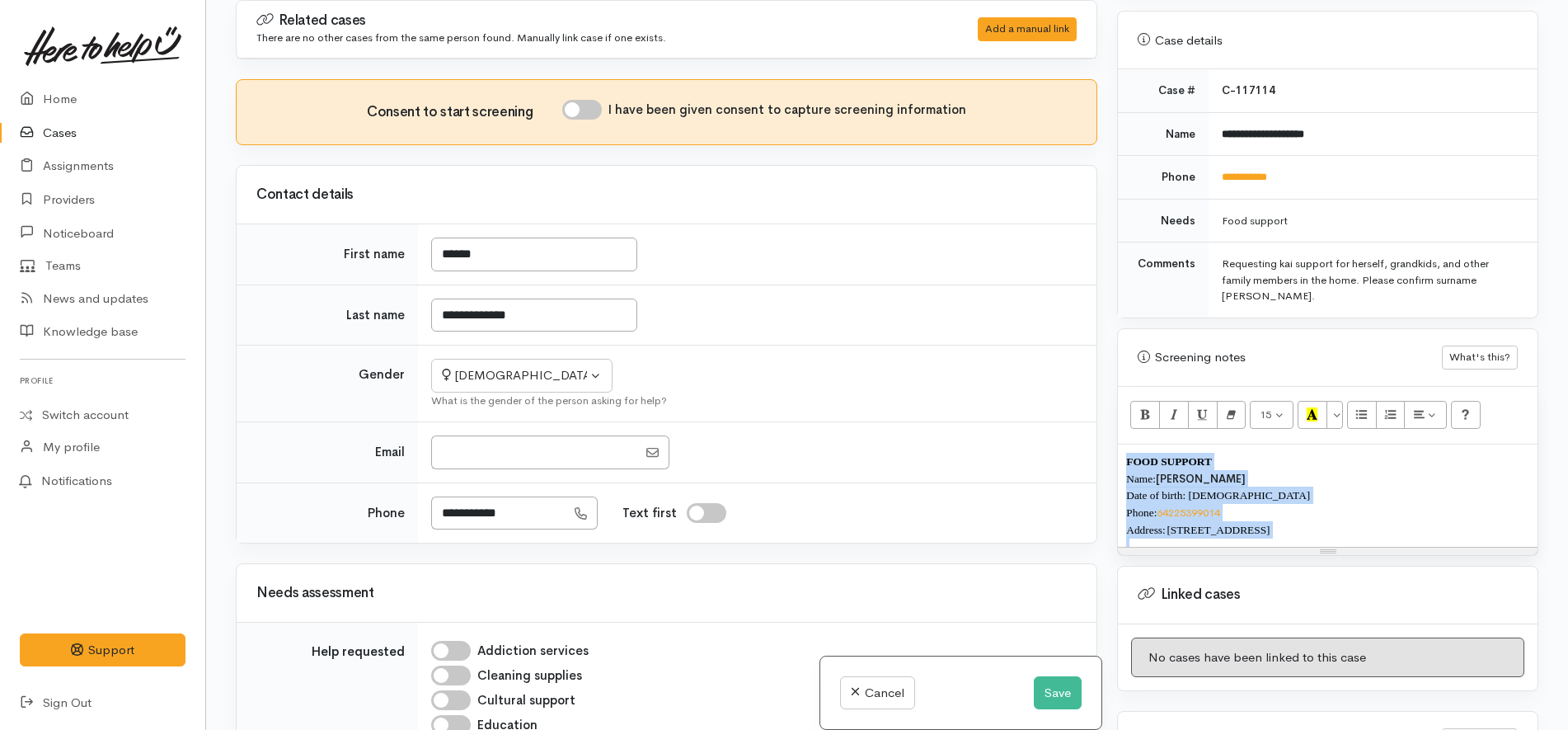
drag, startPoint x: 1423, startPoint y: 502, endPoint x: 1203, endPoint y: 379, distance: 252.0
click at [974, 272] on div "Related cases There are no other cases from the same person found. Manually lin…" at bounding box center [887, 365] width 1322 height 730
click at [1258, 401] on button "15" at bounding box center [1271, 414] width 44 height 28
click at [1297, 569] on link "14" at bounding box center [1316, 583] width 130 height 27
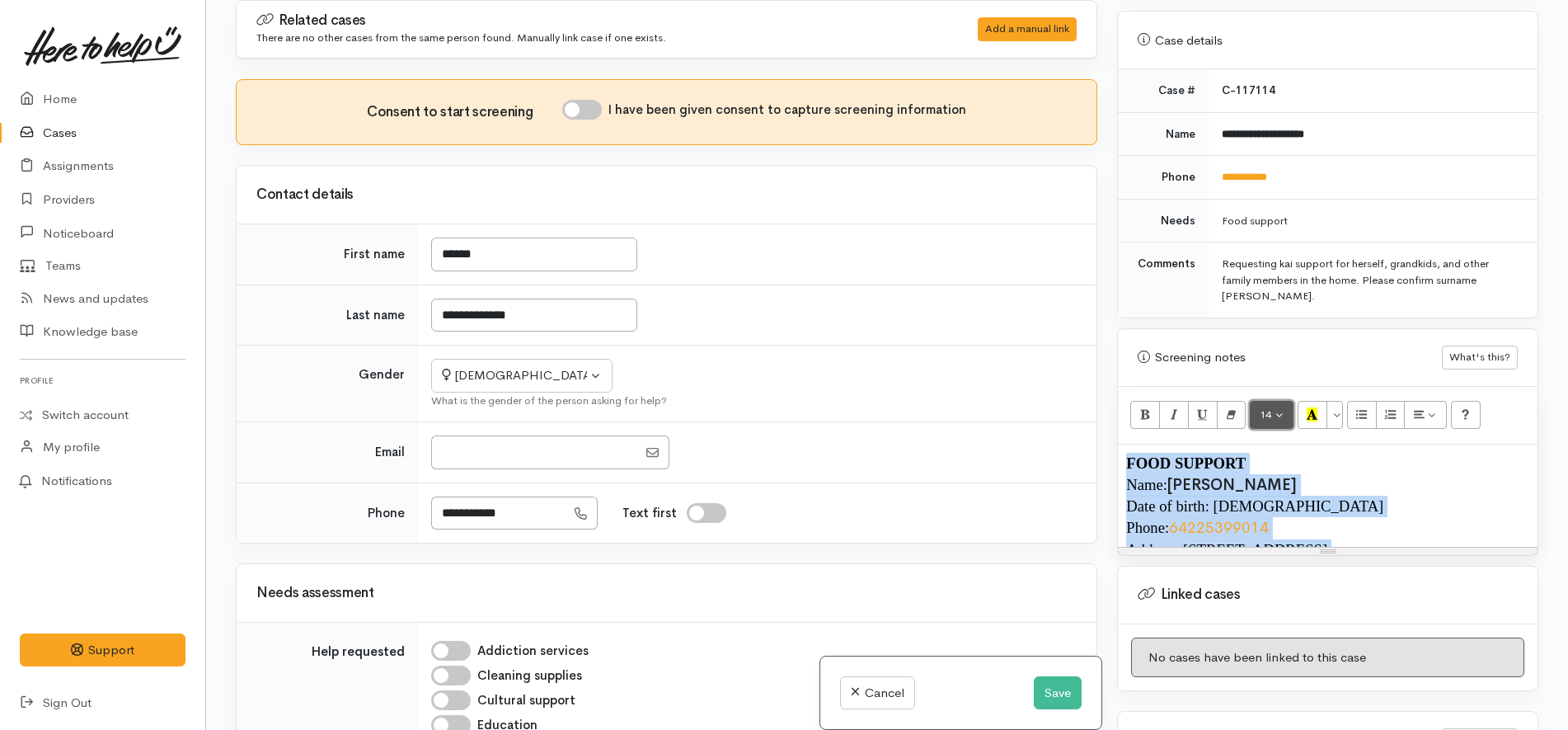
click at [1276, 400] on button "14" at bounding box center [1271, 414] width 44 height 28
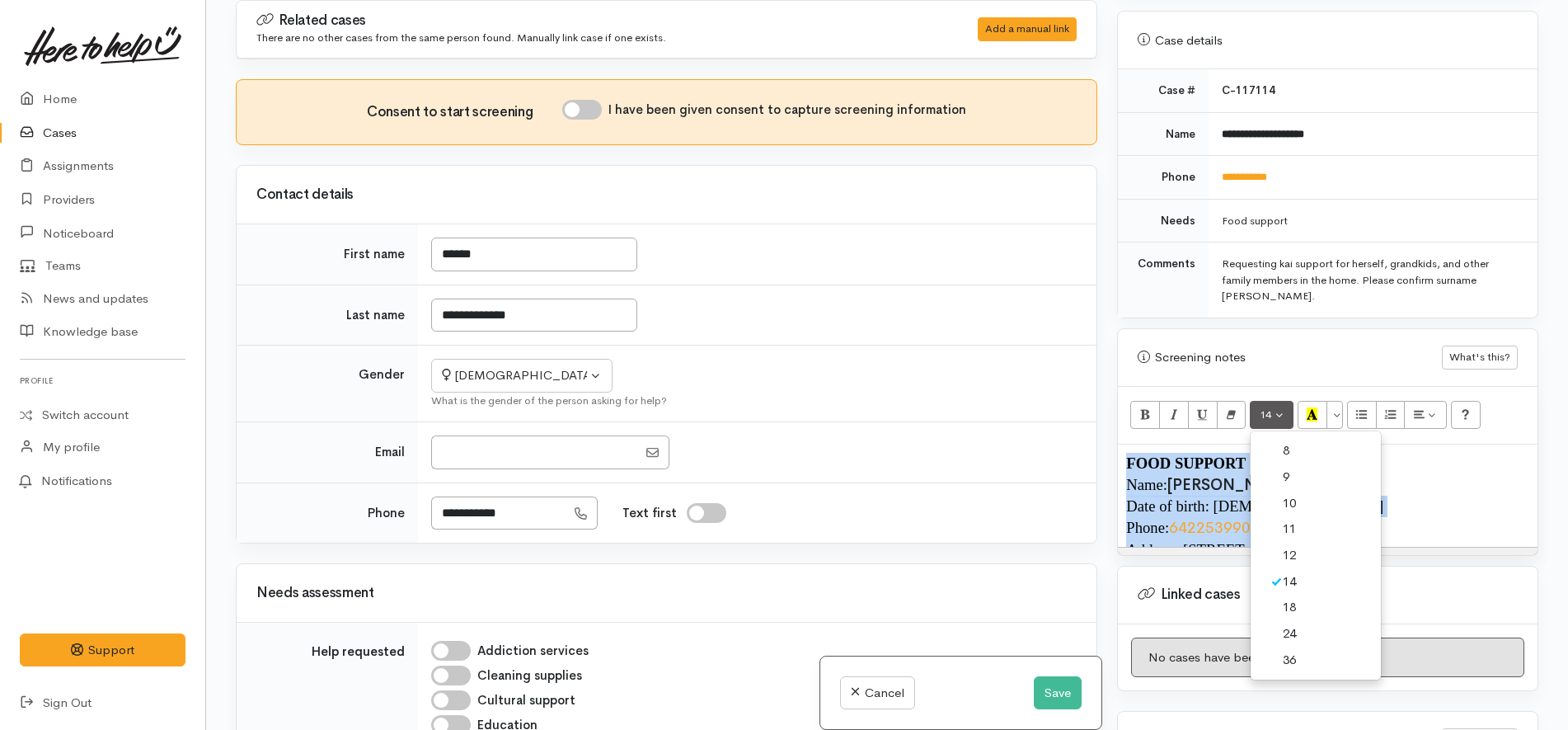
click at [1300, 542] on link "12" at bounding box center [1316, 556] width 130 height 27
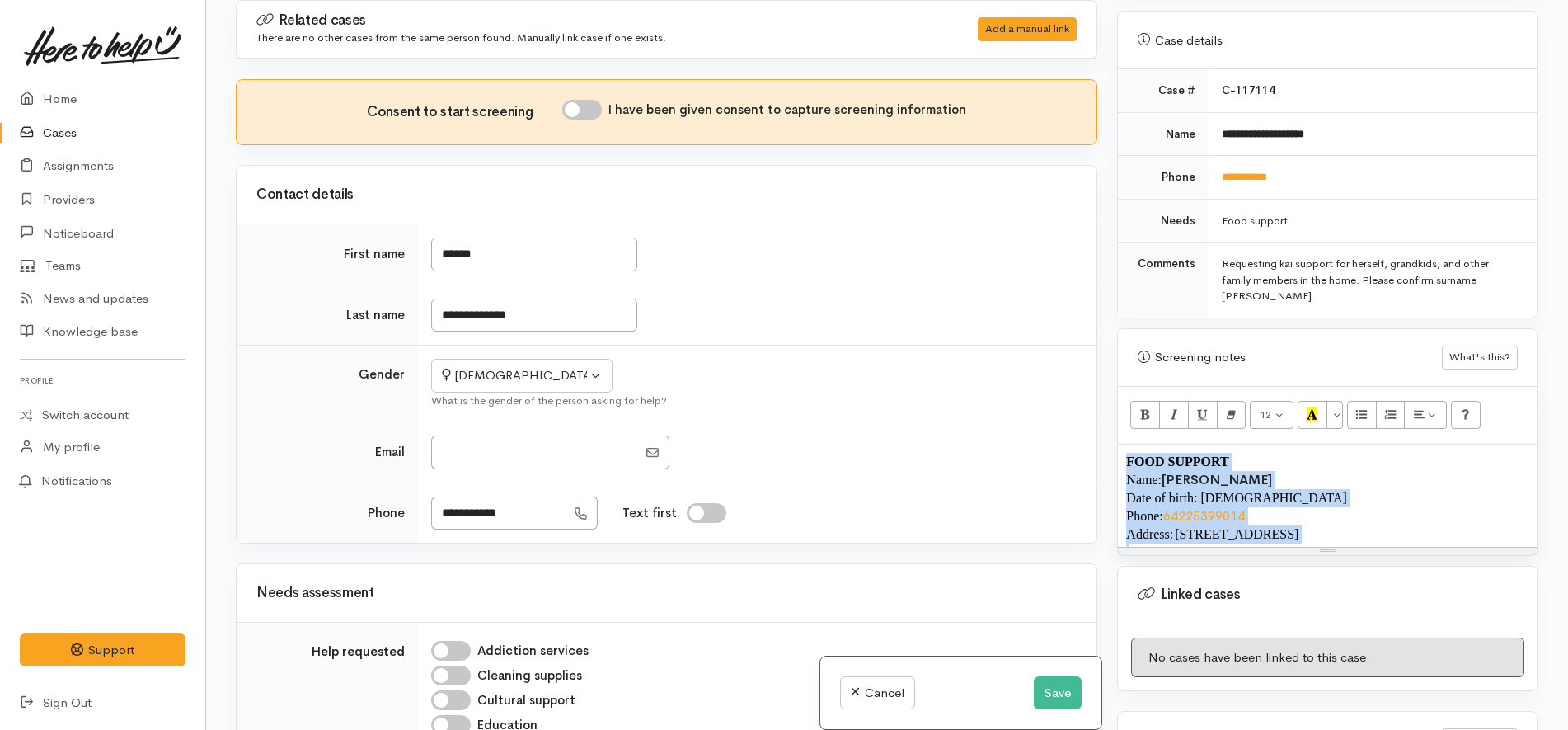
click at [1366, 471] on p "Name: Louisa Tuhuamohitaka" at bounding box center [1327, 480] width 403 height 18
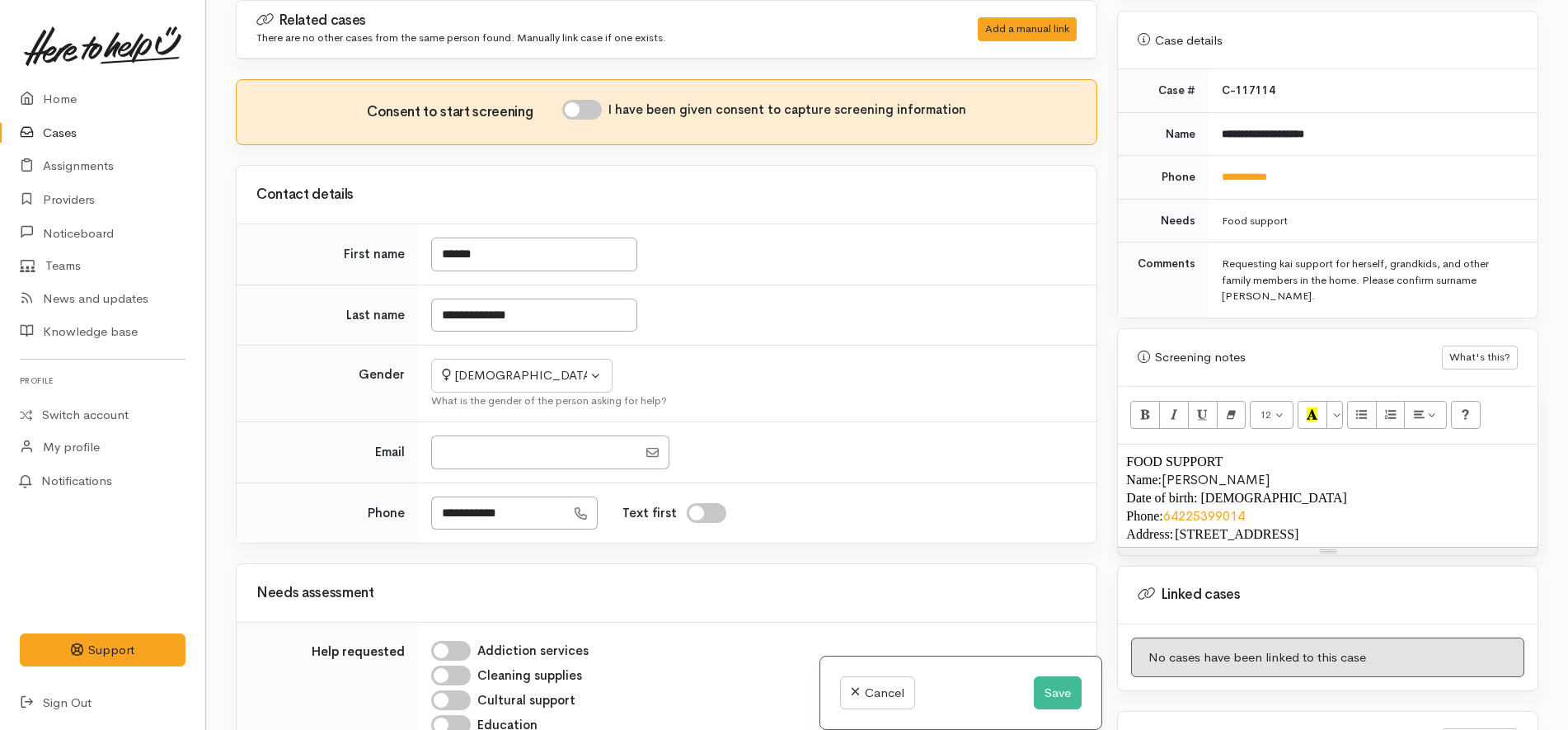
click at [1367, 489] on p "Date of birth: 17/02/1975" at bounding box center [1327, 498] width 403 height 18
click at [1176, 507] on span "64225399014" at bounding box center [1203, 515] width 81 height 17
click at [1334, 541] on icon "Unlink" at bounding box center [1339, 548] width 11 height 14
click at [1178, 507] on span "64225399014" at bounding box center [1203, 515] width 81 height 17
click at [1305, 489] on p "Date of birth: 17/02/1975" at bounding box center [1327, 498] width 403 height 18
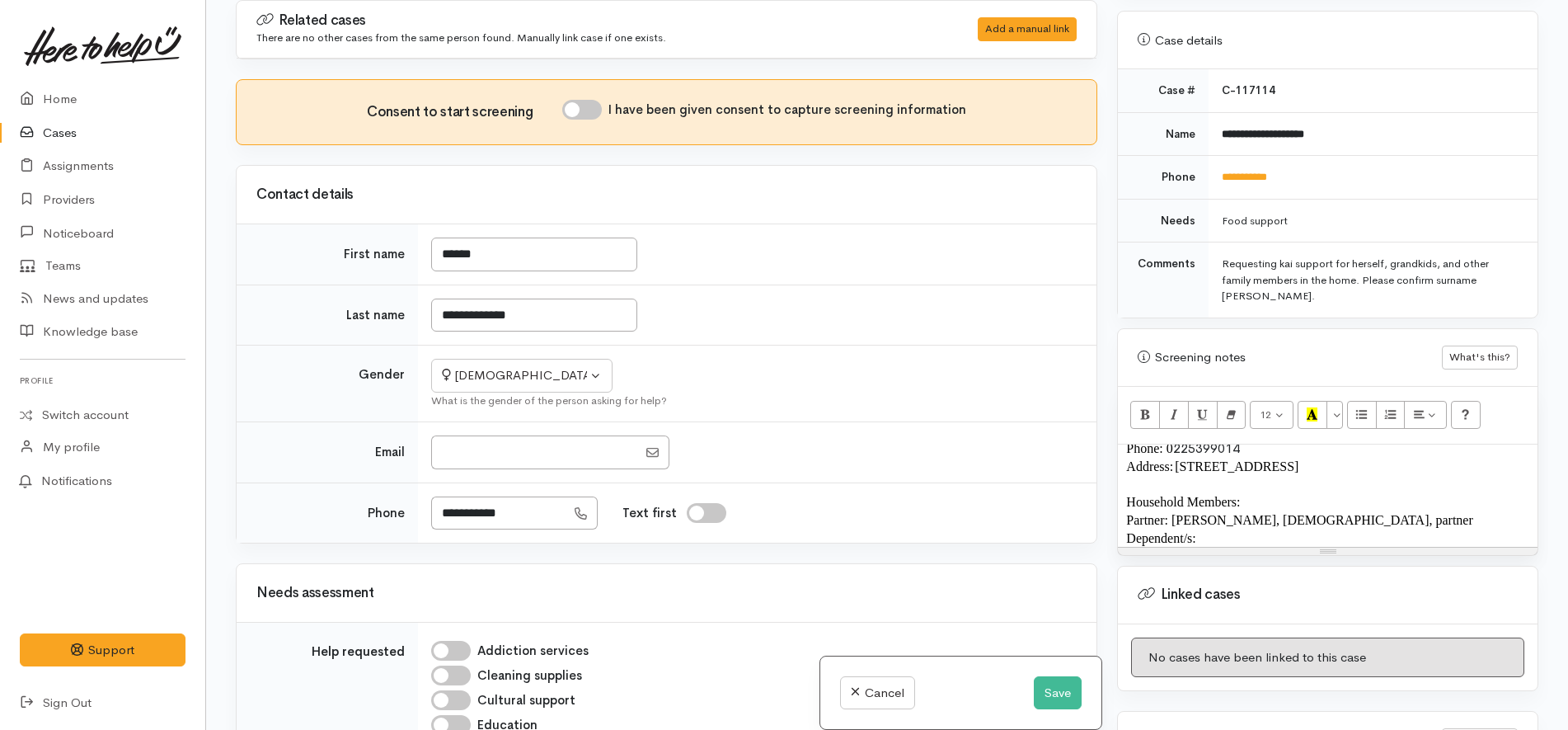
scroll to position [103, 0]
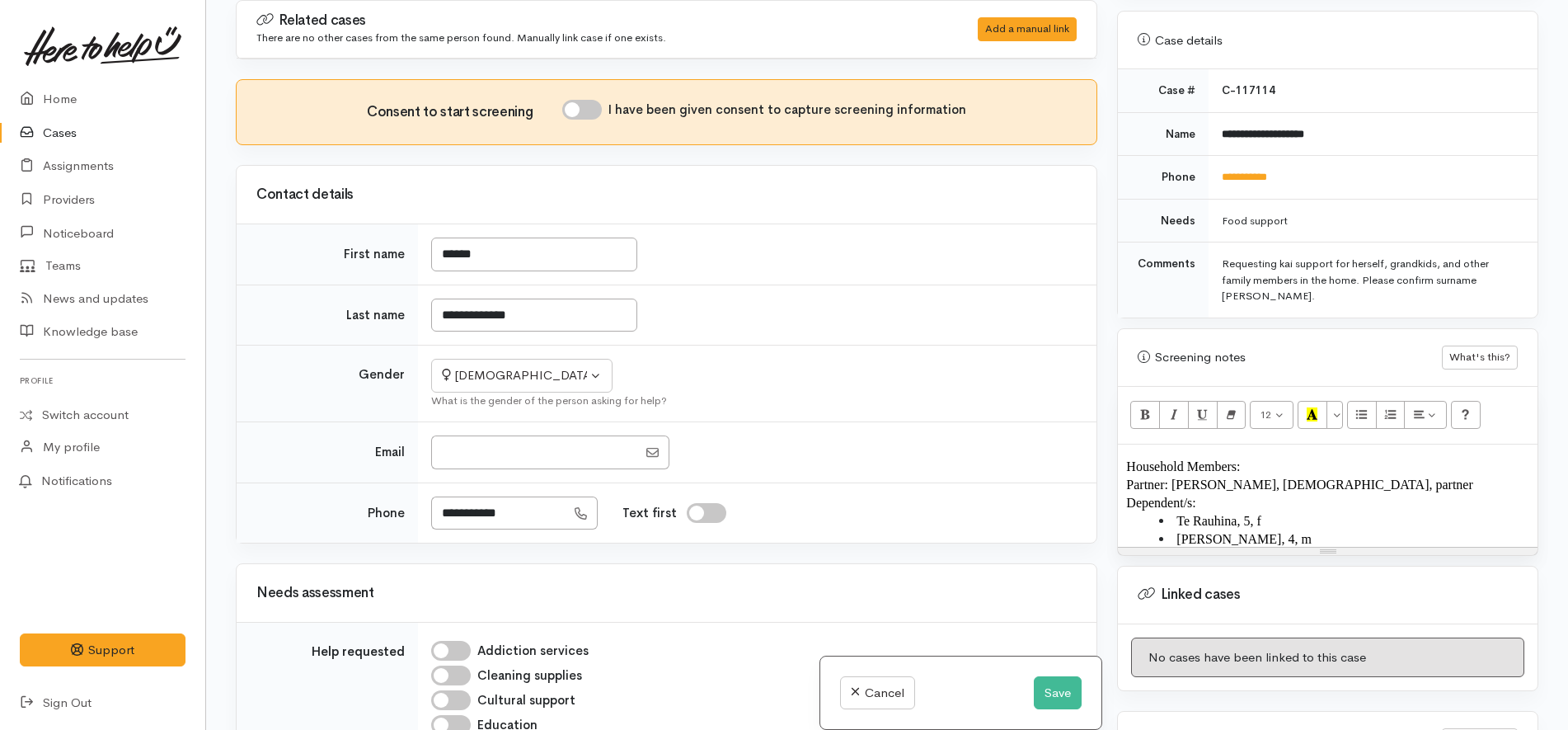
click at [1387, 475] on p "Partner: Peter Lafaiele, 54 years old, partner" at bounding box center [1327, 484] width 403 height 18
click at [1380, 475] on p "Partner: Peter Lafaiele, 54 years old, partner" at bounding box center [1327, 484] width 403 height 18
click at [1251, 514] on span "Te Rauhina, 5, f" at bounding box center [1219, 521] width 84 height 14
copy span "years old"
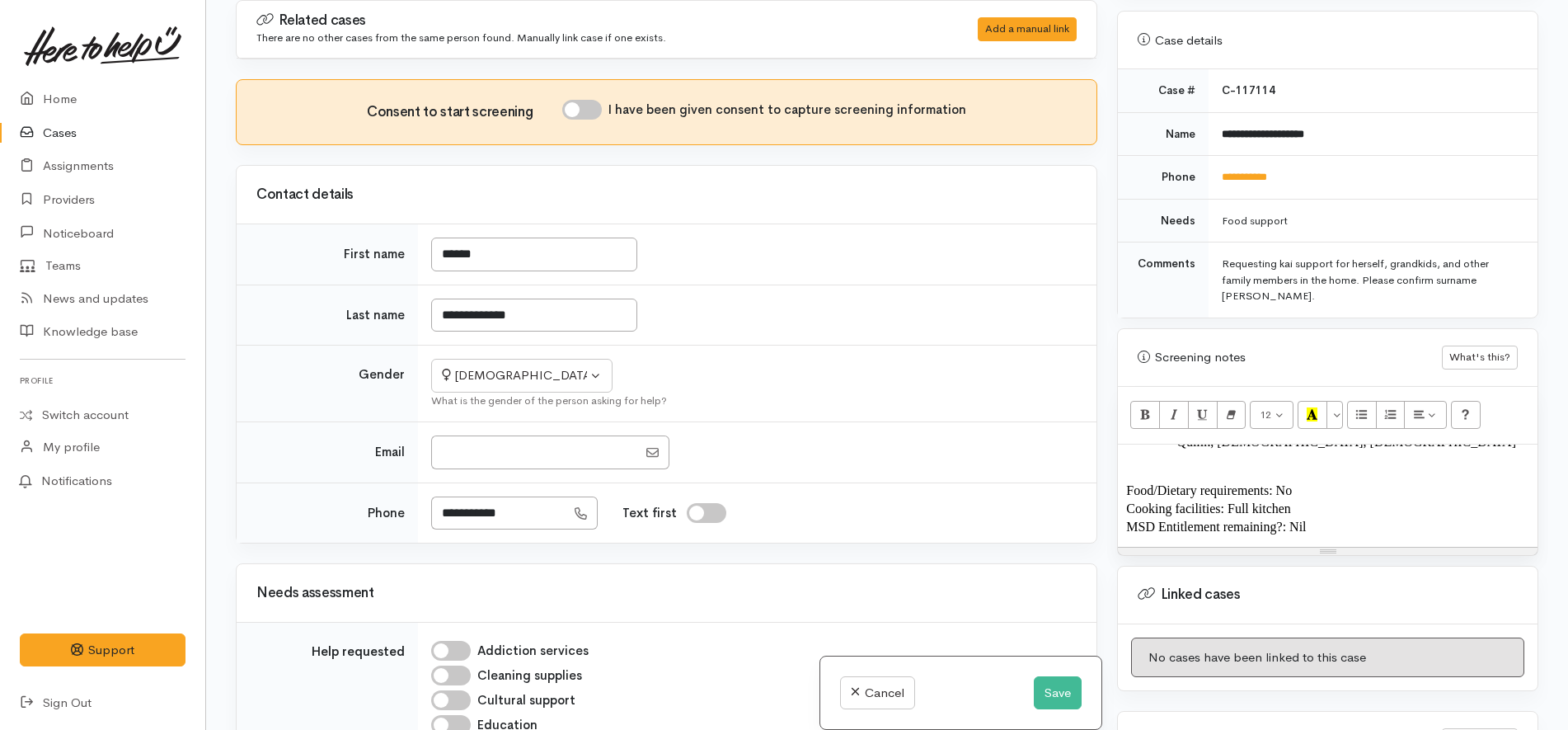
scroll to position [353, 0]
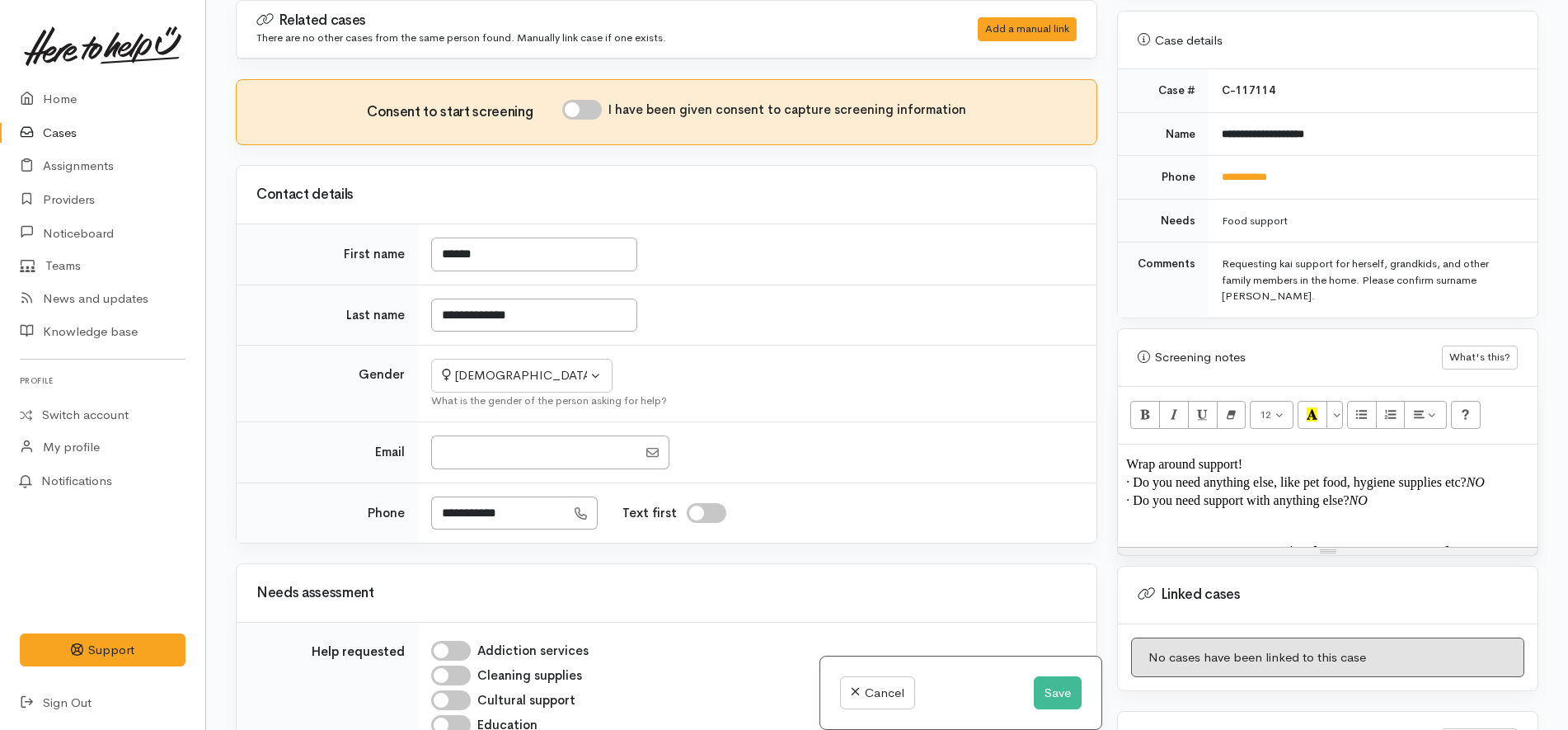
click at [1444, 541] on p "Occupation: Security Guard at Paknsave Taupō" at bounding box center [1327, 551] width 403 height 20
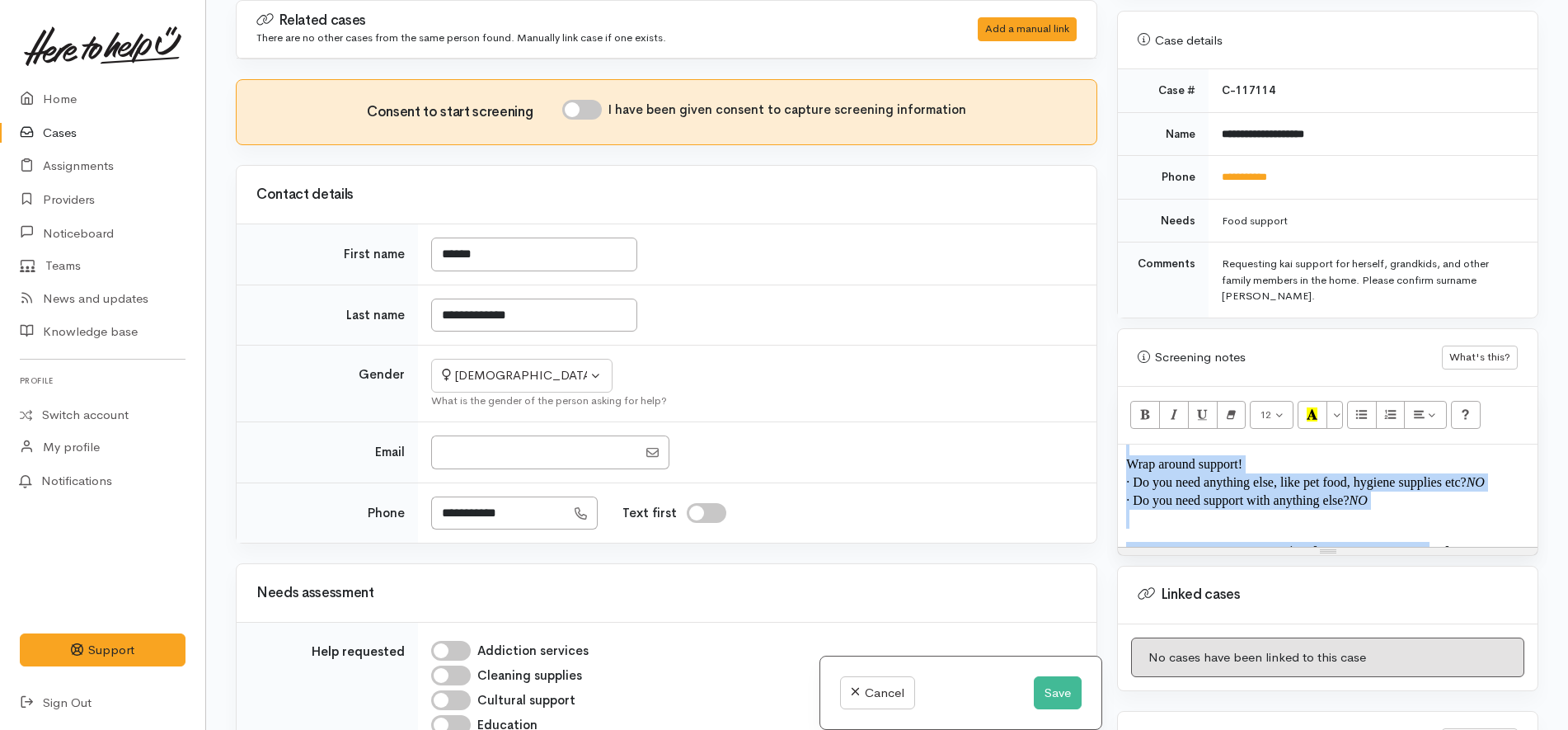
click at [1142, 542] on span "Occupation: Security Guard at Paknsave Taupō" at bounding box center [1287, 550] width 323 height 17
click at [1143, 542] on span "Occupation: Security Guard at Paknsave Taupō" at bounding box center [1287, 550] width 323 height 17
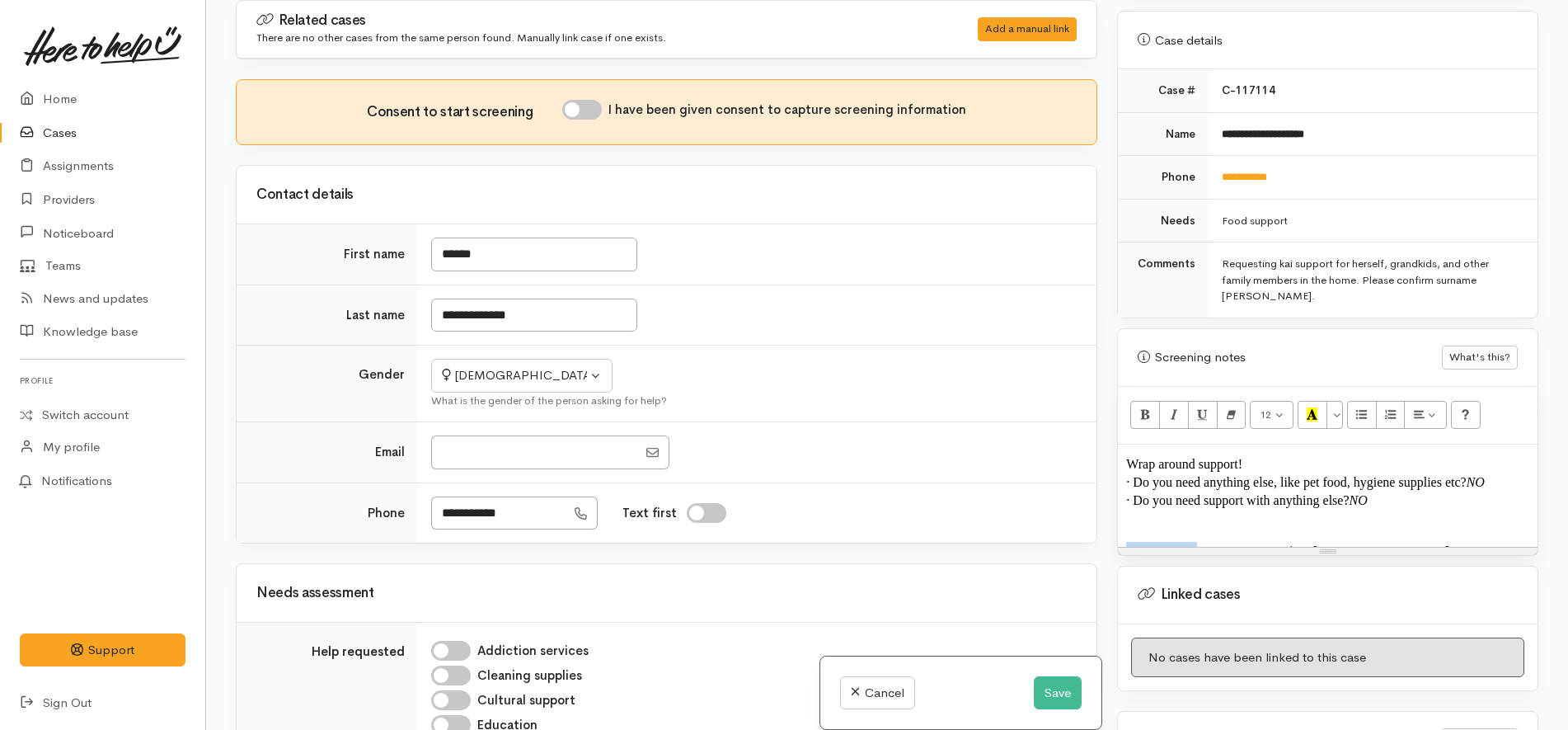
click at [1143, 542] on span "Occupation: Security Guard at Paknsave Taupō" at bounding box center [1287, 550] width 323 height 17
click at [1472, 541] on p "Occupation : Security Guard at Paknsave Taupō" at bounding box center [1327, 551] width 403 height 20
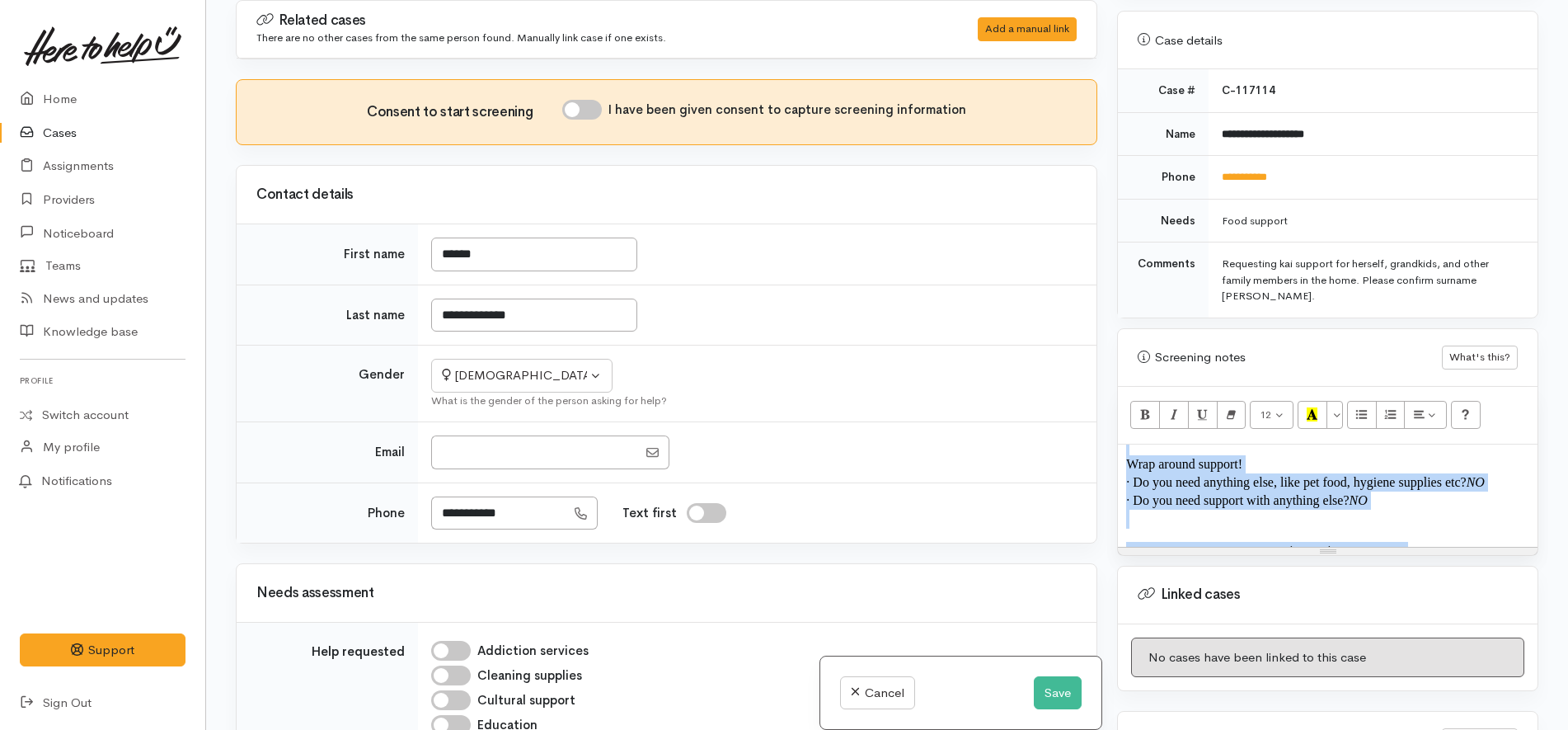
copy div "FOOD SUPPORT Name: Louisa Tuhuamohitaka Date of birth: 17/02/1975 Phone: 0 2253…"
click at [594, 106] on input "I have been given consent to capture screening information" at bounding box center [582, 110] width 39 height 20
checkbox input "true"
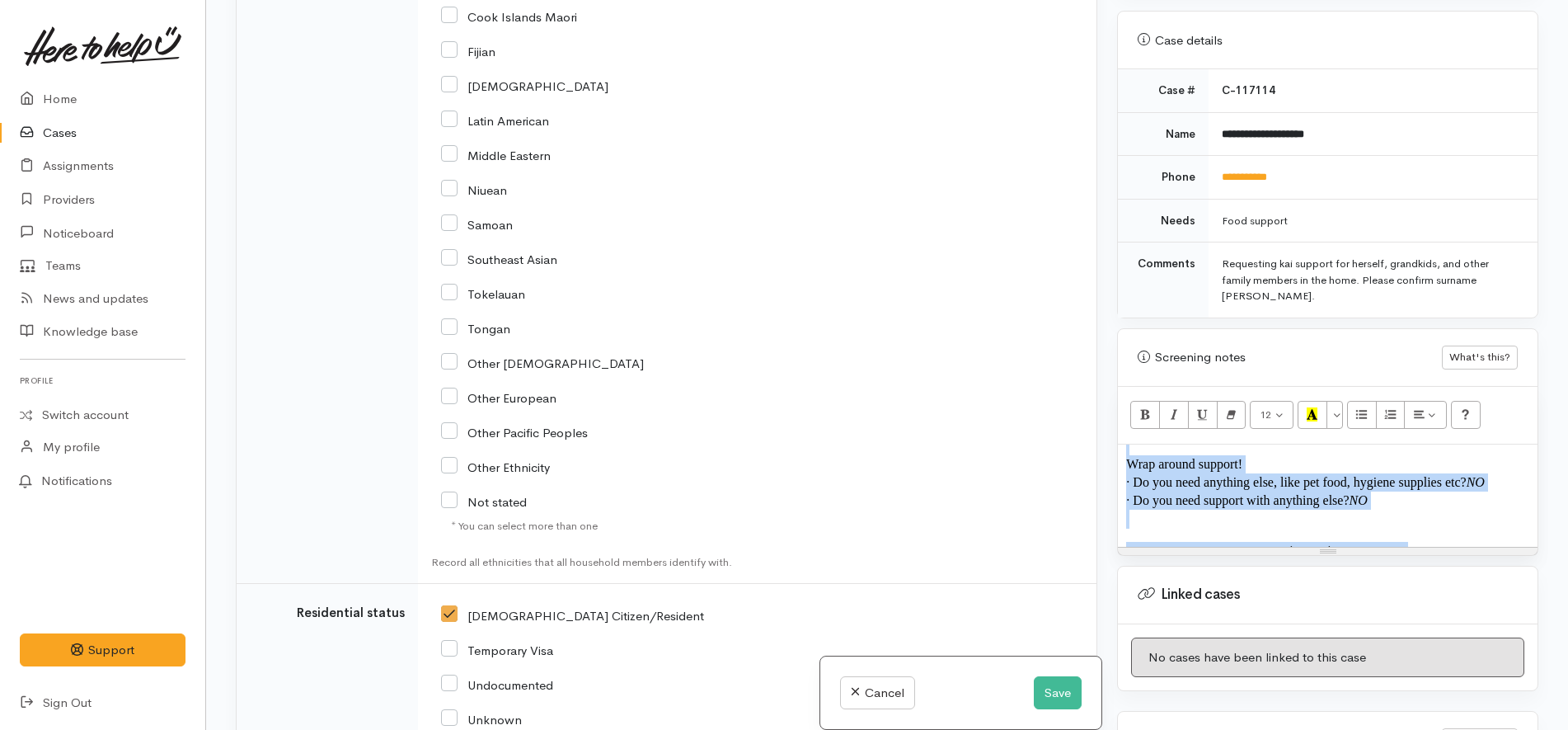
scroll to position [2601, 0]
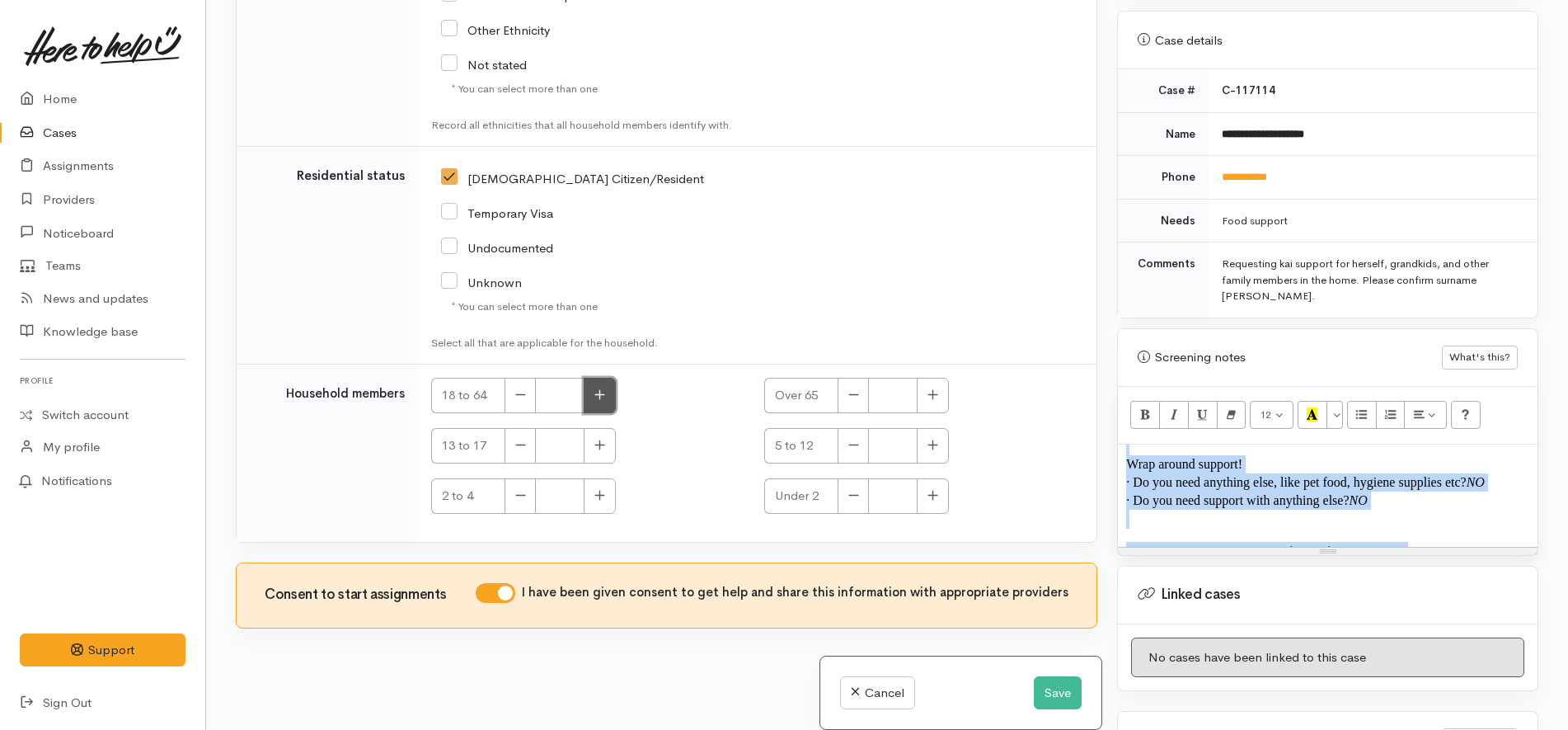
click at [608, 391] on button "button" at bounding box center [600, 396] width 32 height 36
type input "2"
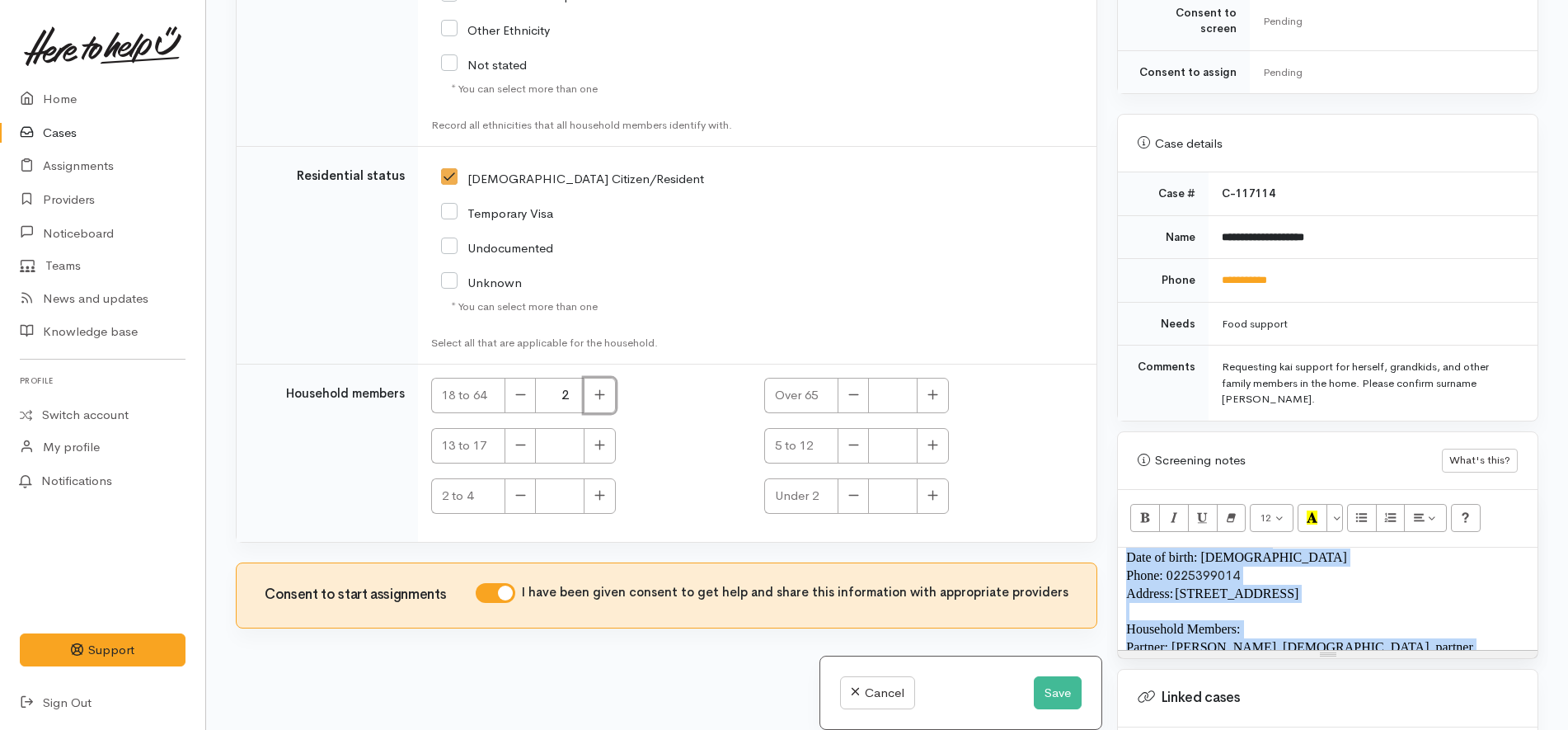
scroll to position [147, 0]
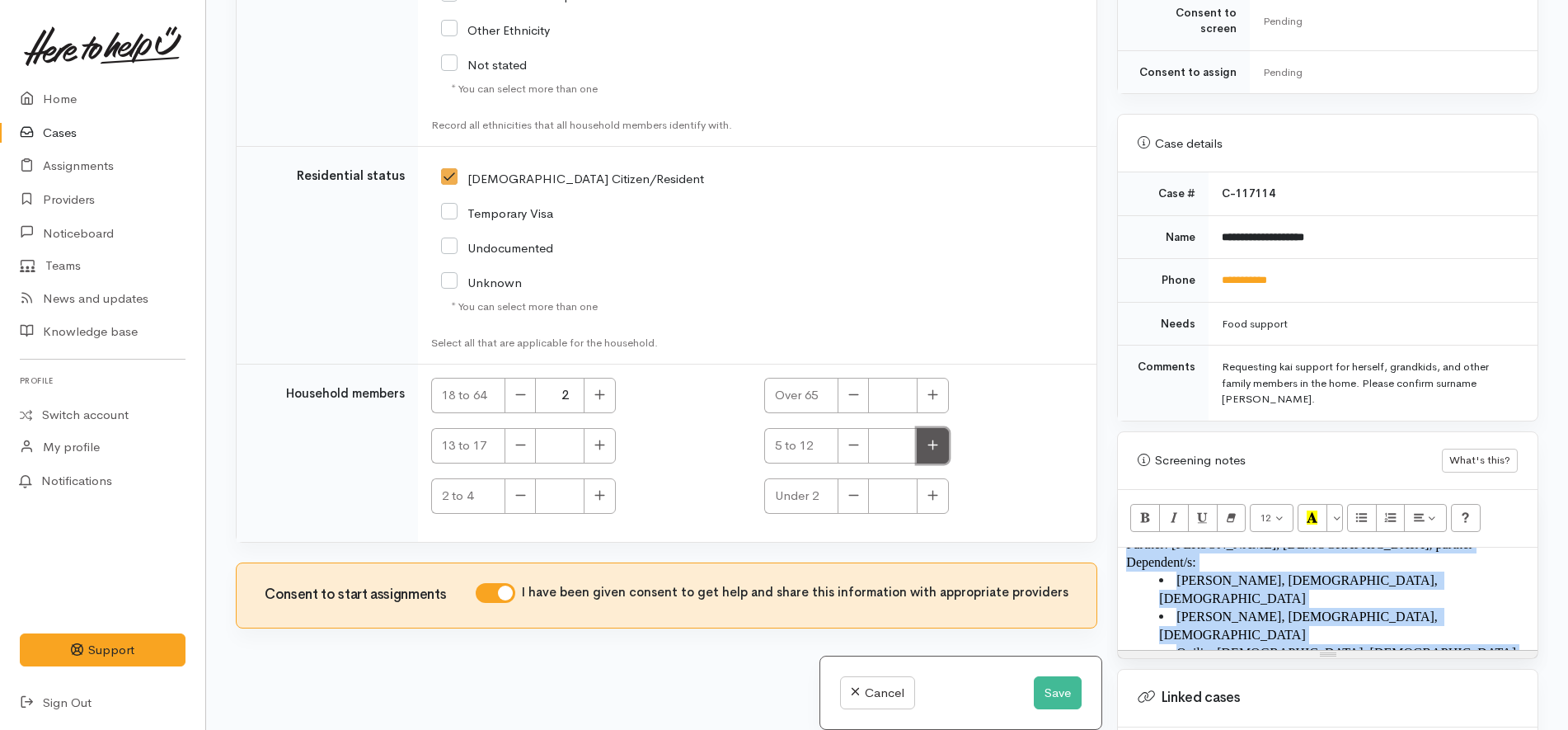
click at [926, 452] on button "button" at bounding box center [933, 446] width 32 height 36
type input "1"
click at [596, 492] on icon "button" at bounding box center [600, 495] width 11 height 13
type input "2"
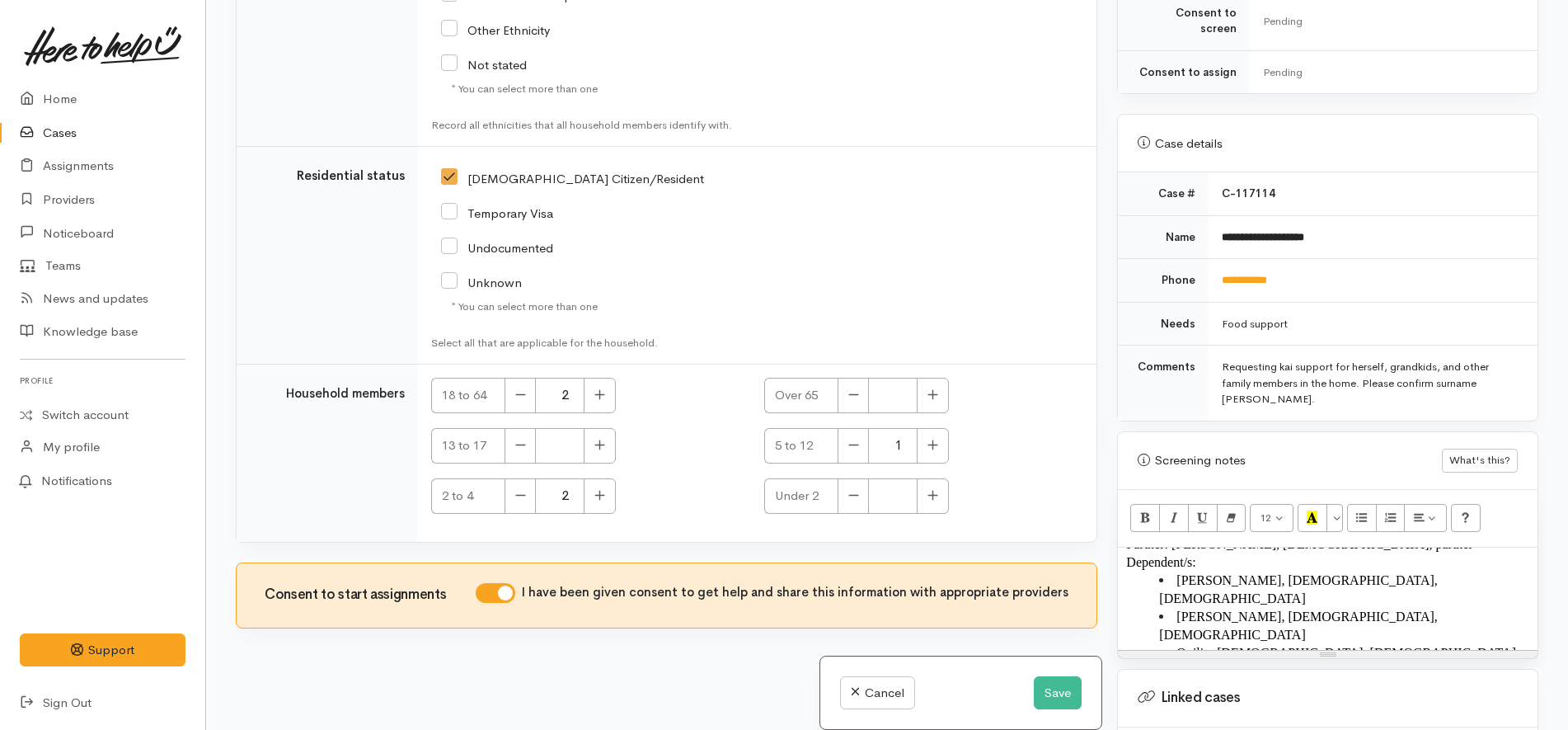
click at [719, 314] on div "* You can select more than one" at bounding box center [646, 306] width 390 height 16
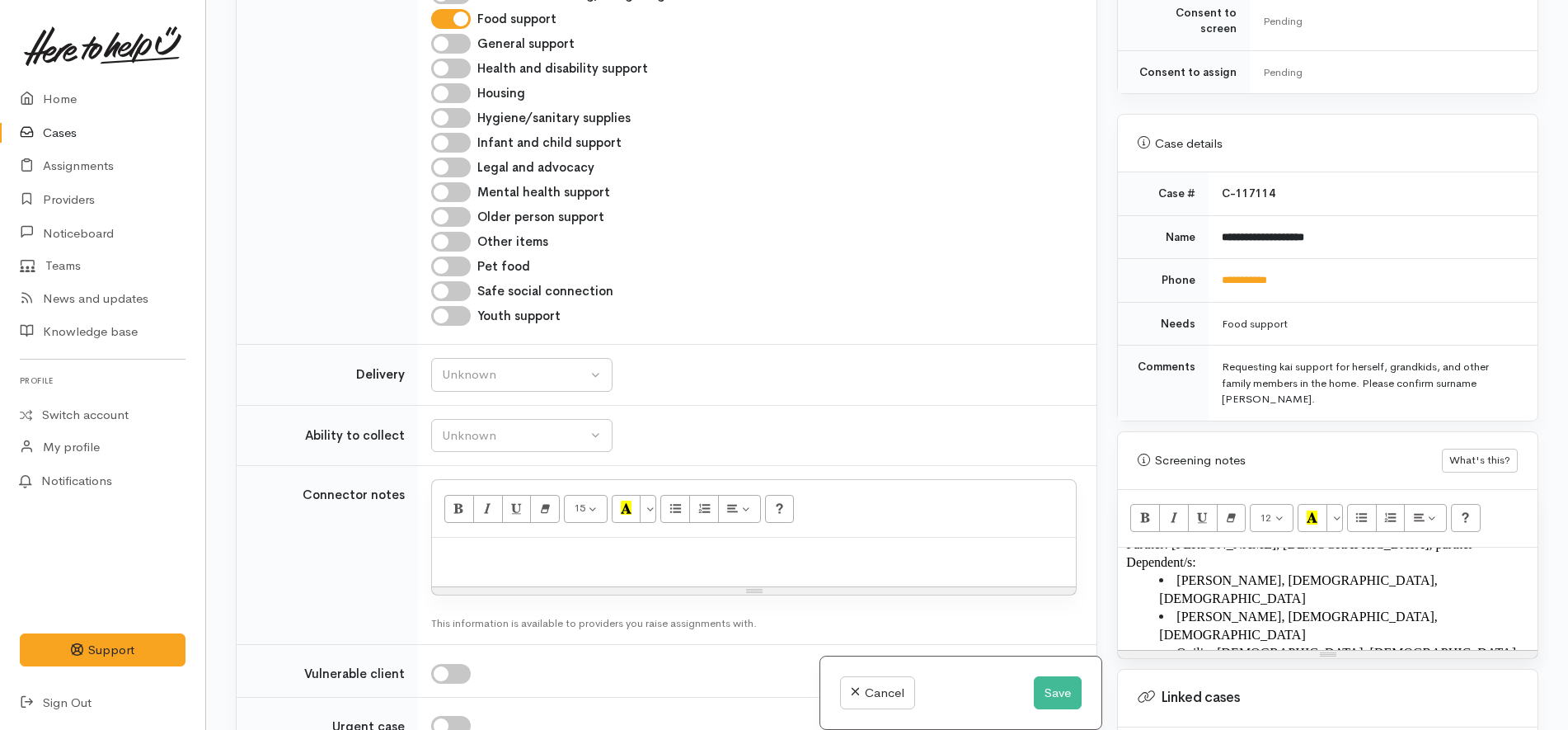
scroll to position [746, 0]
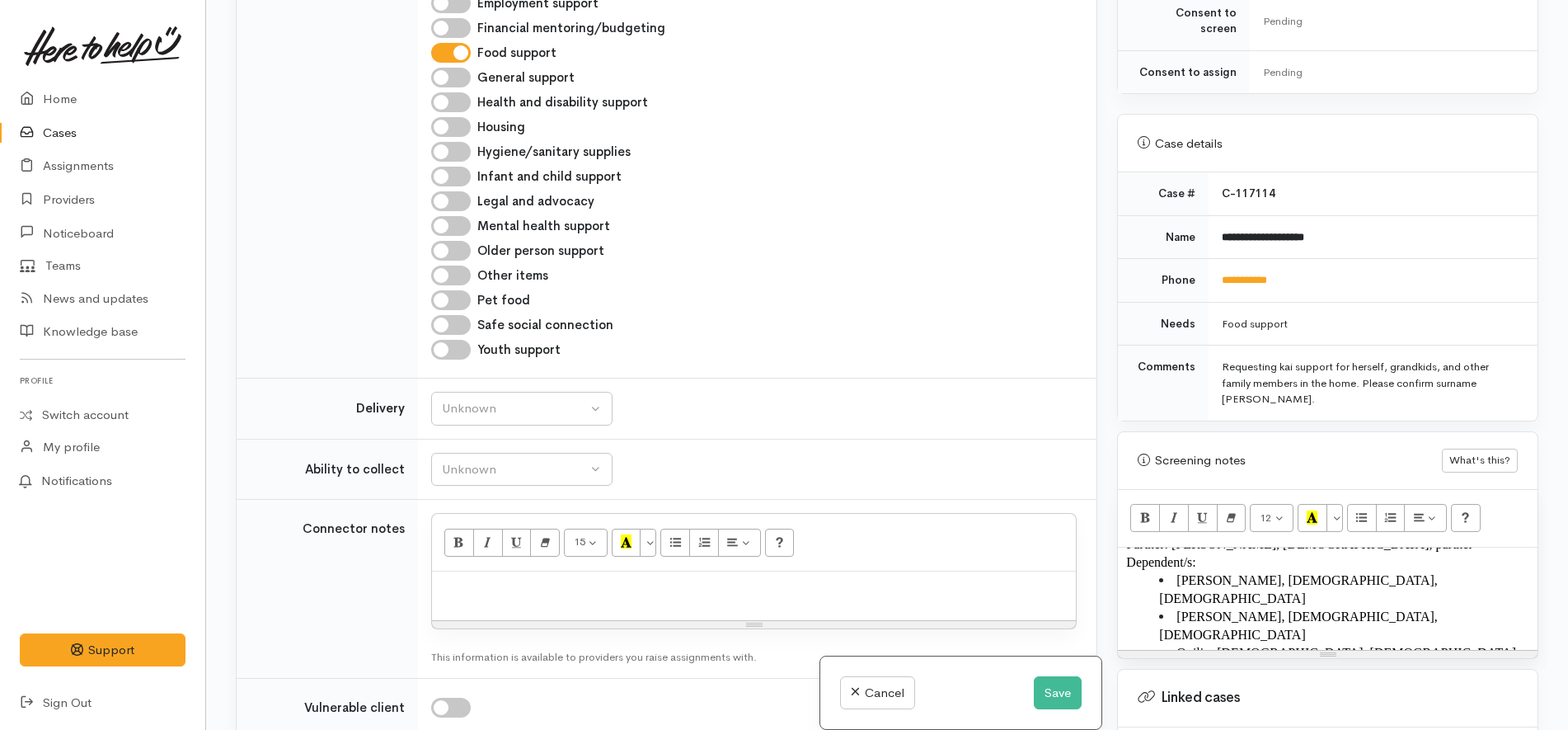
click at [700, 579] on div at bounding box center [753, 595] width 644 height 48
paste div
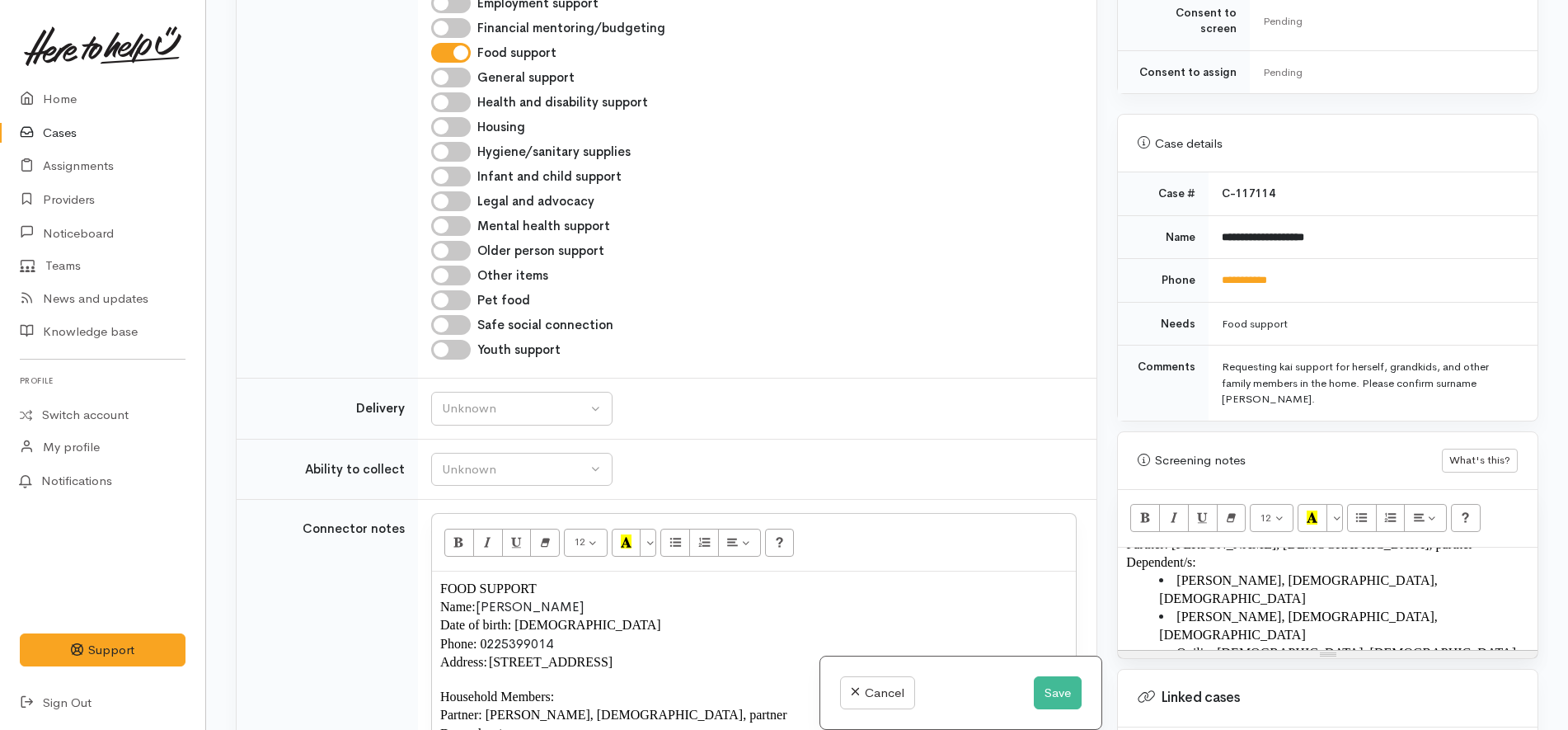
scroll to position [1020, 0]
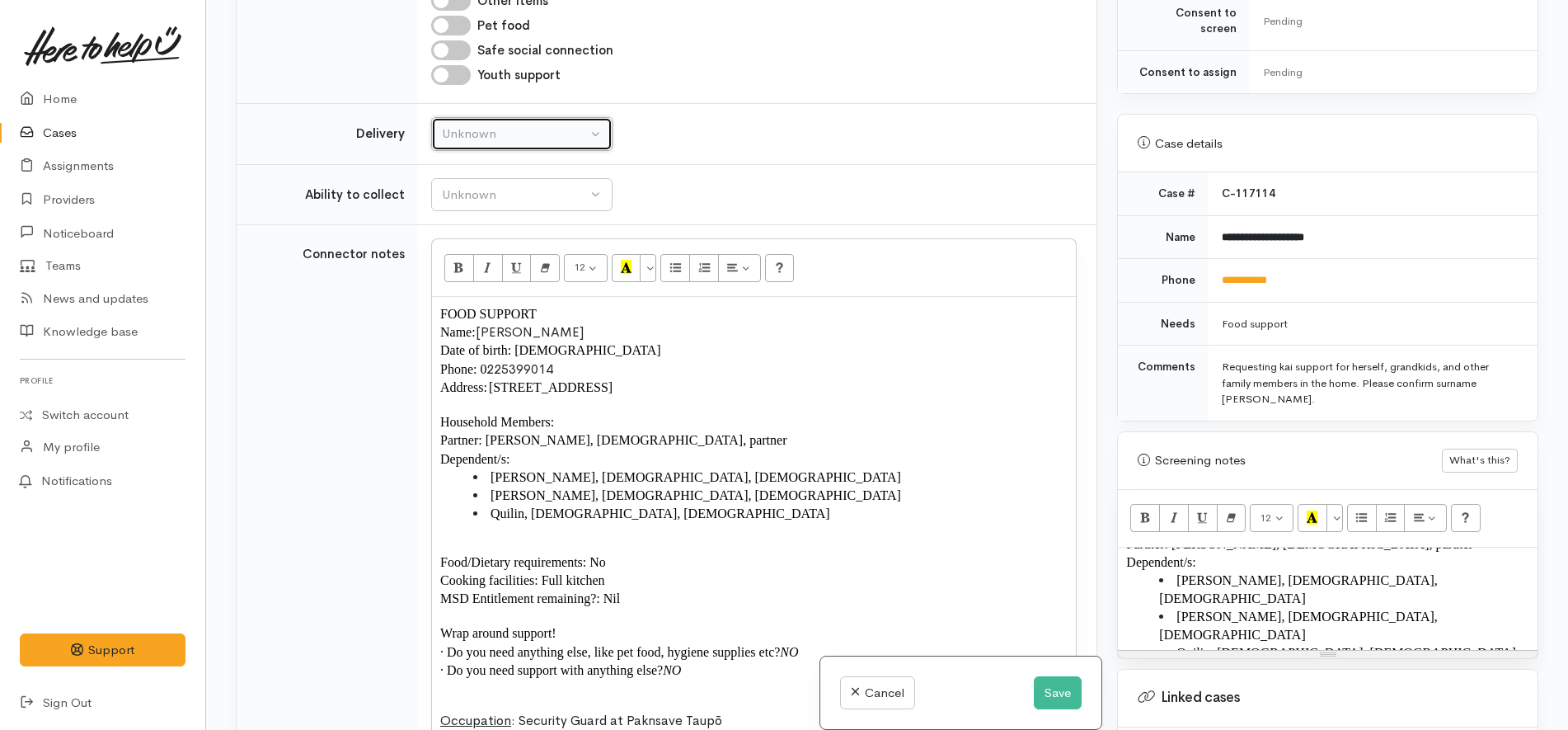
click at [508, 137] on div "Unknown" at bounding box center [515, 133] width 145 height 19
click at [488, 289] on link "No" at bounding box center [521, 288] width 180 height 26
select select "1"
click at [558, 155] on td "Unknown Delivery needed Delivery preferred No No Unknown Delivery needed Delive…" at bounding box center [757, 134] width 678 height 61
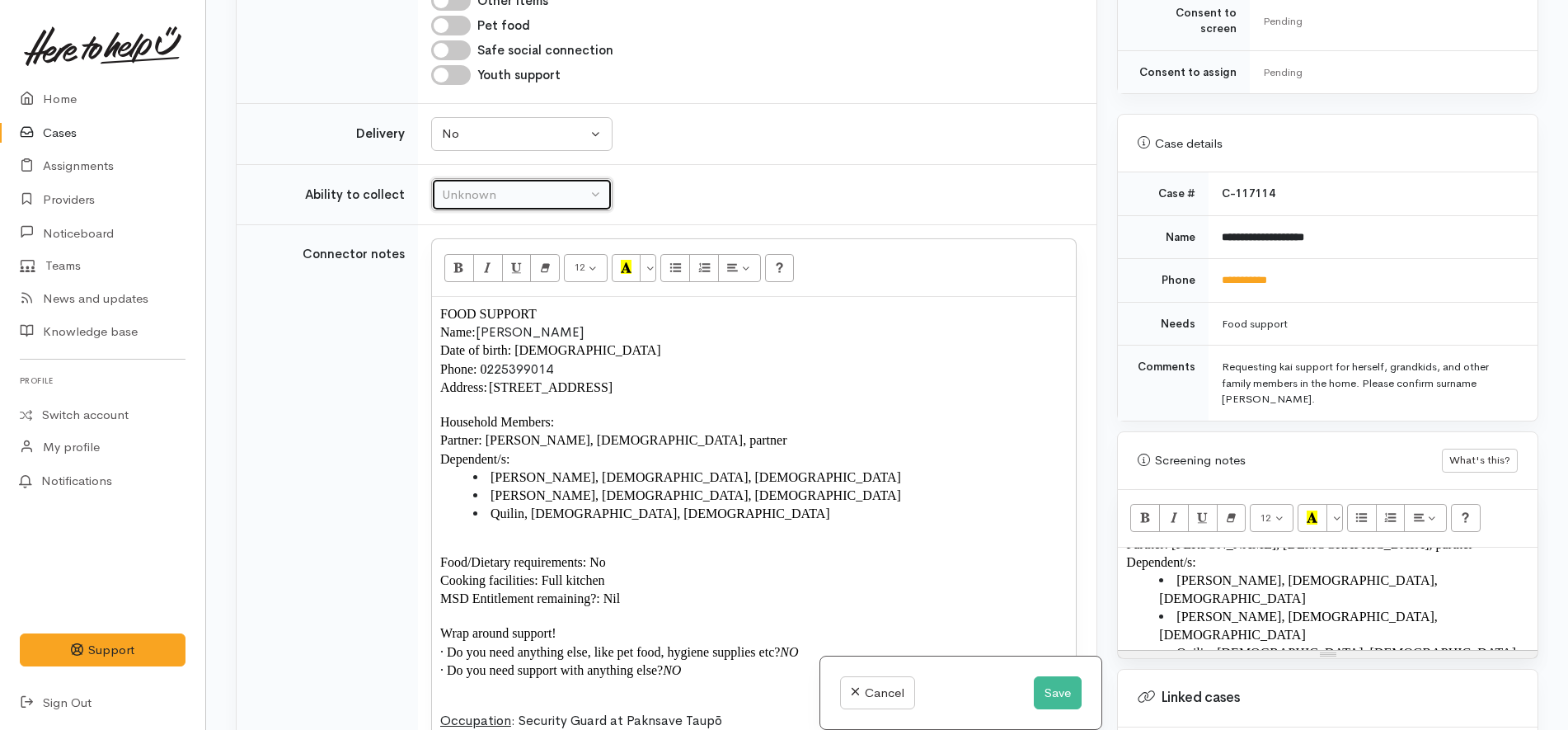
click at [543, 197] on div "Unknown" at bounding box center [515, 195] width 145 height 19
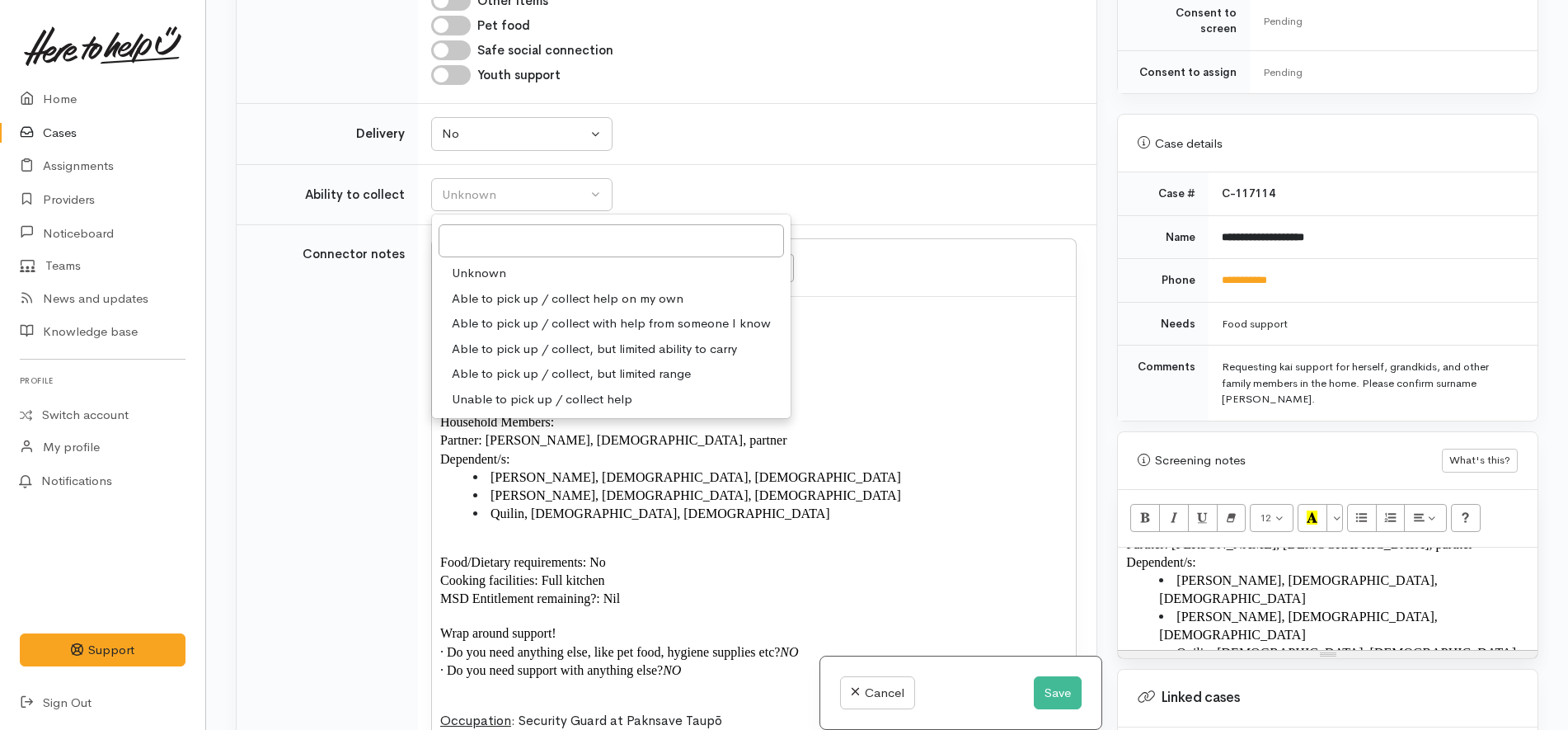
click at [560, 304] on span "Able to pick up / collect help on my own" at bounding box center [567, 298] width 231 height 19
select select "2"
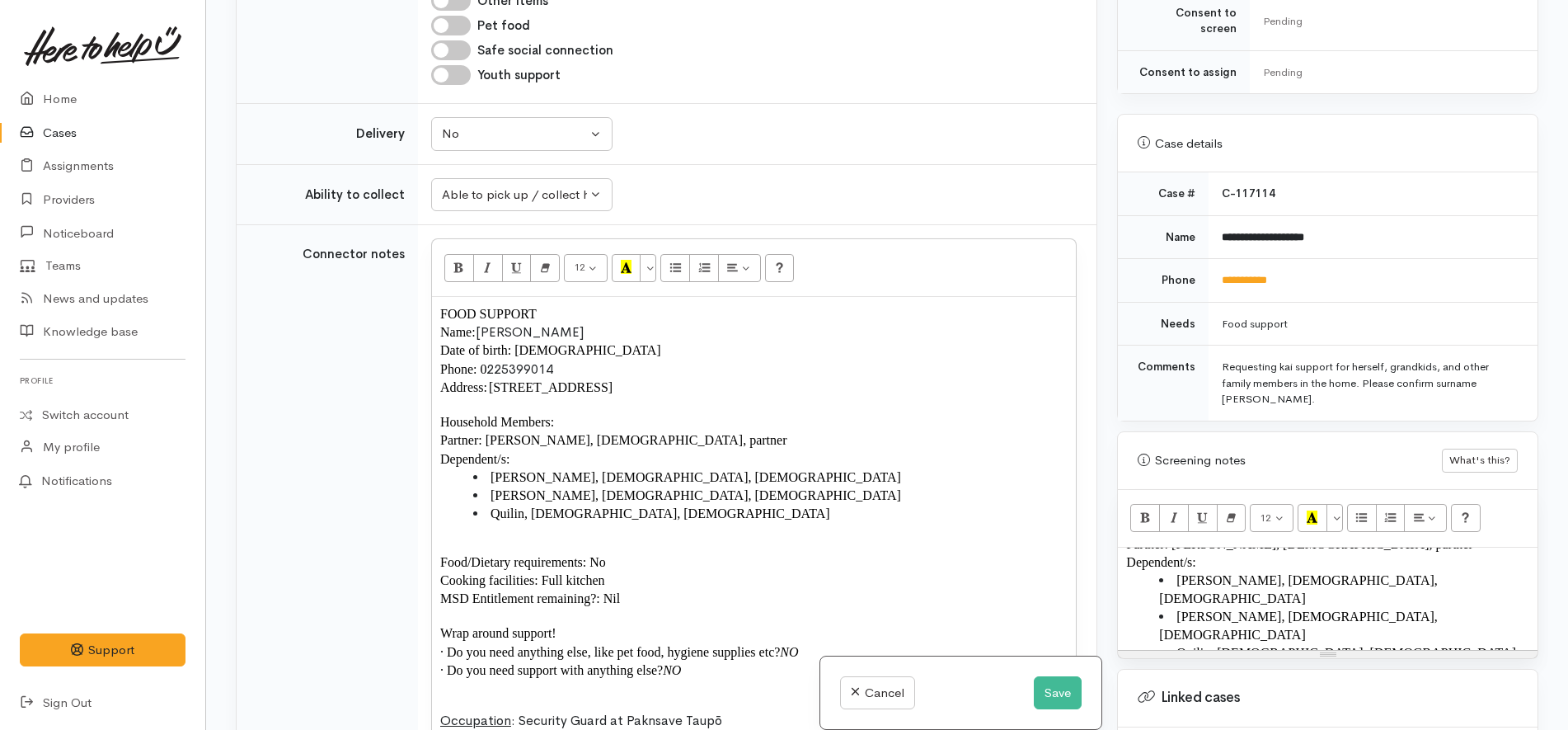
click at [804, 162] on td "Unknown Delivery needed Delivery preferred No No Unknown Delivery needed Delive…" at bounding box center [757, 134] width 678 height 61
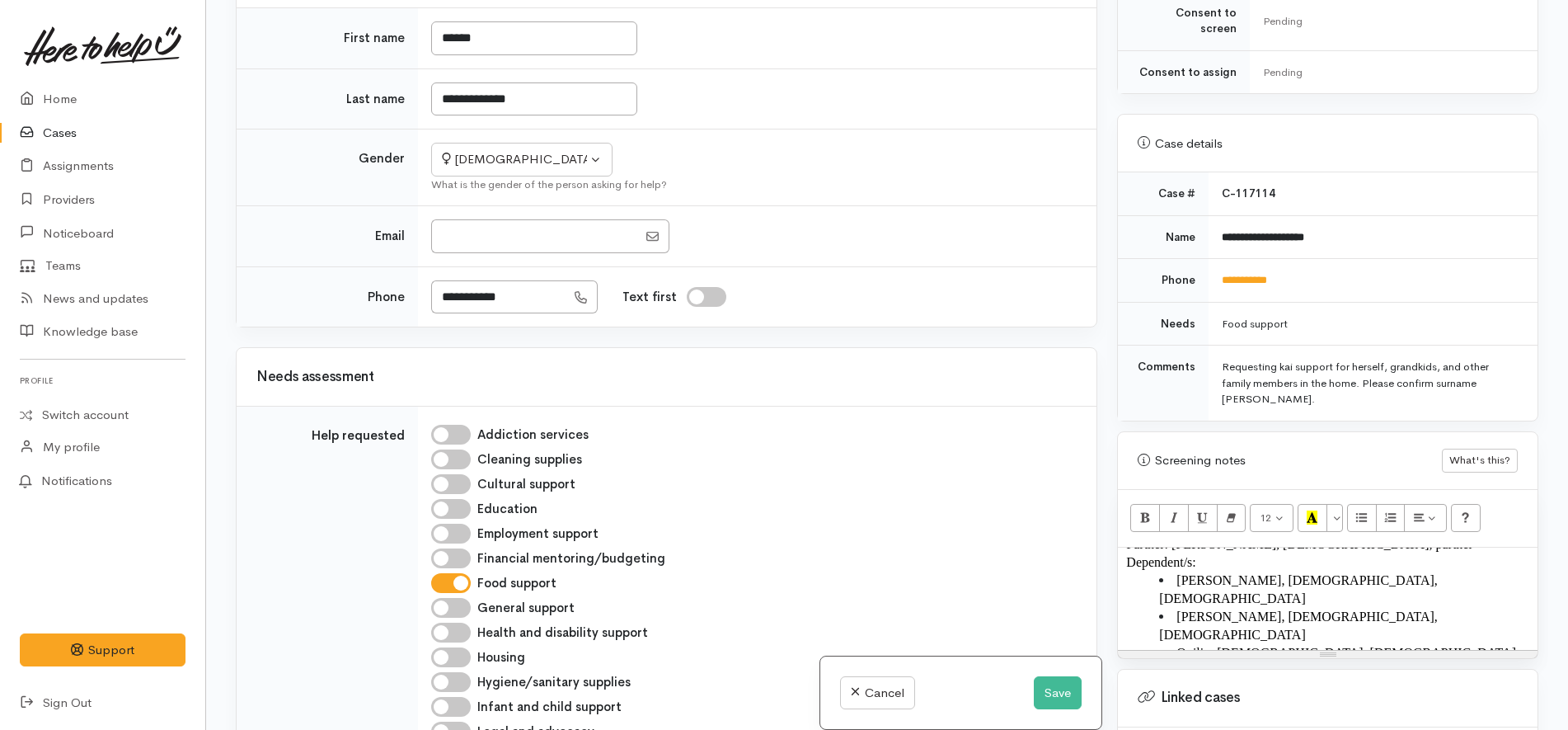
scroll to position [0, 0]
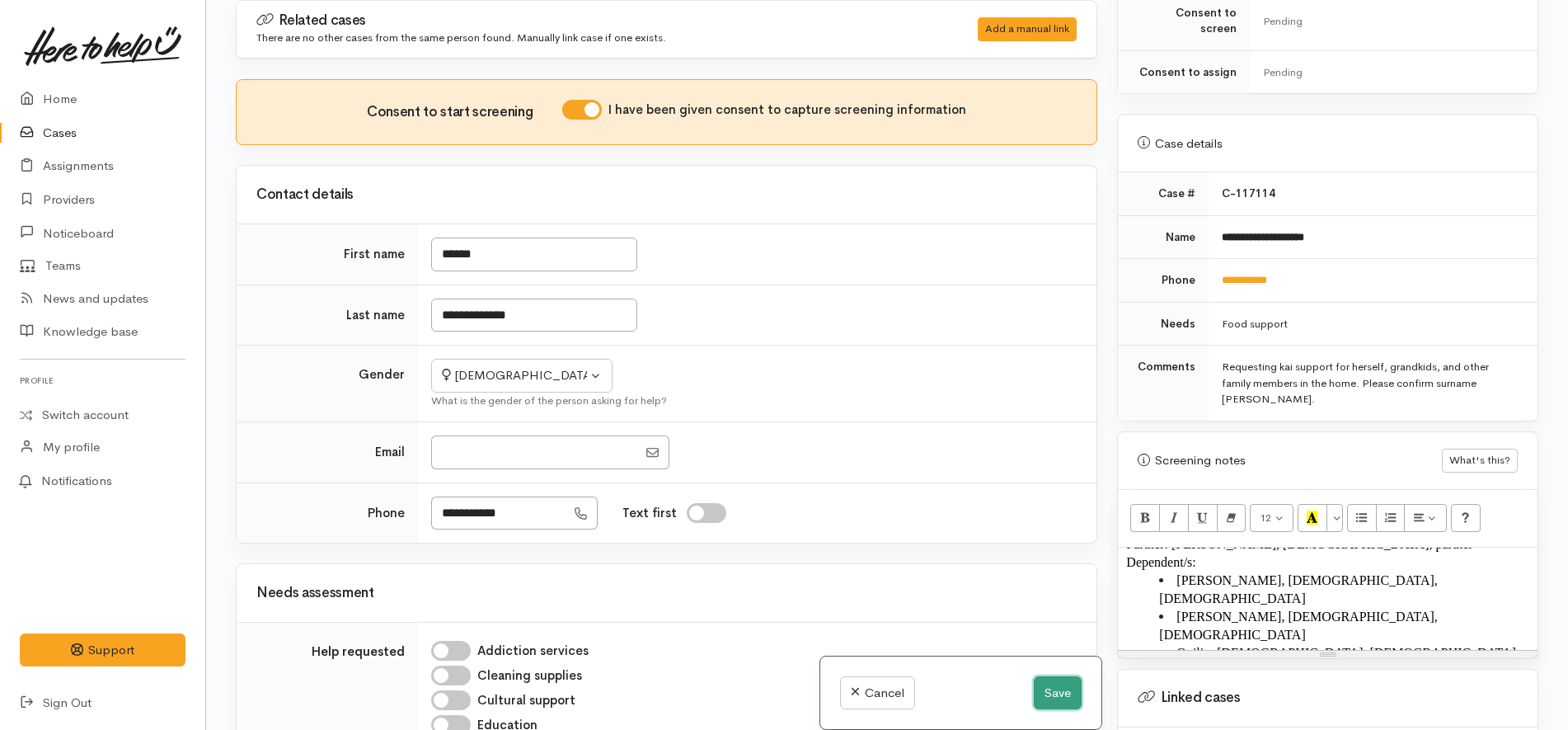
click at [1050, 693] on button "Save" at bounding box center [1058, 693] width 48 height 34
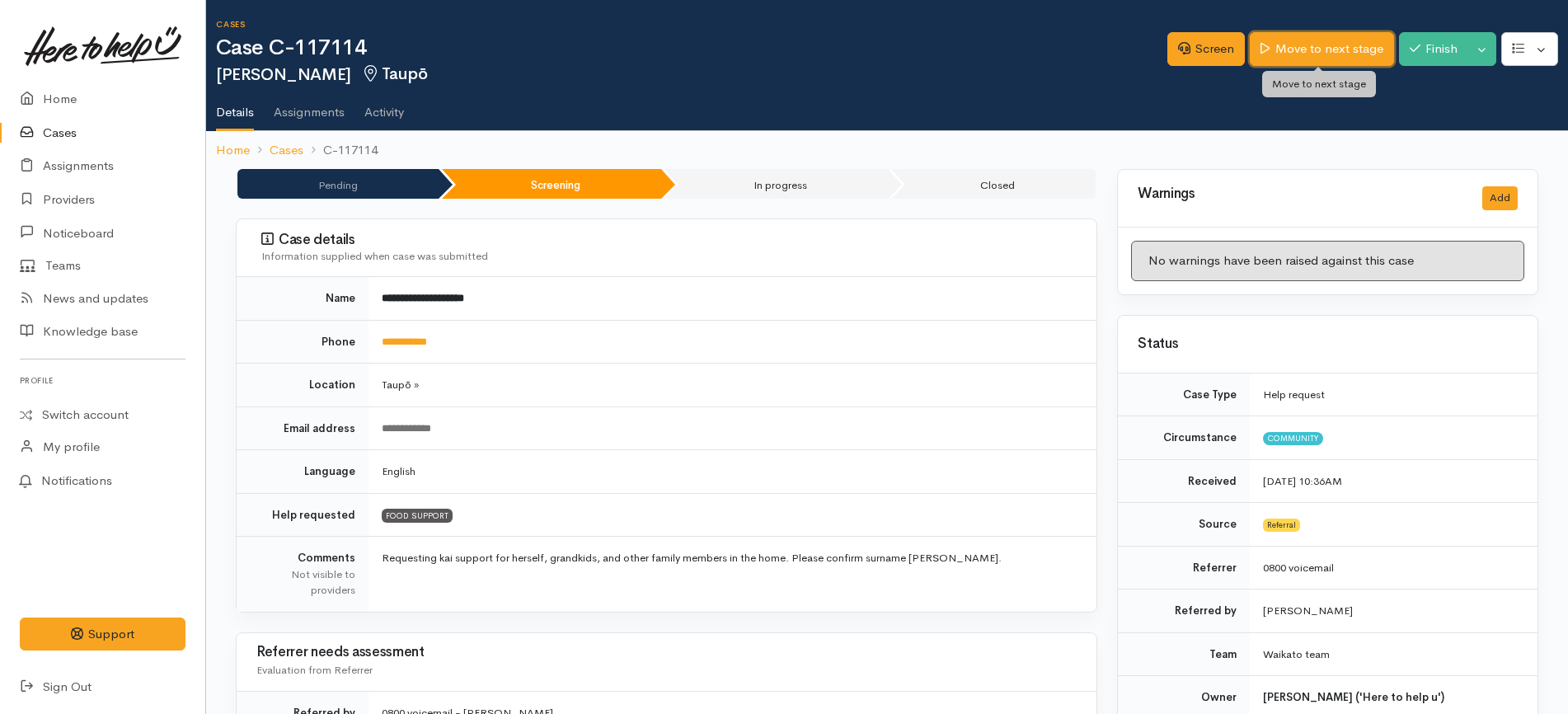
click at [1354, 44] on link "Move to next stage" at bounding box center [1321, 49] width 144 height 34
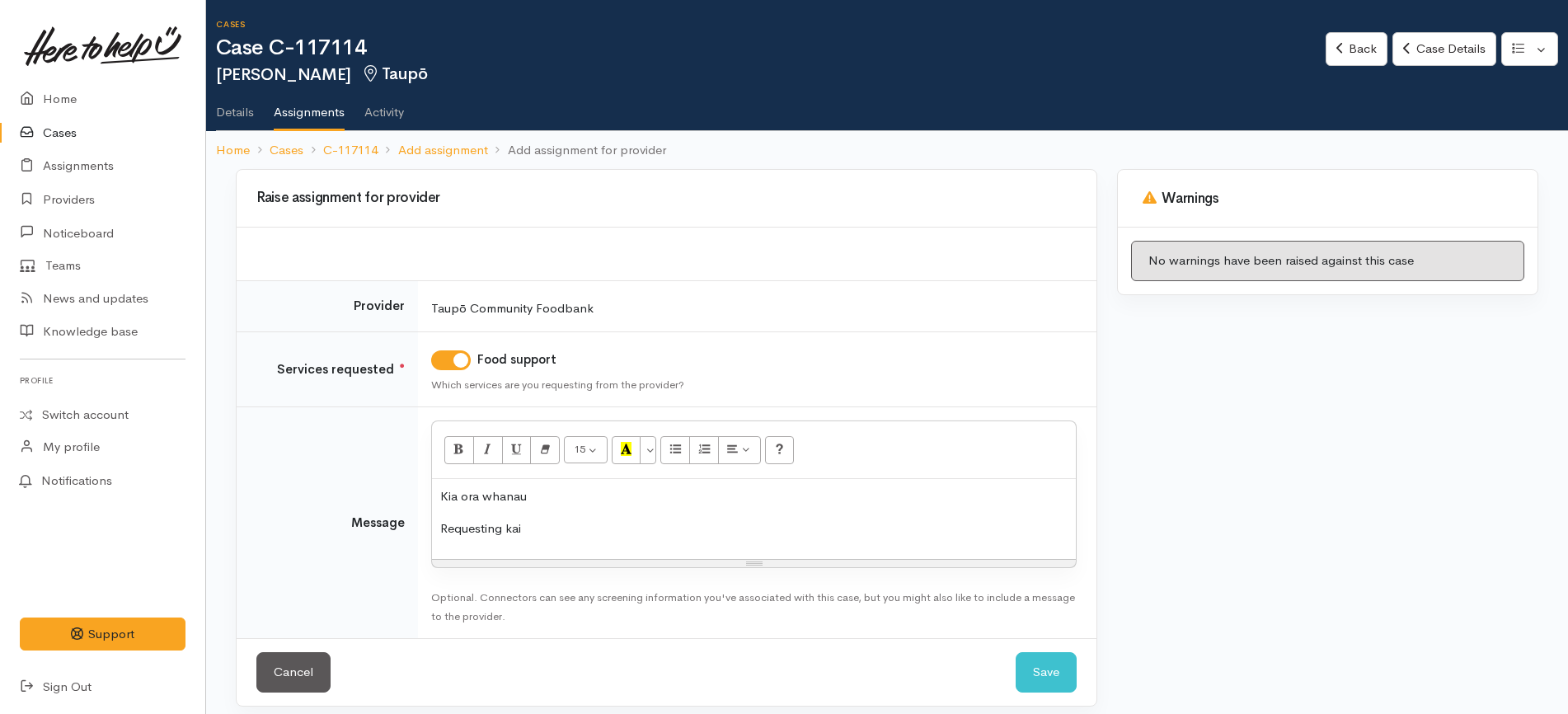
click at [488, 493] on p "Kia ora whanau" at bounding box center [754, 496] width 627 height 19
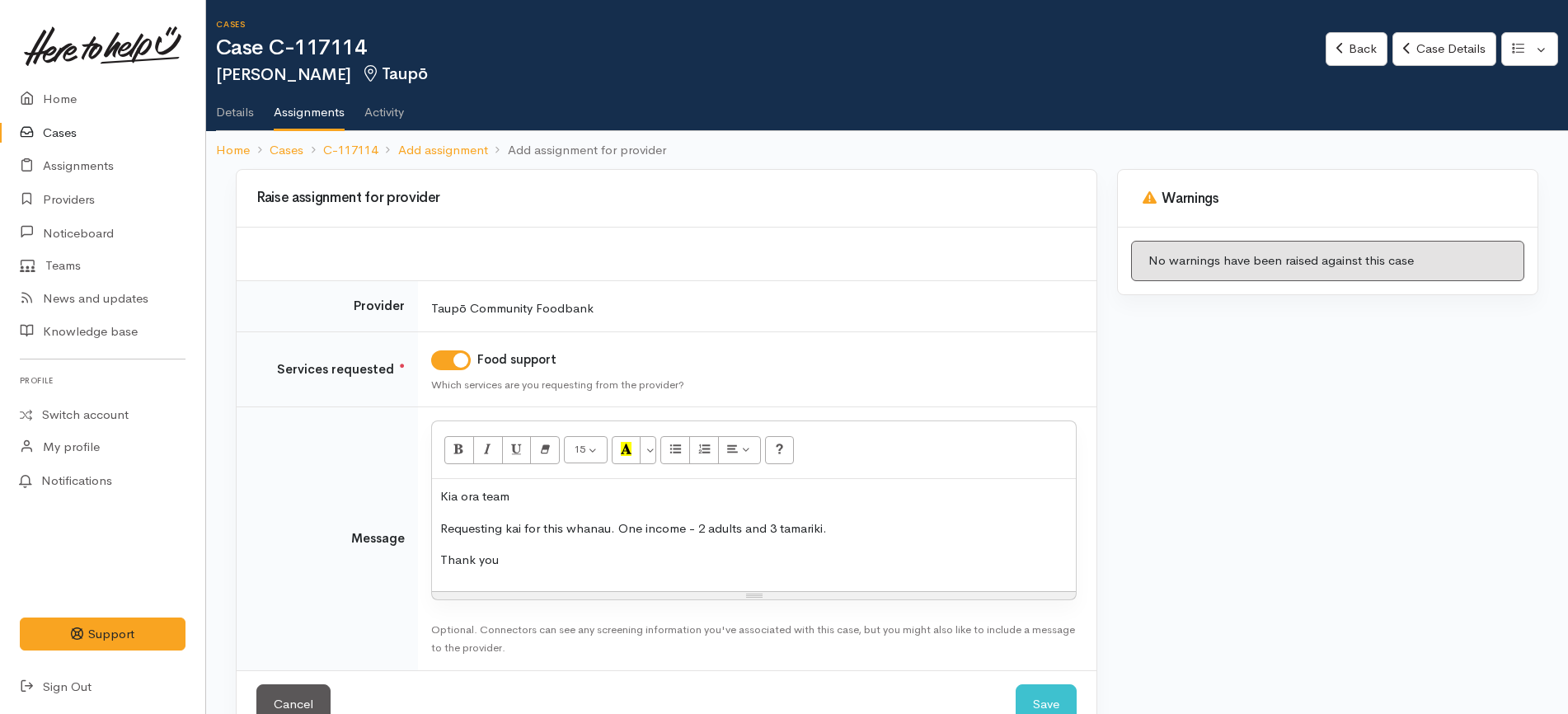
scroll to position [44, 0]
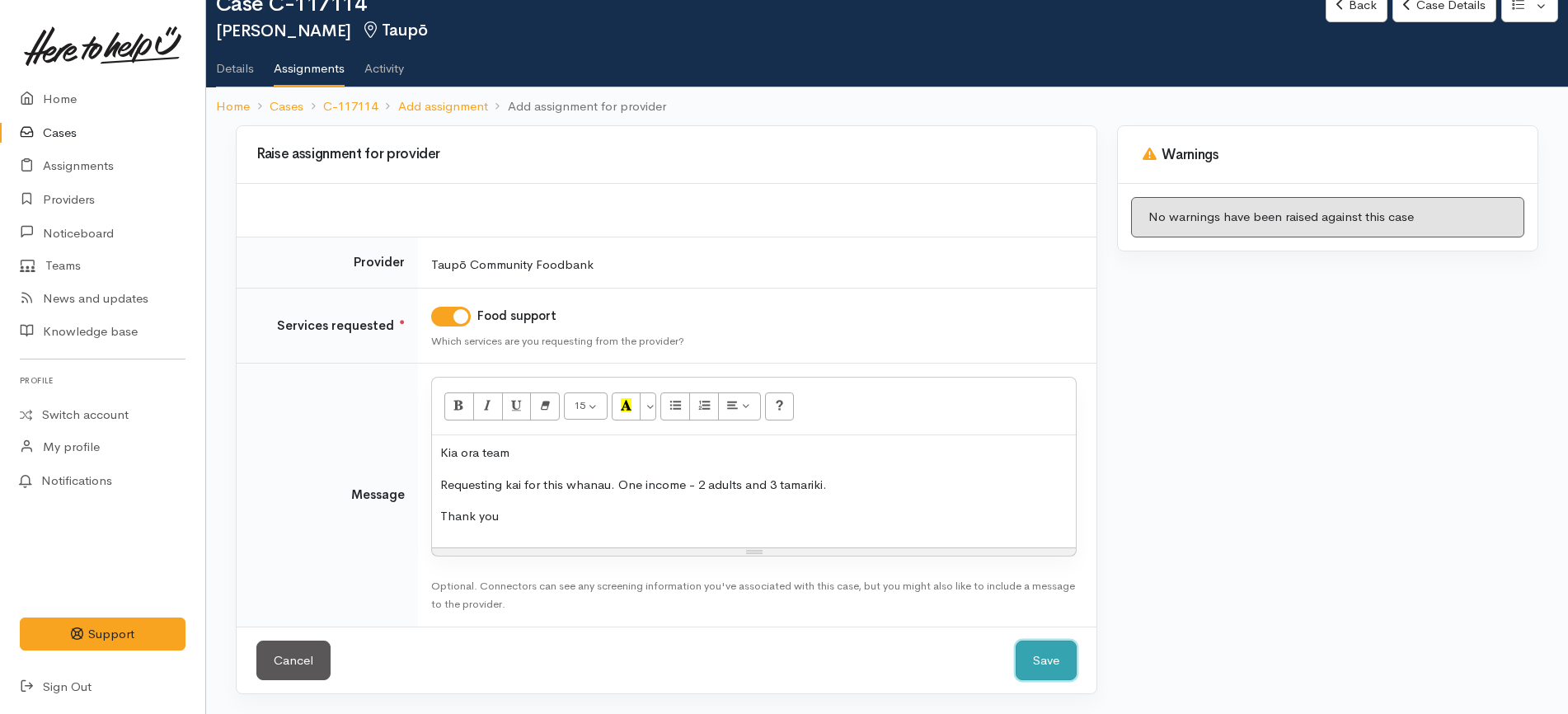
click at [1040, 668] on button "Save" at bounding box center [1046, 660] width 61 height 40
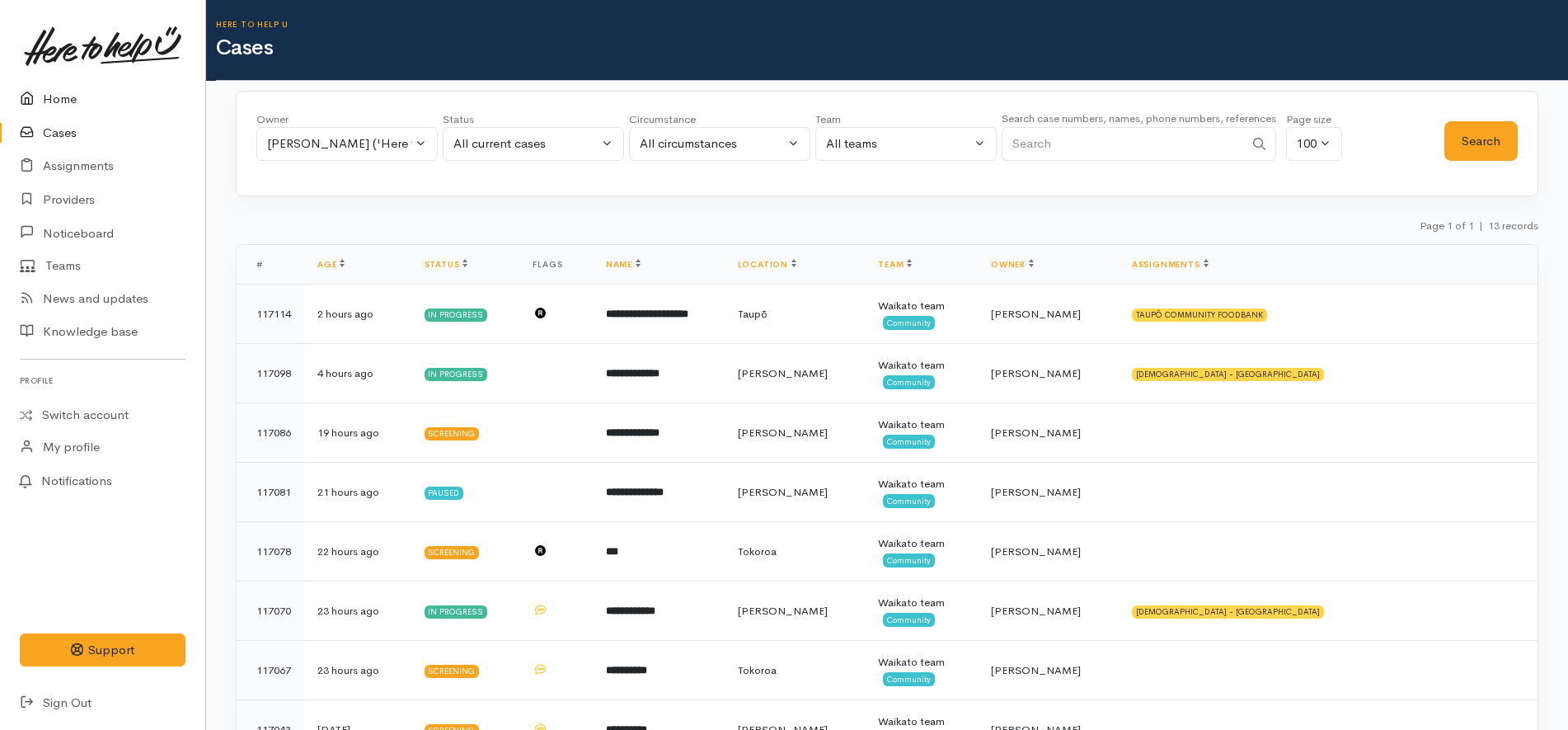
click at [59, 93] on link "Home" at bounding box center [103, 99] width 205 height 34
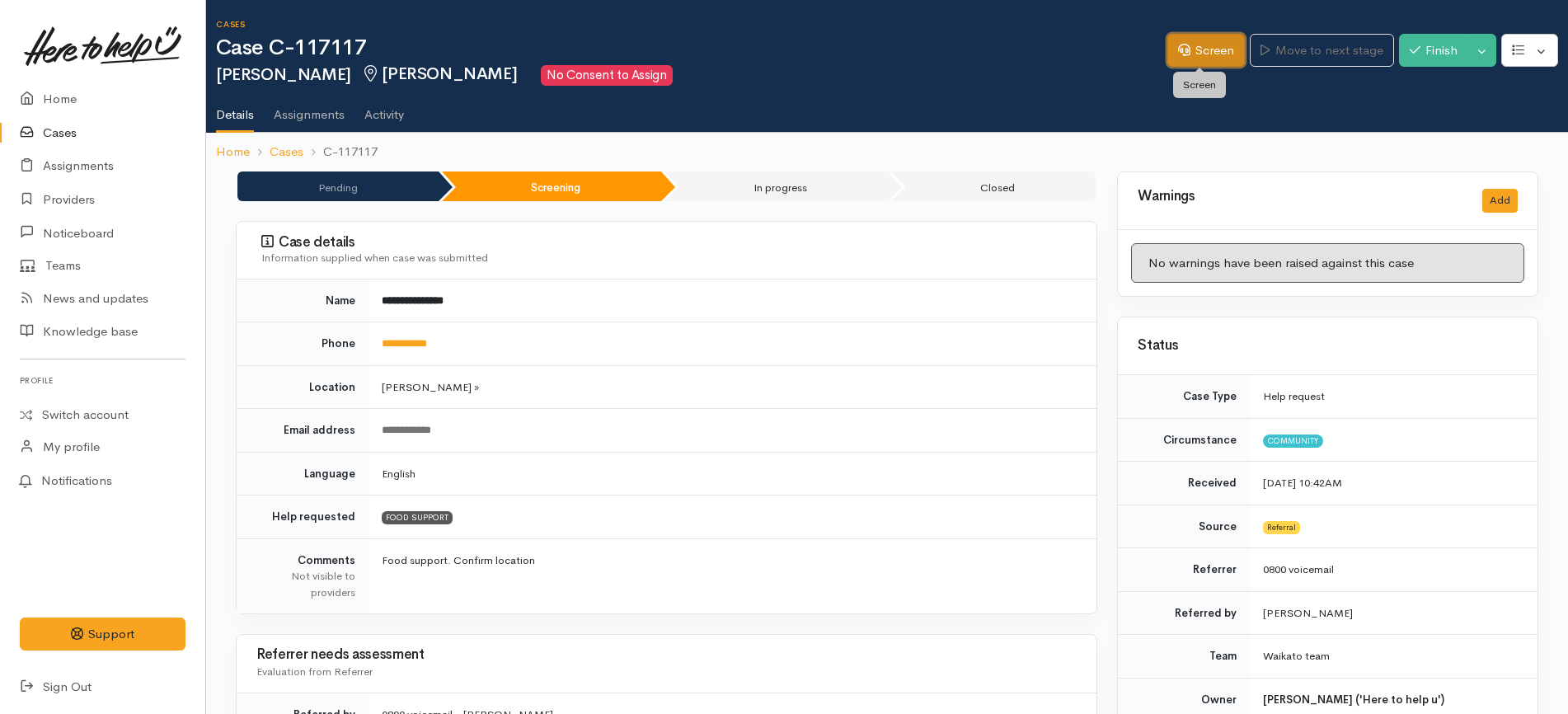
click at [1215, 46] on link "Screen" at bounding box center [1205, 51] width 78 height 34
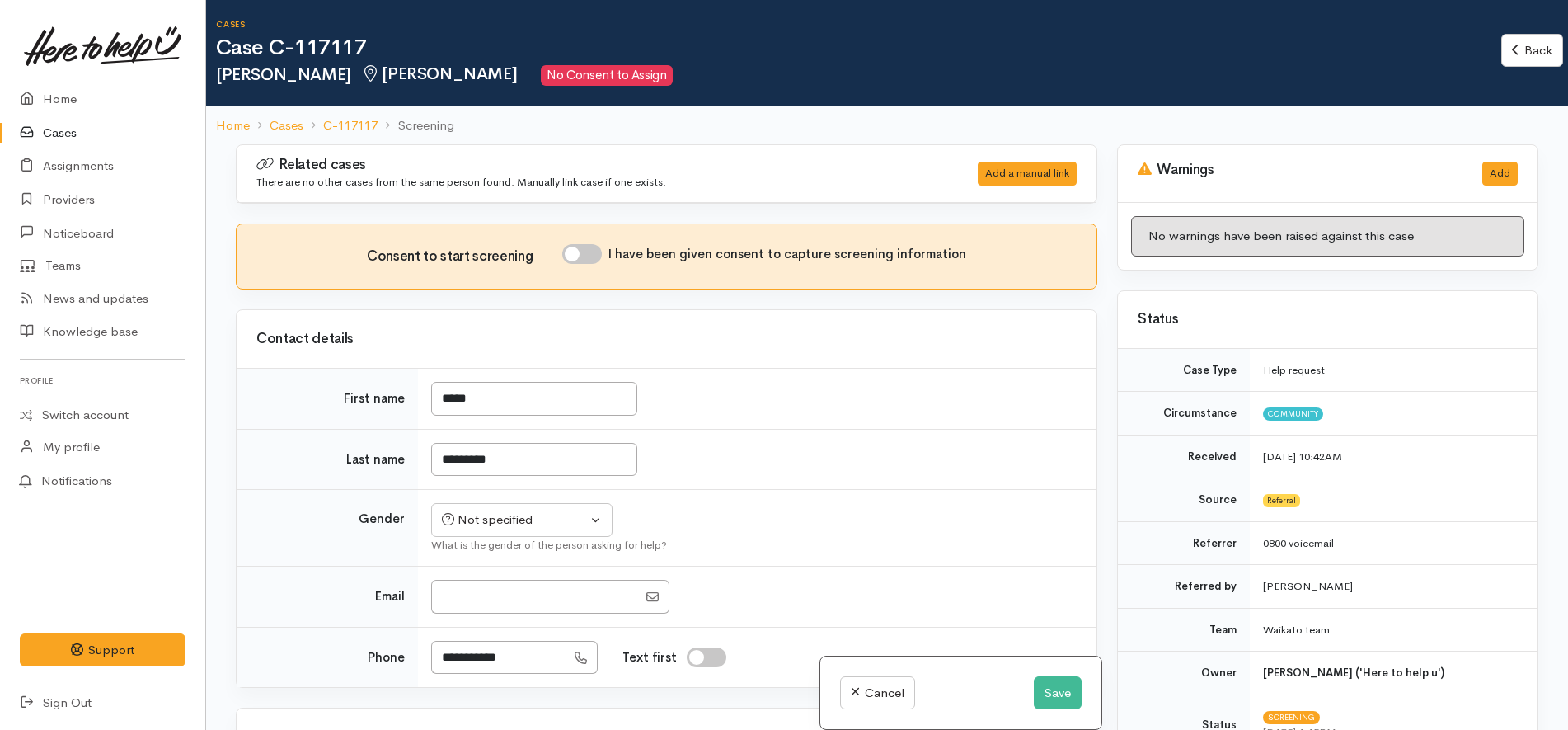
click at [590, 254] on input "I have been given consent to capture screening information" at bounding box center [582, 254] width 39 height 20
checkbox input "true"
click at [533, 531] on button "Not specified" at bounding box center [522, 520] width 181 height 34
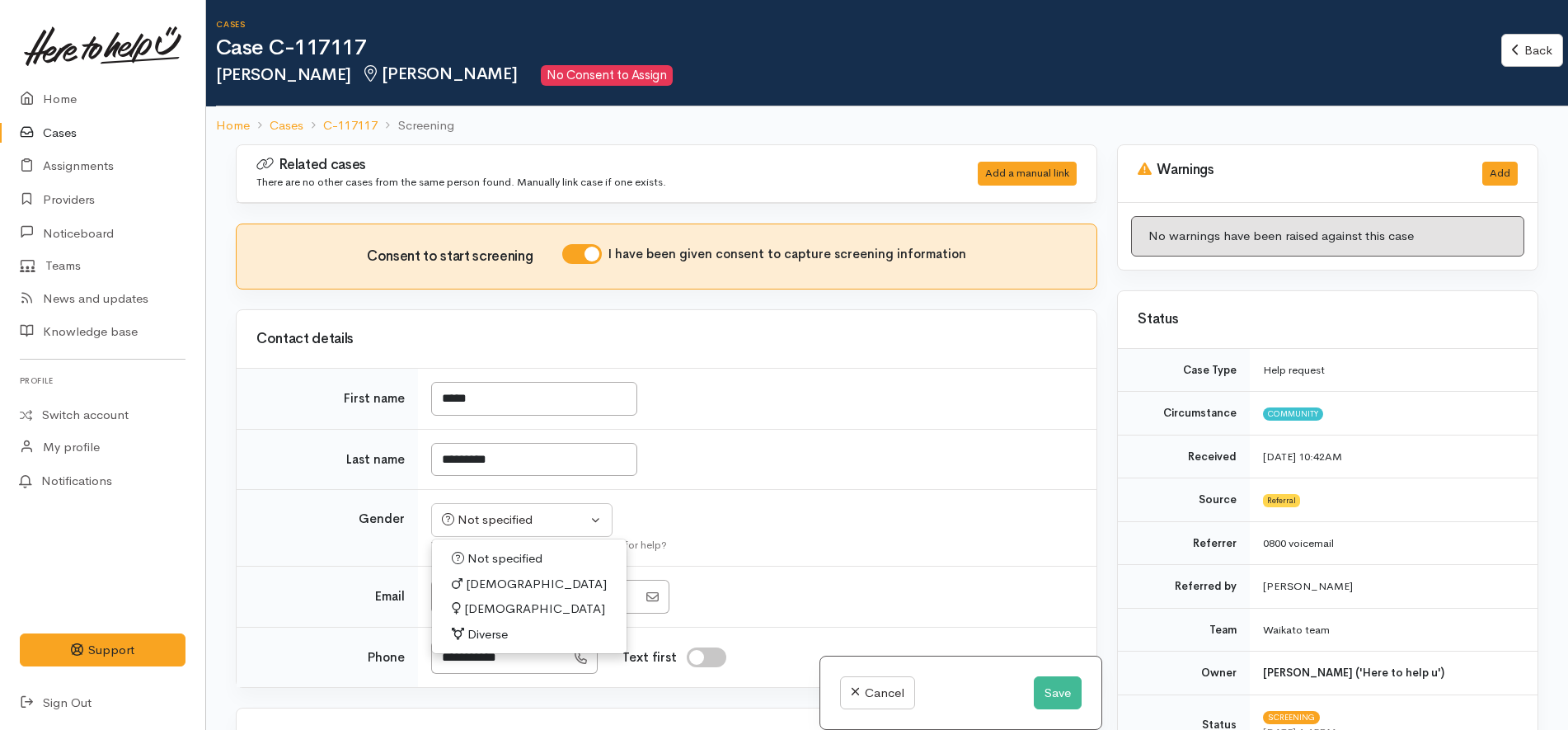
click at [494, 608] on span "Female" at bounding box center [534, 608] width 141 height 19
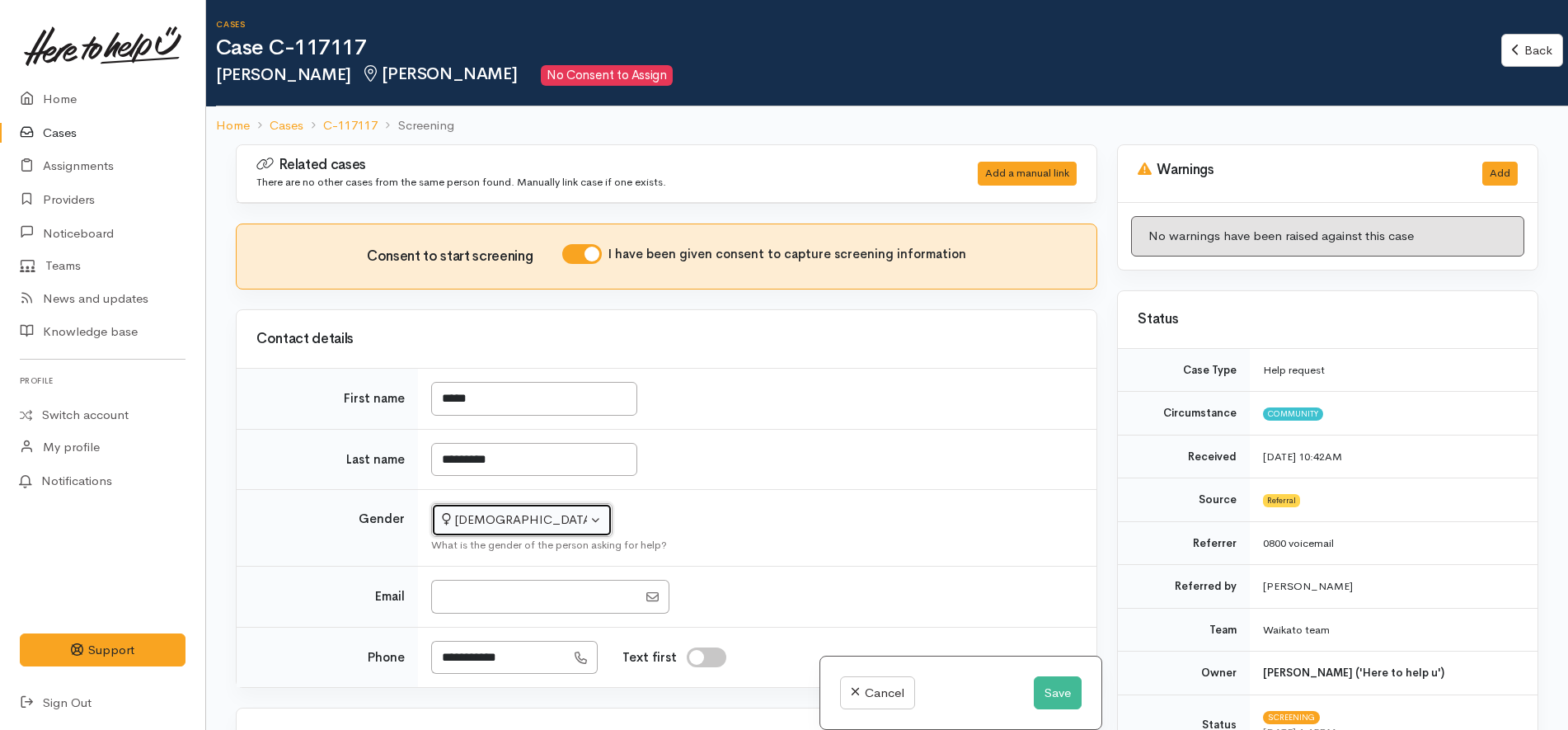
click at [523, 517] on div "Female" at bounding box center [515, 519] width 145 height 19
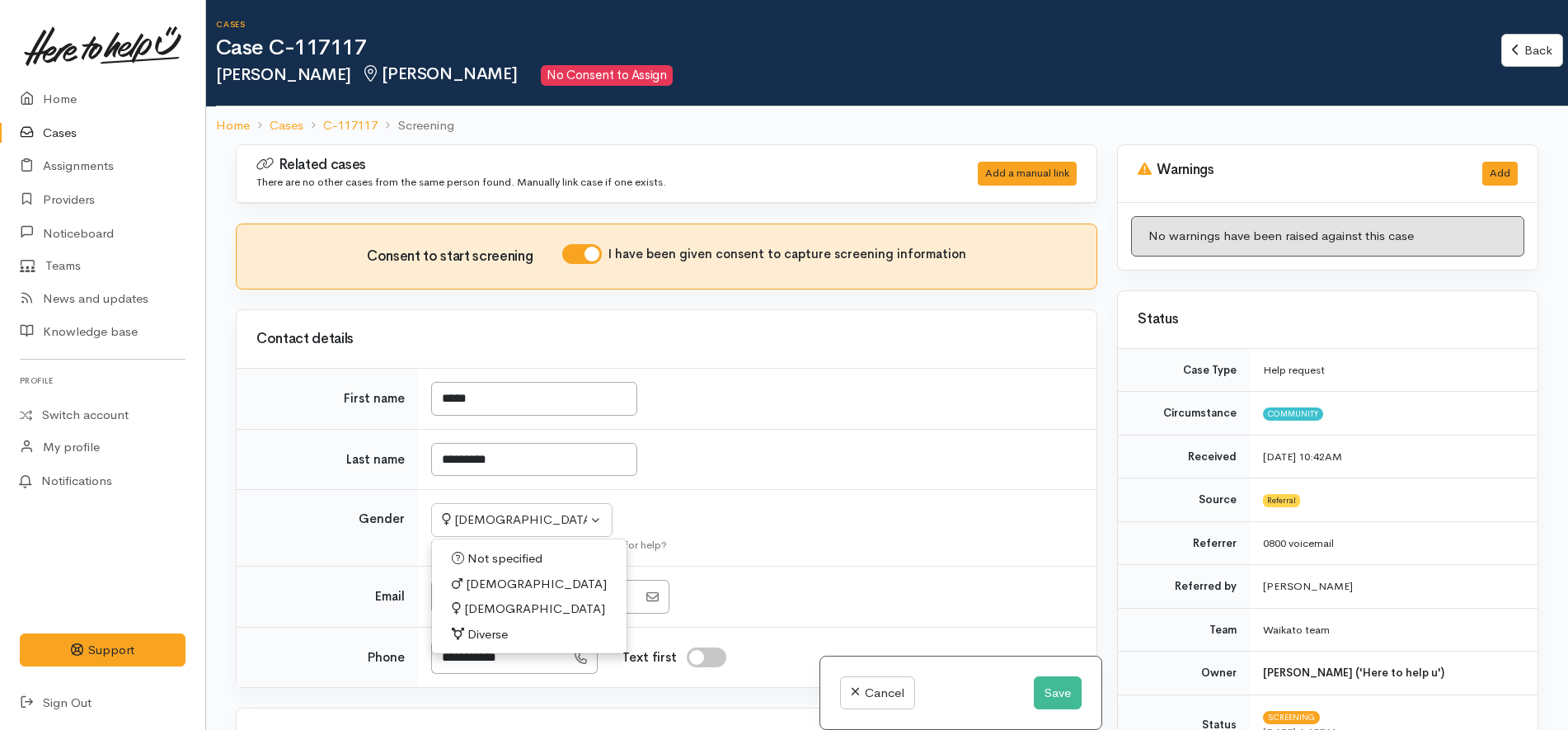
click at [477, 588] on span "Male" at bounding box center [536, 583] width 141 height 19
select select "Male"
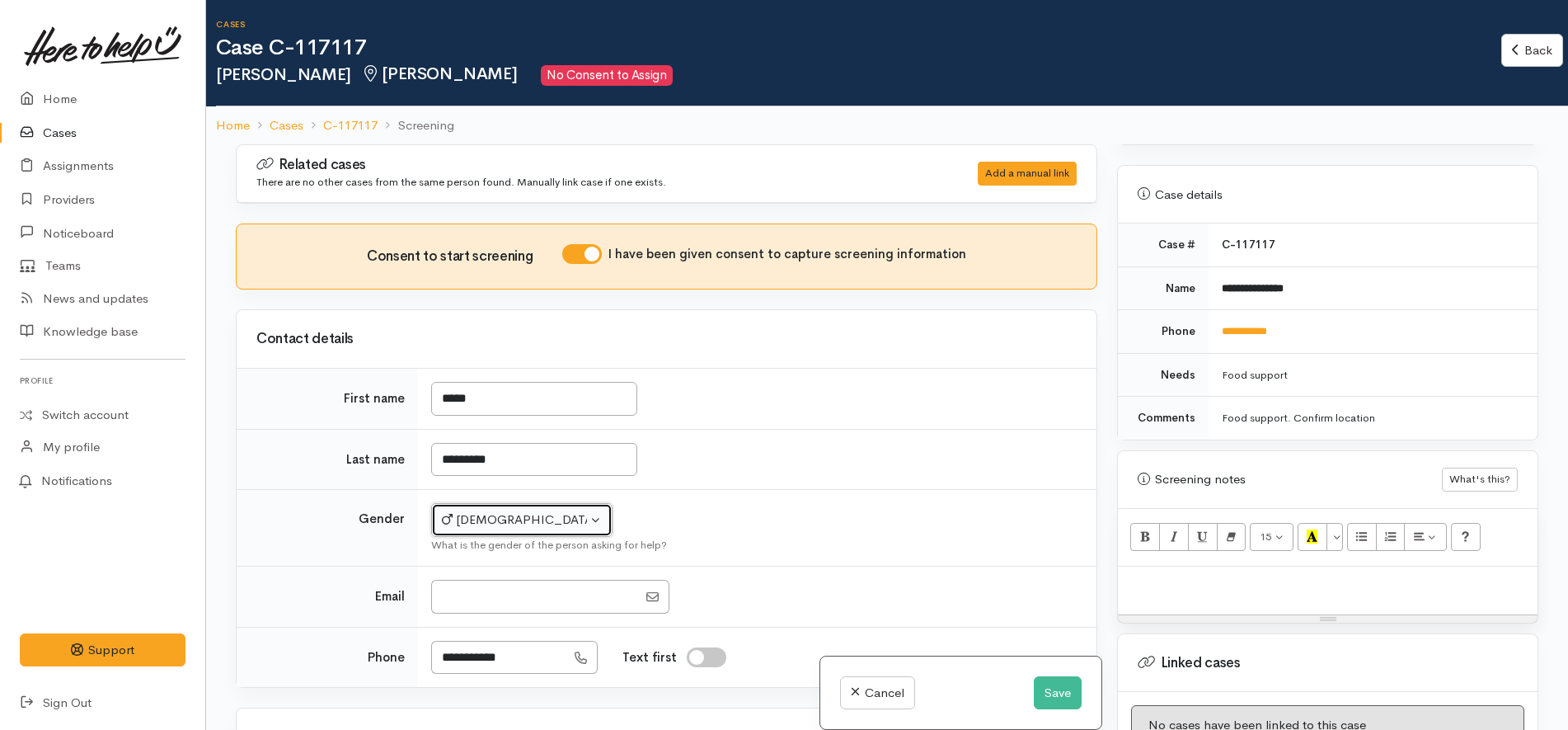
scroll to position [721, 0]
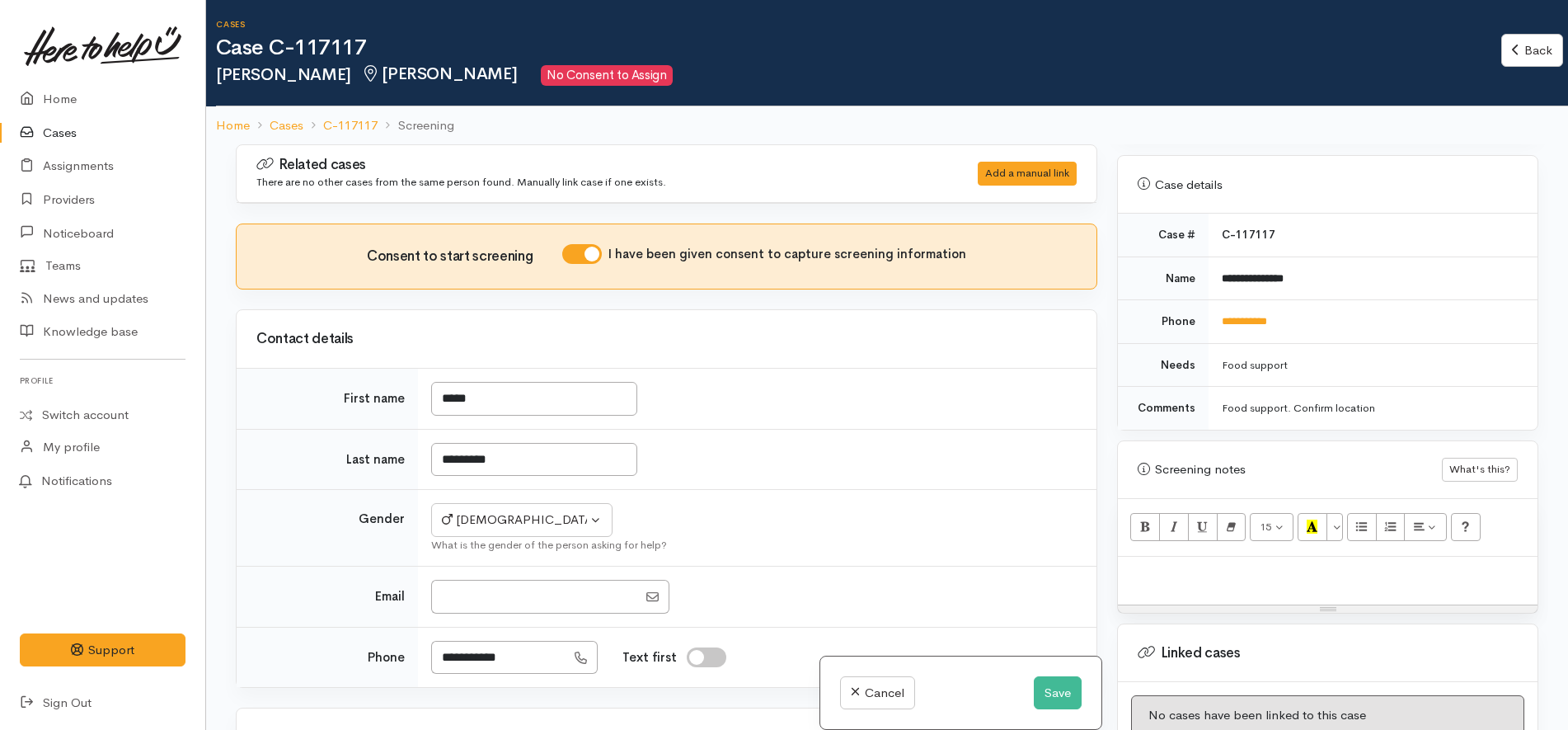
click at [730, 505] on td "Not specified Male Female Diverse Male Not specified Male Female Diverse What i…" at bounding box center [757, 528] width 678 height 77
drag, startPoint x: 455, startPoint y: 658, endPoint x: 382, endPoint y: 652, distance: 73.2
click at [382, 652] on tr "**********" at bounding box center [667, 656] width 859 height 60
type input "**********"
click at [834, 497] on td "Not specified Male Female Diverse Male Not specified Male Female Diverse What i…" at bounding box center [757, 528] width 678 height 77
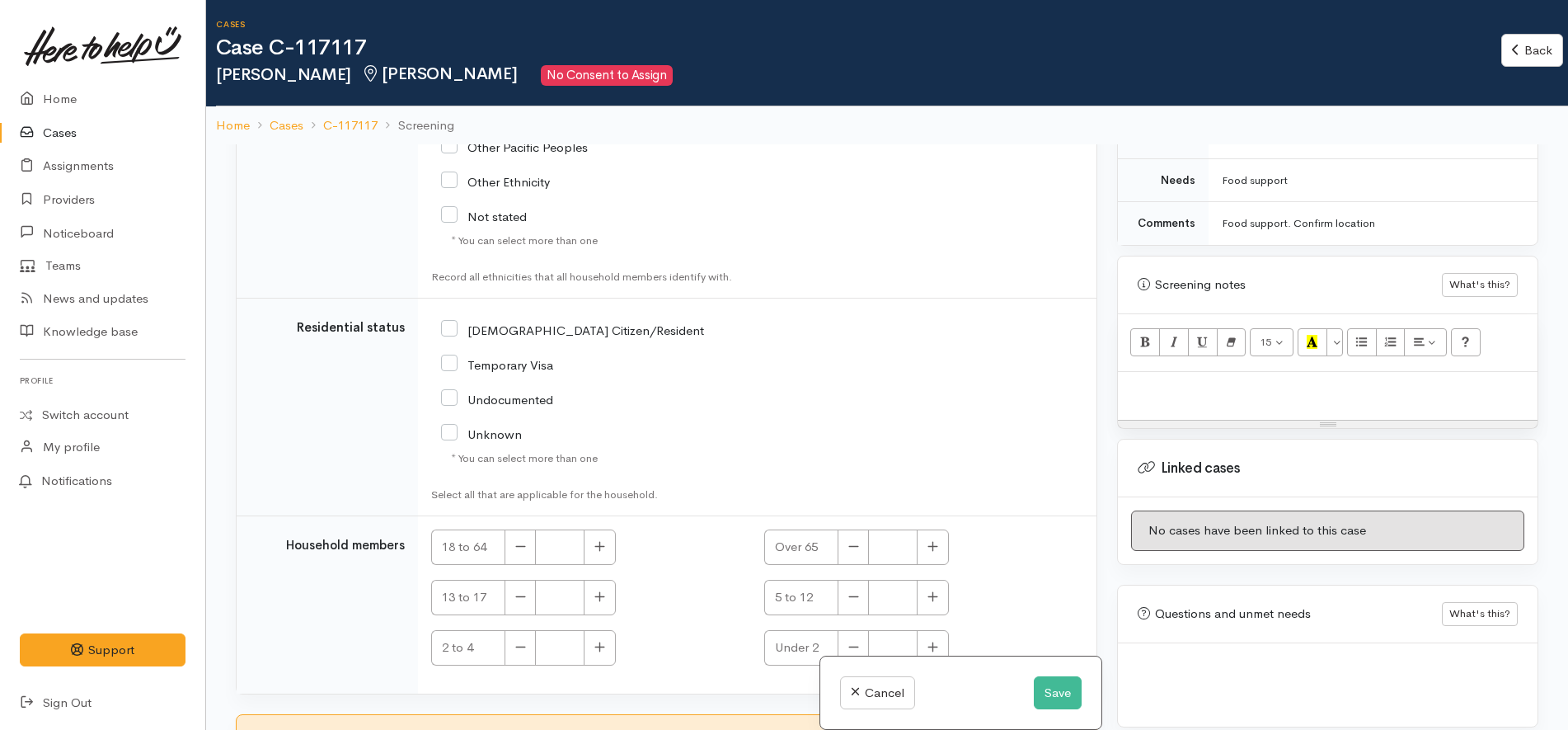
scroll to position [2601, 0]
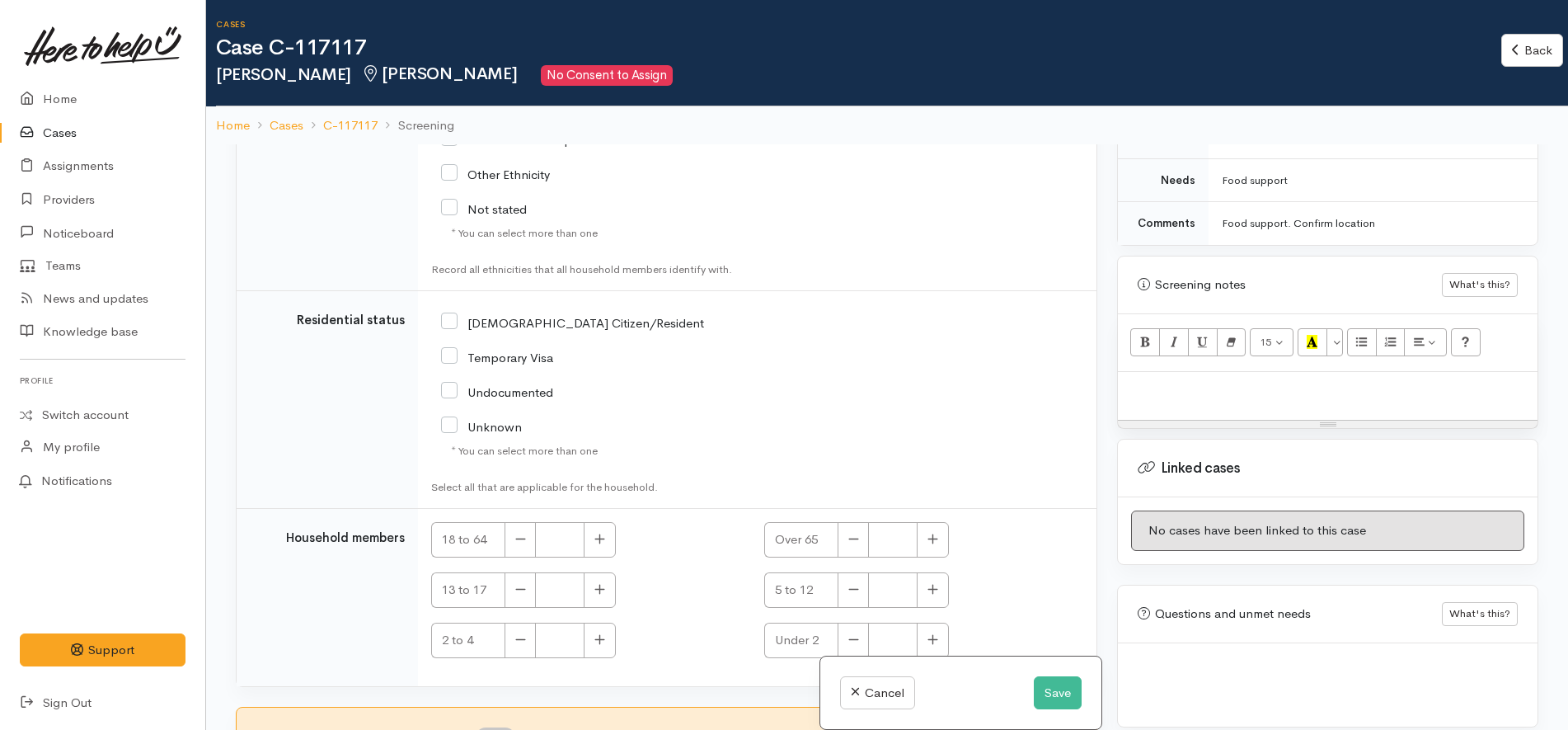
click at [1210, 372] on div at bounding box center [1328, 396] width 420 height 48
paste div
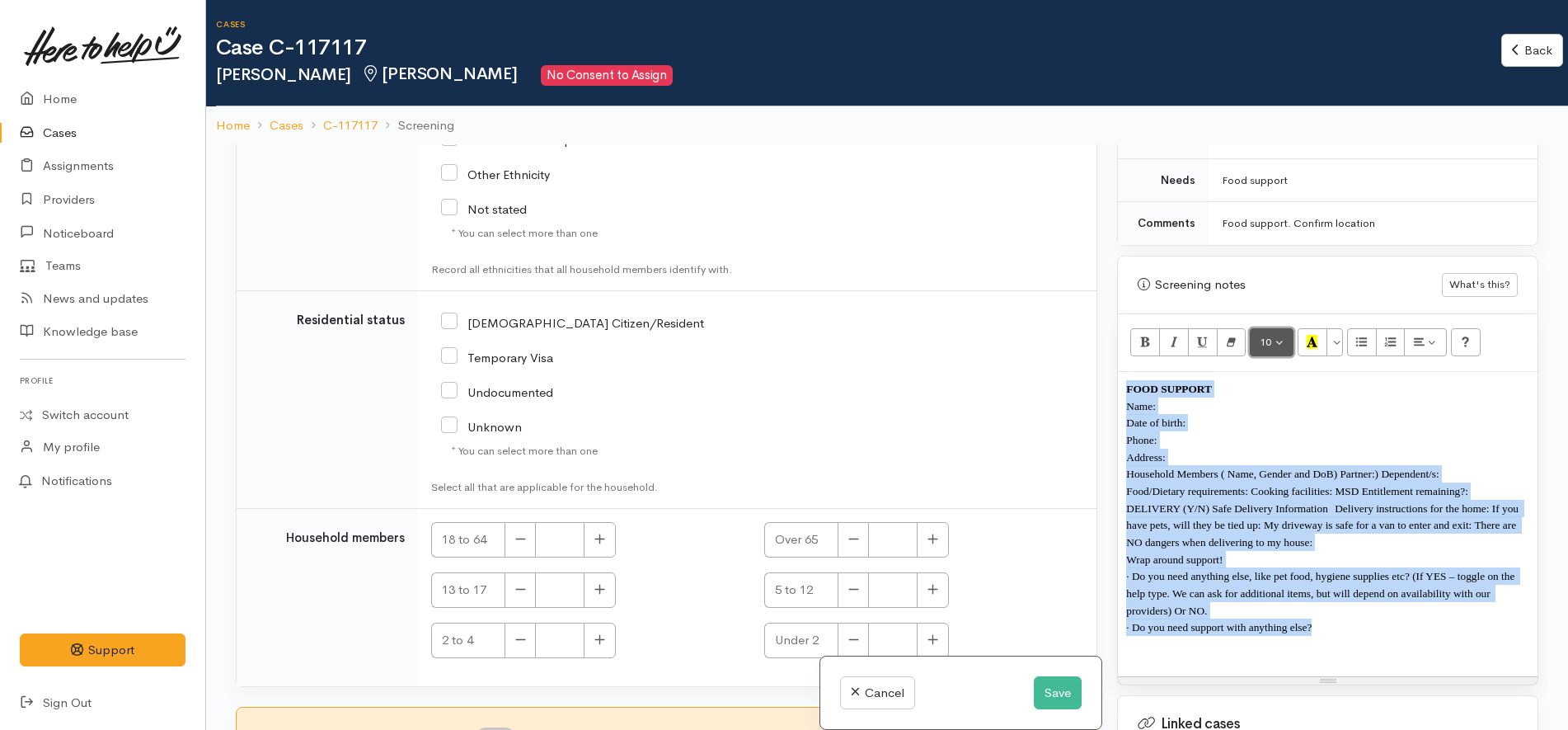
click at [1255, 328] on button "10" at bounding box center [1271, 341] width 44 height 28
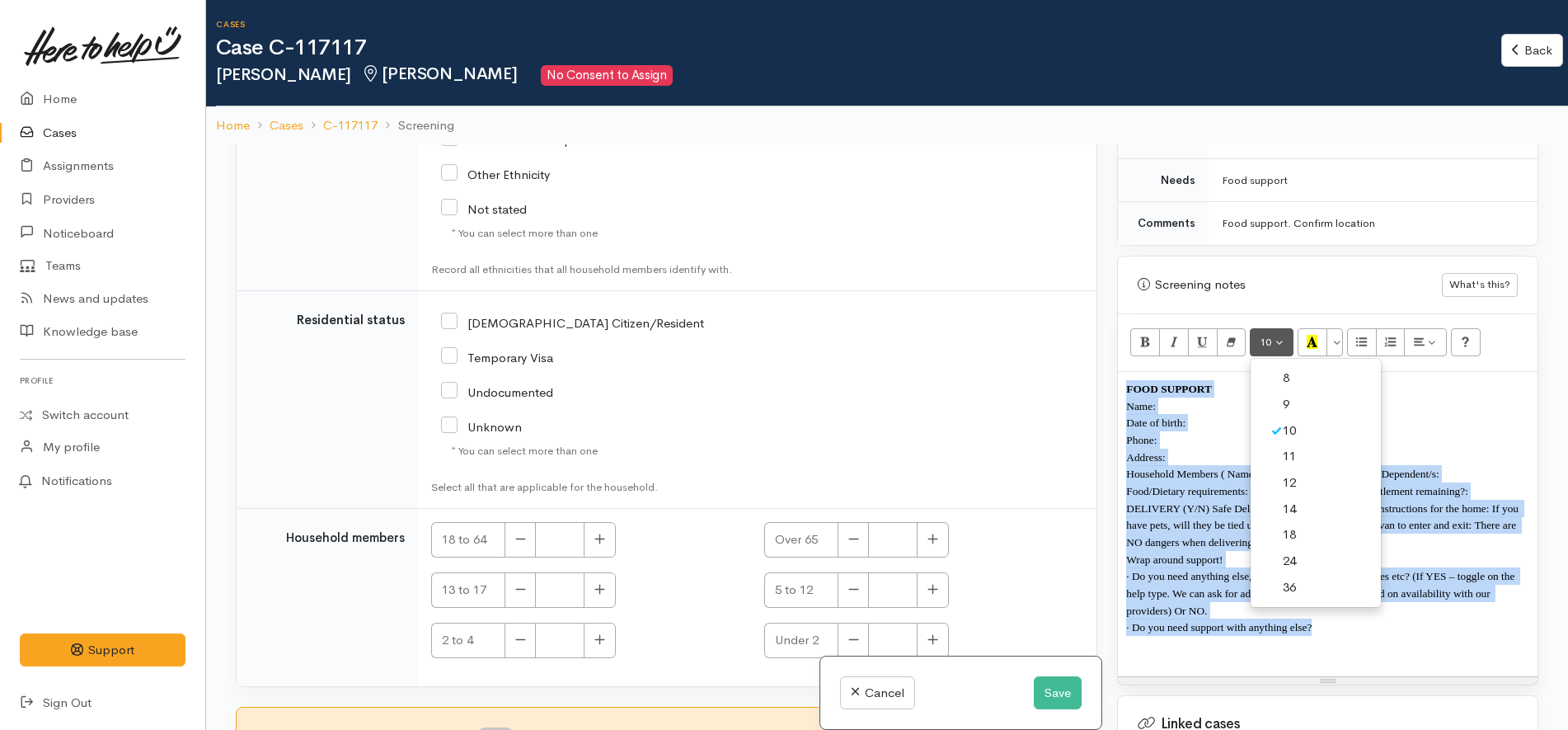
click at [1296, 470] on link "12" at bounding box center [1316, 483] width 130 height 27
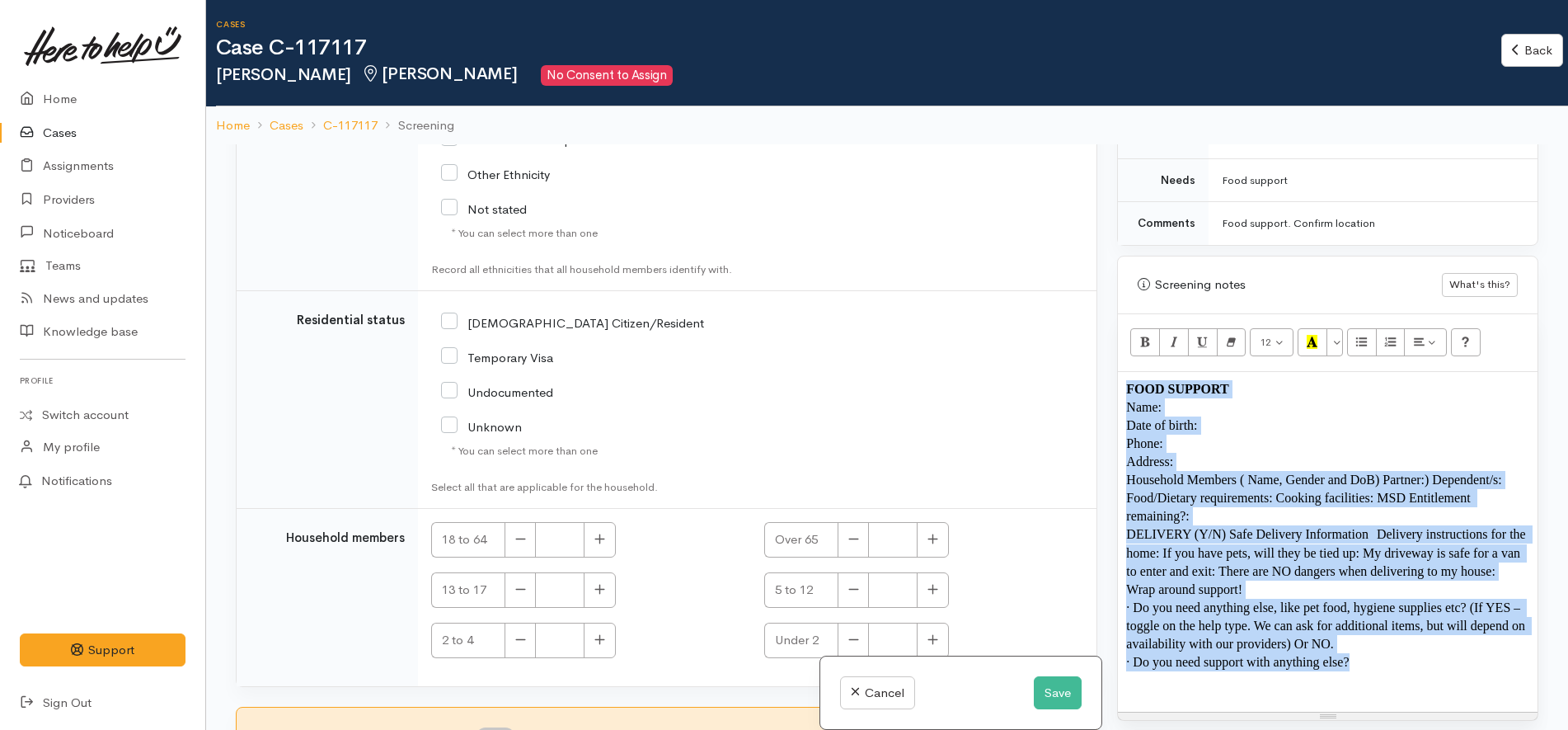
click at [1262, 680] on div "FOOD SUPPORT Name: Date of birth: Phone: Address:  Household Members ( Name, Ge…" at bounding box center [1328, 541] width 420 height 340
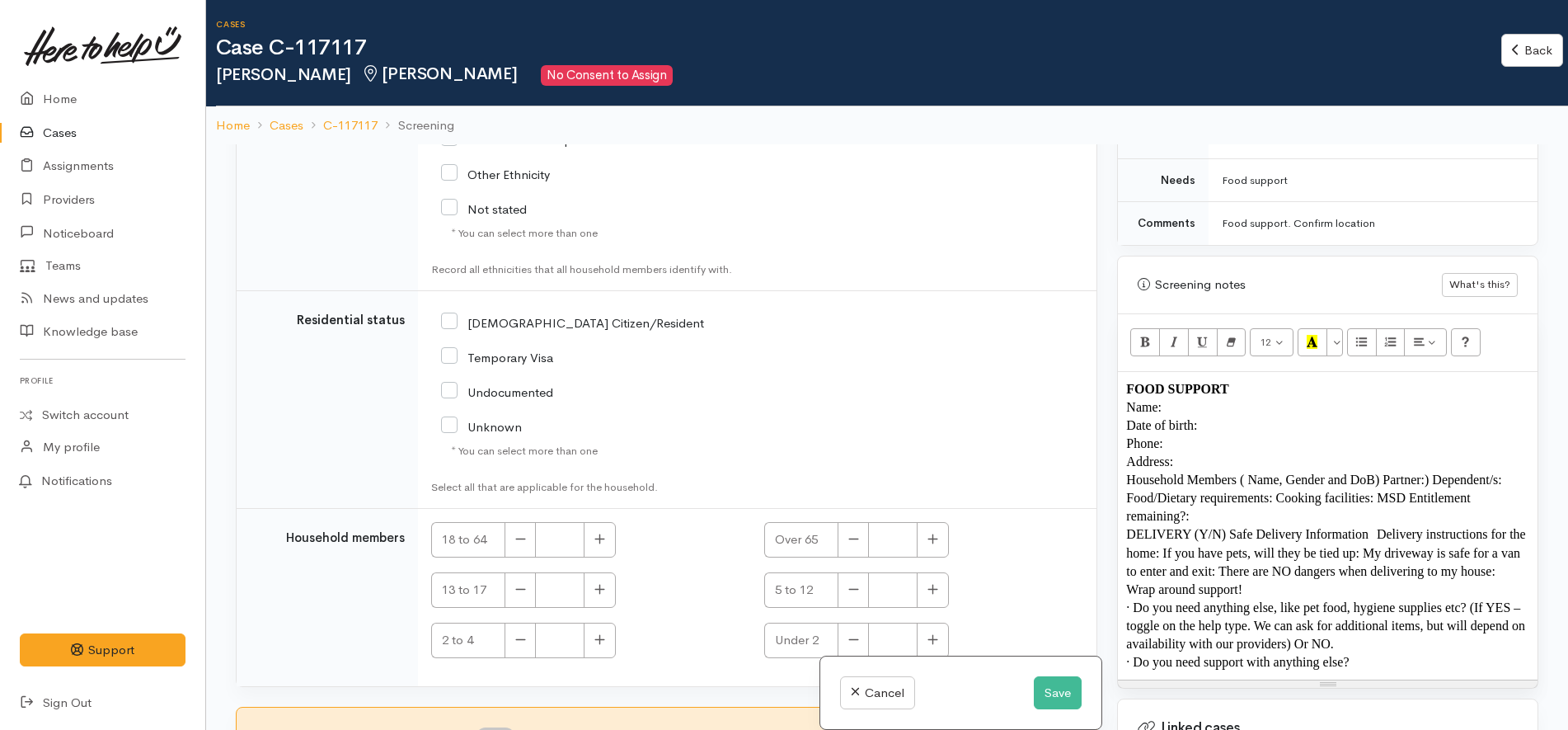
click at [1124, 570] on div "FOOD SUPPORT Name: Date of birth: Phone: Address:  Household Members ( Name, Ge…" at bounding box center [1328, 525] width 420 height 307
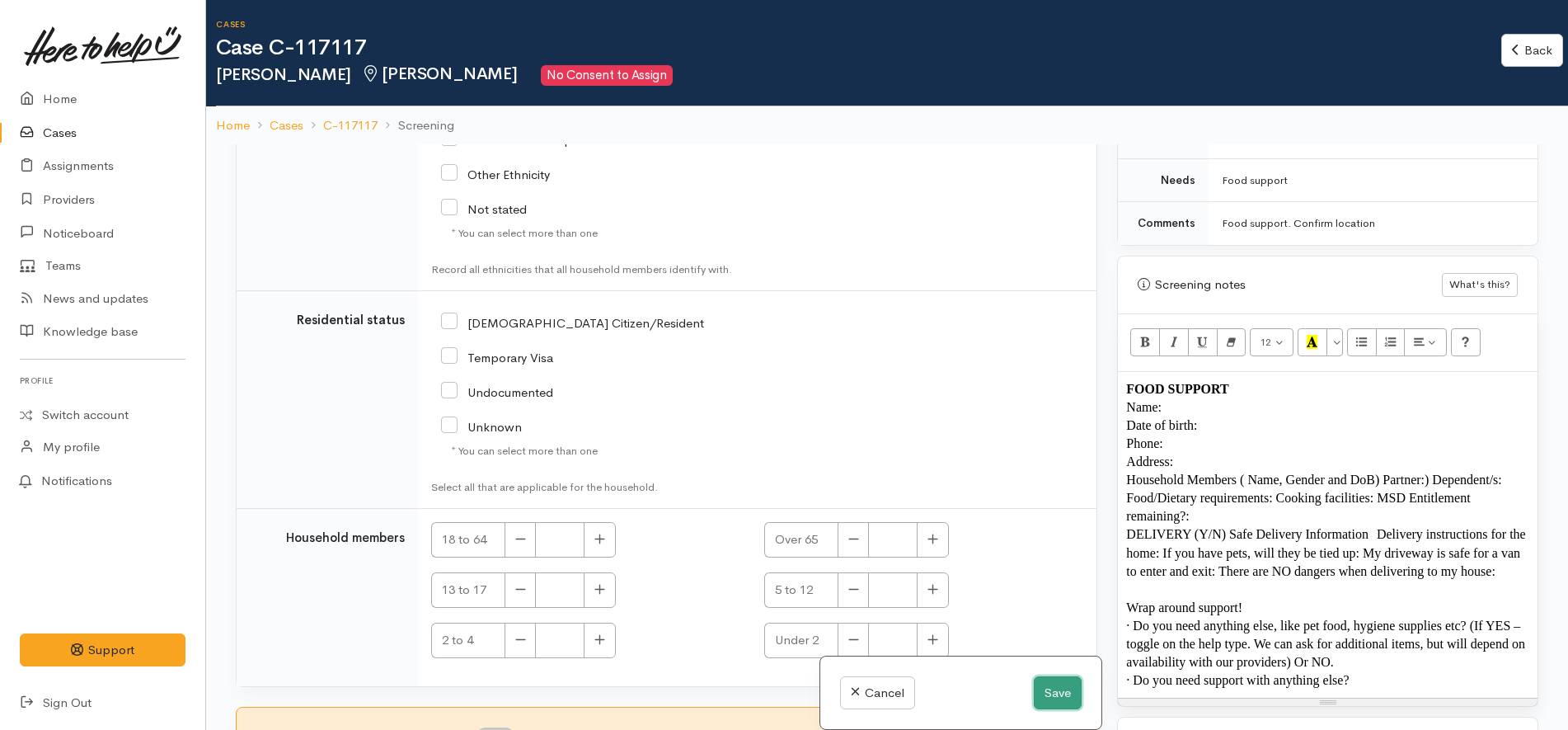
click at [1049, 692] on button "Save" at bounding box center [1058, 693] width 48 height 34
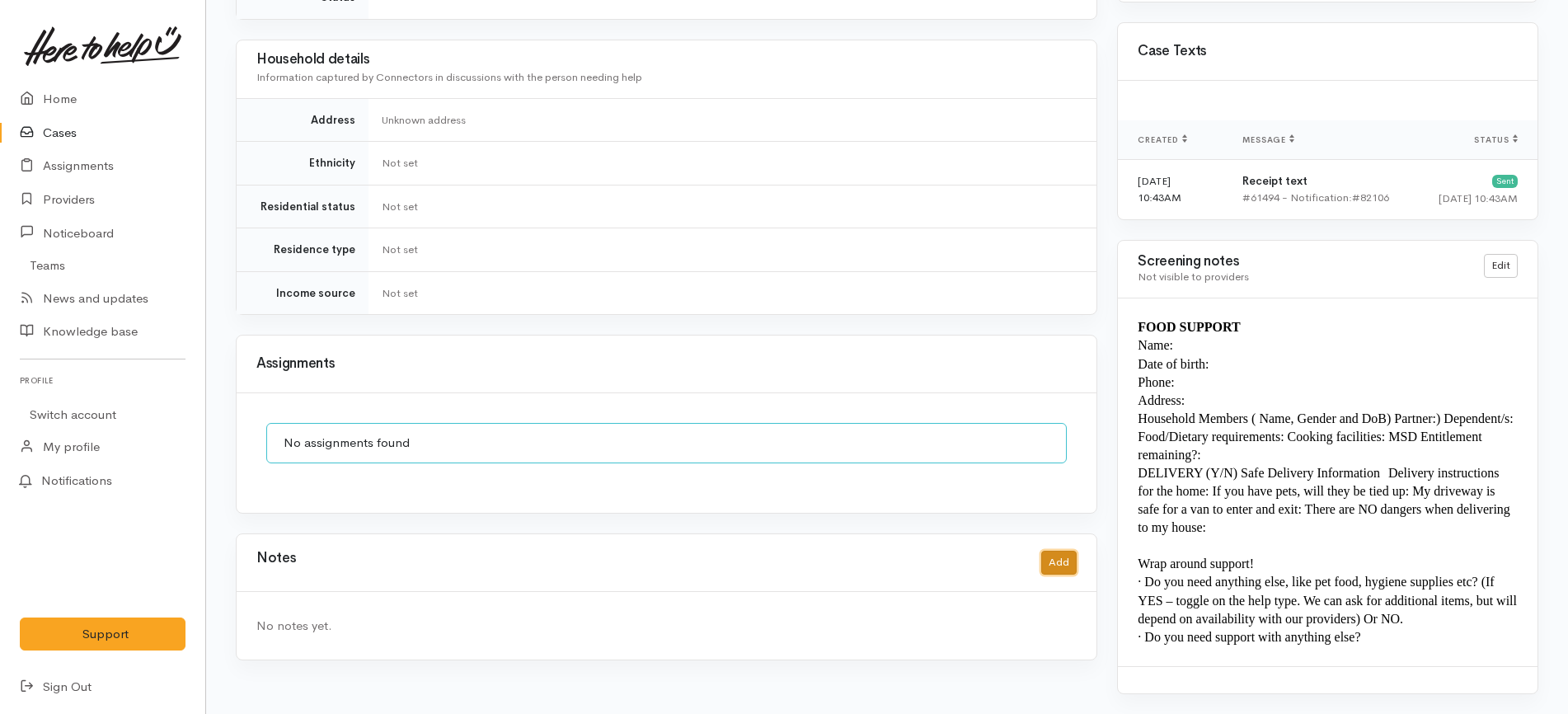
click at [1056, 551] on button "Add" at bounding box center [1059, 562] width 36 height 24
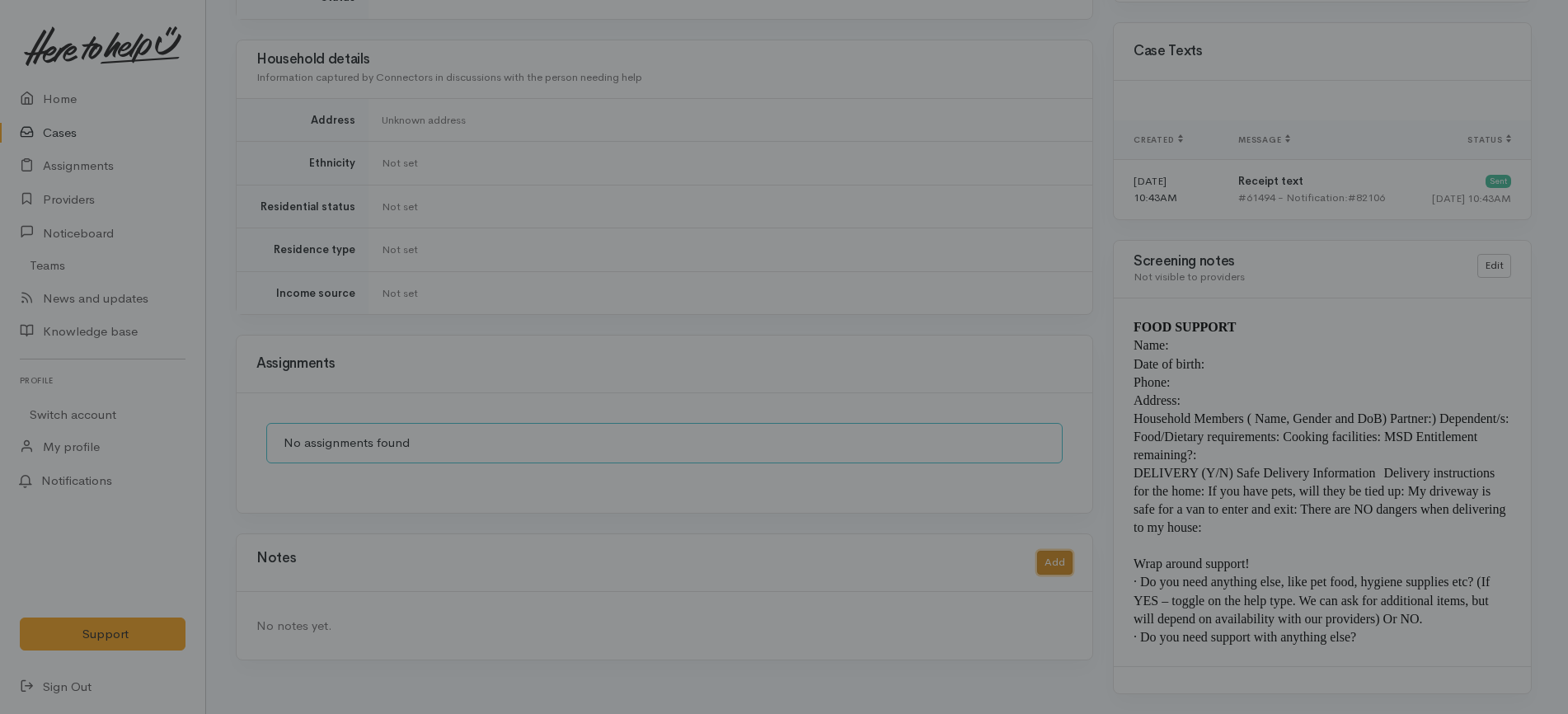
scroll to position [1043, 0]
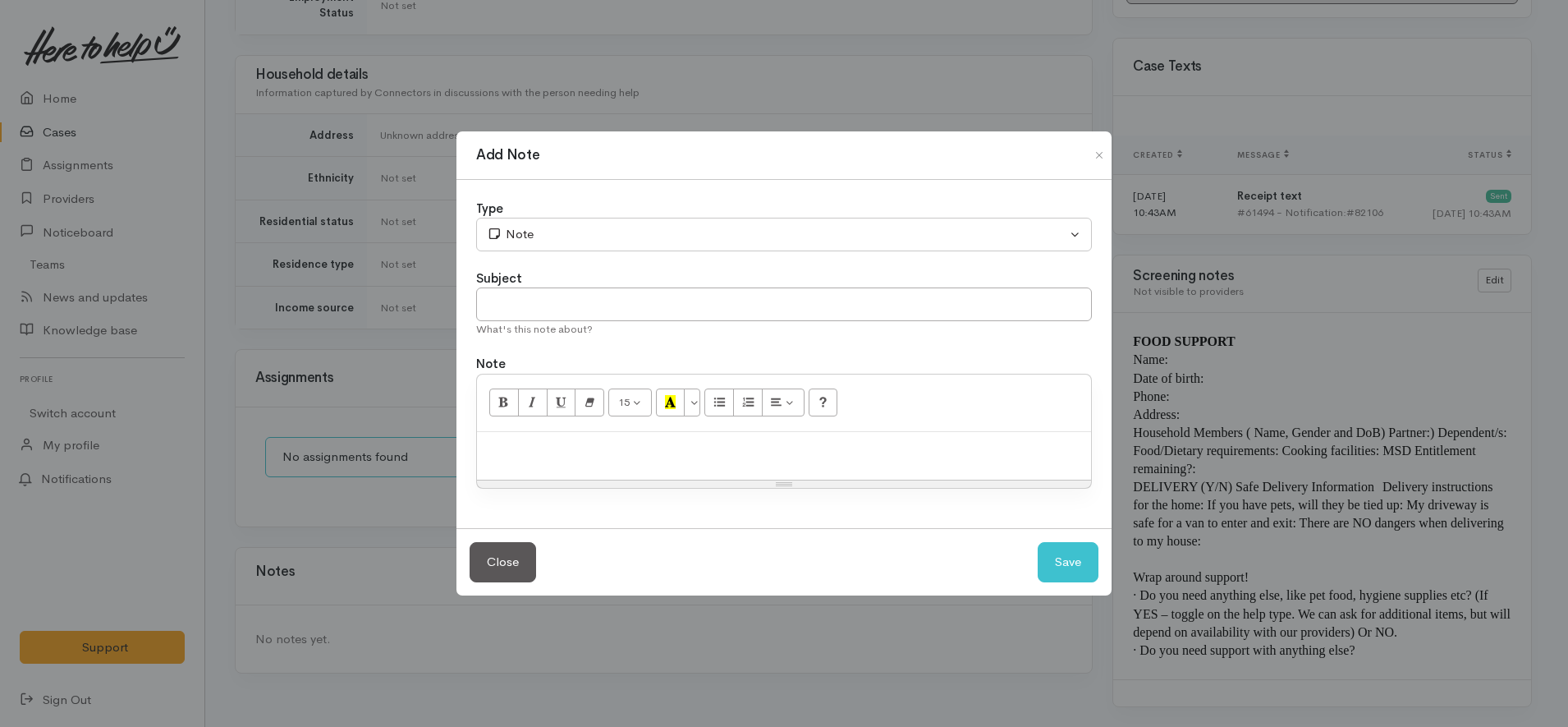
click at [950, 445] on p at bounding box center [784, 449] width 598 height 19
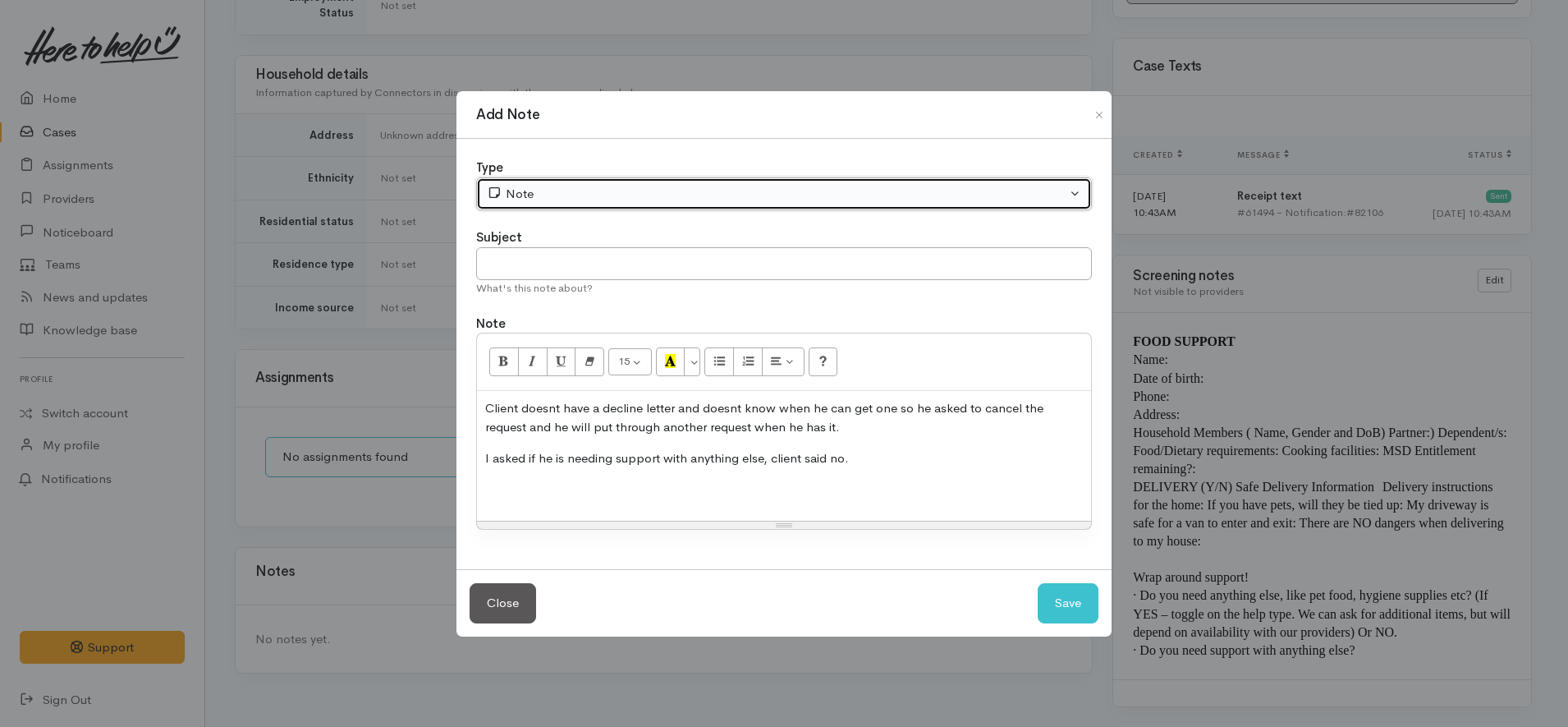
click at [617, 192] on div "Note" at bounding box center [776, 194] width 579 height 19
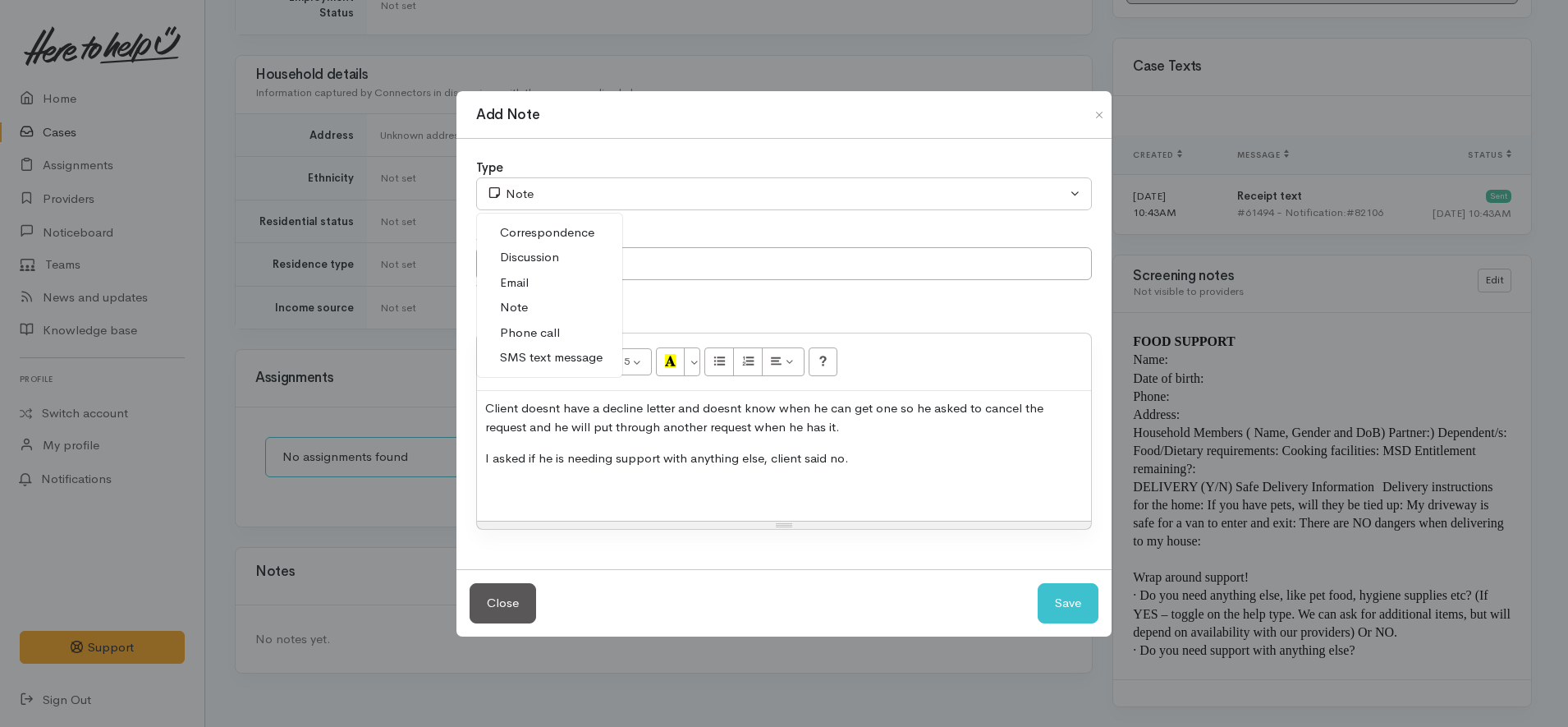
click at [572, 265] on link "Discussion" at bounding box center [549, 257] width 145 height 26
click at [1054, 600] on button "Save" at bounding box center [1068, 602] width 61 height 40
select select "1"
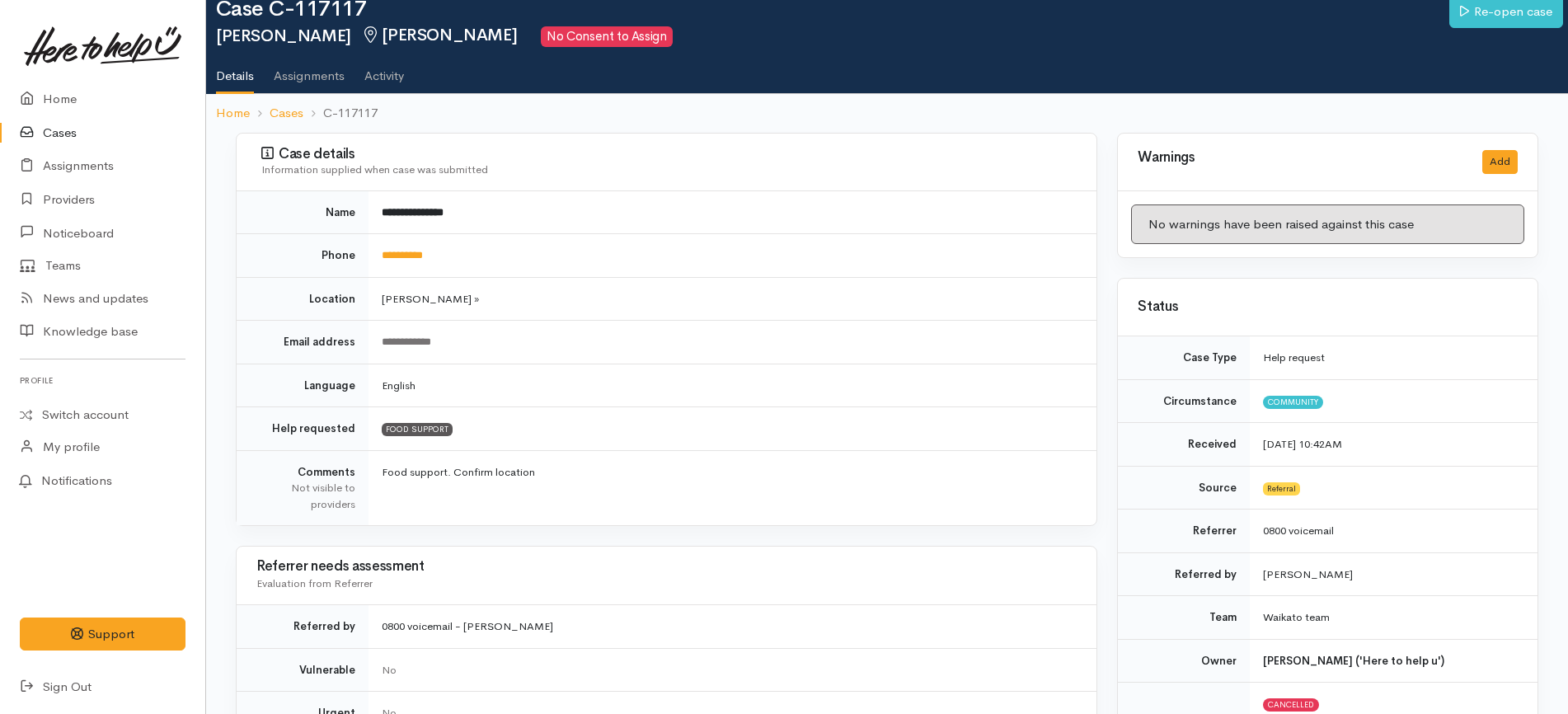
scroll to position [0, 0]
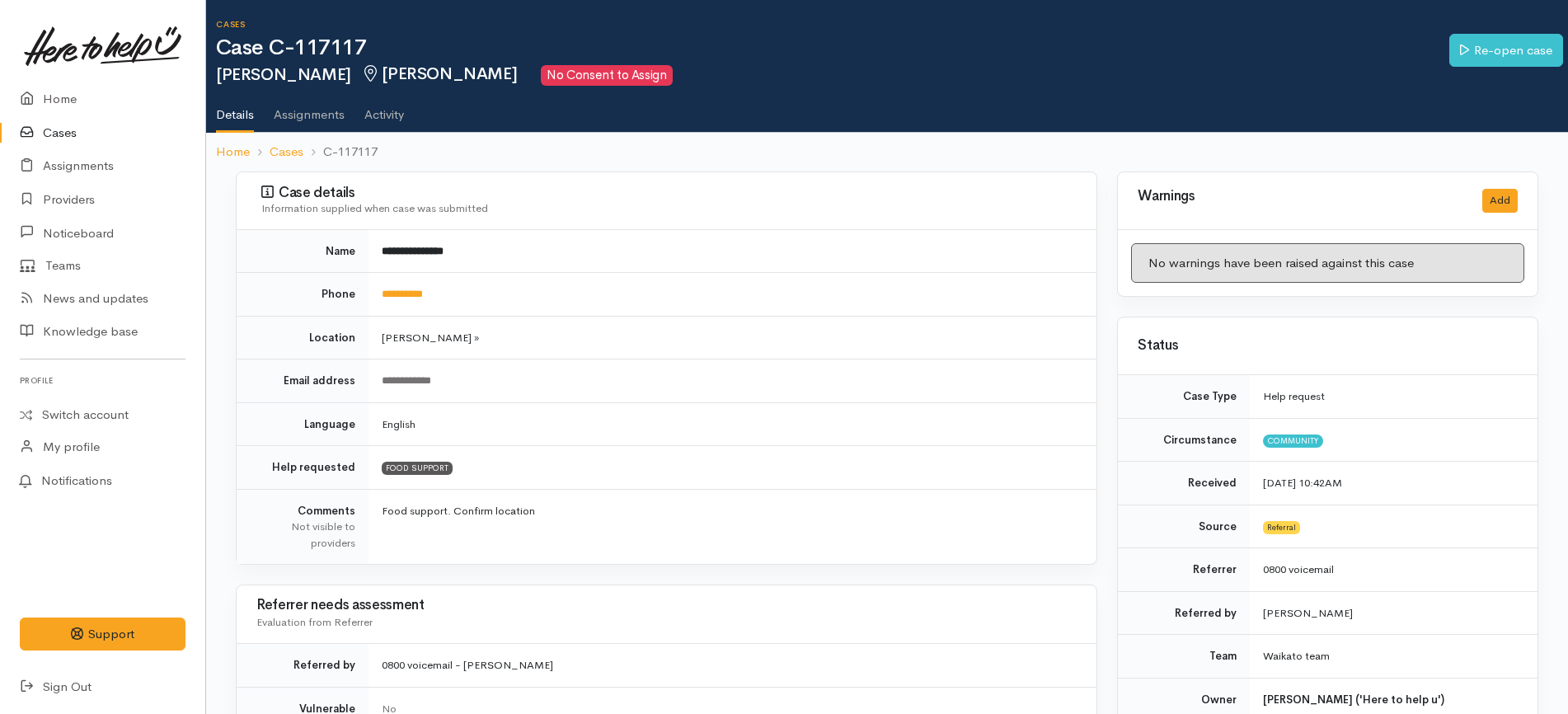
click at [96, 135] on link "Cases" at bounding box center [103, 133] width 205 height 34
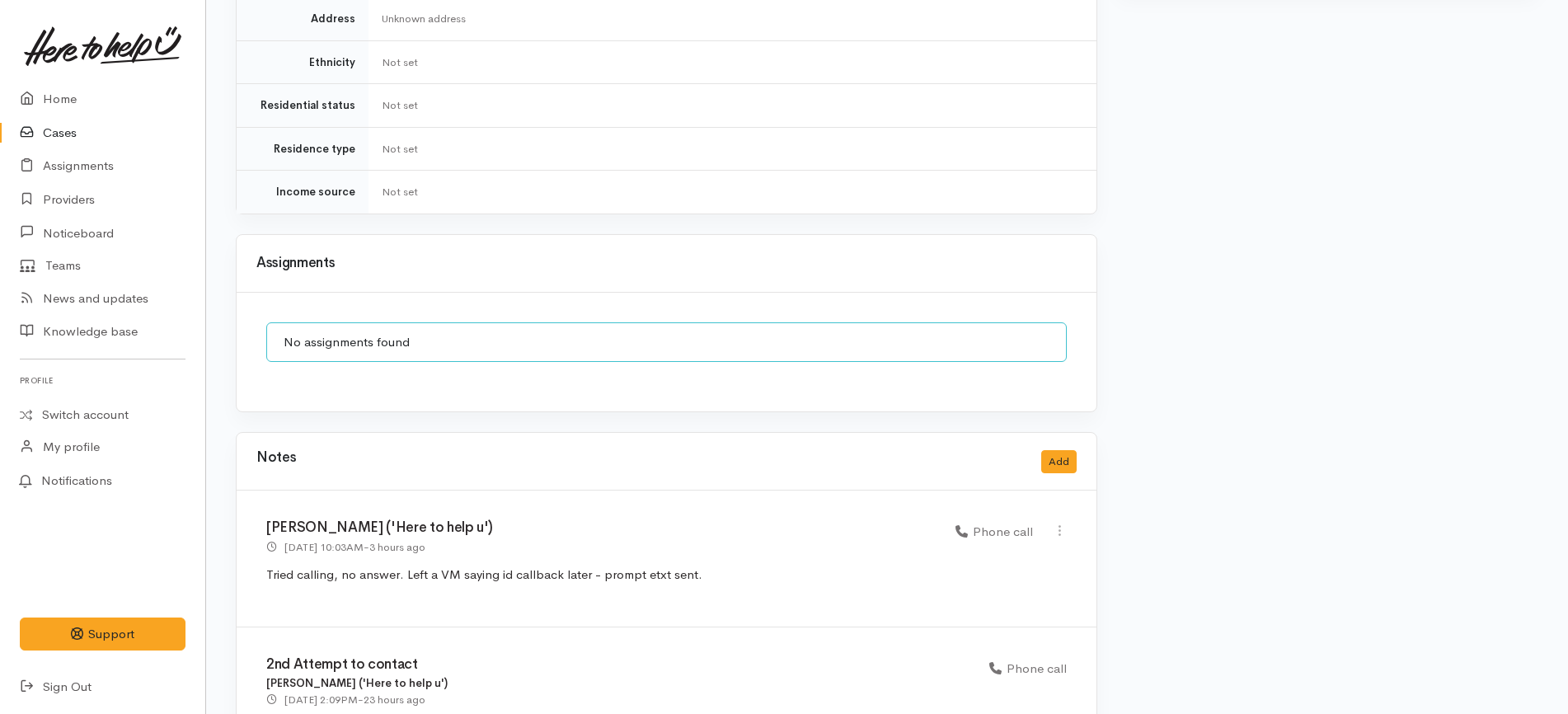
scroll to position [1617, 0]
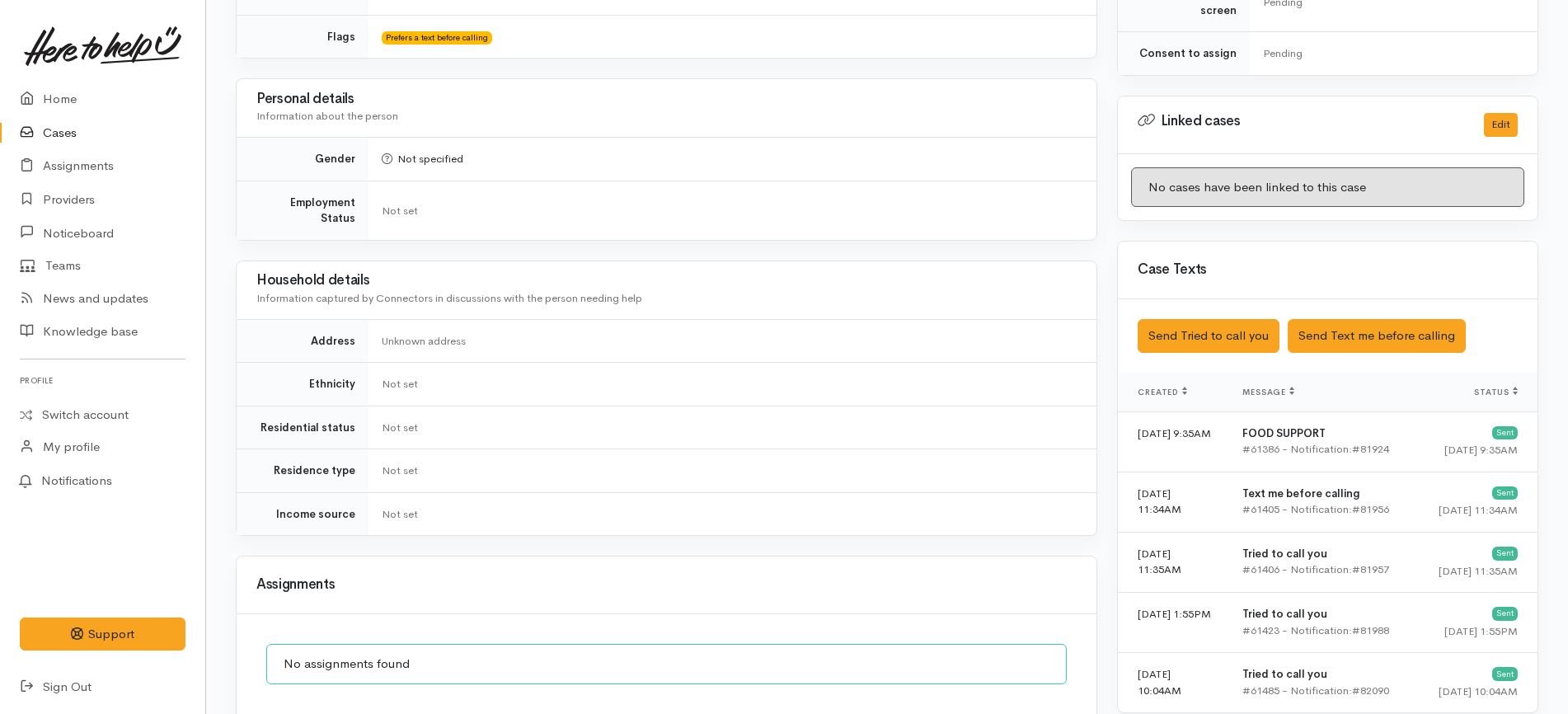
scroll to position [1265, 0]
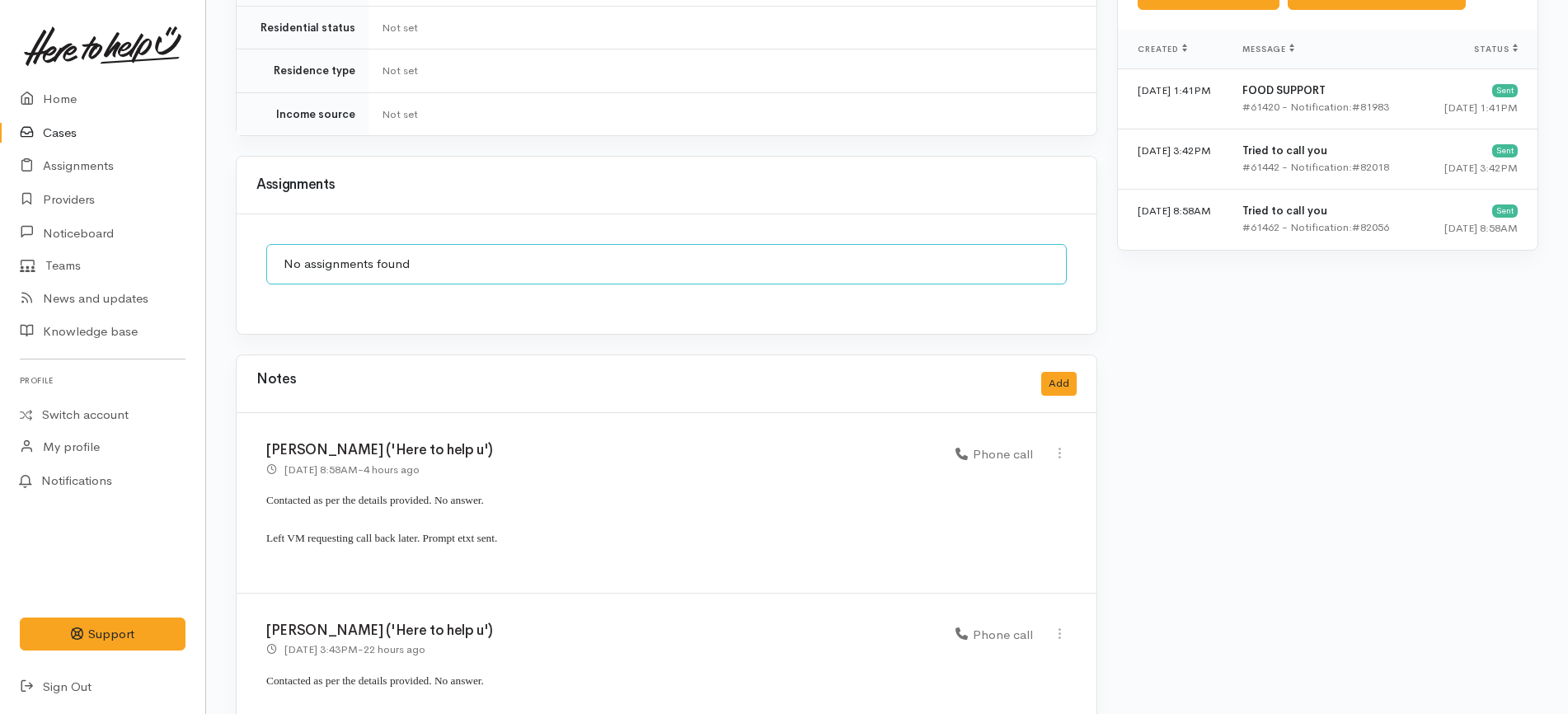
scroll to position [1185, 0]
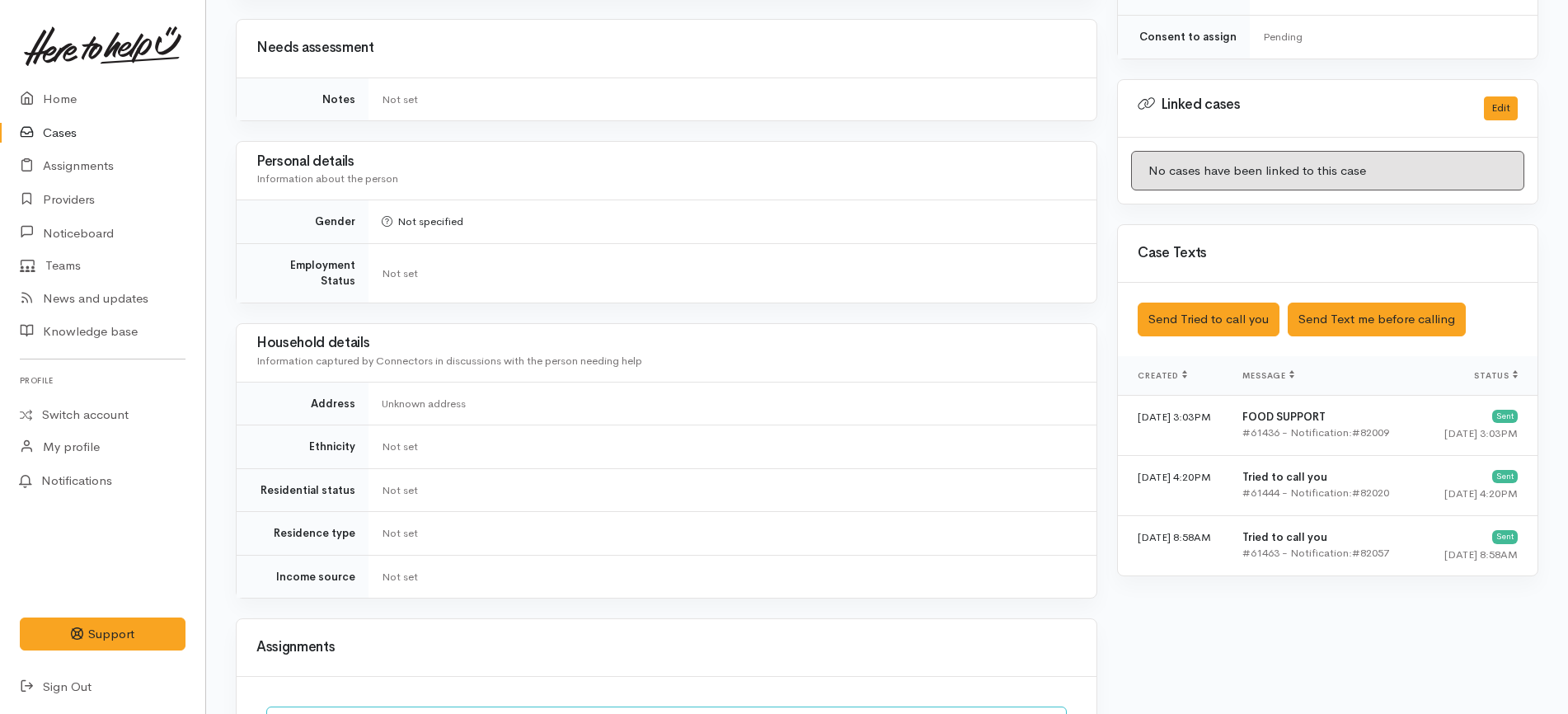
scroll to position [1269, 0]
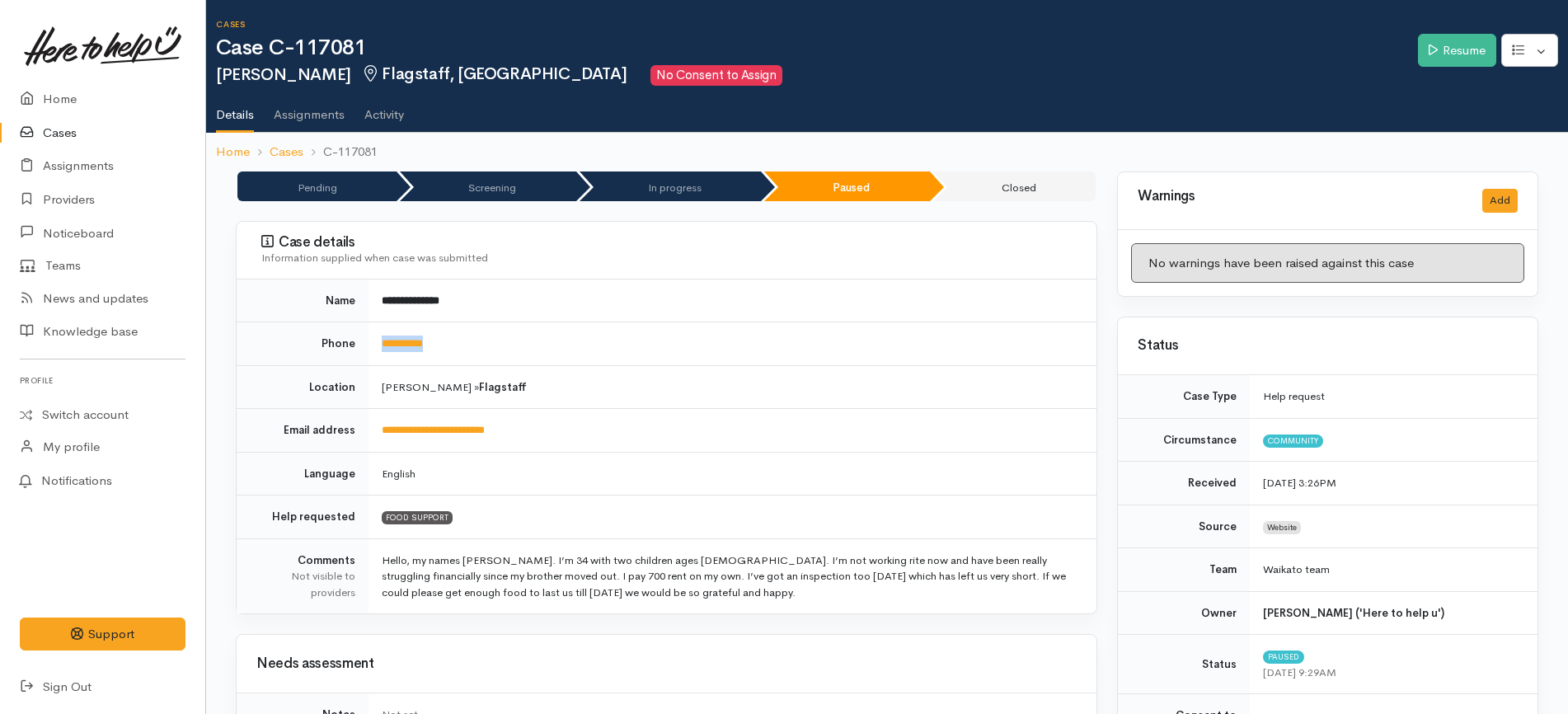
drag, startPoint x: 469, startPoint y: 335, endPoint x: 379, endPoint y: 339, distance: 90.1
click at [379, 339] on td "**********" at bounding box center [732, 344] width 728 height 44
click at [843, 117] on ul "Details Assignments Activity" at bounding box center [892, 109] width 1352 height 47
click at [559, 307] on td "**********" at bounding box center [732, 301] width 728 height 43
click at [1437, 48] on link "Resume" at bounding box center [1457, 51] width 79 height 34
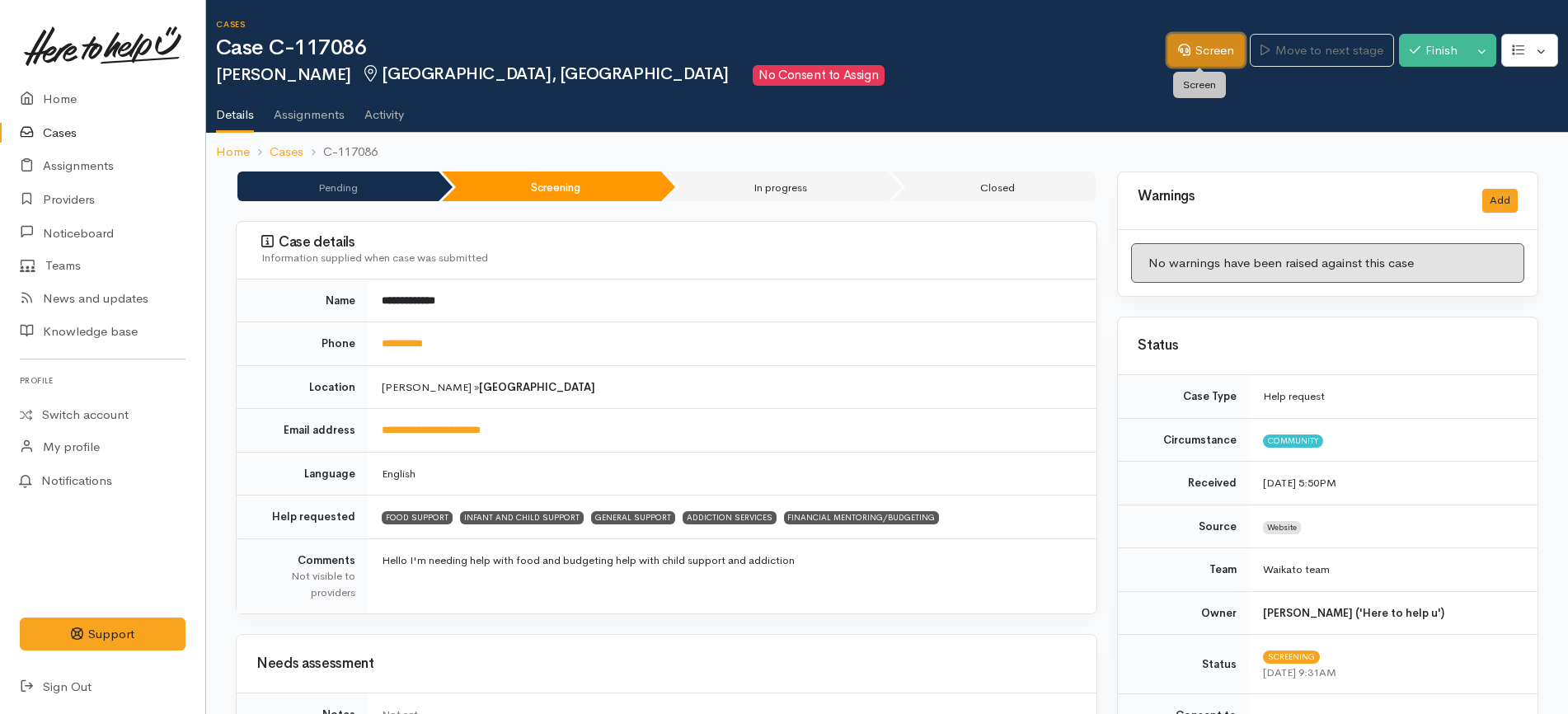
click at [1235, 55] on link "Screen" at bounding box center [1205, 51] width 78 height 34
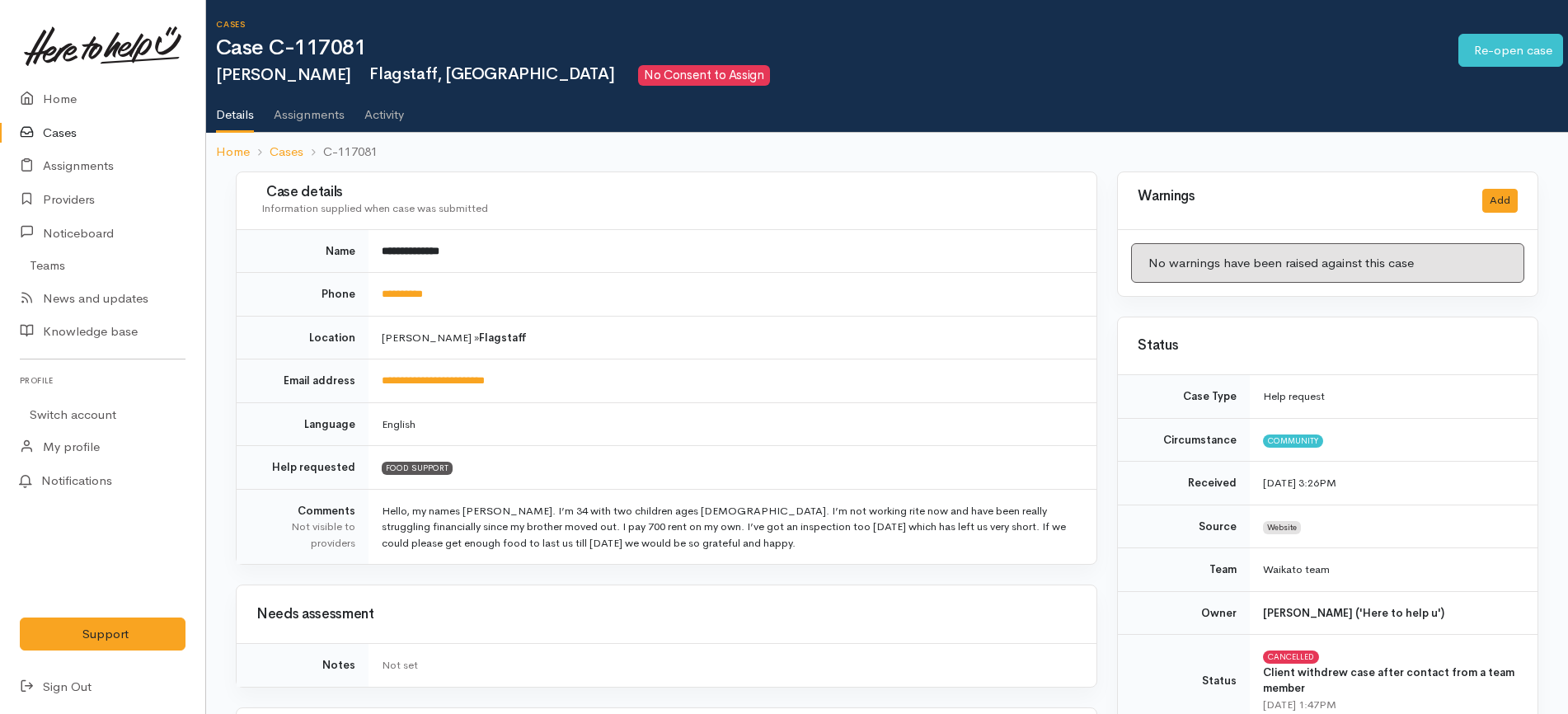
scroll to position [900, 0]
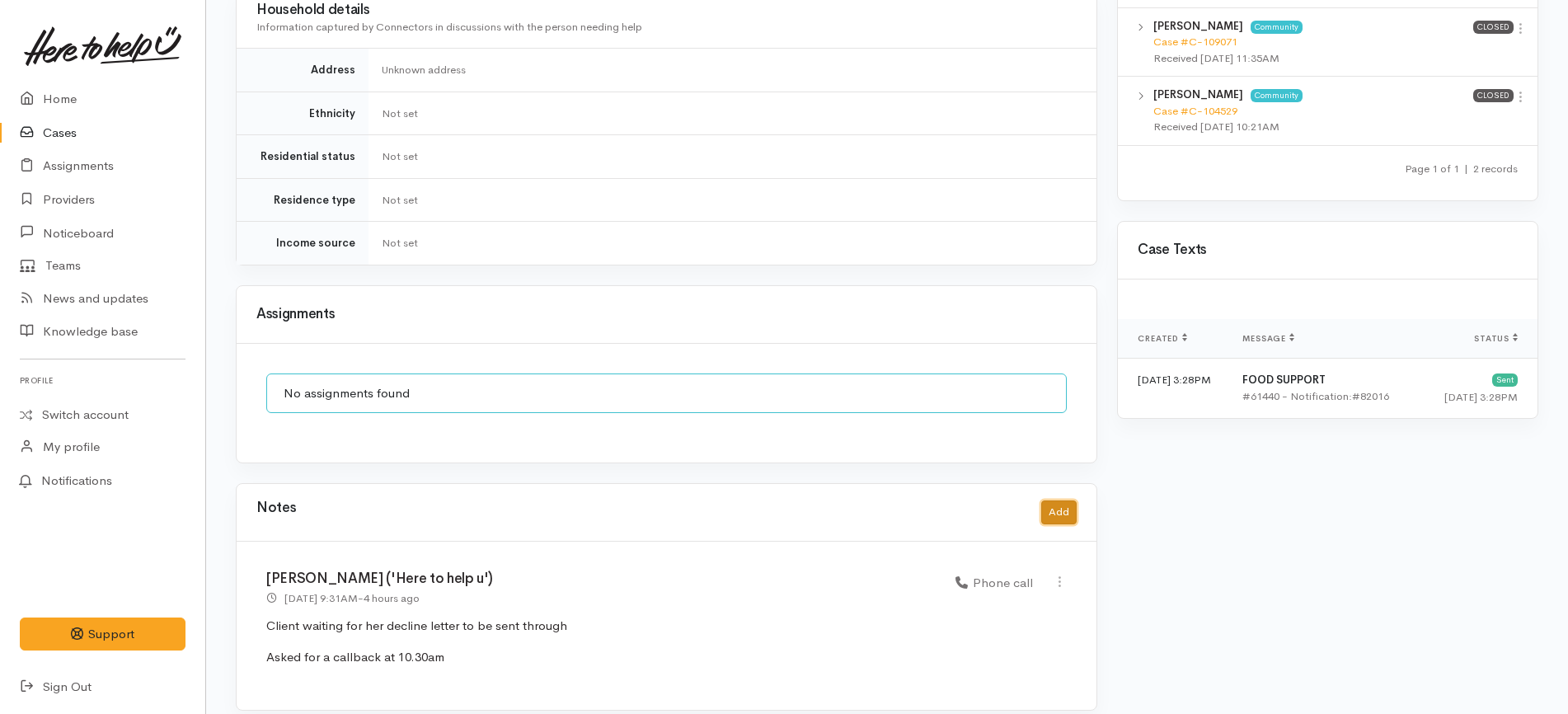
click at [1050, 500] on button "Add" at bounding box center [1059, 512] width 36 height 24
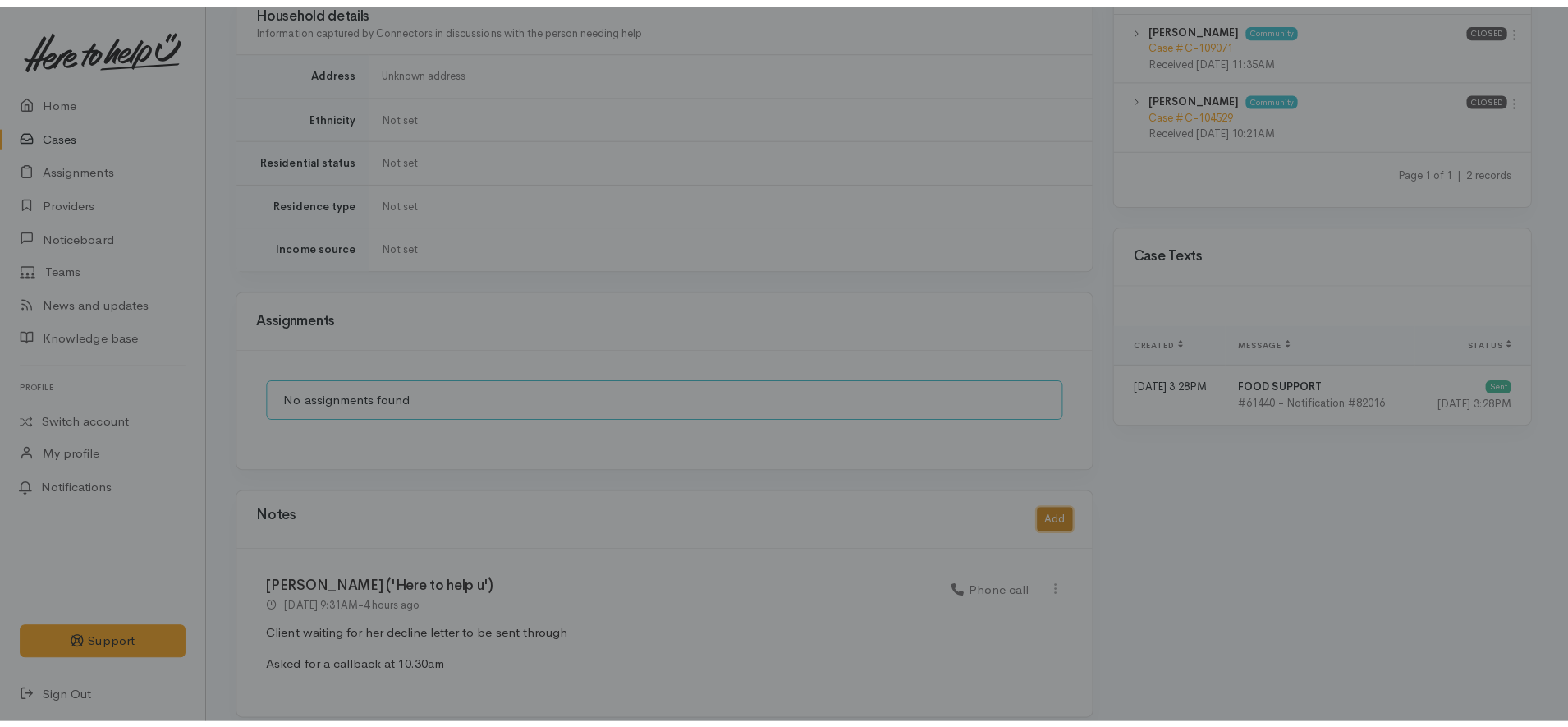
scroll to position [880, 0]
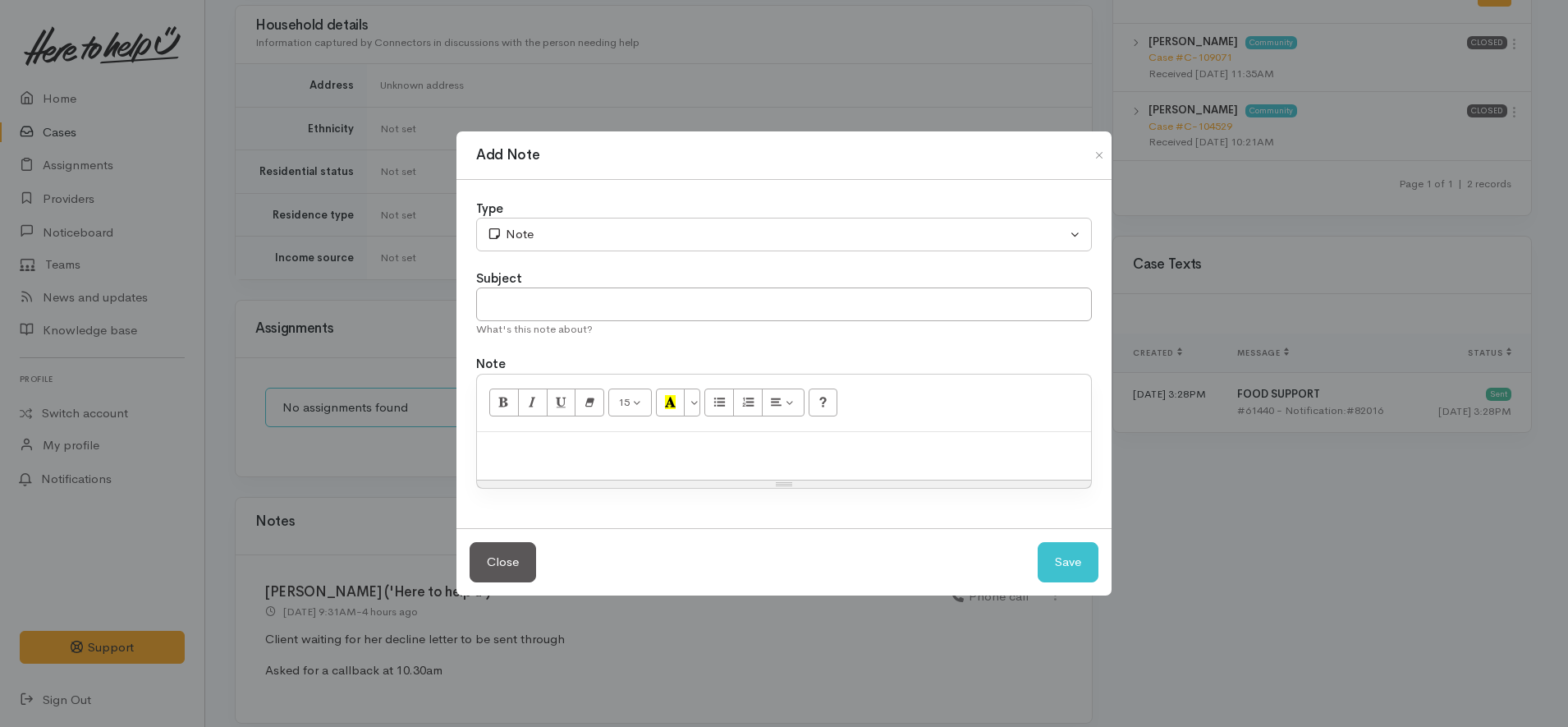
click at [800, 462] on div at bounding box center [784, 456] width 614 height 48
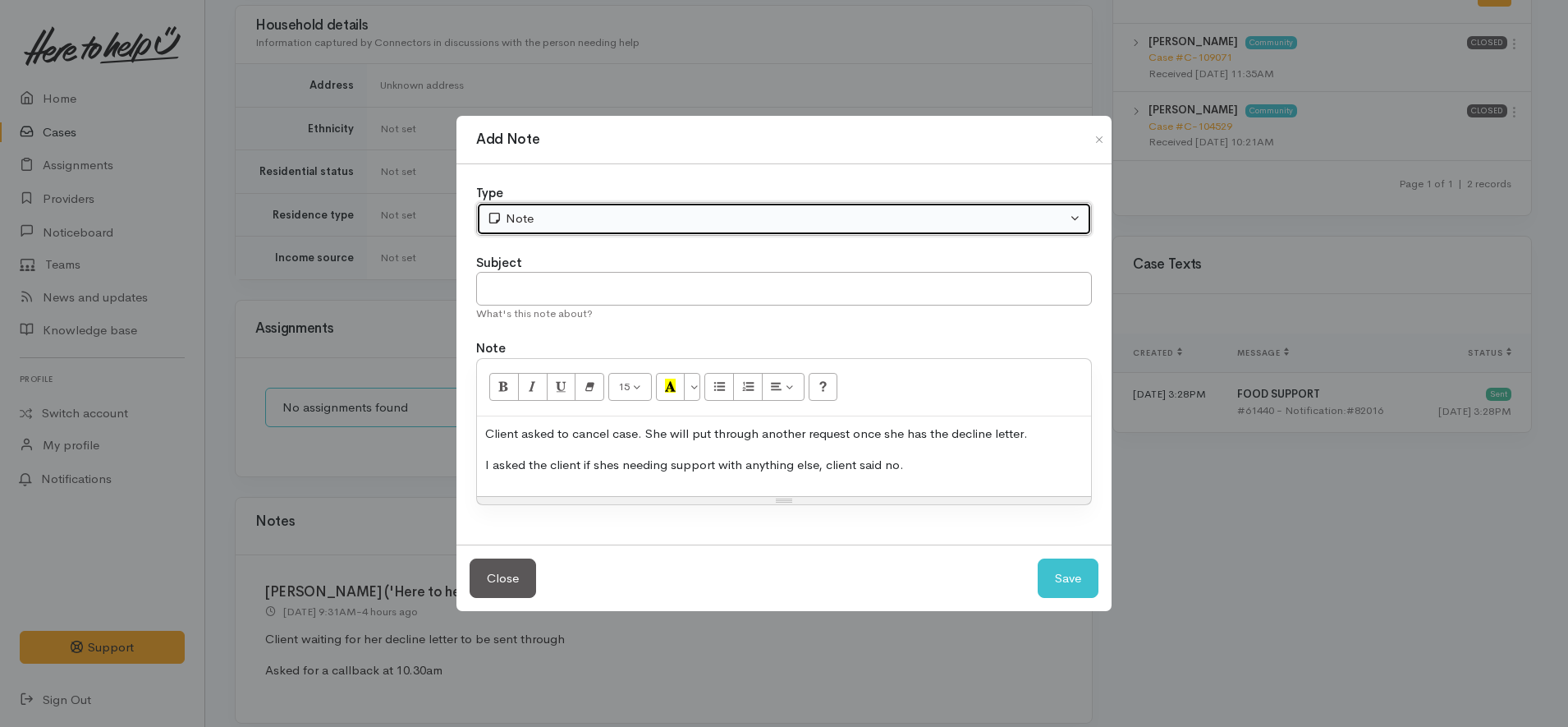
click at [604, 231] on button "Note" at bounding box center [784, 219] width 616 height 34
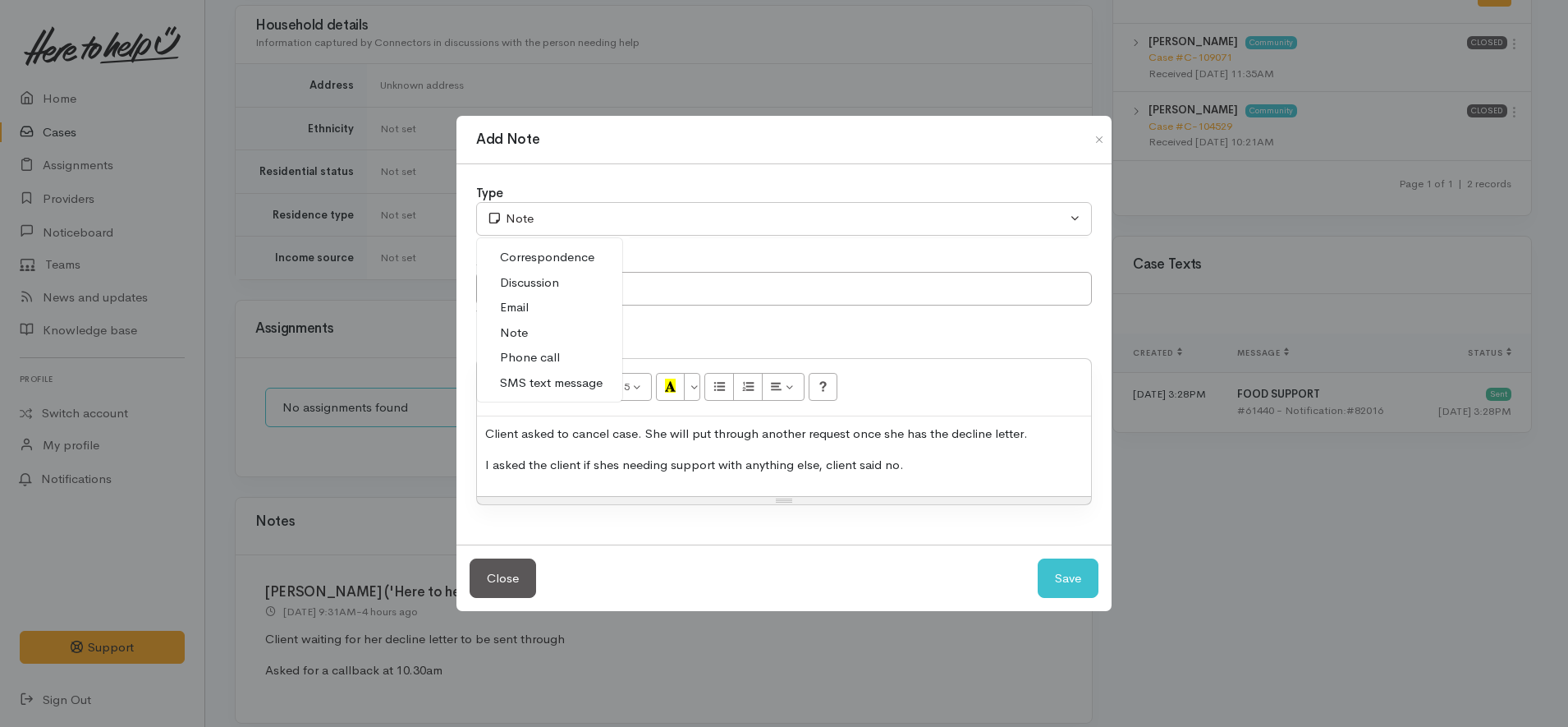
click at [545, 287] on span "Discussion" at bounding box center [529, 282] width 59 height 19
click at [1081, 578] on button "Save" at bounding box center [1068, 578] width 61 height 40
select select "1"
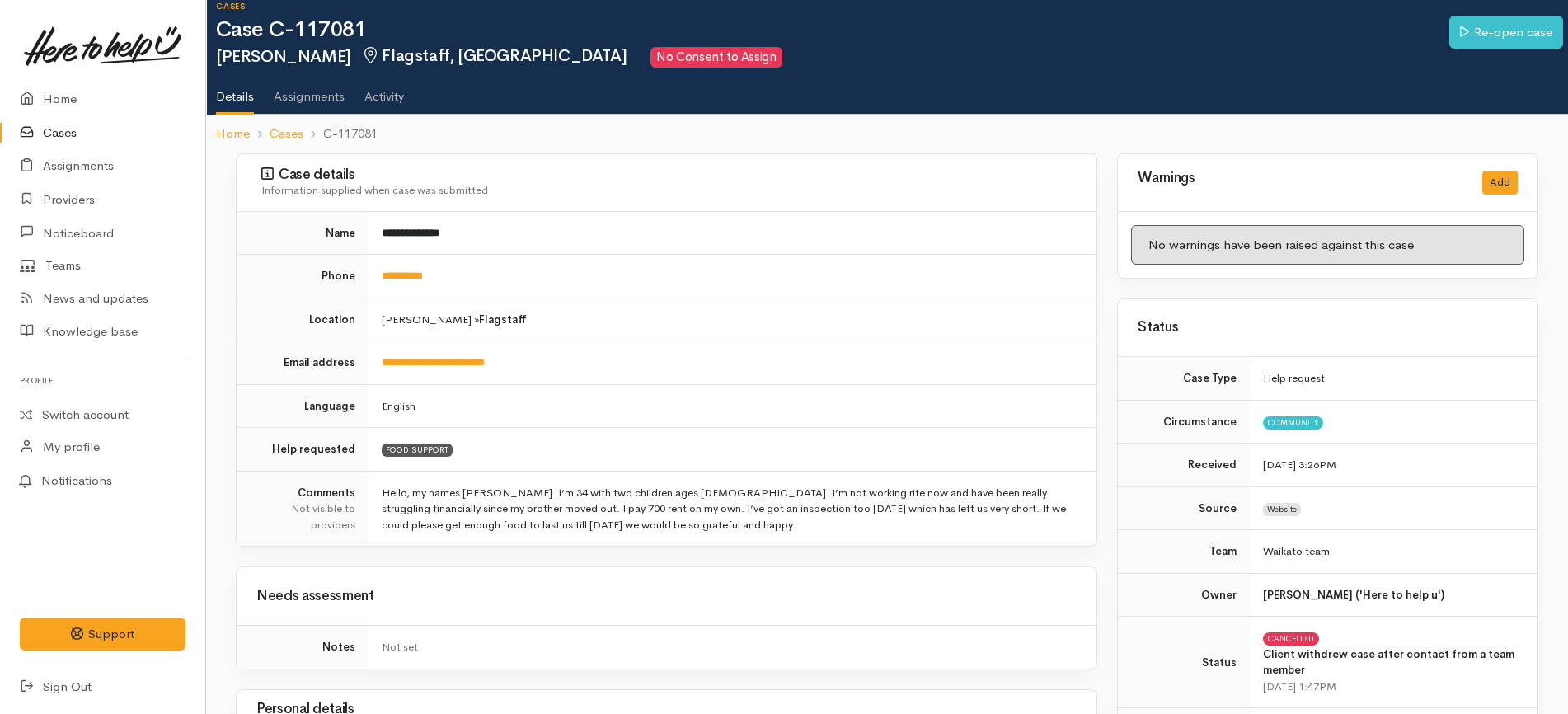
scroll to position [0, 0]
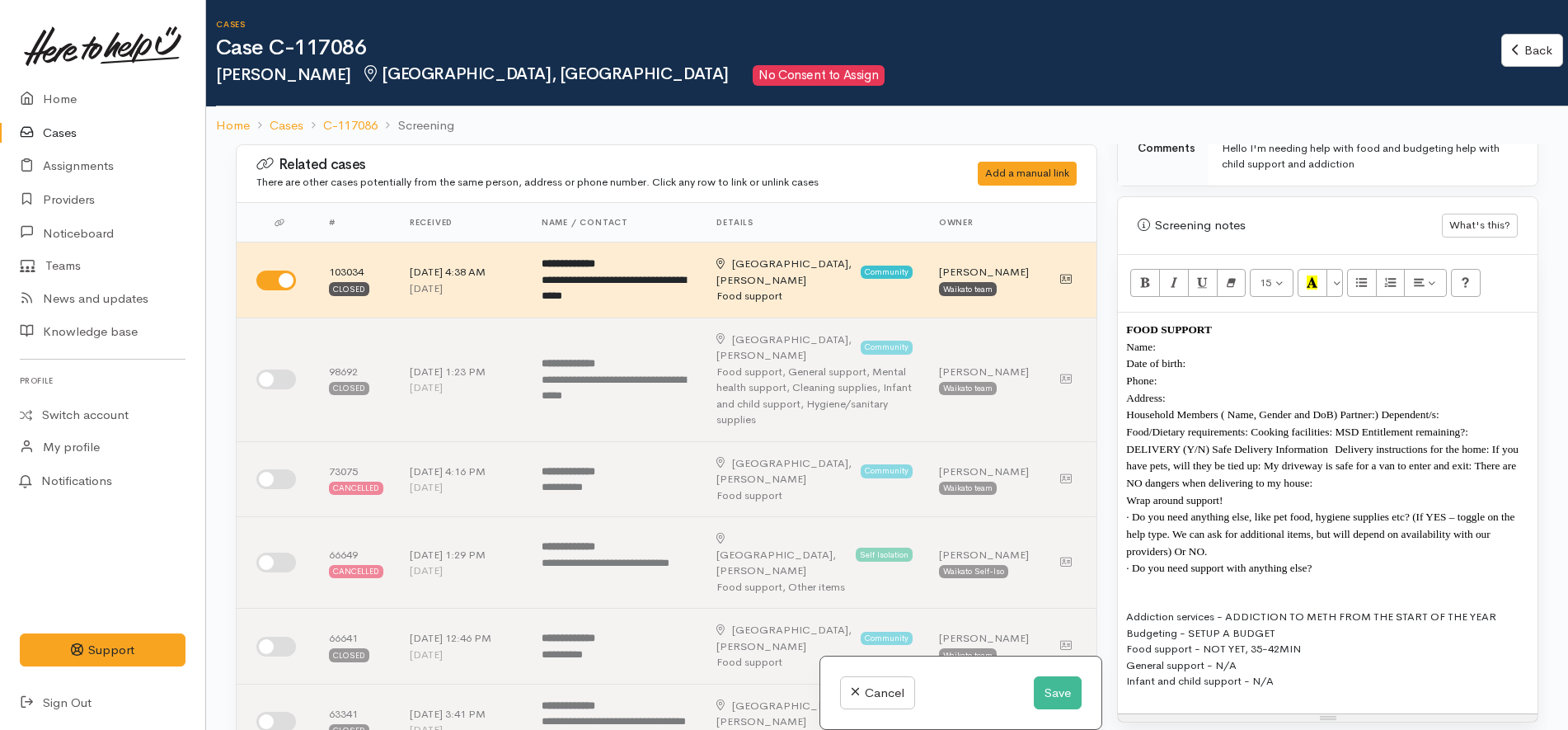
scroll to position [1030, 0]
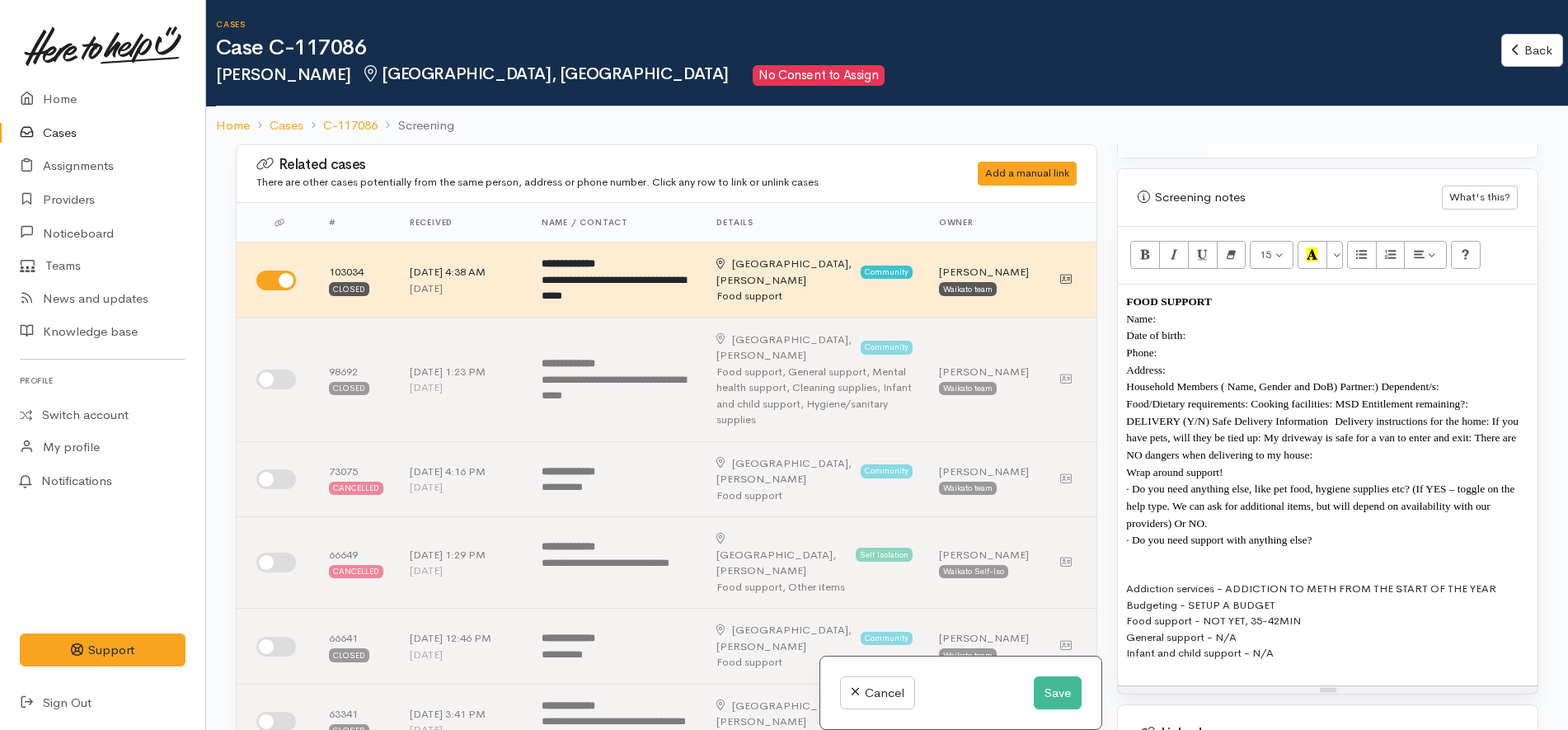
click at [1241, 361] on p "Address:" at bounding box center [1327, 369] width 403 height 17
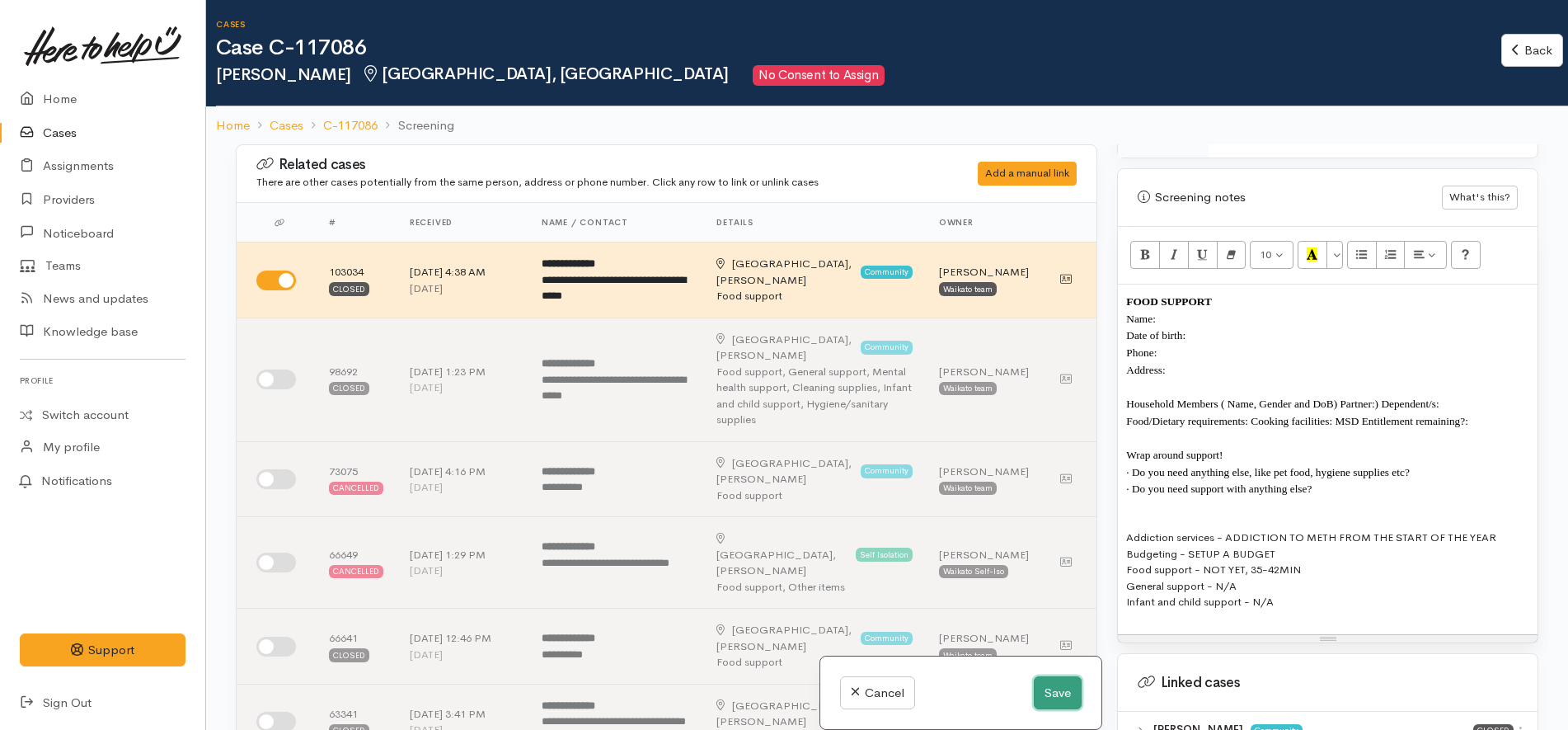
click at [1052, 701] on button "Save" at bounding box center [1058, 693] width 48 height 34
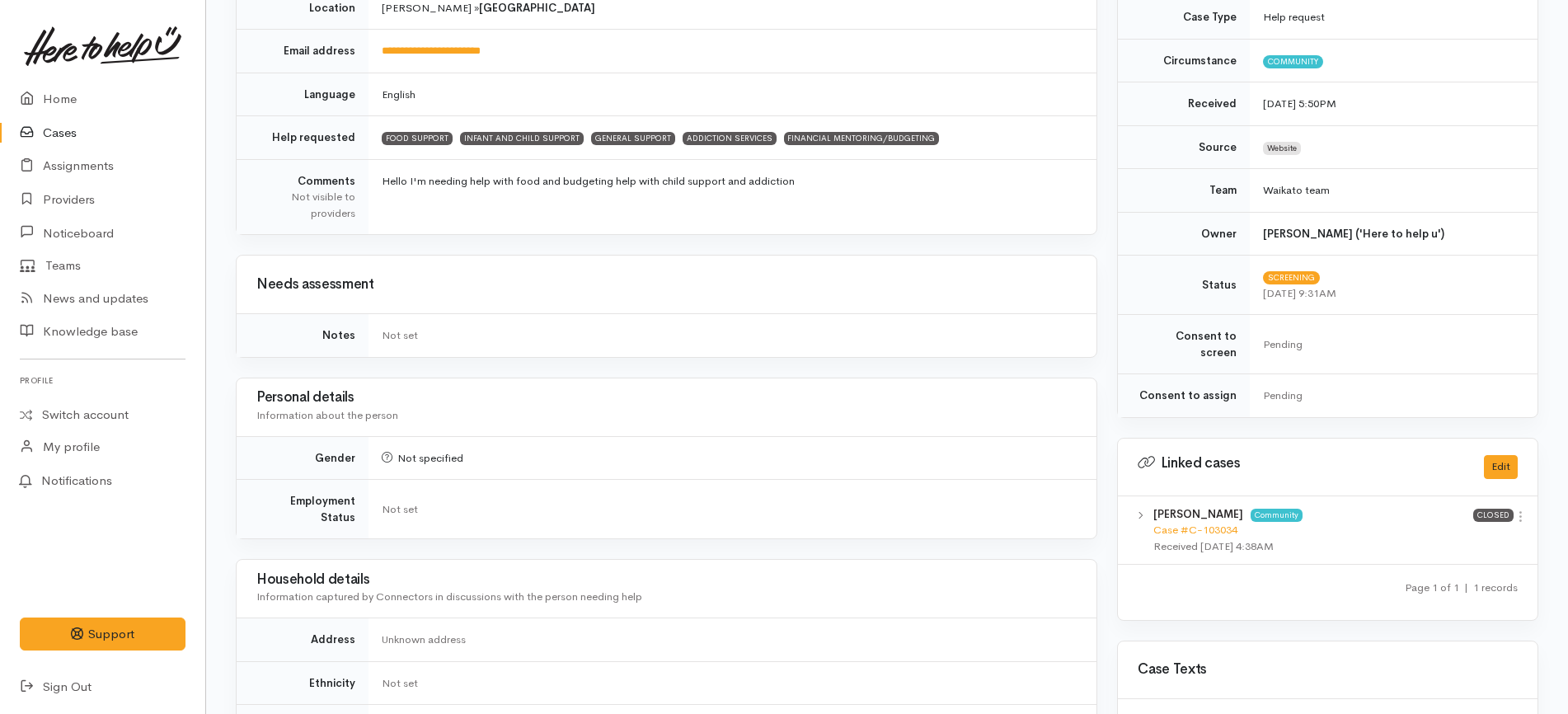
scroll to position [721, 0]
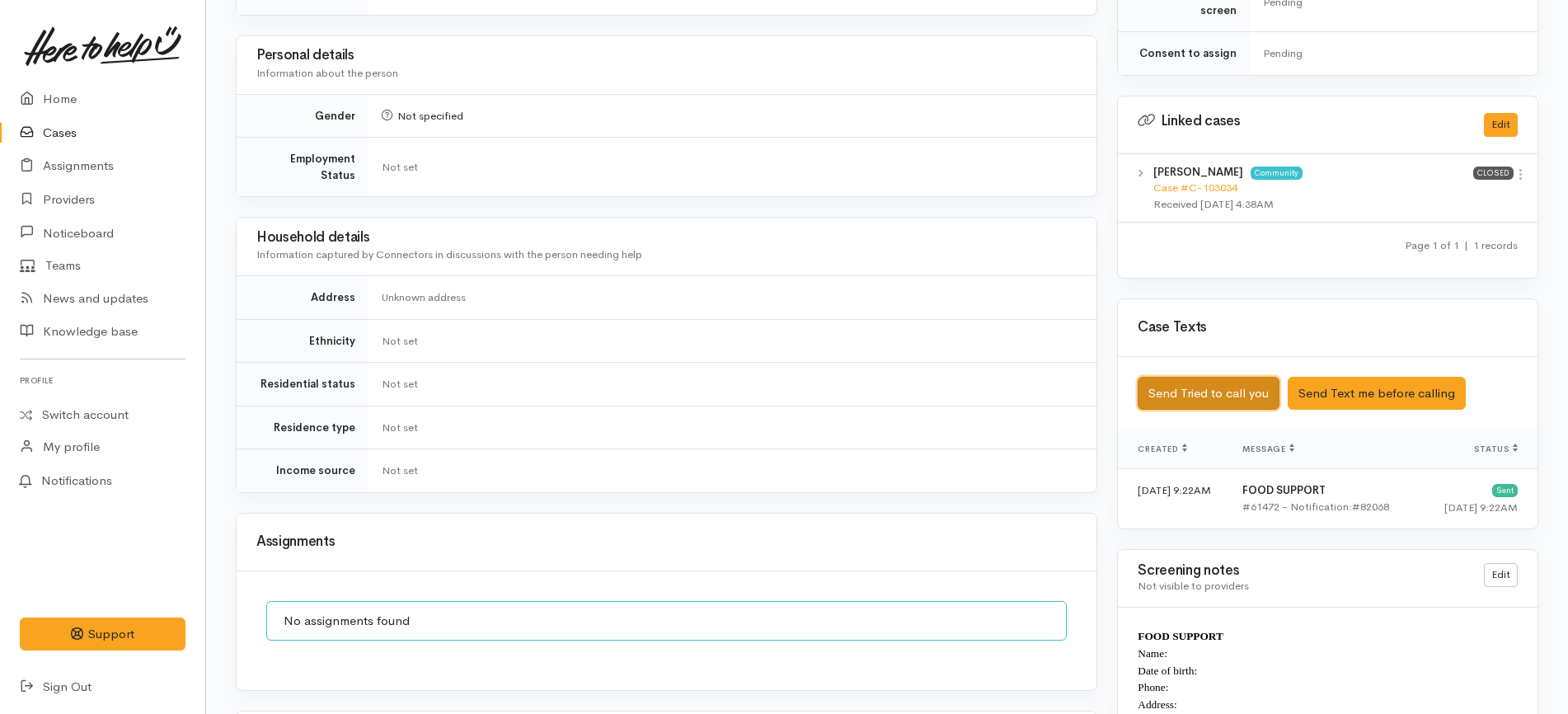
click at [1189, 379] on button "Send Tried to call you" at bounding box center [1208, 394] width 142 height 34
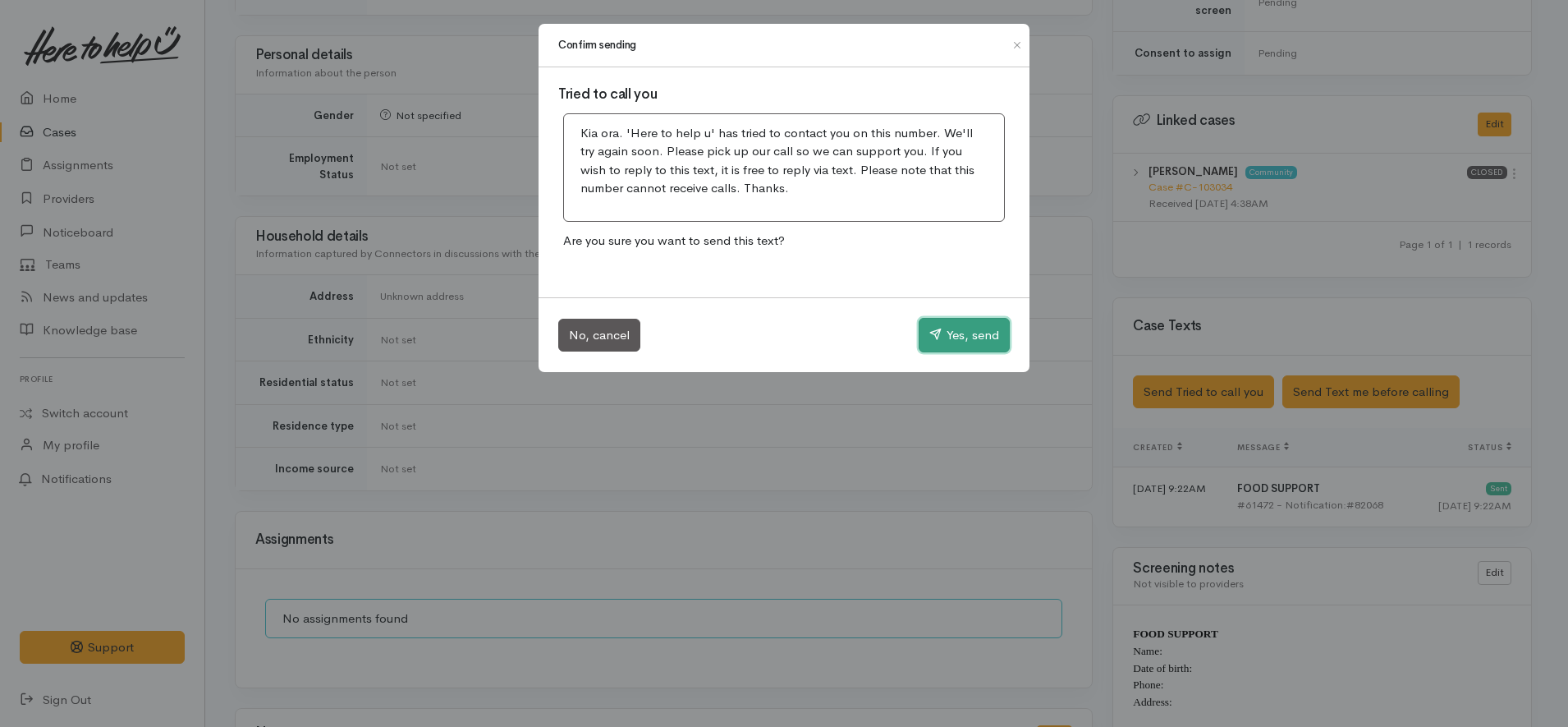
click at [951, 325] on button "Yes, send" at bounding box center [964, 335] width 91 height 35
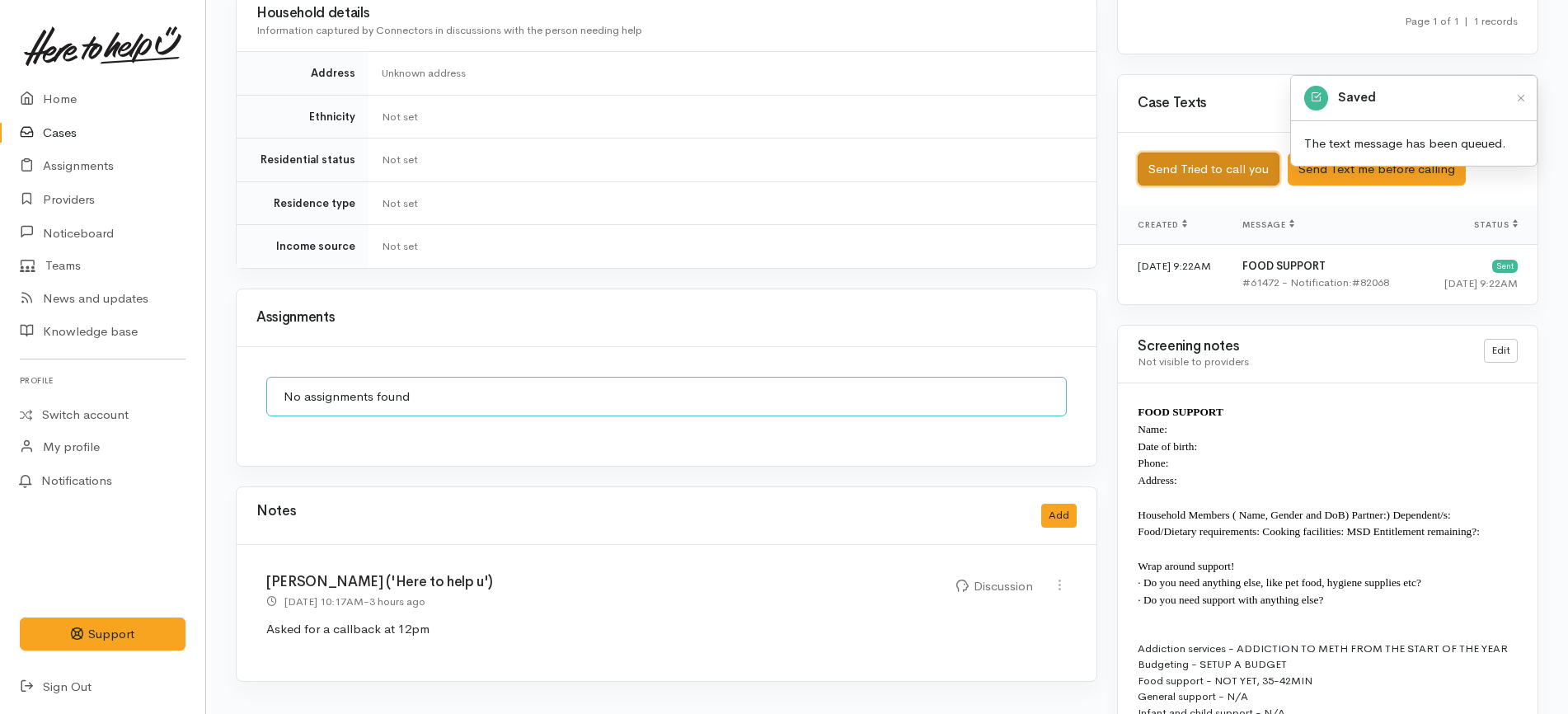
scroll to position [1020, 0]
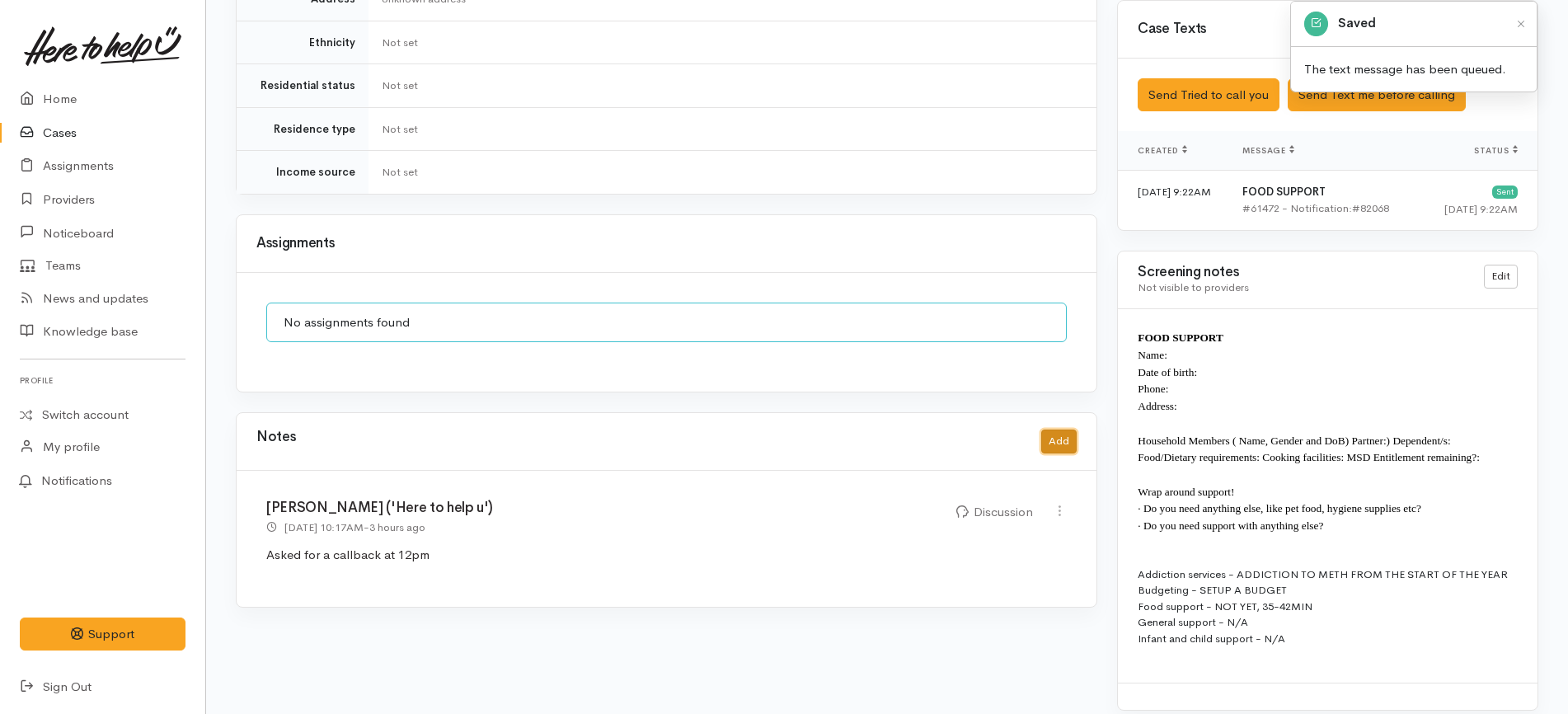
click at [1061, 430] on button "Add" at bounding box center [1059, 441] width 36 height 24
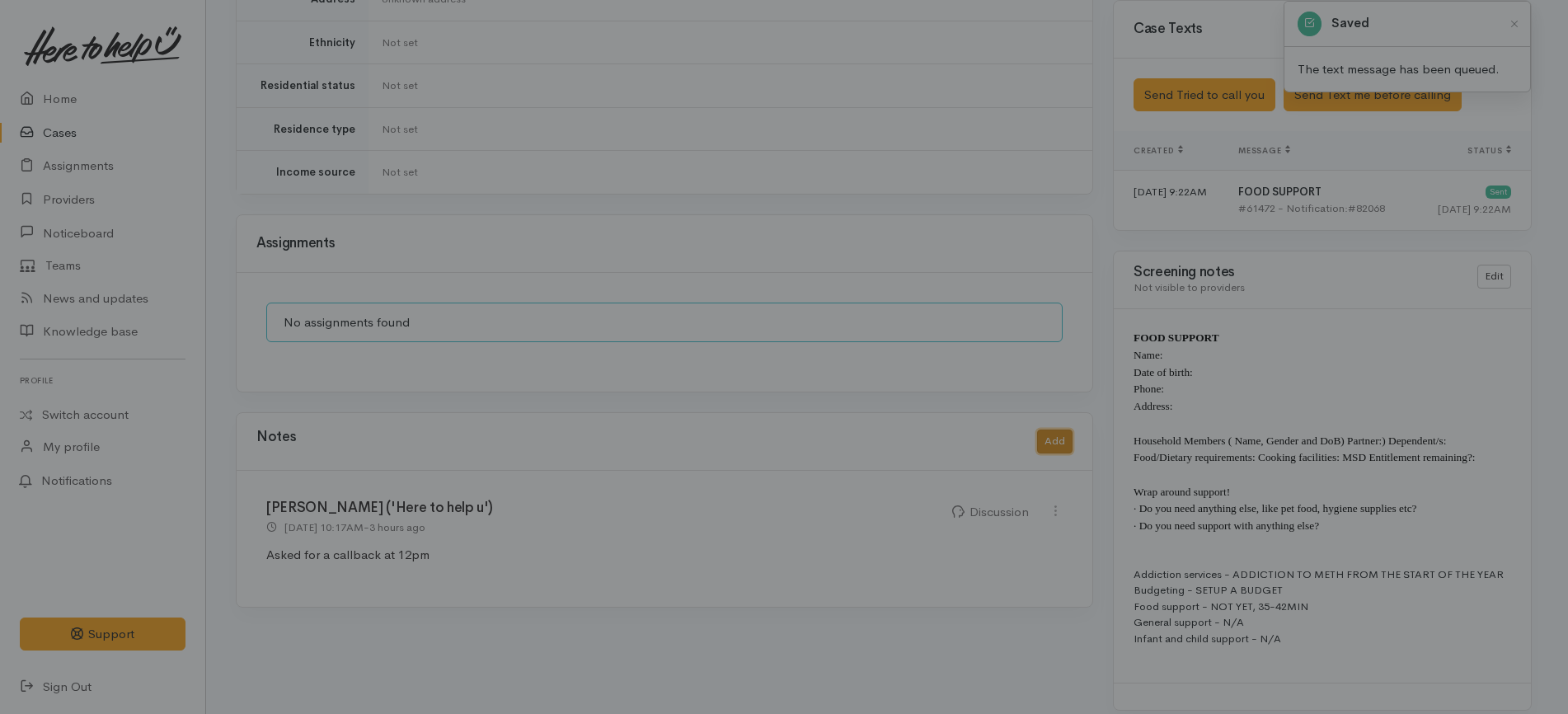
scroll to position [1004, 0]
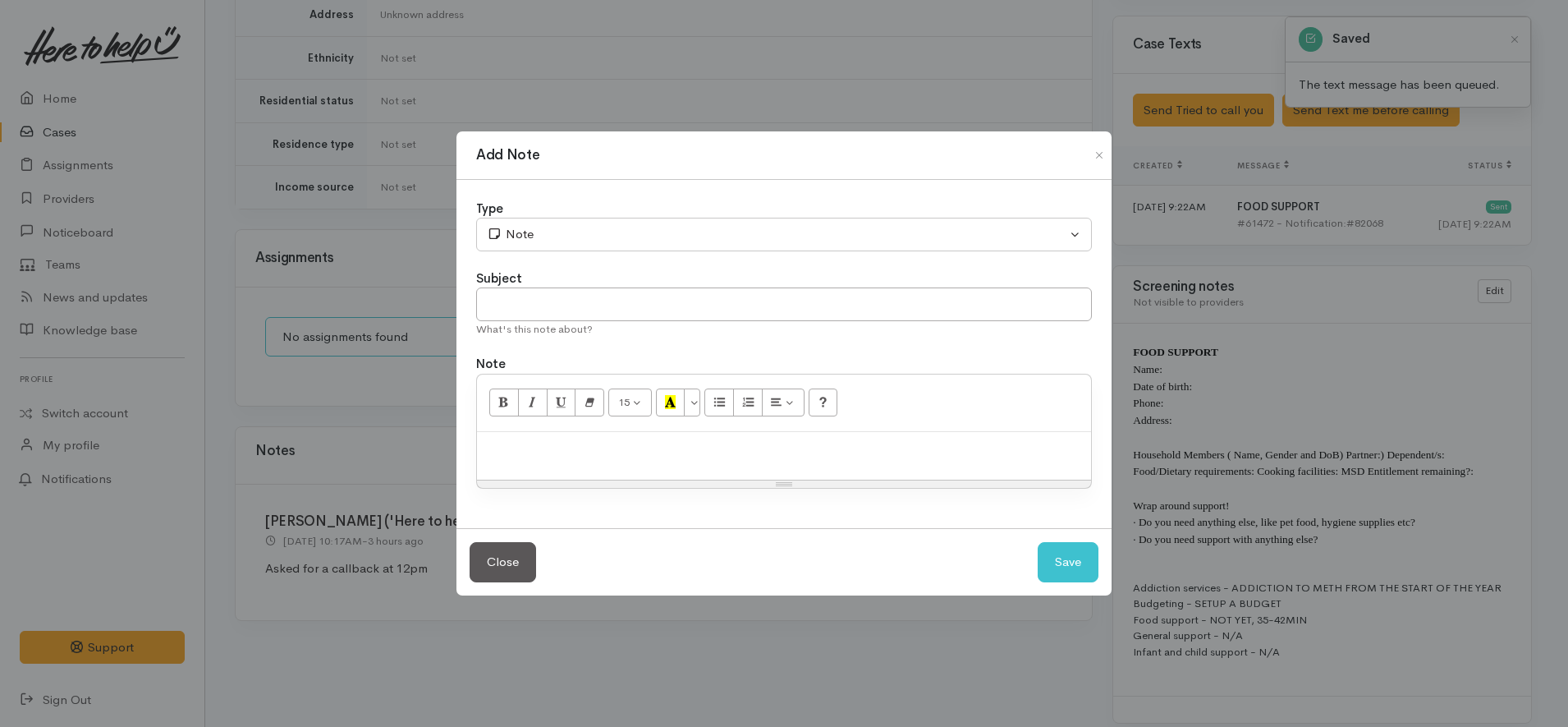
click at [804, 455] on p at bounding box center [784, 449] width 598 height 19
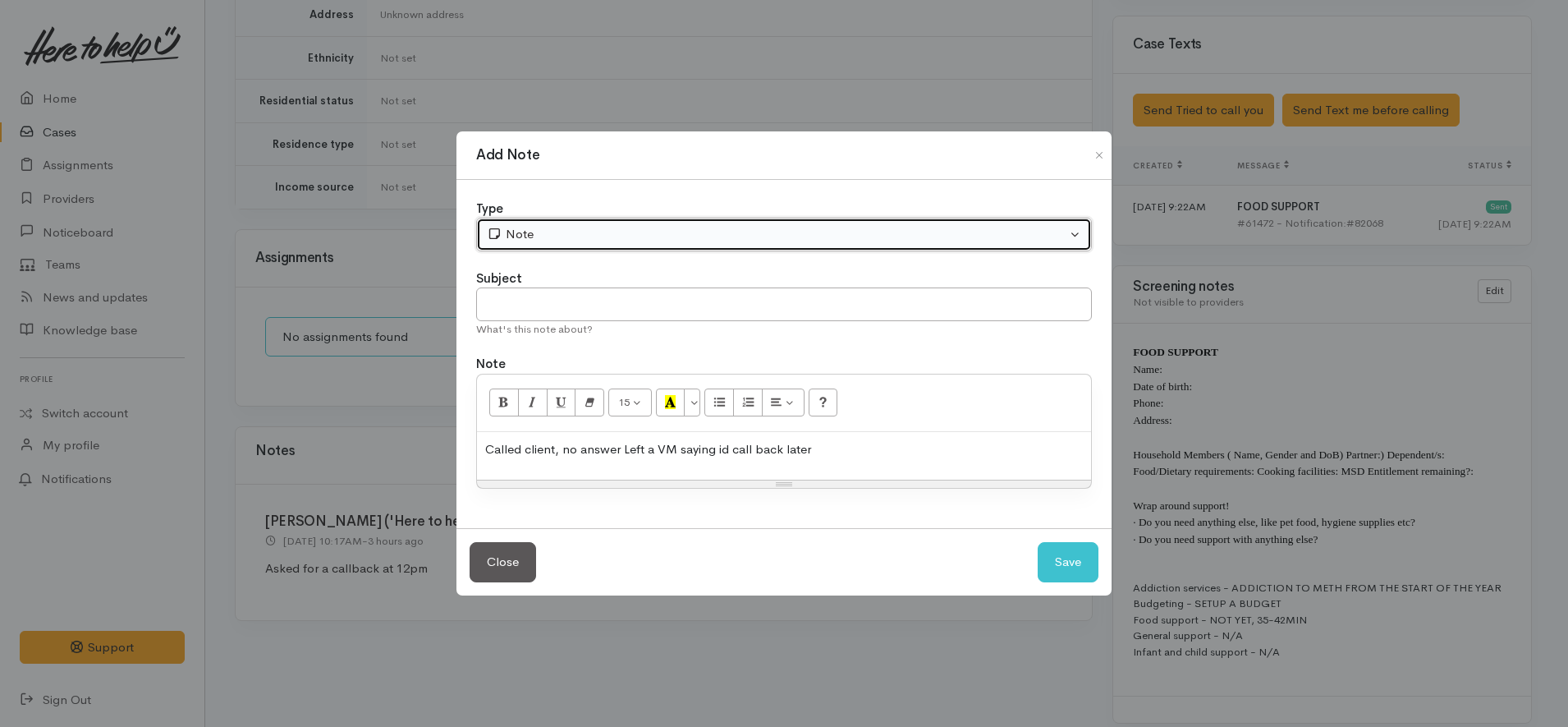
click at [629, 223] on button "Note" at bounding box center [784, 235] width 616 height 34
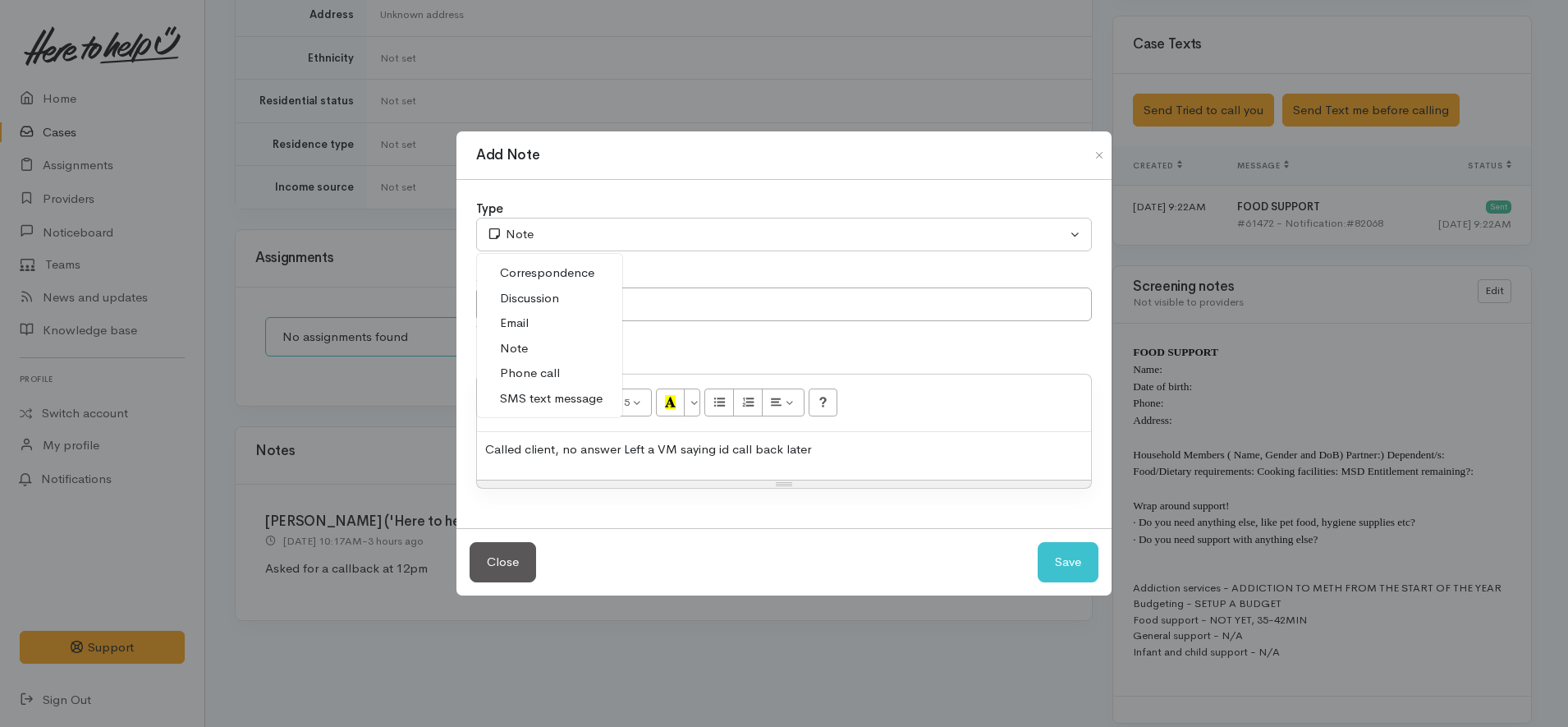
click at [550, 364] on link "Phone call" at bounding box center [549, 373] width 145 height 26
click at [1070, 567] on button "Save" at bounding box center [1068, 561] width 61 height 40
select select "1"
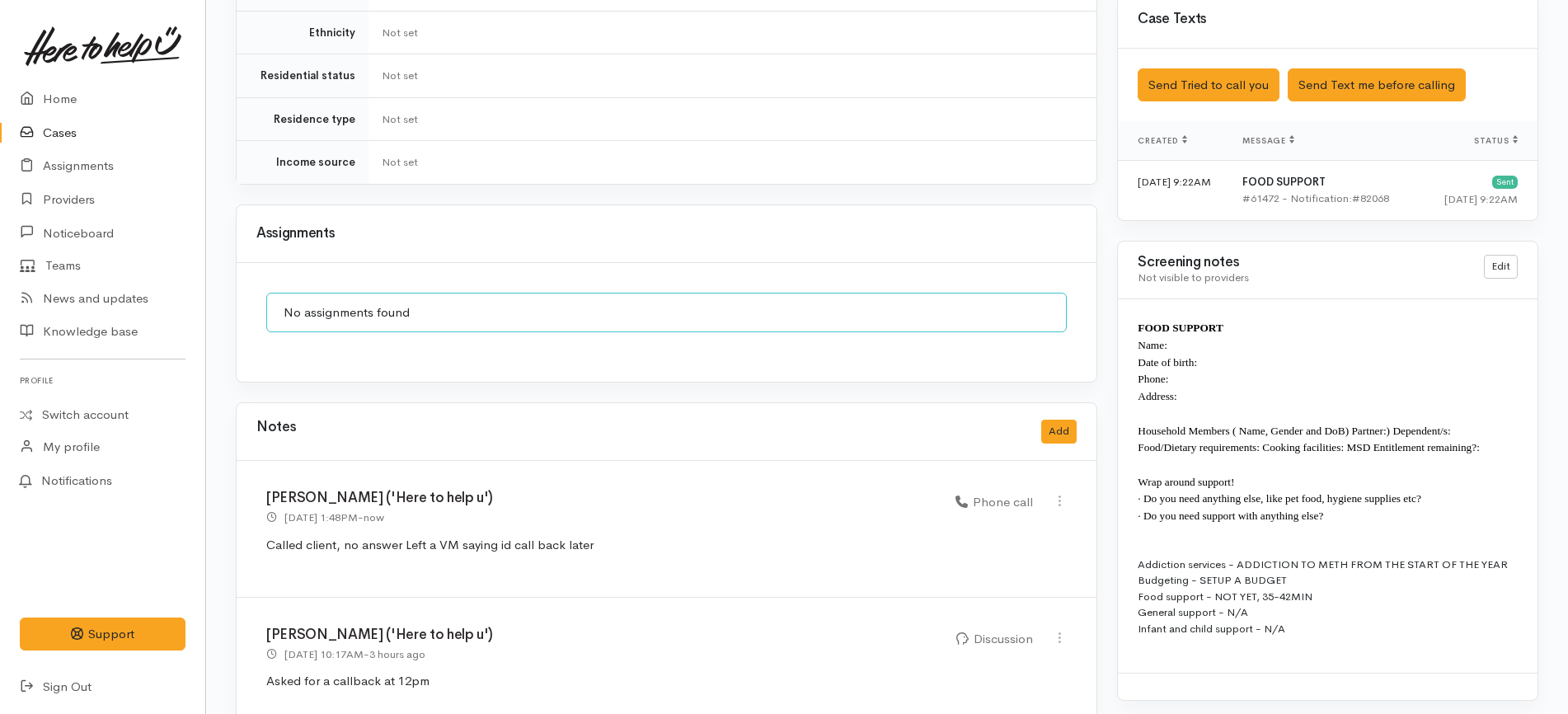
scroll to position [1054, 0]
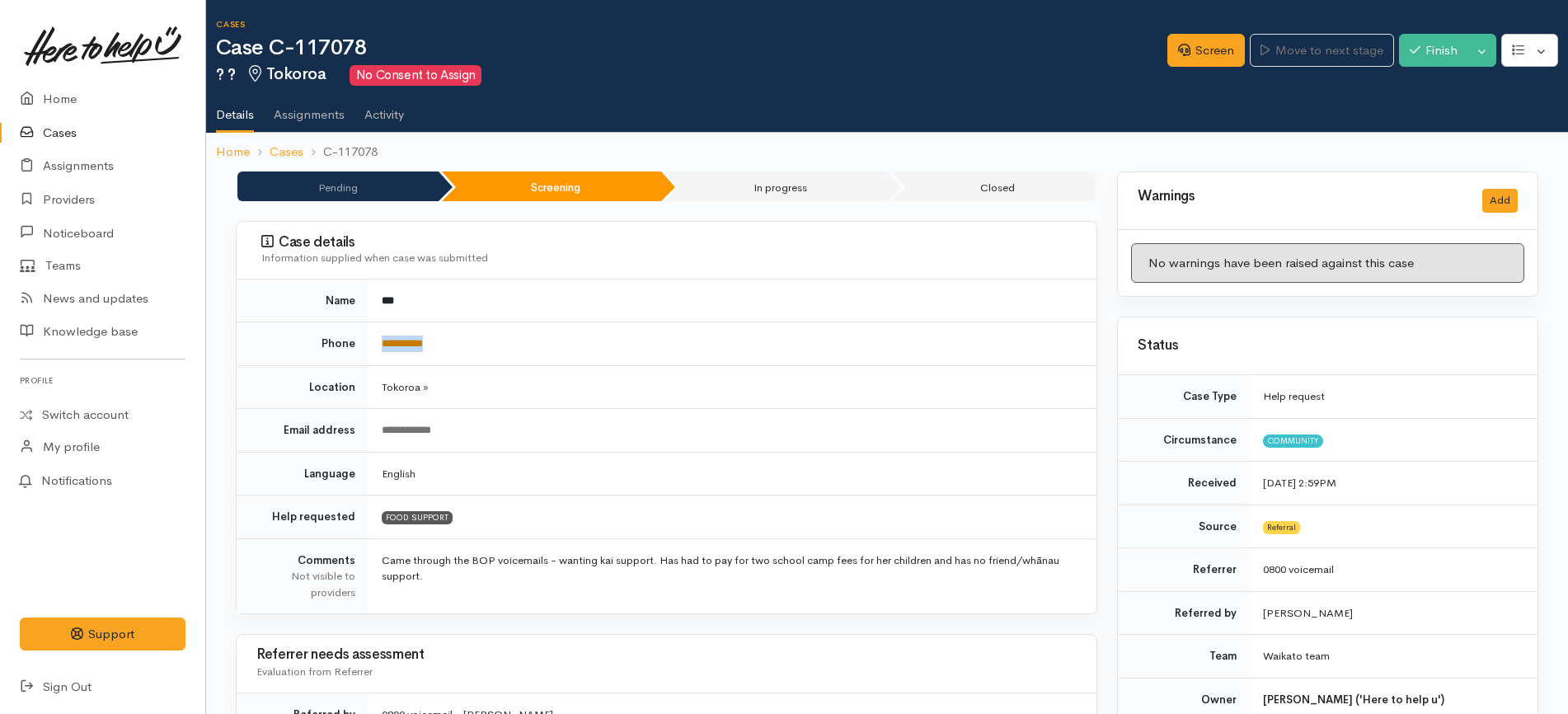
drag, startPoint x: 468, startPoint y: 346, endPoint x: 415, endPoint y: 346, distance: 53.0
click at [380, 346] on td "**********" at bounding box center [732, 344] width 728 height 44
click at [650, 343] on td "**********" at bounding box center [732, 344] width 728 height 44
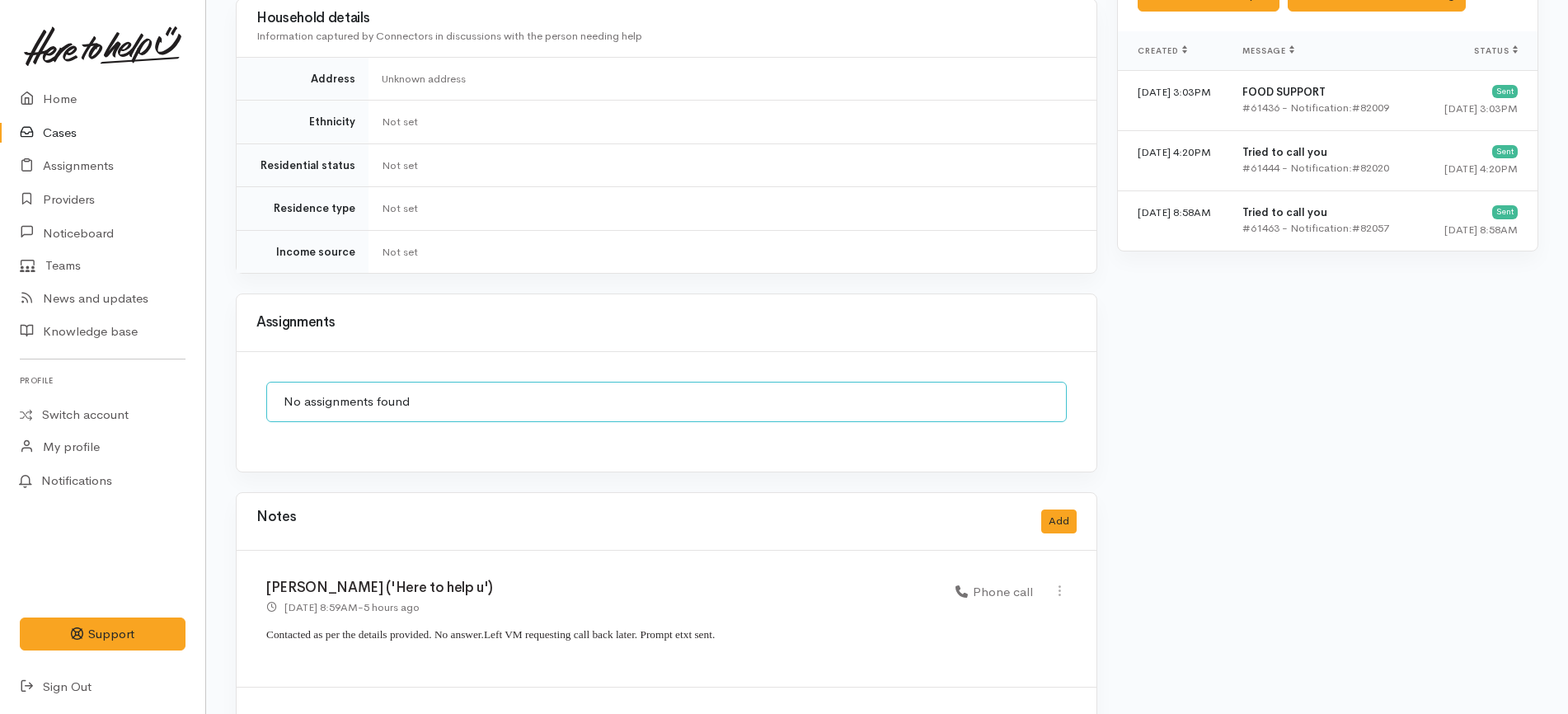
scroll to position [1269, 0]
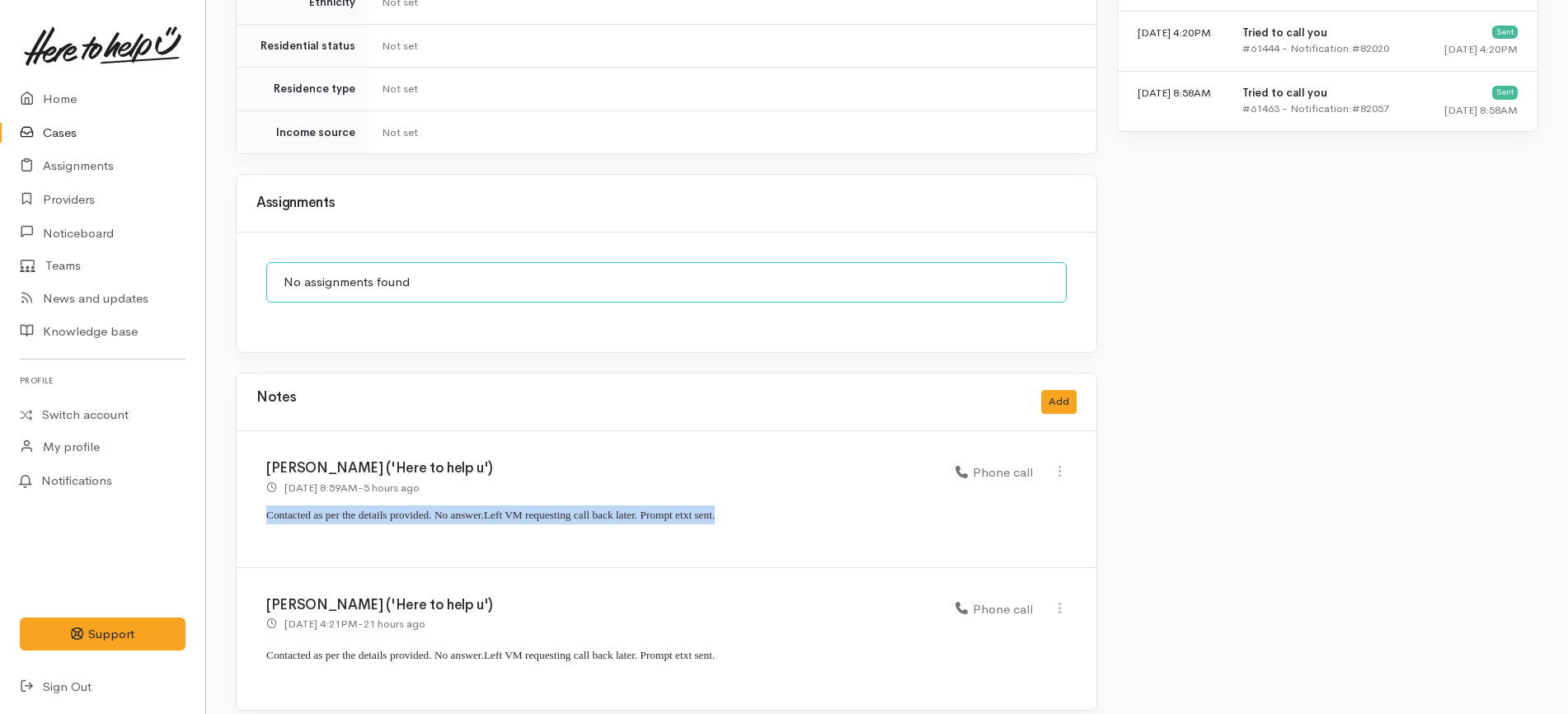
drag, startPoint x: 704, startPoint y: 487, endPoint x: 248, endPoint y: 500, distance: 456.2
click at [248, 500] on div "[PERSON_NAME] ('Here to help u') [DATE] 8:59AM - 5 hours ago Phone call" at bounding box center [667, 500] width 859 height 137
copy p "Contacted as per the details provided. No answer. Left VM requesting call back …"
click at [1063, 390] on button "Add" at bounding box center [1059, 401] width 36 height 24
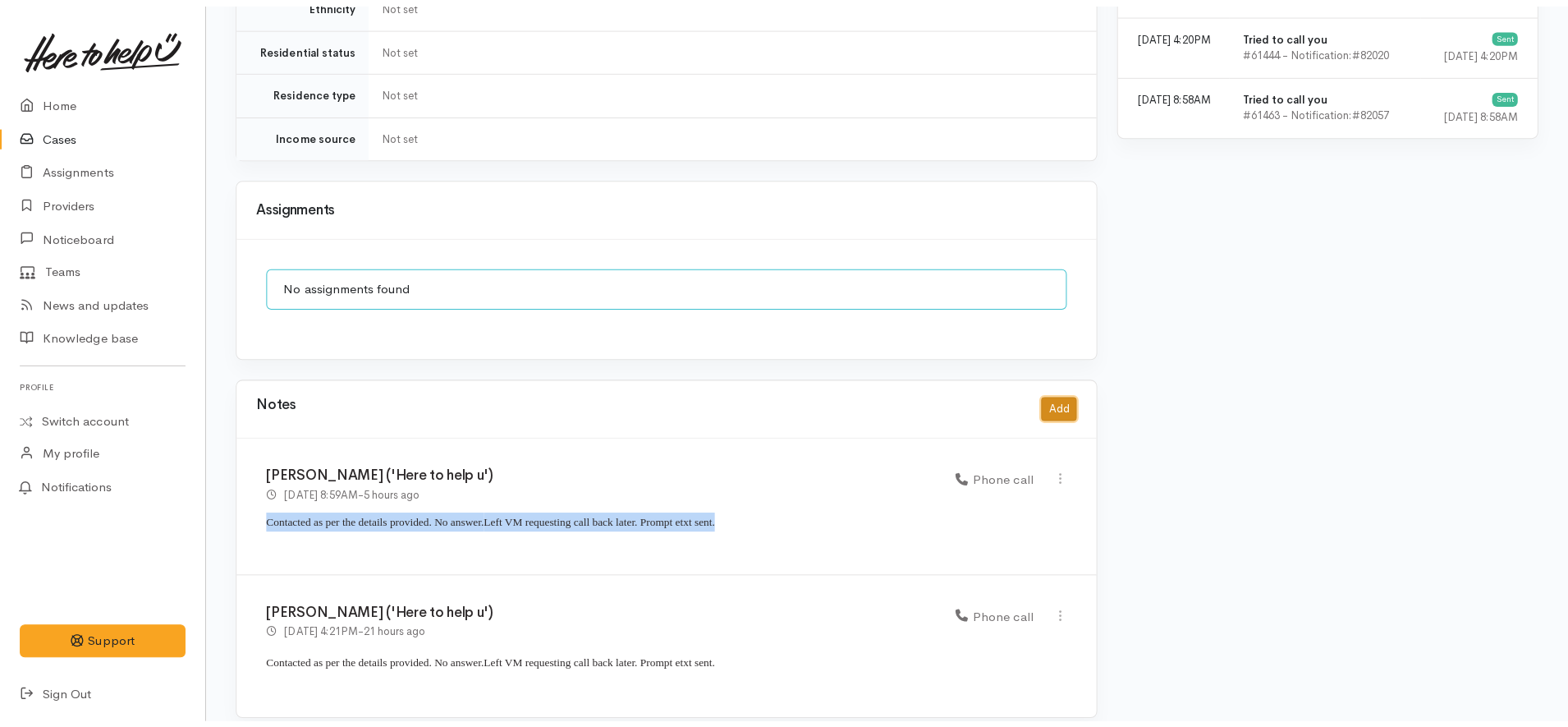
scroll to position [1248, 0]
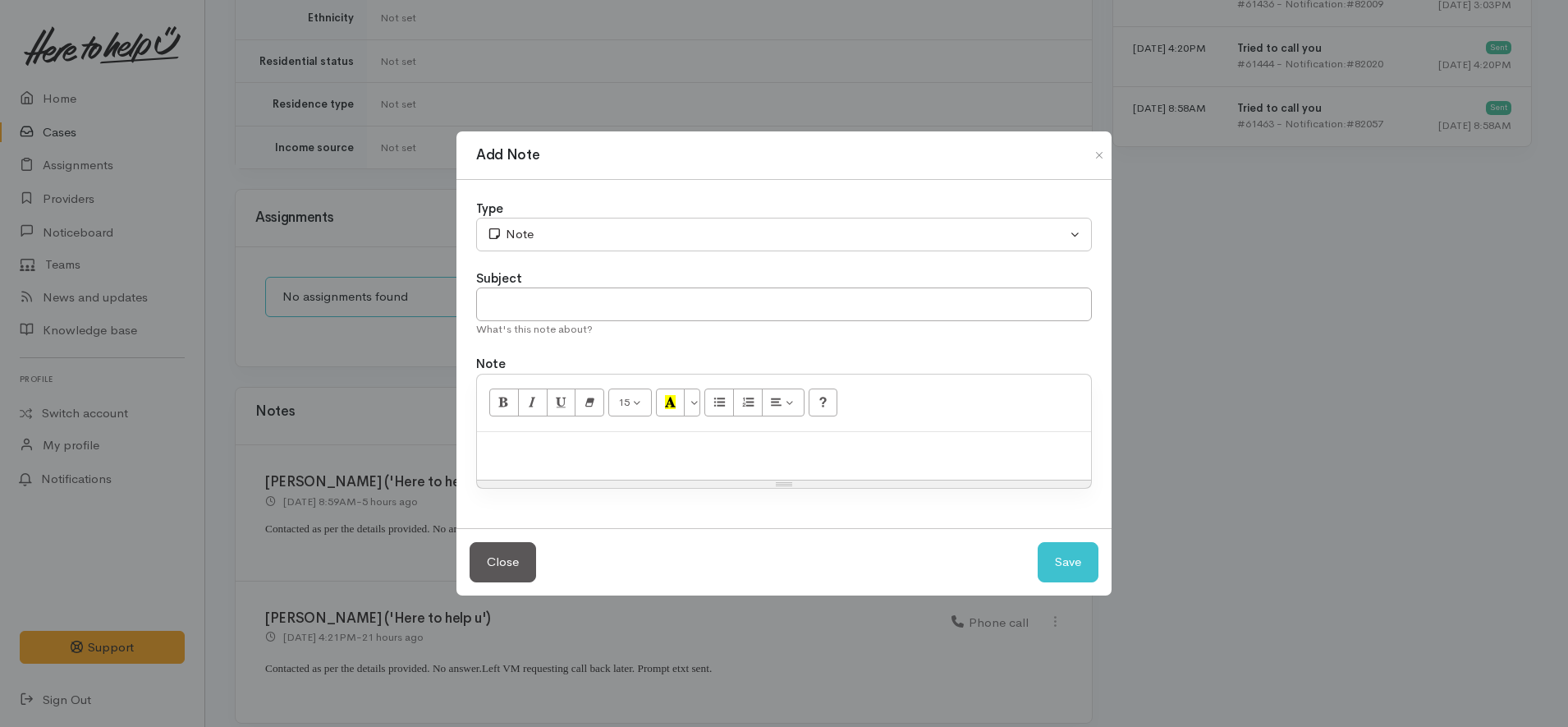
click at [787, 453] on p at bounding box center [784, 449] width 598 height 19
paste div
click at [705, 452] on span "Left VM requesting call back later. Prompt etxt sent." at bounding box center [817, 449] width 230 height 12
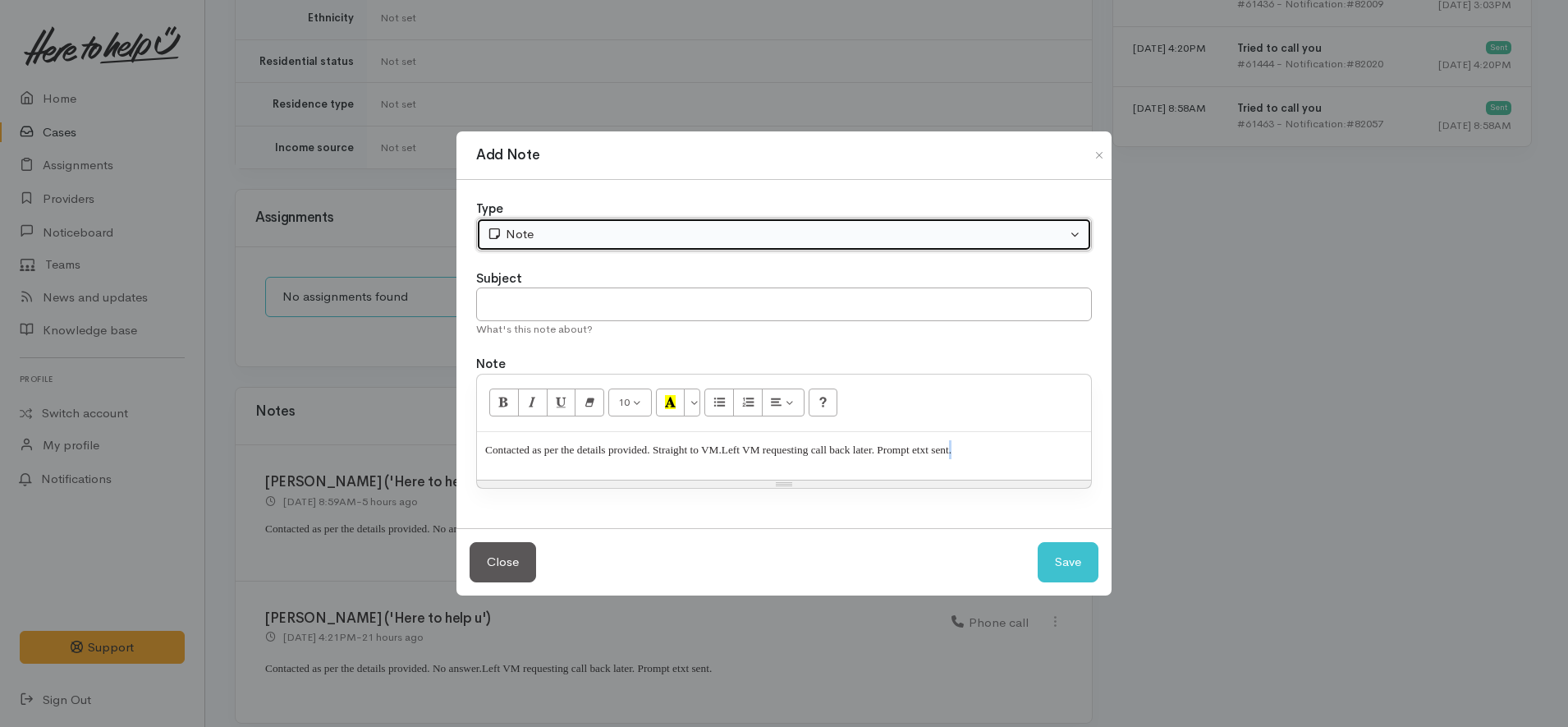
click at [723, 218] on button "Note" at bounding box center [784, 235] width 616 height 34
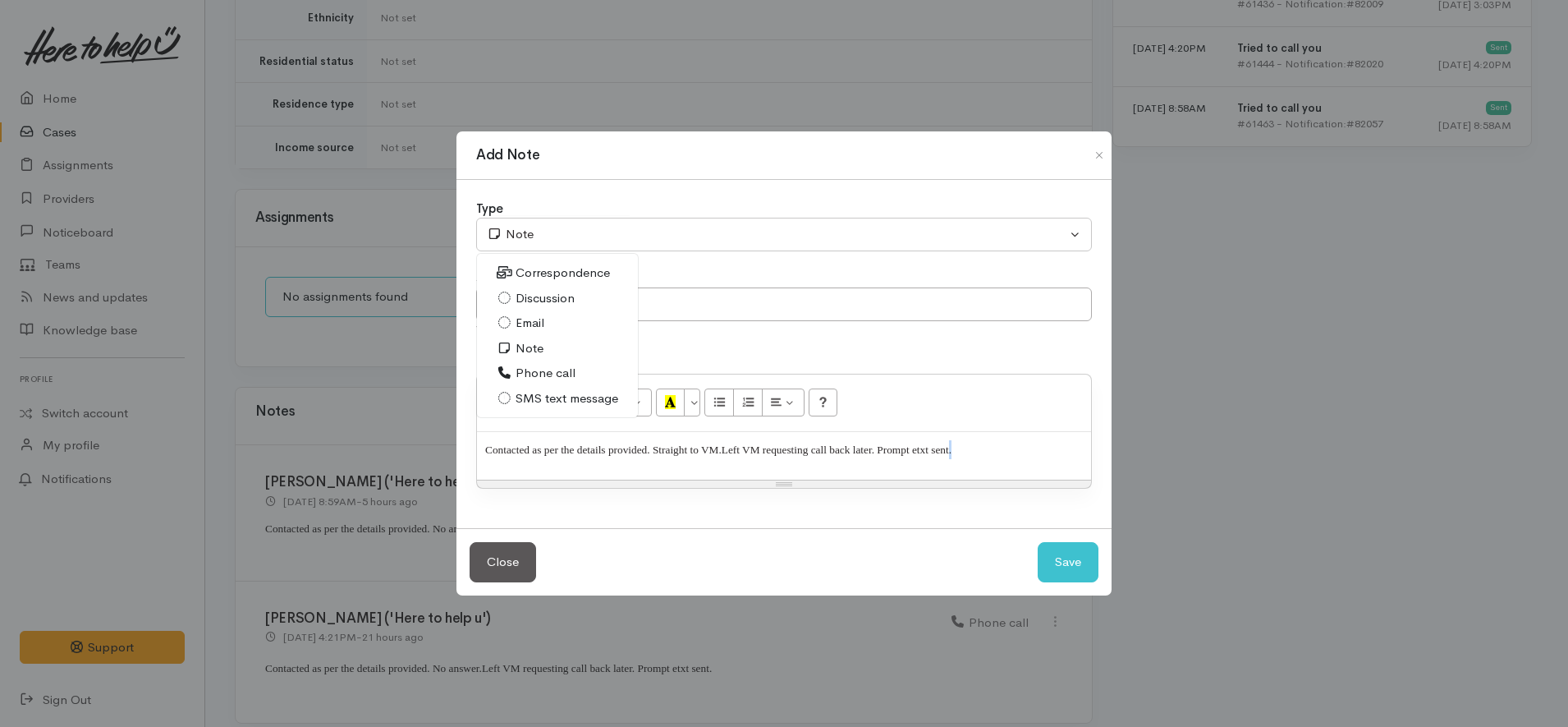
click at [572, 373] on span "Phone call" at bounding box center [545, 373] width 60 height 19
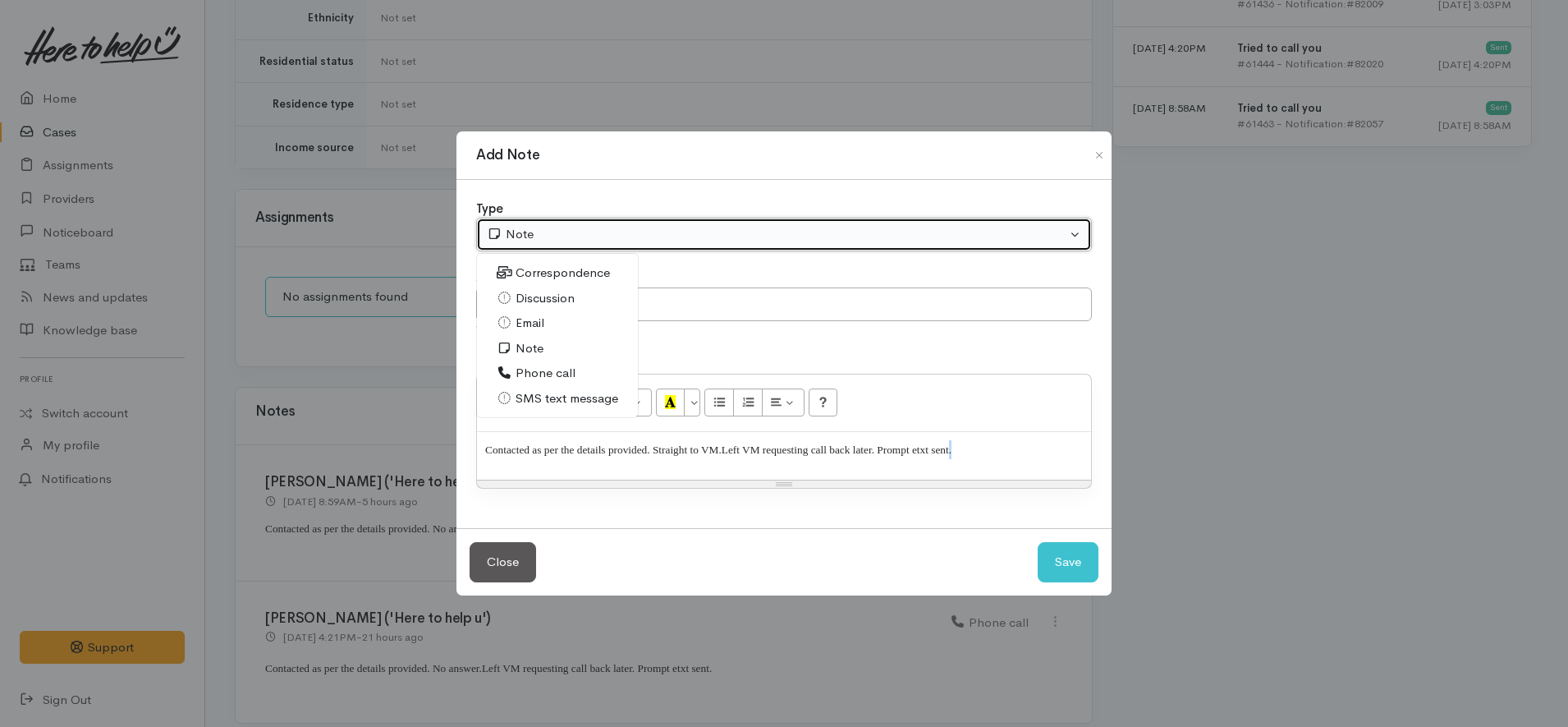
select select "3"
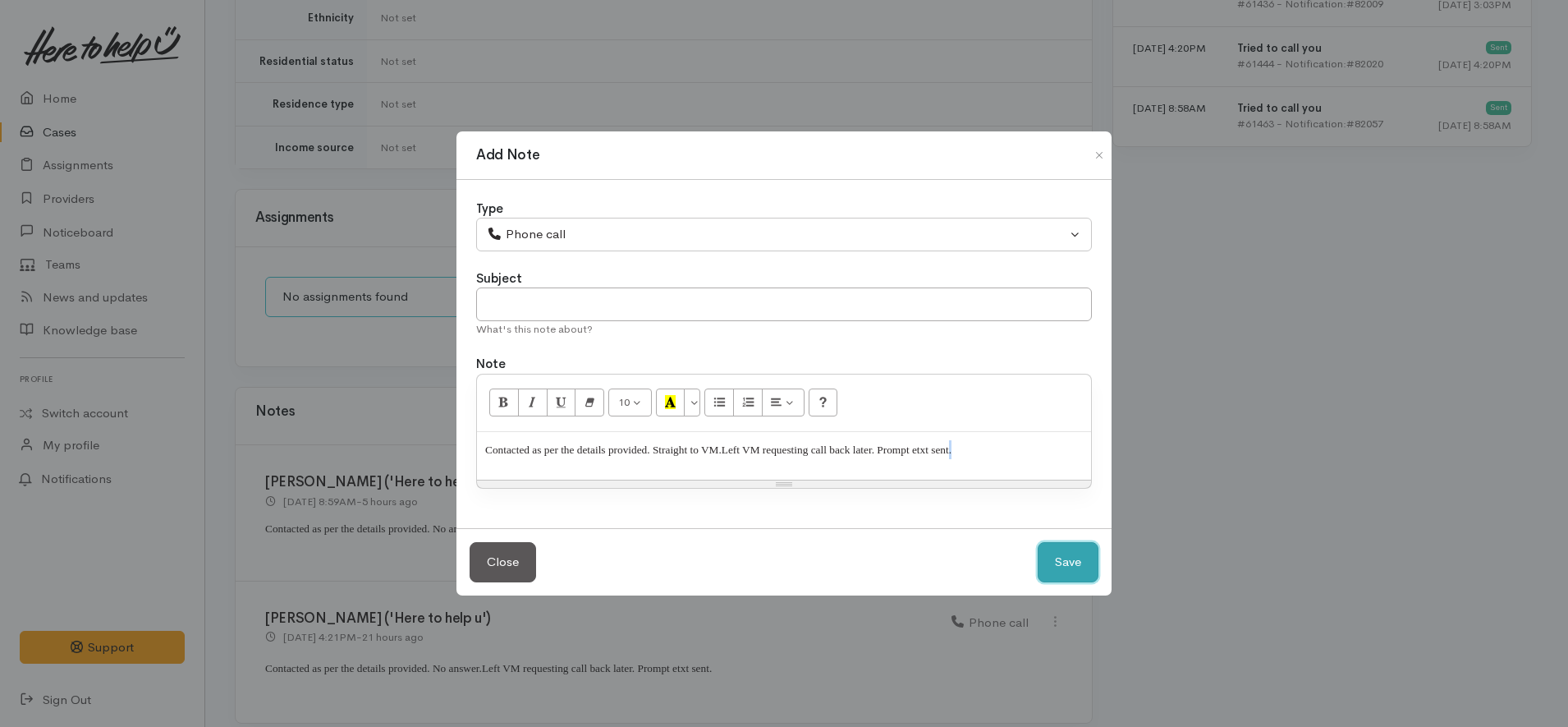
click at [1068, 561] on button "Save" at bounding box center [1068, 561] width 61 height 40
click at [1014, 450] on p "Contacted as per the details provided. Straight to VM. Left VM requesting call …" at bounding box center [784, 449] width 598 height 19
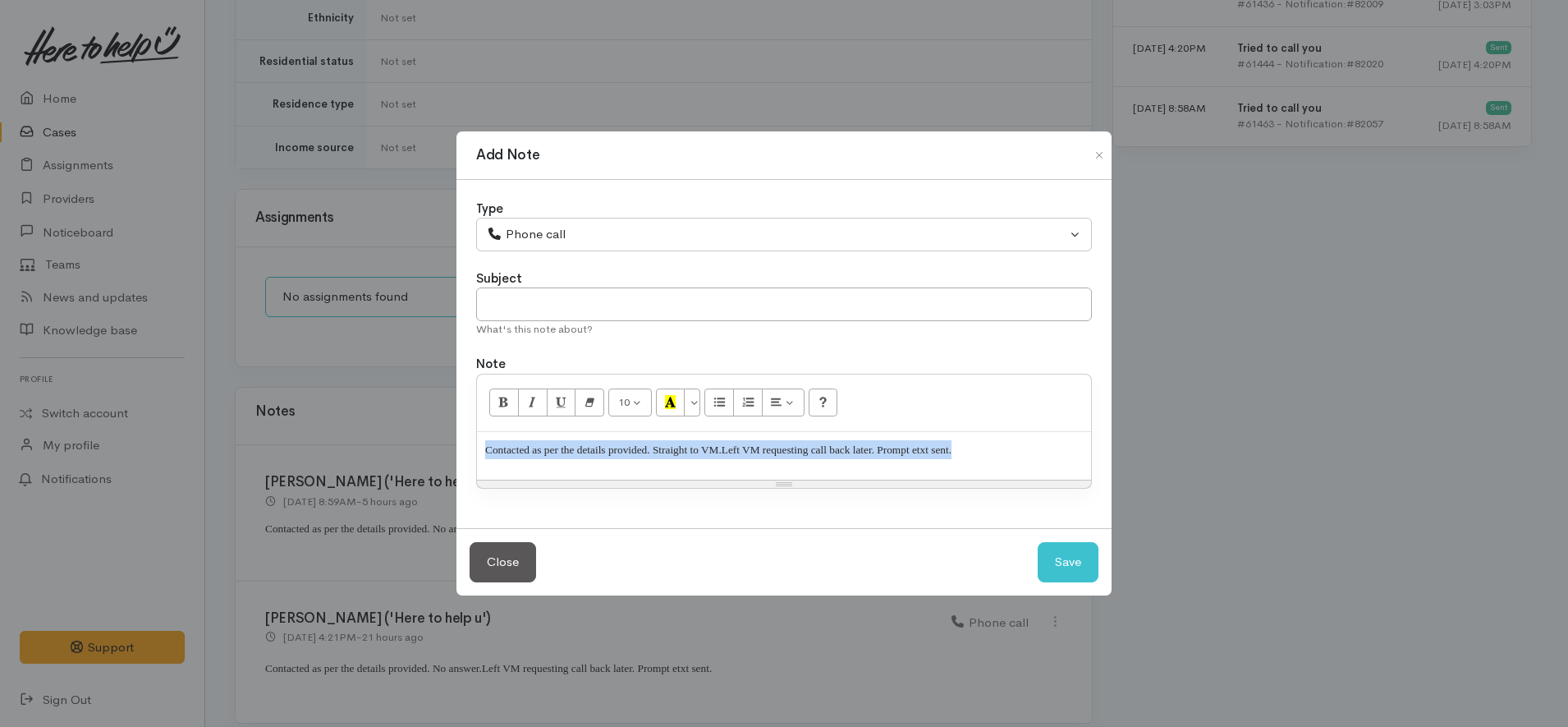
drag, startPoint x: 979, startPoint y: 451, endPoint x: 284, endPoint y: 447, distance: 695.0
click at [284, 447] on div "Add Note Type Correspondence Discussion Email Note Phone call SMS text message …" at bounding box center [784, 363] width 1568 height 727
copy p "Contacted as per the details provided. Straight to VM. Left VM requesting call …"
drag, startPoint x: 1045, startPoint y: 566, endPoint x: 1038, endPoint y: 554, distance: 13.9
click at [1046, 566] on button "Save" at bounding box center [1068, 561] width 61 height 40
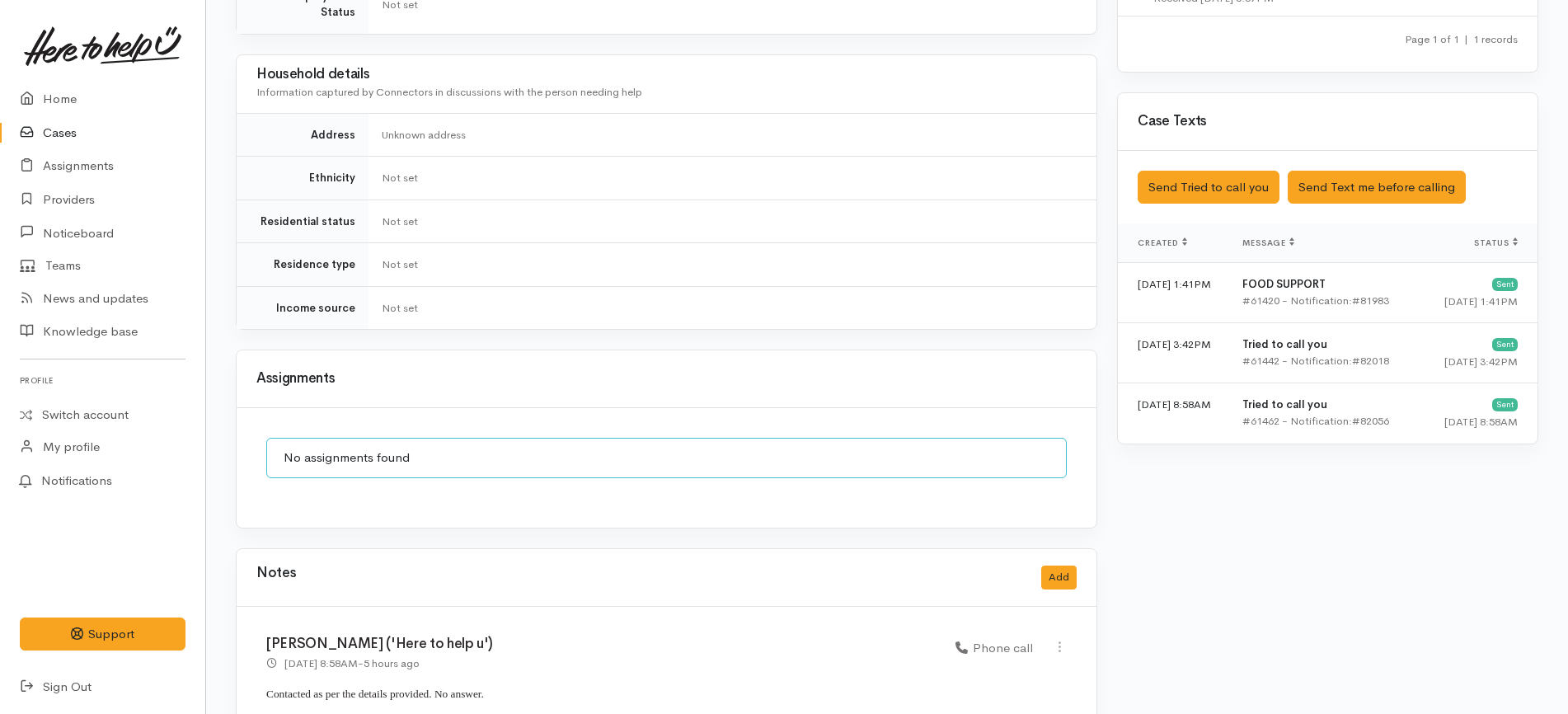
scroll to position [1185, 0]
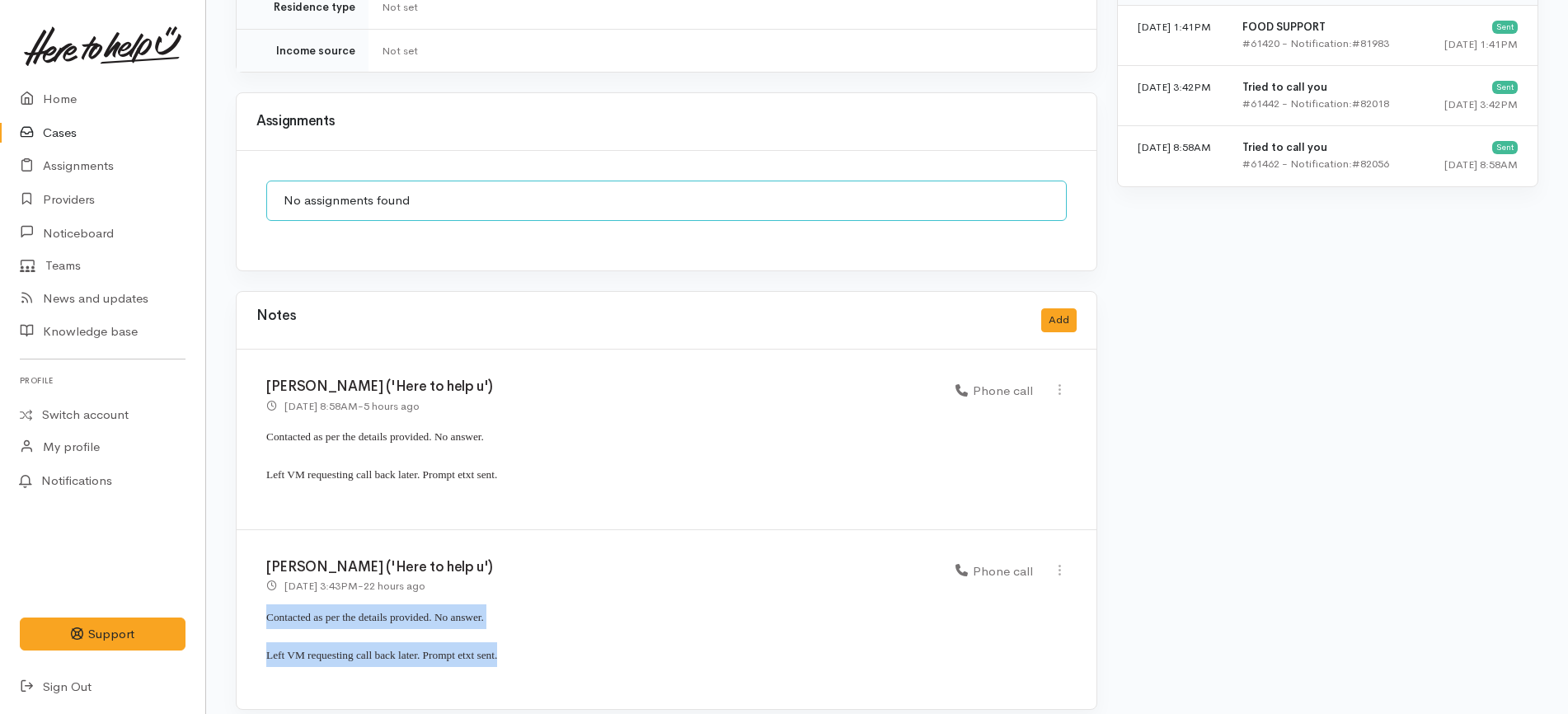
drag, startPoint x: 527, startPoint y: 638, endPoint x: 244, endPoint y: 596, distance: 286.1
click at [244, 596] on div "Katarina Daly ('Here to help u') 28 Aug 2025 3:43PM - 22 hours ago Phone call" at bounding box center [667, 619] width 859 height 180
copy div "Contacted as per the details provided. No answer. Left VM requesting call back …"
click at [1070, 308] on button "Add" at bounding box center [1059, 320] width 36 height 24
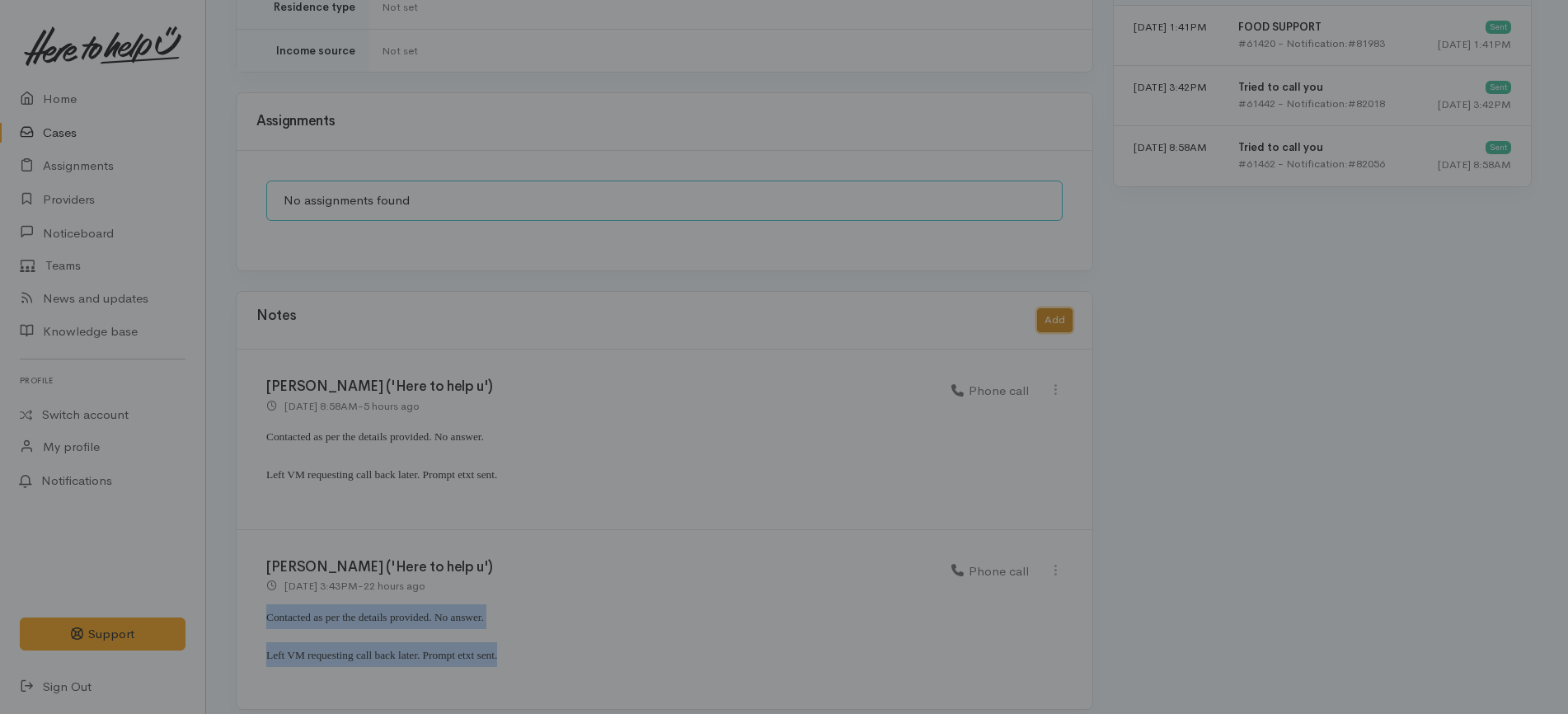
scroll to position [1169, 0]
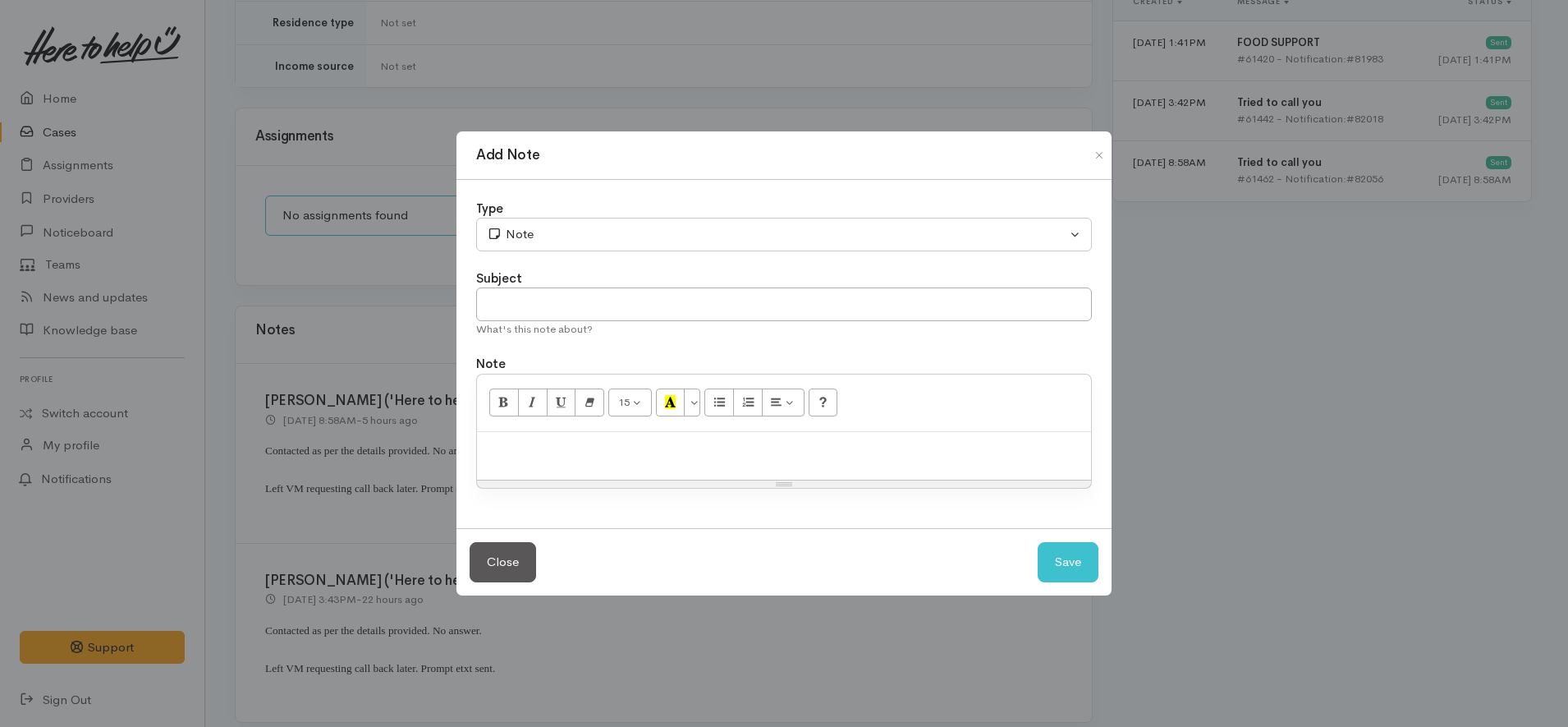
click at [791, 442] on p at bounding box center [784, 449] width 598 height 19
paste div
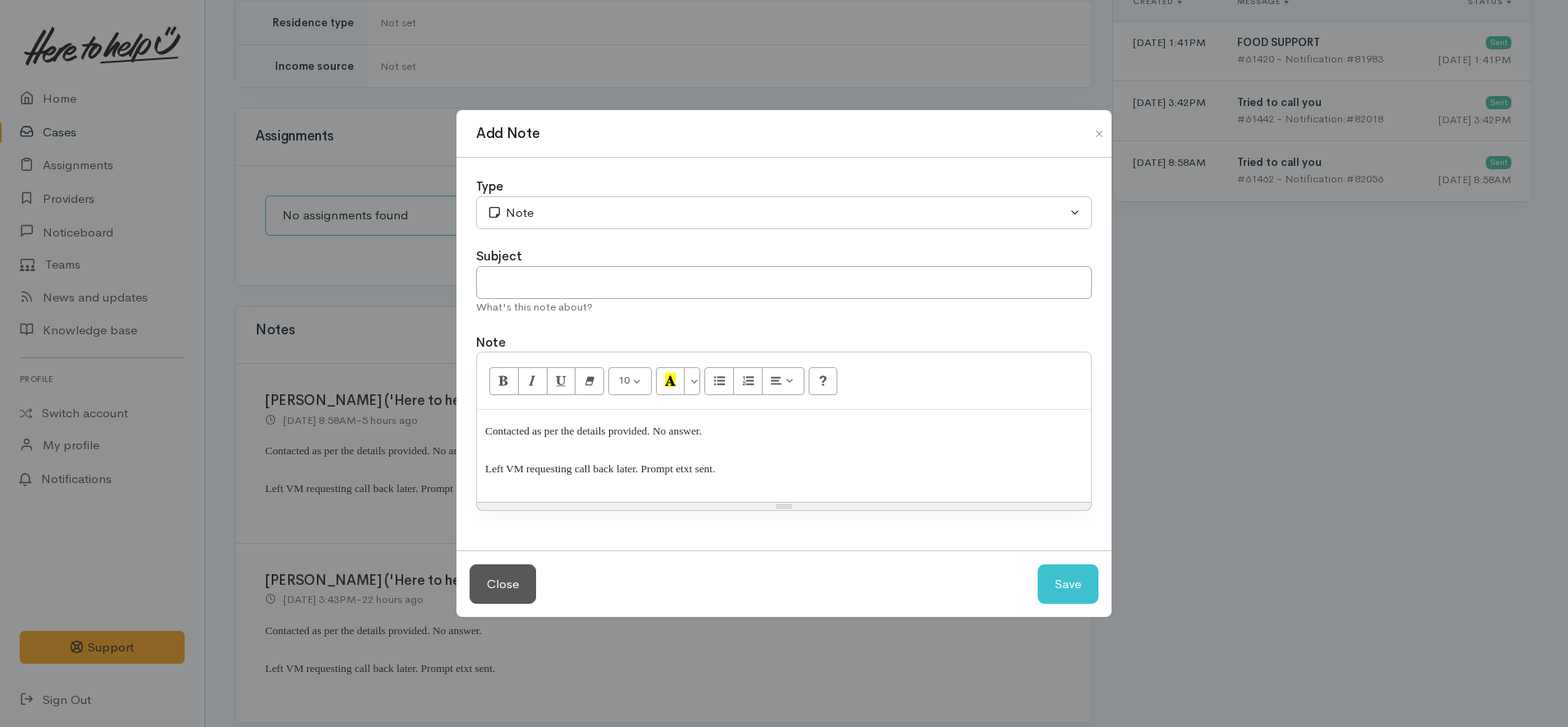
click at [485, 466] on span "Left VM requesting call back later. Prompt etxt sent." at bounding box center [600, 468] width 230 height 12
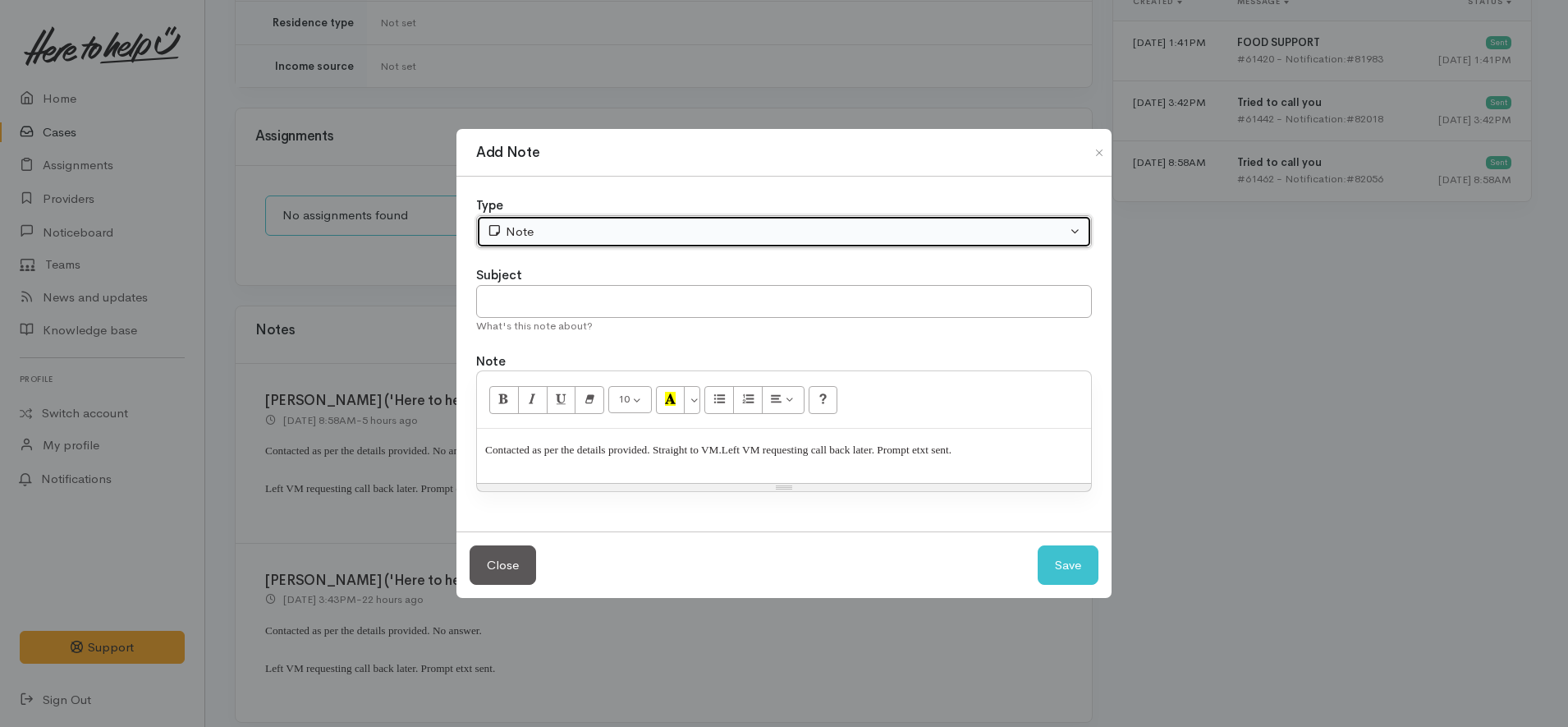
click at [721, 246] on button "Note" at bounding box center [784, 232] width 616 height 34
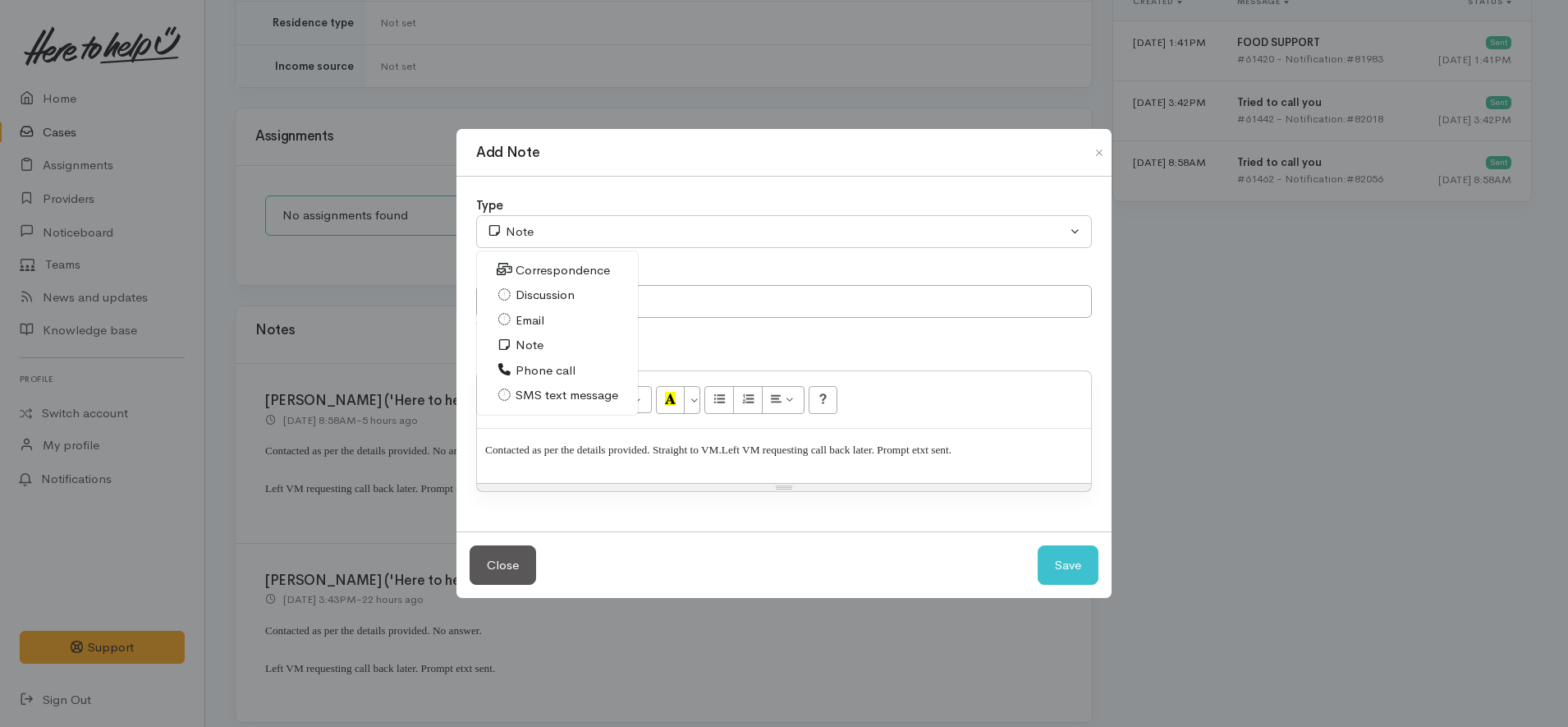
click at [557, 369] on span "Phone call" at bounding box center [545, 370] width 60 height 19
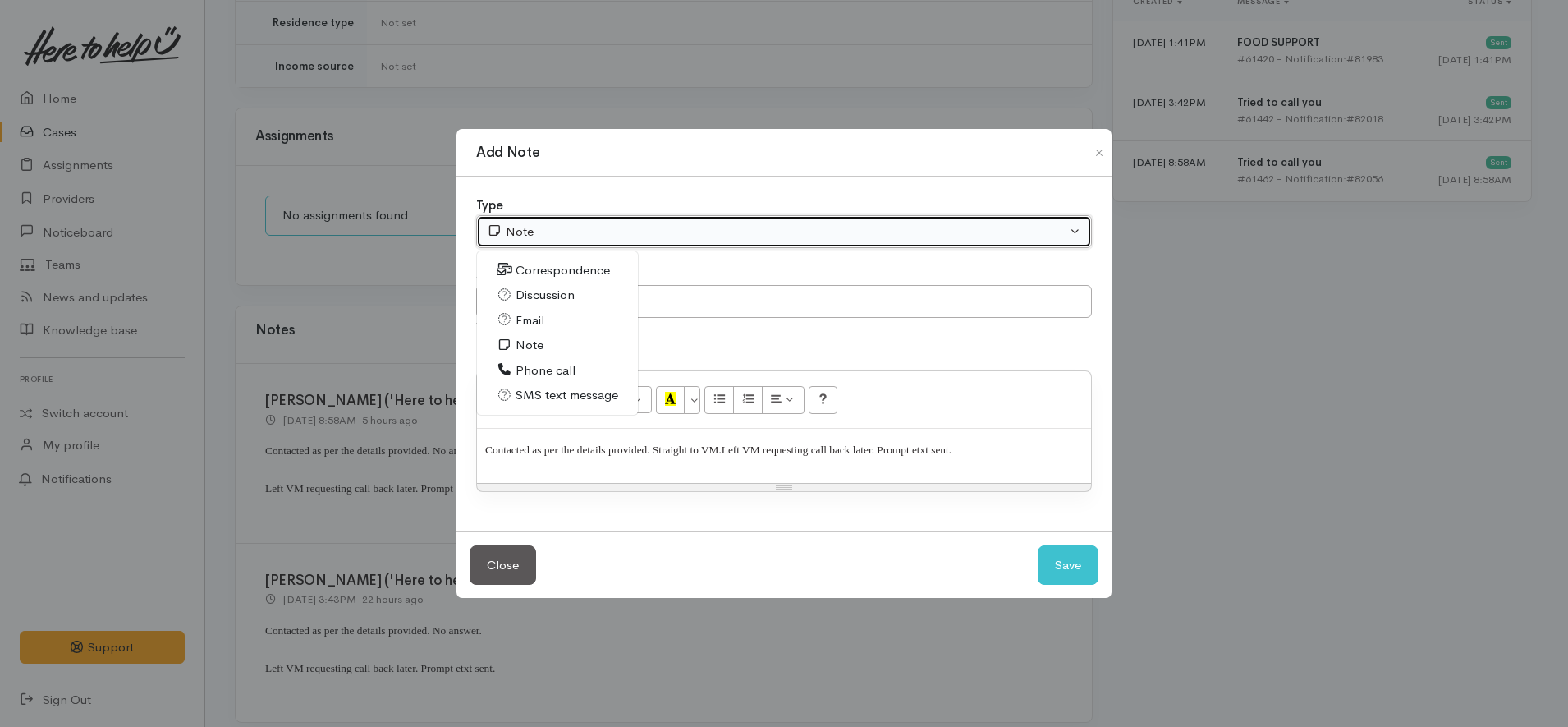
select select "3"
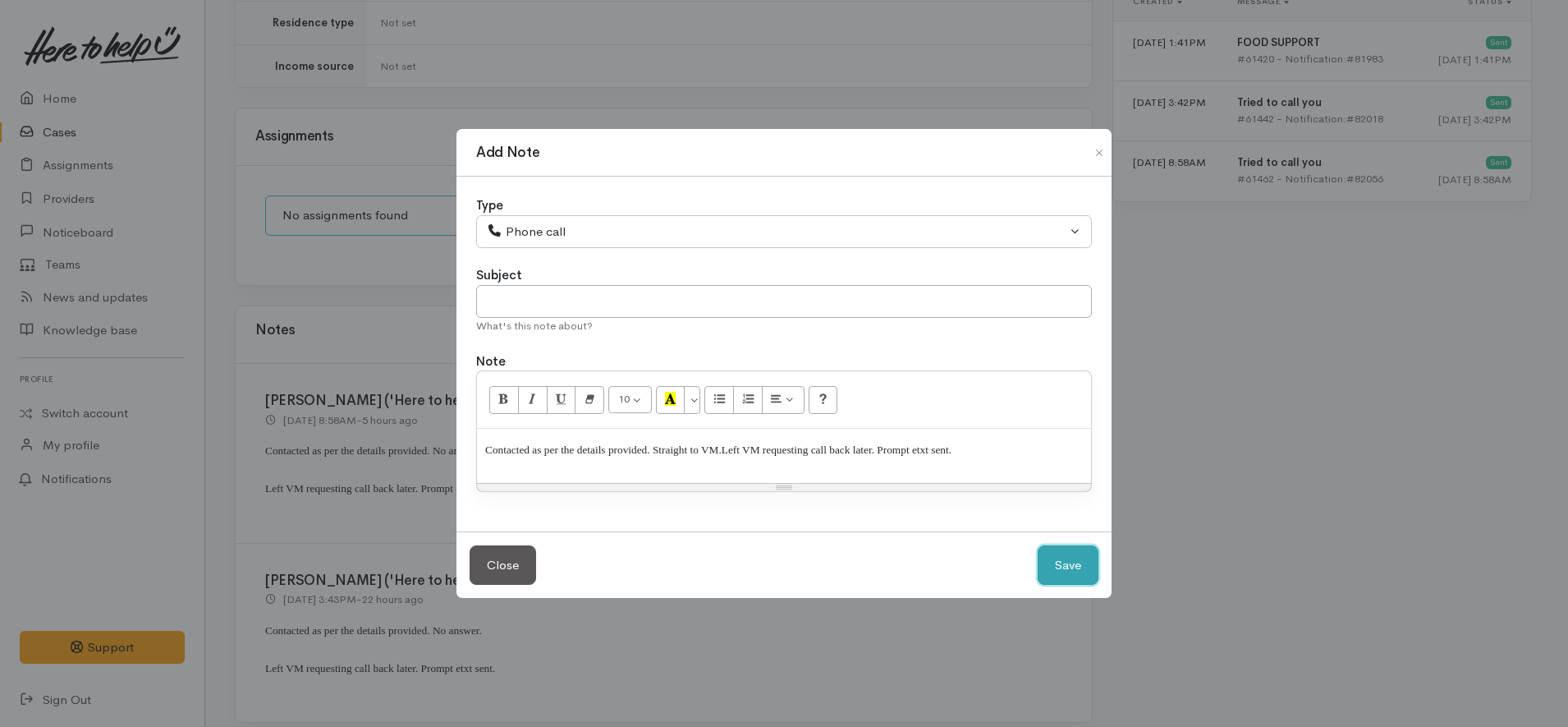
click at [1069, 557] on button "Save" at bounding box center [1068, 565] width 61 height 40
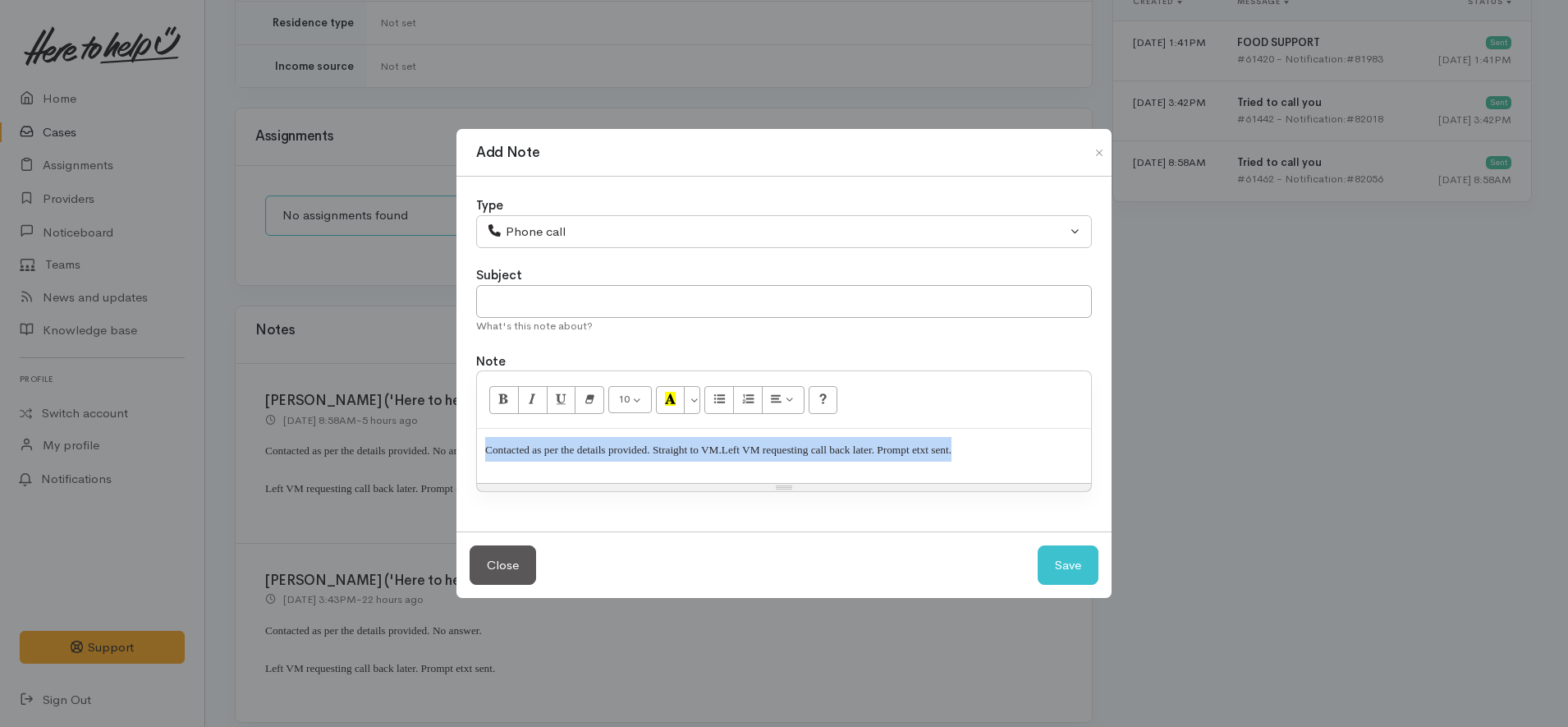
drag, startPoint x: 995, startPoint y: 450, endPoint x: 416, endPoint y: 436, distance: 579.2
click at [418, 436] on div "Add Note Type Correspondence Discussion Email Note Phone call SMS text message …" at bounding box center [784, 363] width 1568 height 727
copy p "Contacted as per the details provided. Straight to VM. Left VM requesting call …"
click at [489, 560] on button "Close" at bounding box center [503, 565] width 67 height 40
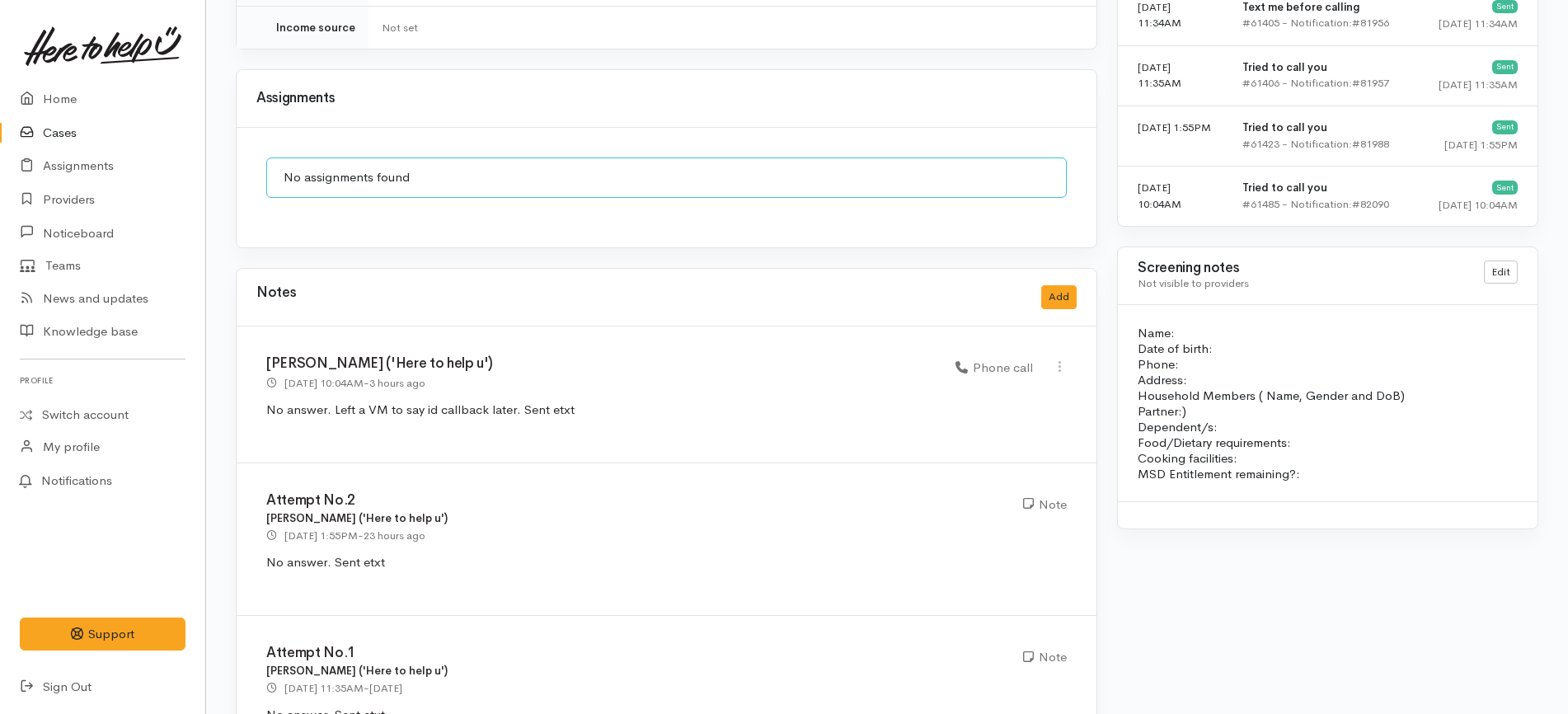
scroll to position [1265, 0]
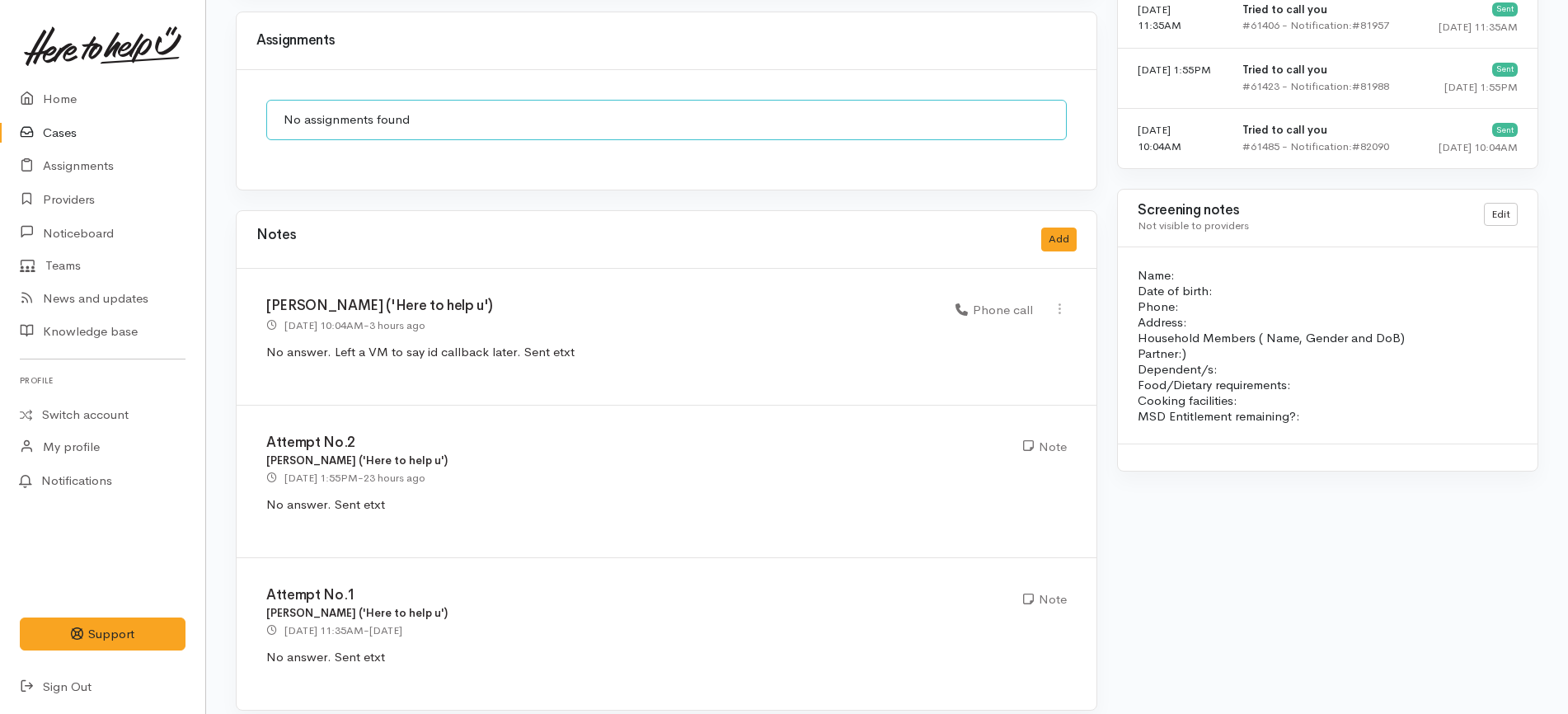
click at [751, 469] on div "[DATE] 1:55PM - 23 hours ago" at bounding box center [634, 477] width 737 height 17
